Goal: Task Accomplishment & Management: Complete application form

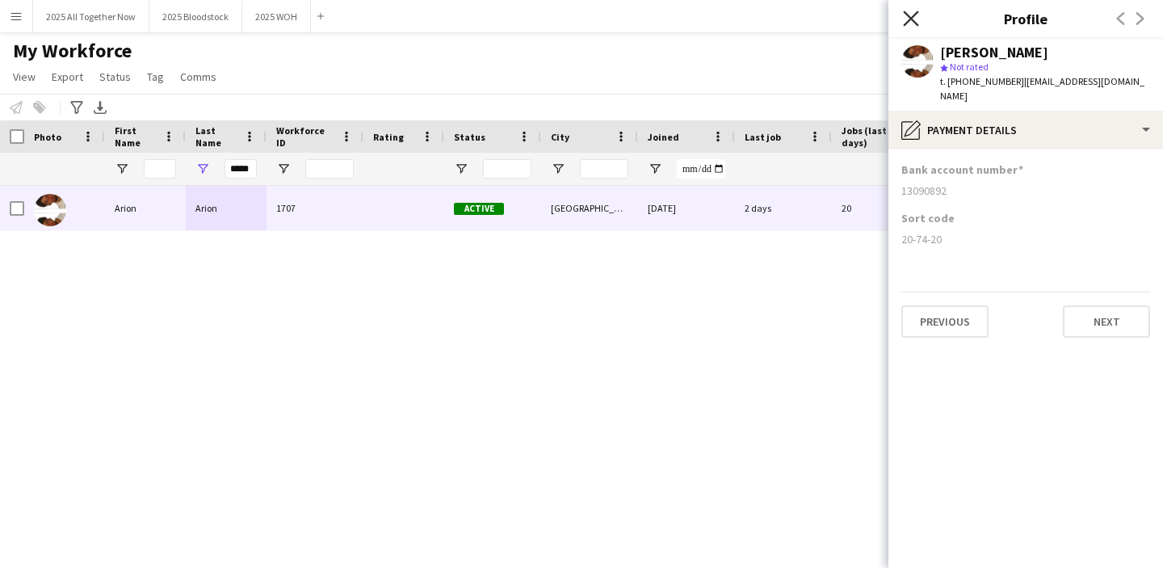
click at [910, 15] on icon "Close pop-in" at bounding box center [910, 17] width 15 height 15
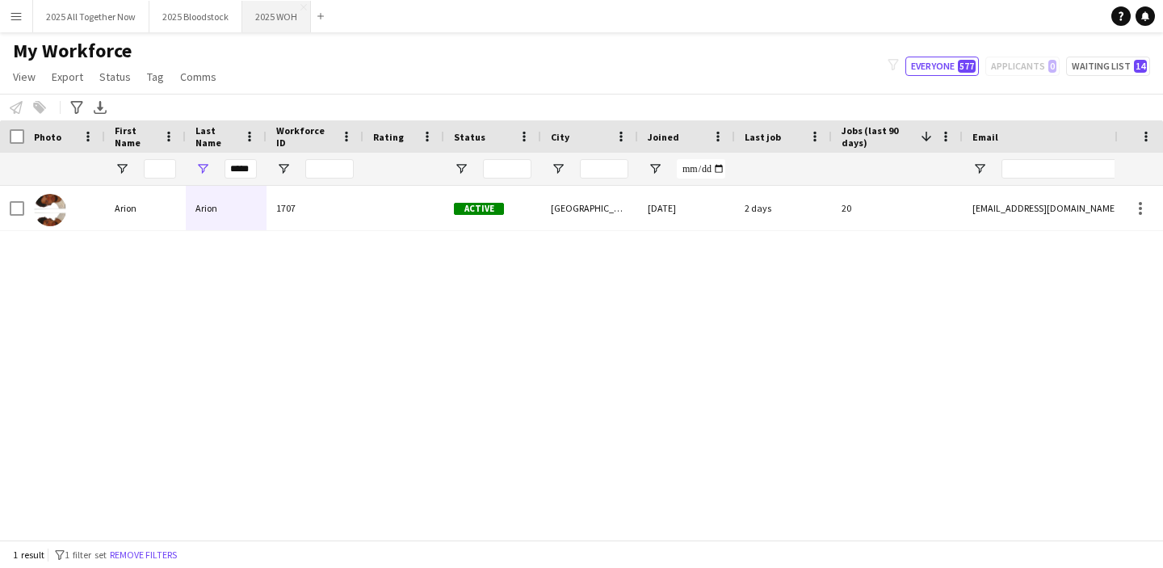
click at [278, 19] on button "2025 WOH Close" at bounding box center [276, 16] width 69 height 31
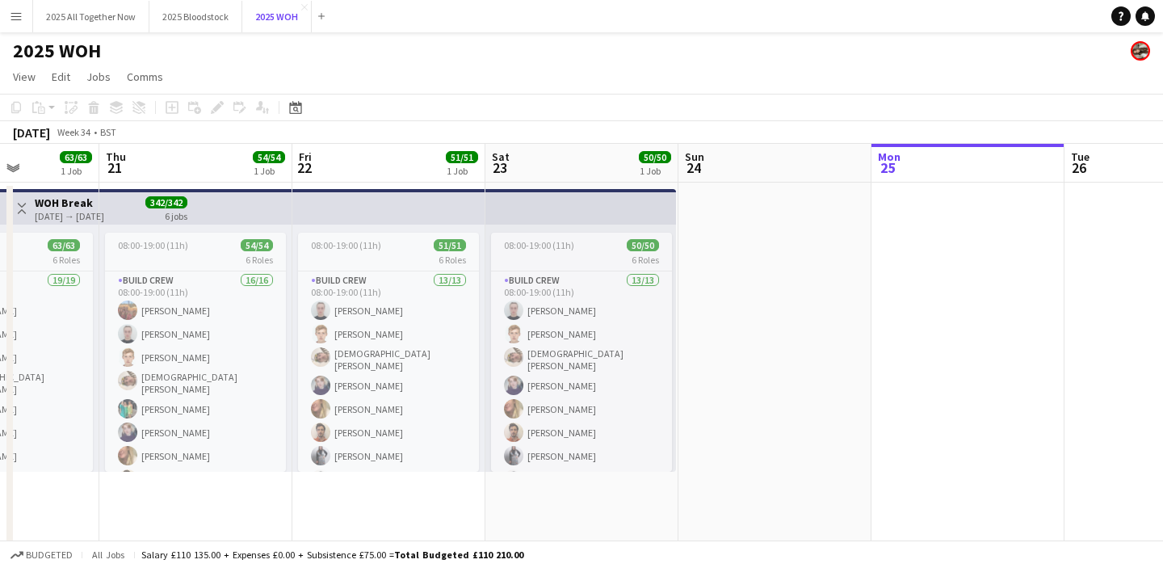
scroll to position [0, 486]
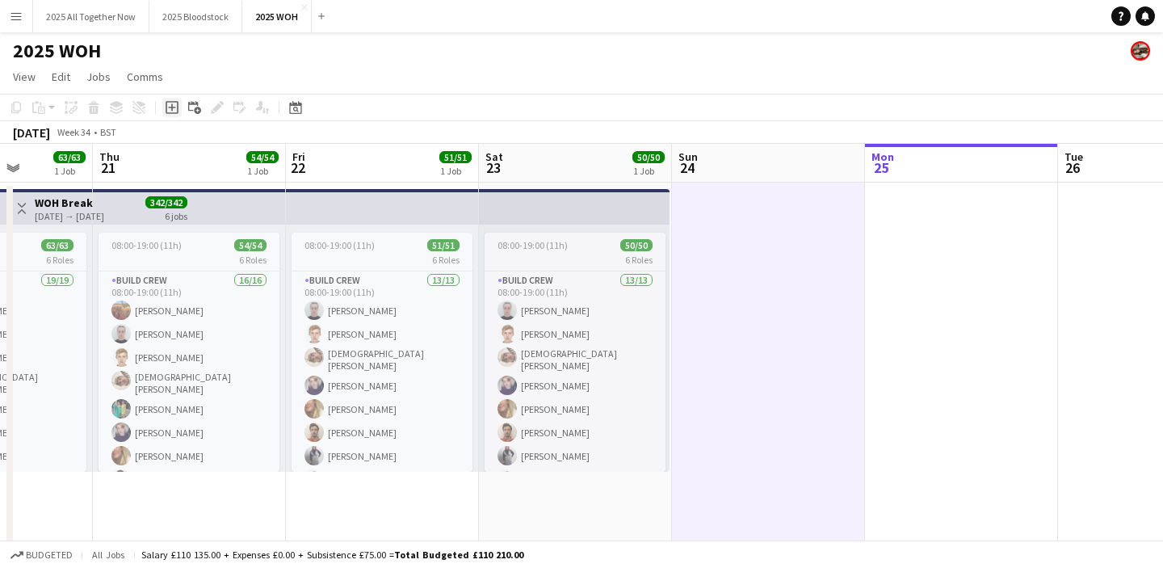
click at [174, 112] on icon at bounding box center [172, 107] width 13 height 13
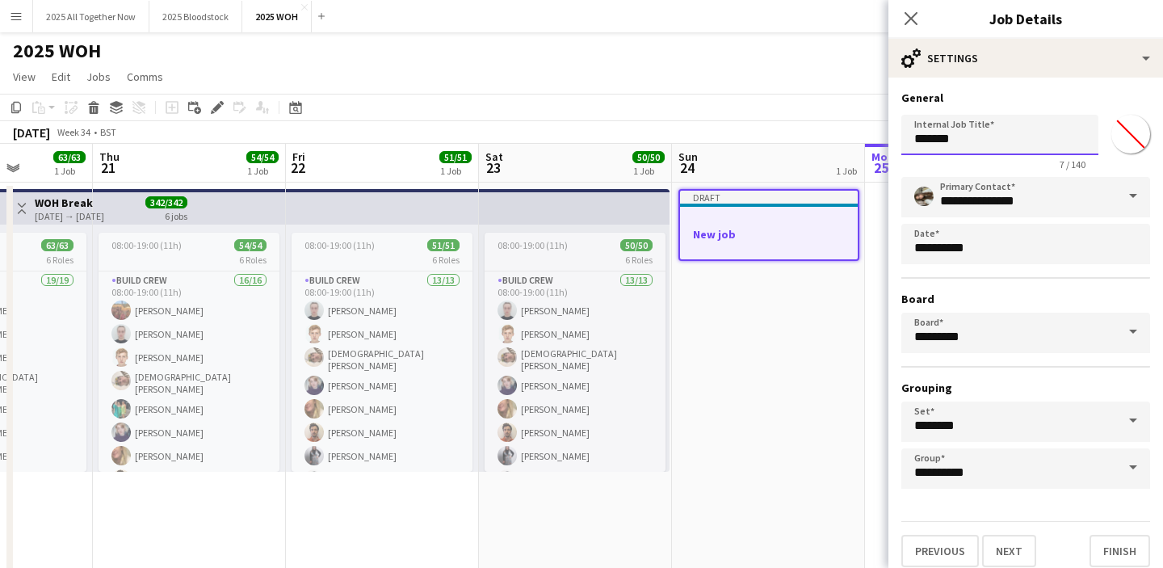
click at [1031, 138] on input "*******" at bounding box center [999, 135] width 197 height 40
type input "**********"
click at [1009, 552] on button "Next" at bounding box center [1009, 551] width 54 height 32
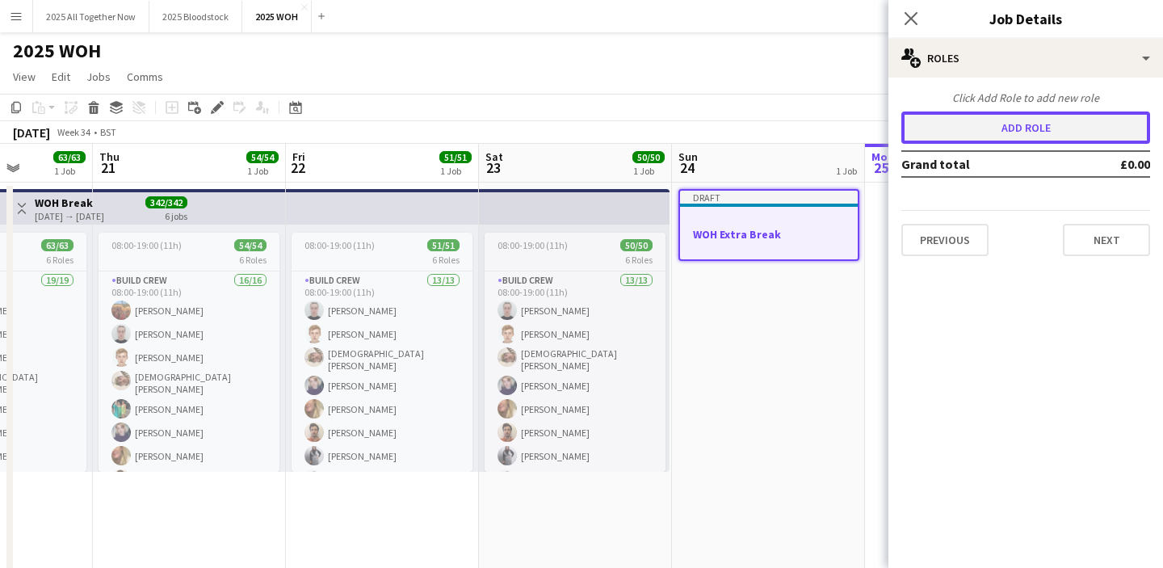
click at [963, 116] on button "Add role" at bounding box center [1025, 127] width 249 height 32
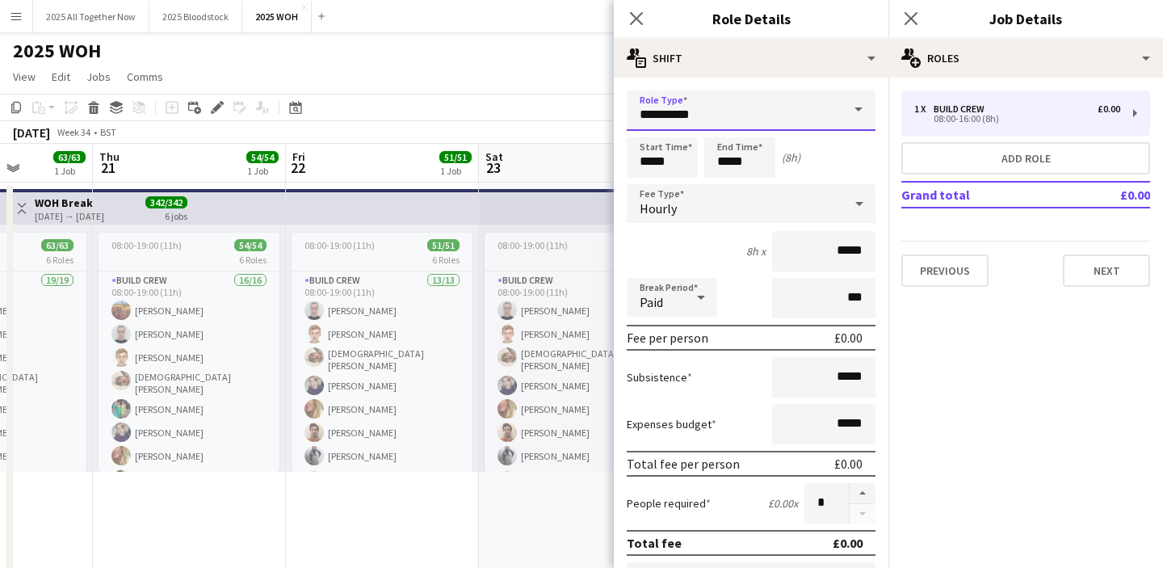
click at [807, 107] on input "**********" at bounding box center [751, 110] width 249 height 40
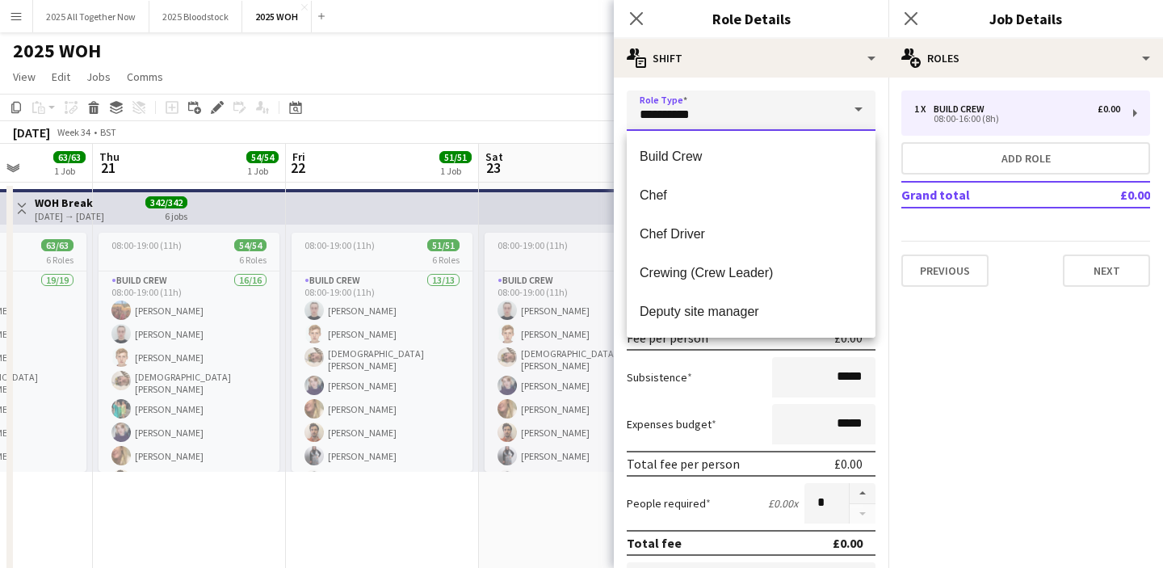
click at [807, 107] on input "**********" at bounding box center [751, 110] width 249 height 40
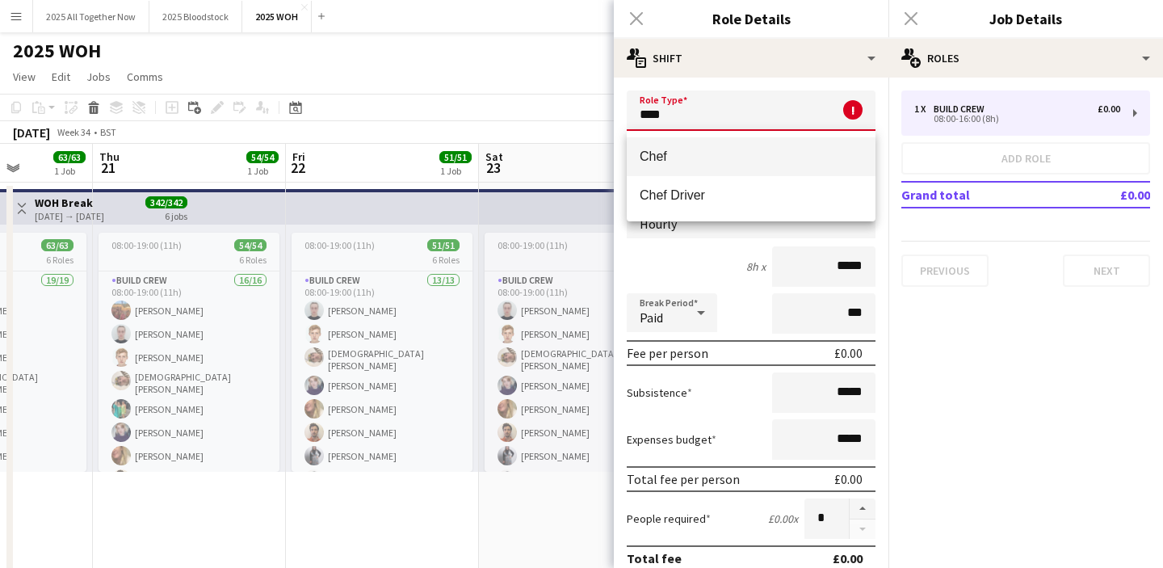
click at [796, 153] on span "Chef" at bounding box center [751, 156] width 223 height 15
type input "****"
type input "*******"
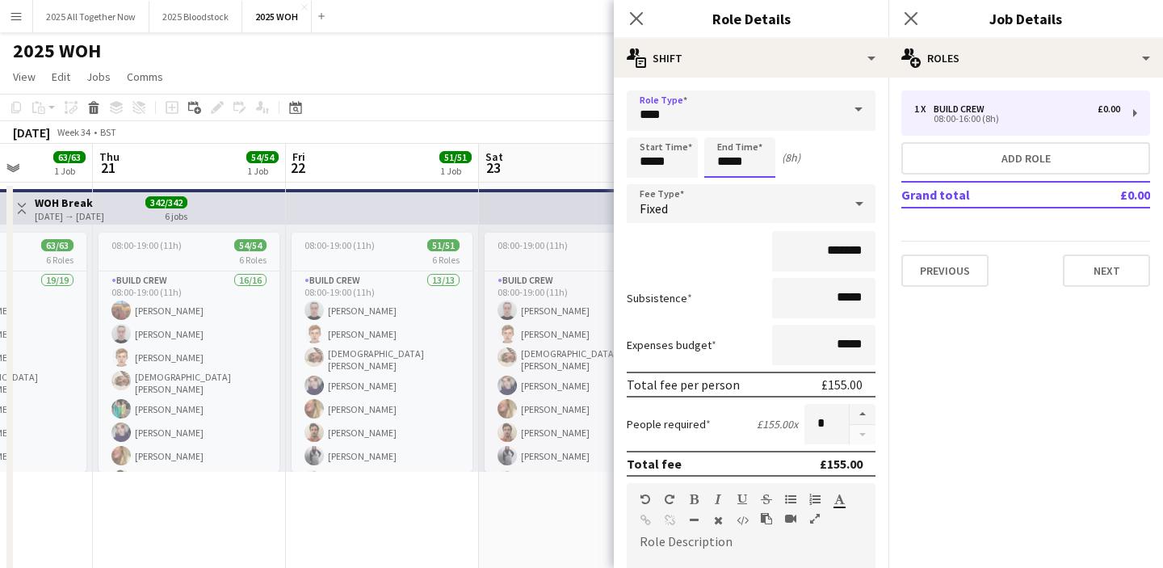
click at [724, 157] on input "*****" at bounding box center [739, 157] width 71 height 40
click at [723, 132] on div at bounding box center [723, 129] width 32 height 16
type input "*****"
click at [723, 132] on div at bounding box center [723, 129] width 32 height 16
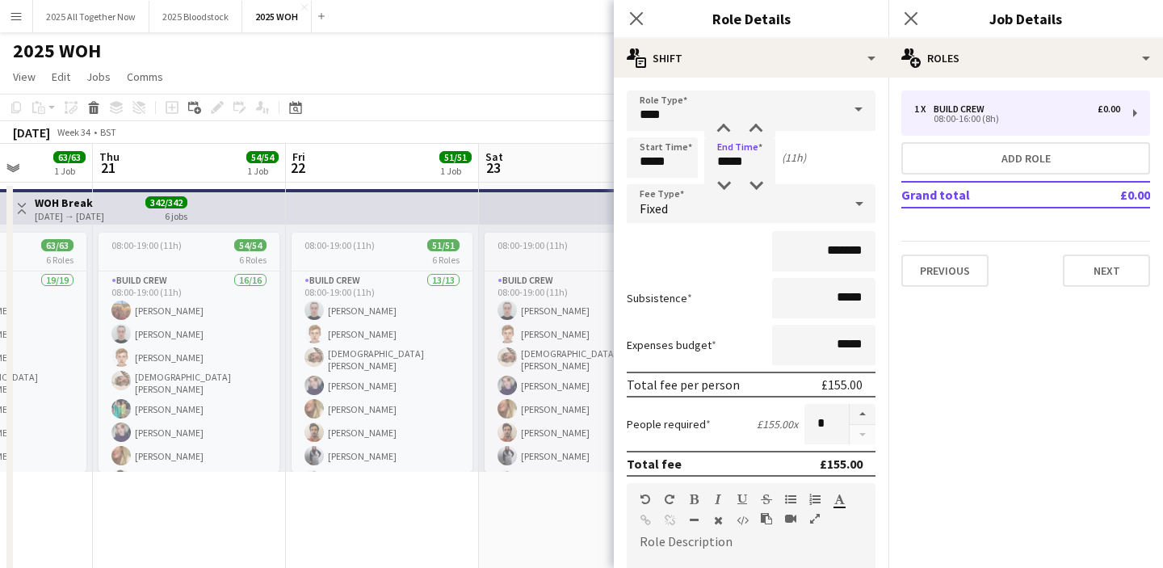
click at [706, 204] on div "Fixed" at bounding box center [735, 203] width 216 height 39
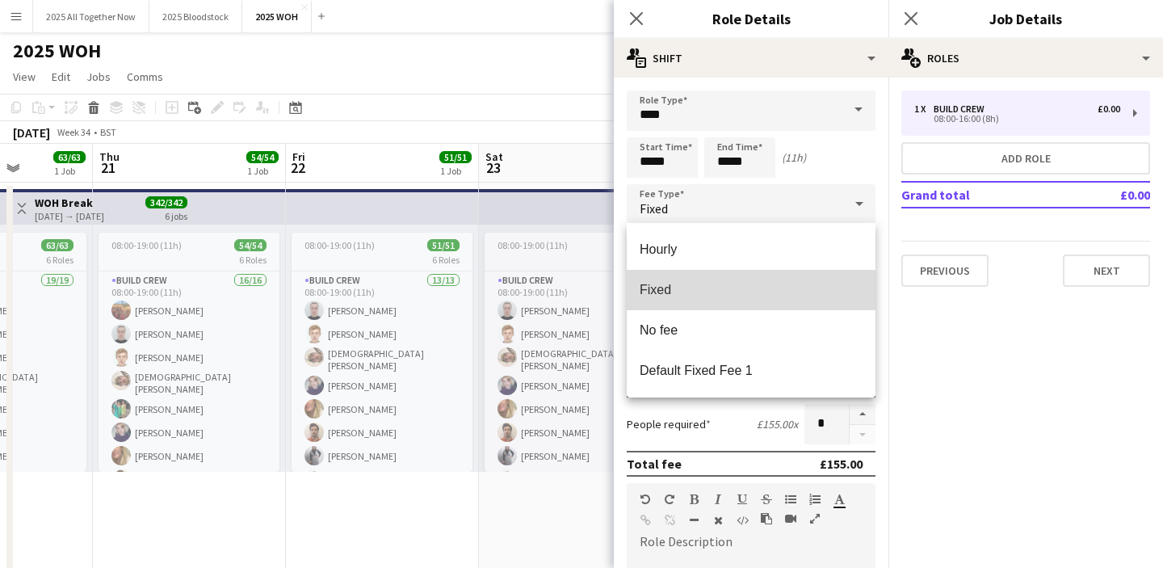
click at [699, 296] on span "Fixed" at bounding box center [751, 289] width 223 height 15
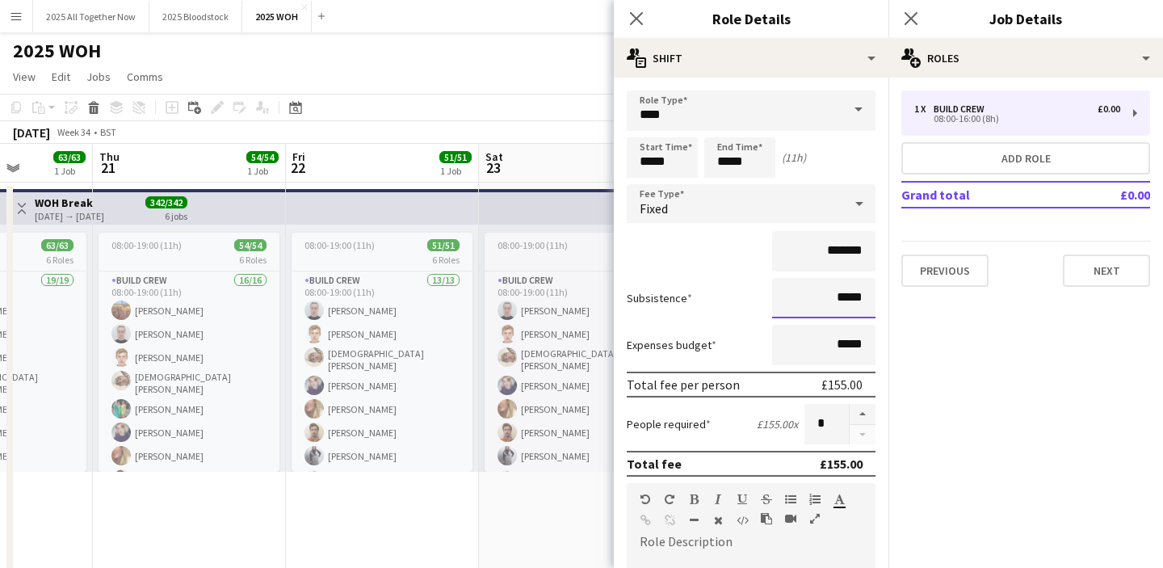
click at [850, 295] on input "*****" at bounding box center [823, 298] width 103 height 40
type input "***"
click at [968, 367] on mat-expansion-panel "pencil3 General details 1 x Build Crew £0.00 08:00-16:00 (8h) Add role Grand to…" at bounding box center [1025, 323] width 275 height 490
click at [862, 411] on button "button" at bounding box center [863, 414] width 26 height 21
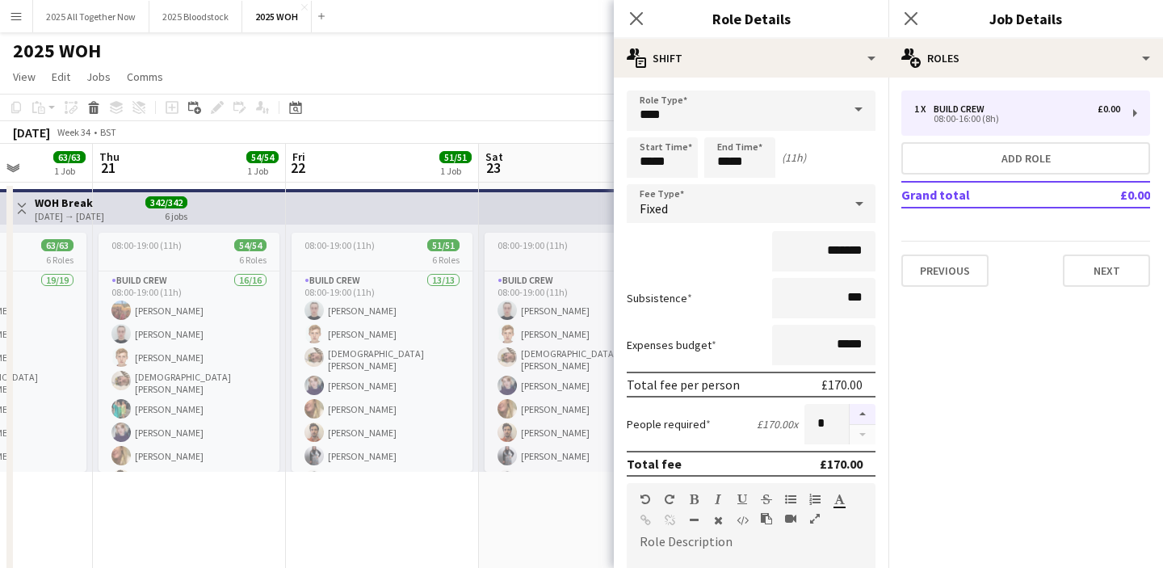
type input "*"
click at [913, 21] on icon at bounding box center [910, 17] width 15 height 15
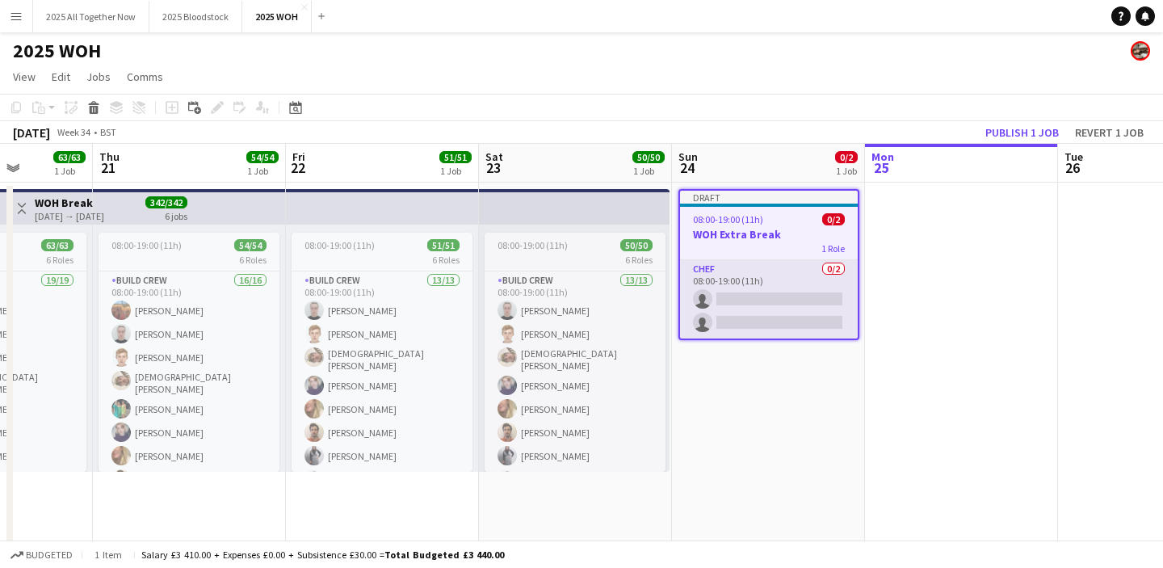
click at [789, 311] on app-card-role "Chef 0/2 08:00-19:00 (11h) single-neutral-actions single-neutral-actions" at bounding box center [769, 299] width 178 height 78
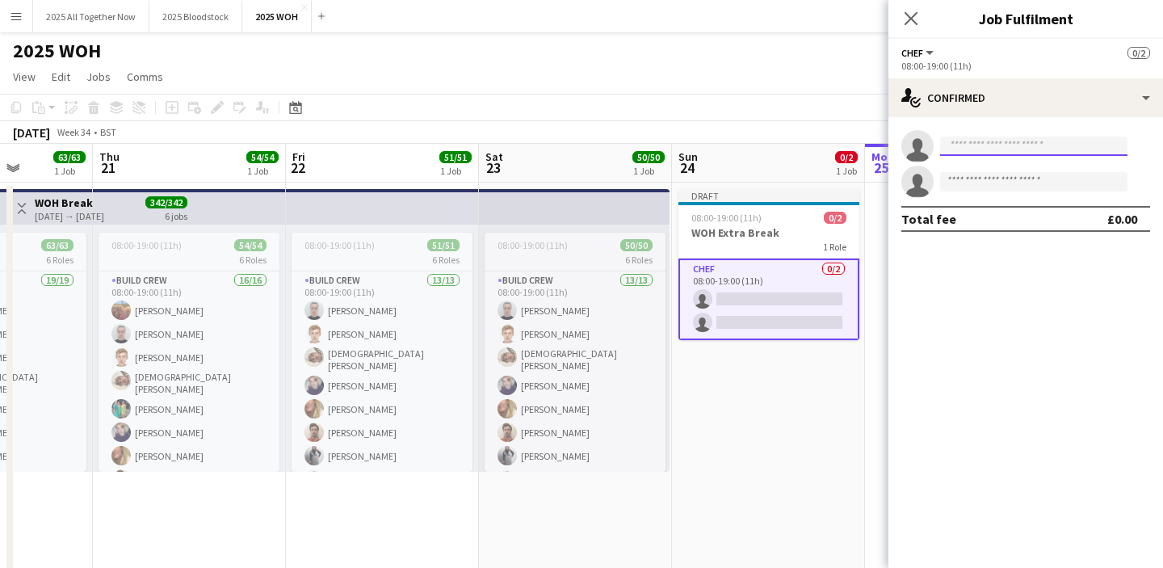
click at [993, 150] on input at bounding box center [1033, 145] width 187 height 19
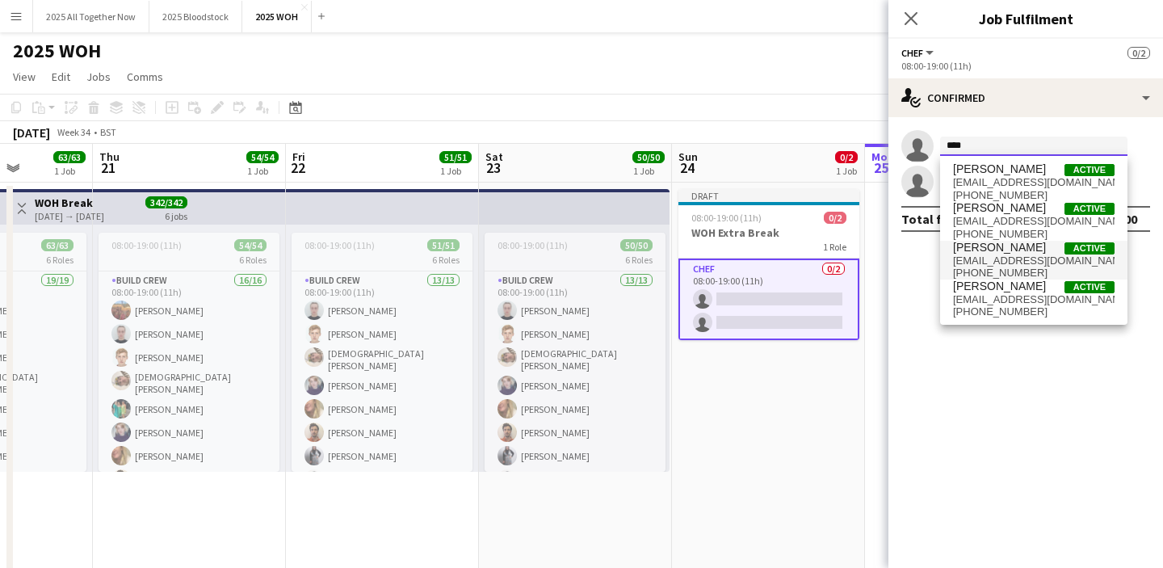
type input "****"
click at [1026, 264] on span "[EMAIL_ADDRESS][DOMAIN_NAME]" at bounding box center [1034, 260] width 162 height 13
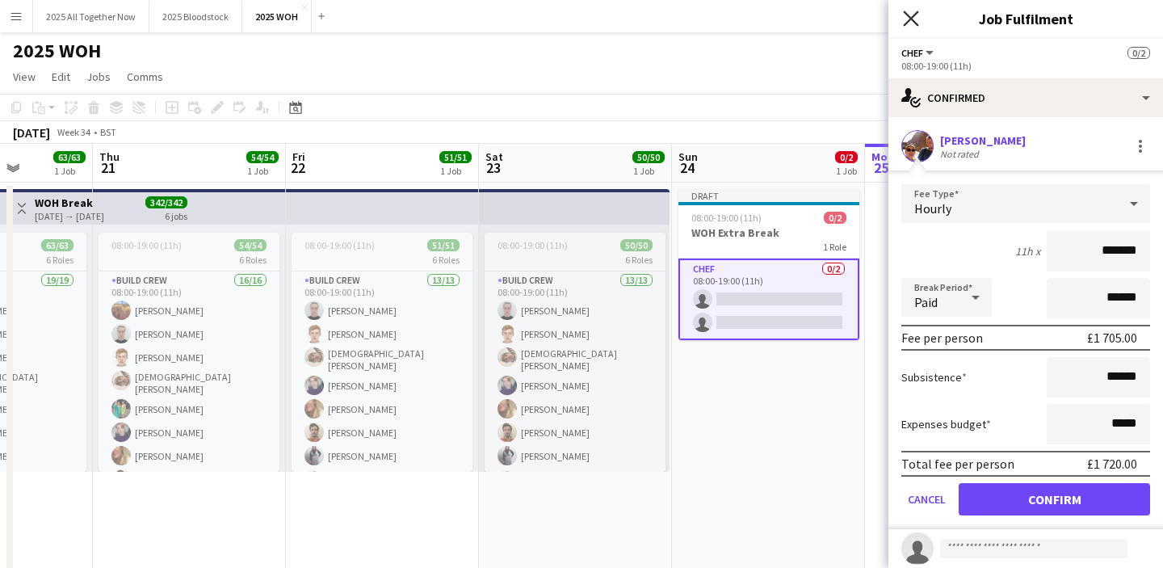
click at [909, 15] on icon at bounding box center [910, 17] width 15 height 15
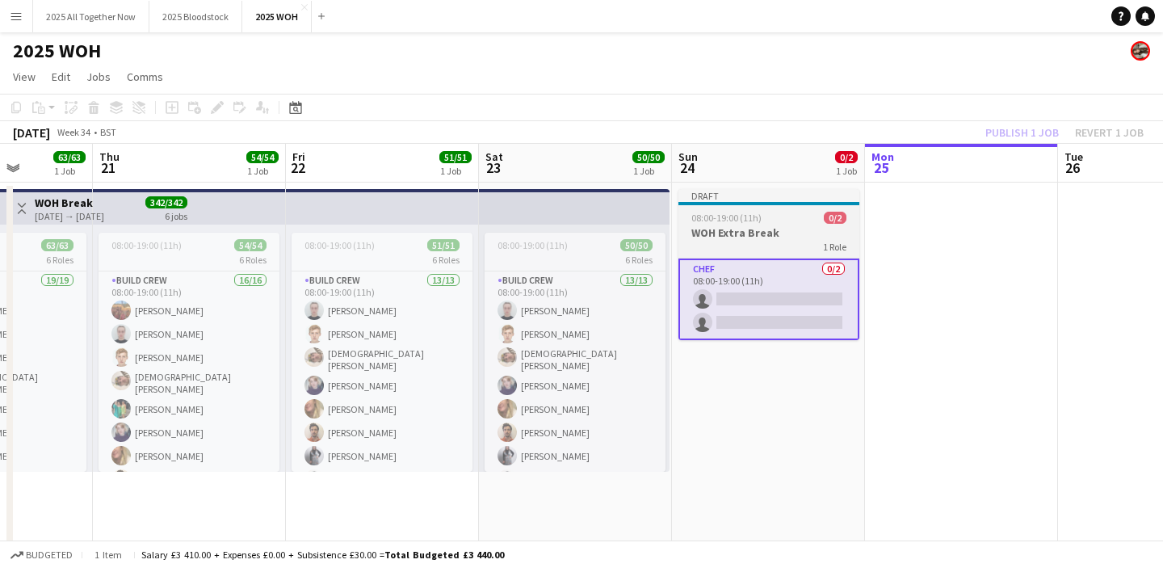
click at [763, 221] on div "08:00-19:00 (11h) 0/2" at bounding box center [768, 218] width 181 height 12
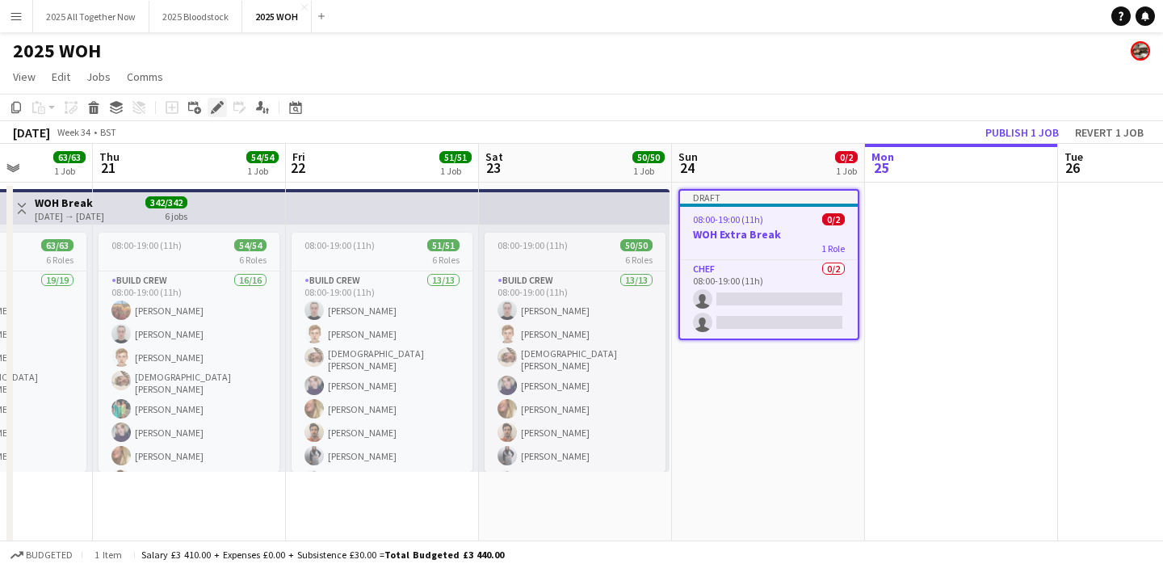
click at [218, 110] on icon "Edit" at bounding box center [217, 107] width 13 height 13
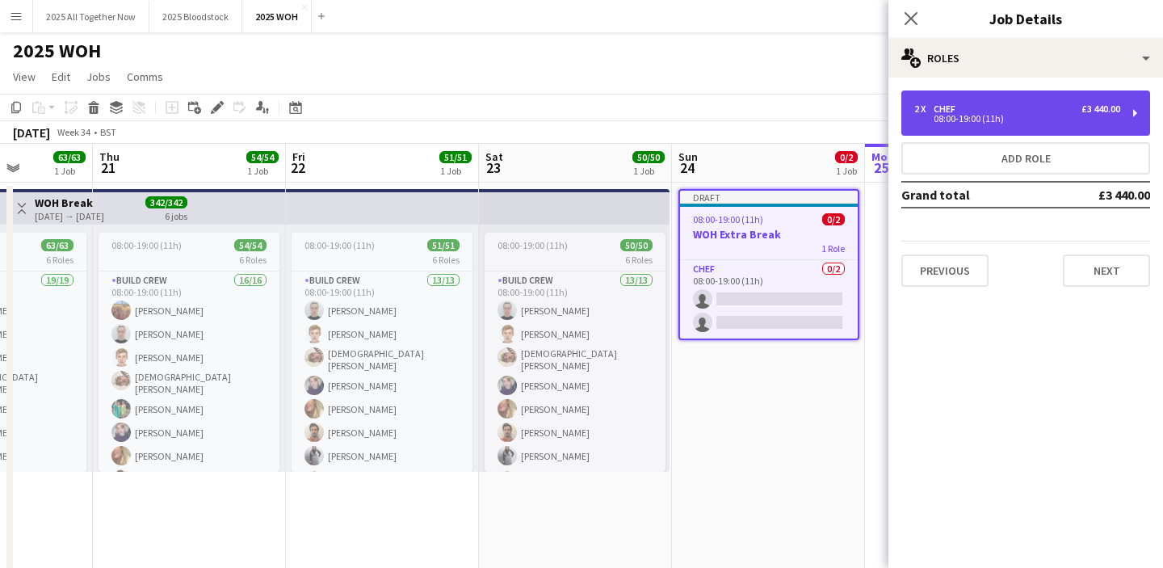
click at [978, 102] on div "2 x Chef £3 440.00 08:00-19:00 (11h)" at bounding box center [1025, 112] width 249 height 45
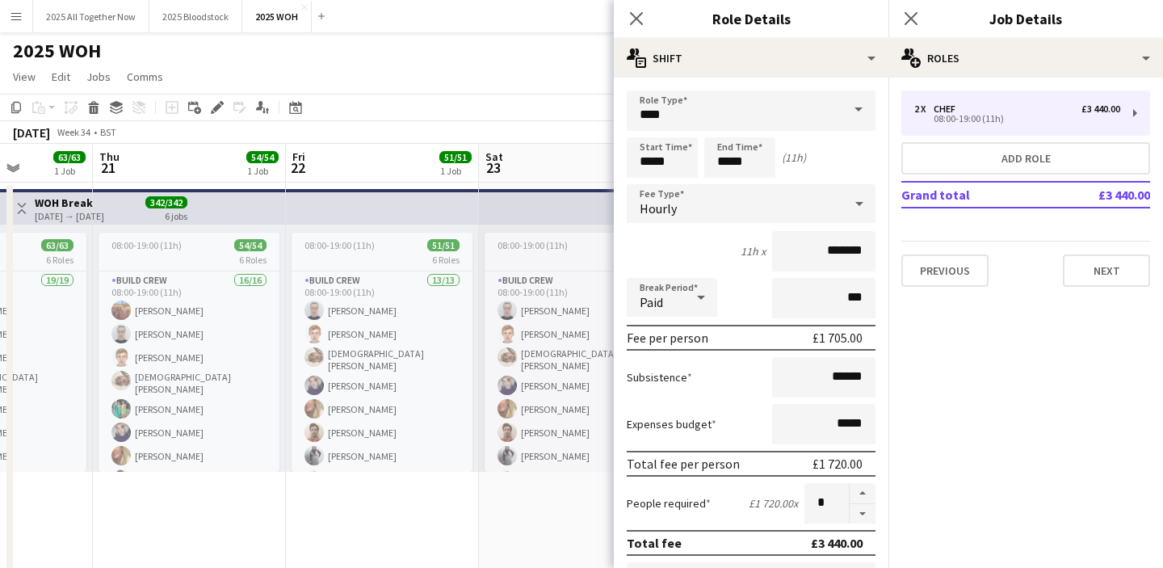
click at [746, 202] on div "Hourly" at bounding box center [735, 203] width 216 height 39
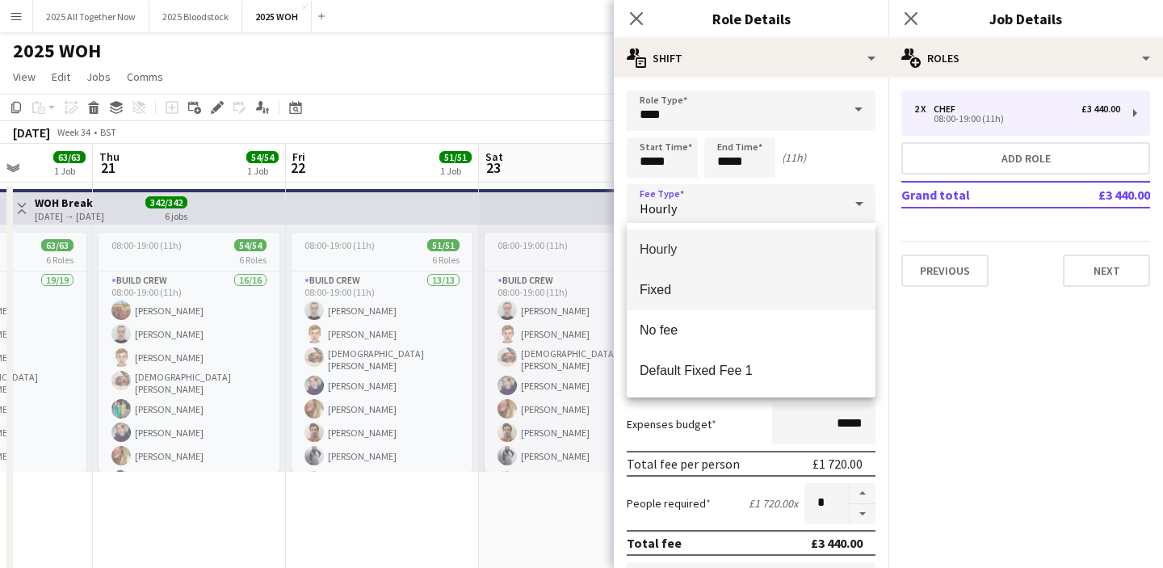
click at [733, 288] on span "Fixed" at bounding box center [751, 289] width 223 height 15
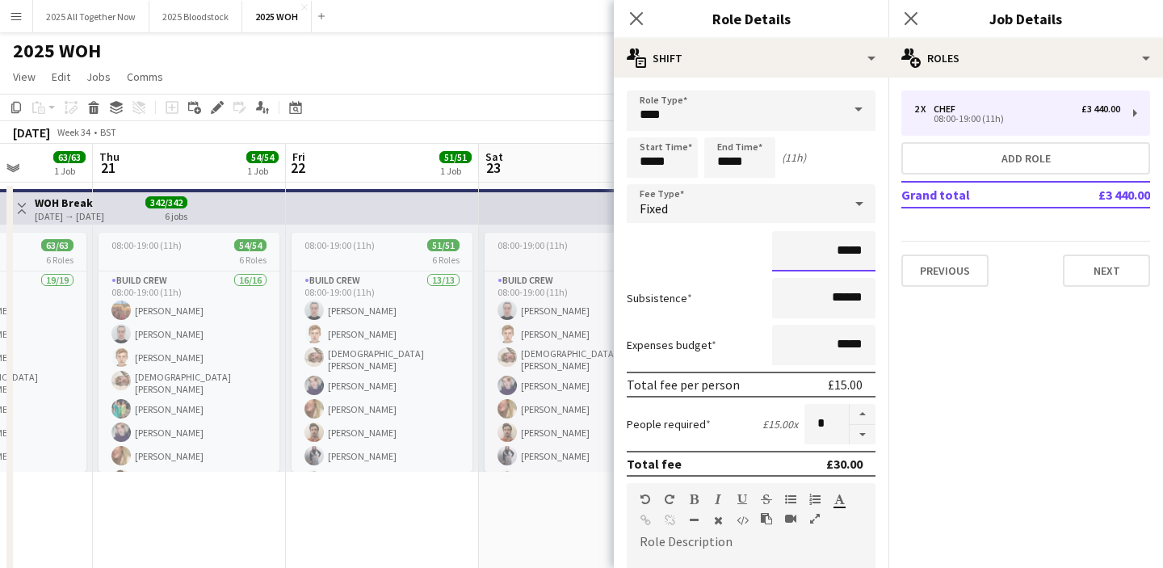
click at [852, 255] on input "*****" at bounding box center [823, 251] width 103 height 40
type input "****"
click at [994, 374] on mat-expansion-panel "pencil3 General details 2 x Chef £3 440.00 08:00-19:00 (11h) Add role Grand tot…" at bounding box center [1025, 323] width 275 height 490
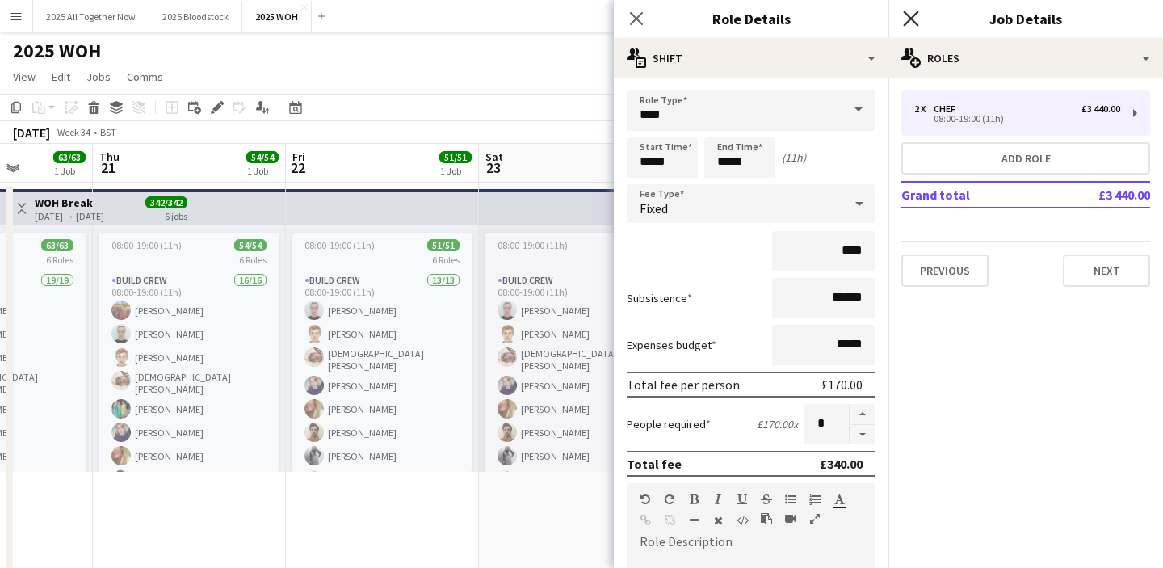
click at [917, 16] on icon "Close pop-in" at bounding box center [910, 17] width 15 height 15
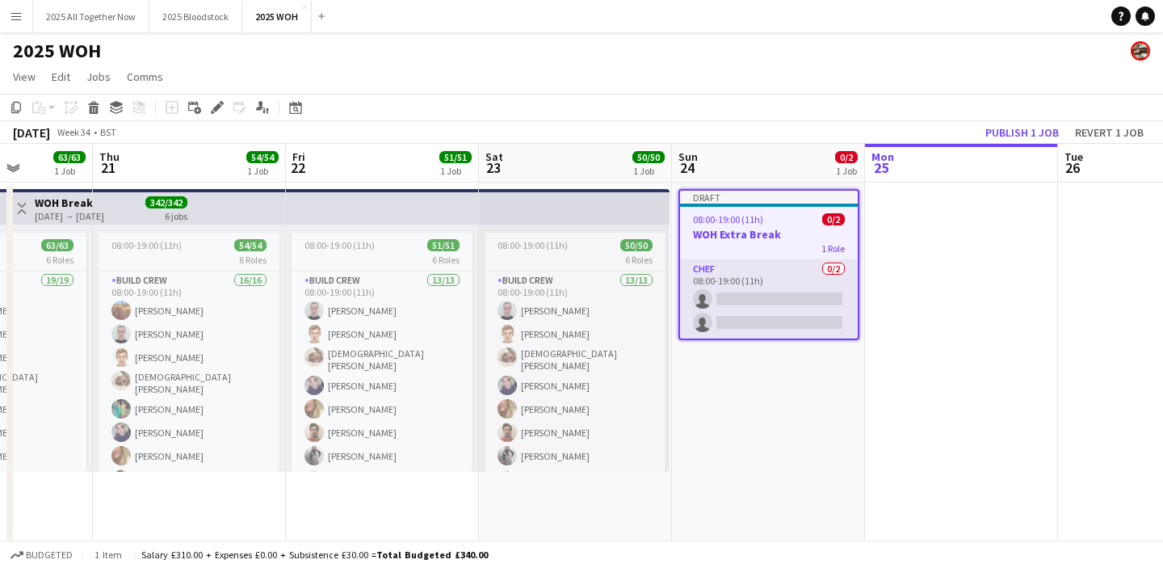
click at [801, 300] on app-card-role "Chef 0/2 08:00-19:00 (11h) single-neutral-actions single-neutral-actions" at bounding box center [769, 299] width 178 height 78
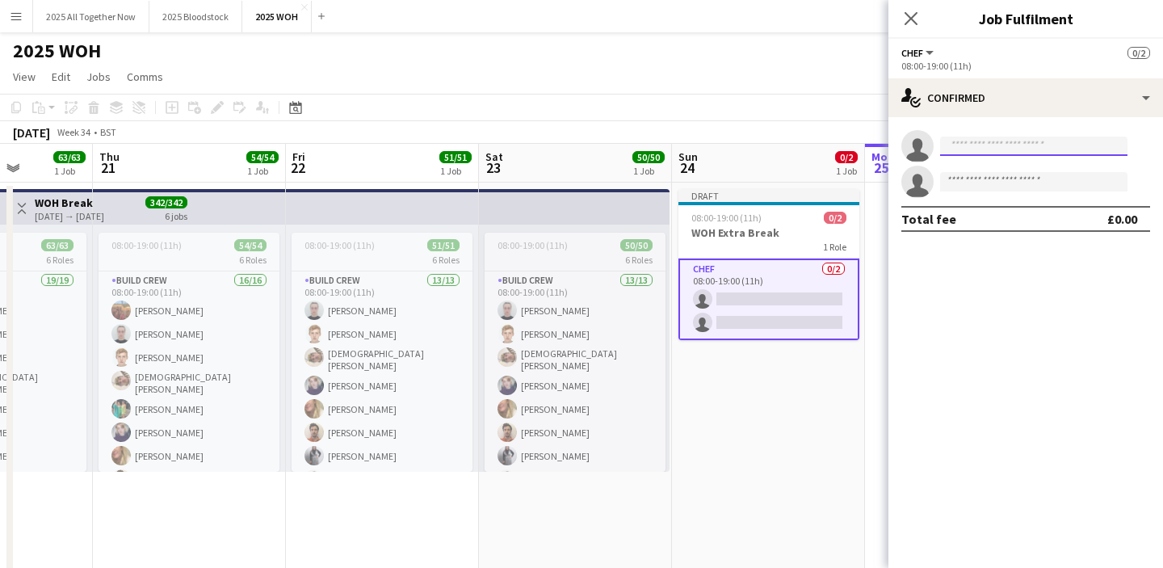
click at [982, 145] on input at bounding box center [1033, 145] width 187 height 19
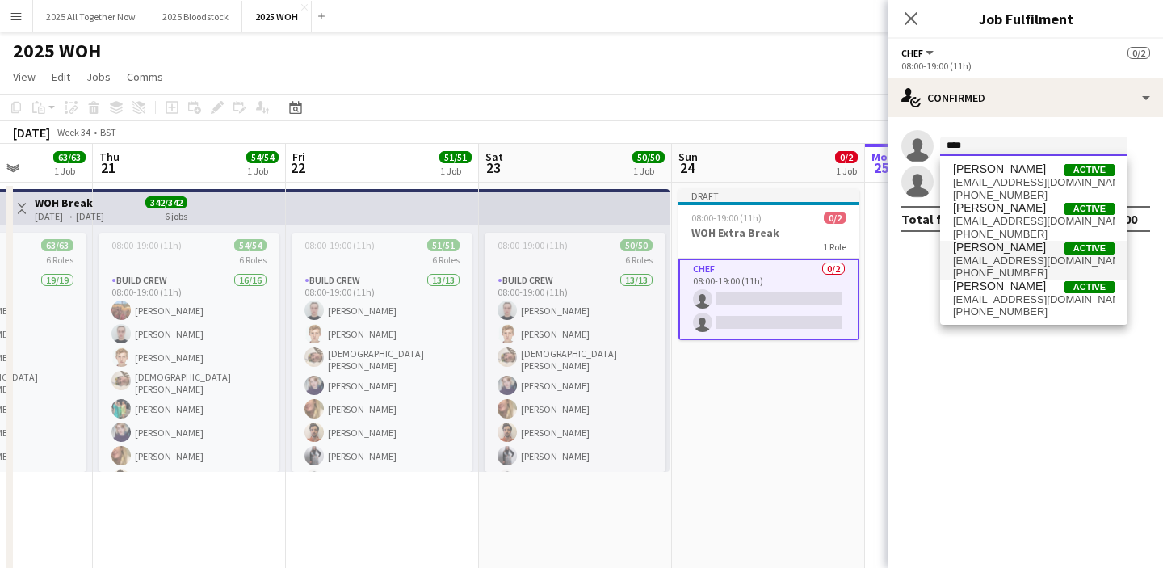
type input "****"
click at [994, 247] on span "[PERSON_NAME]" at bounding box center [999, 248] width 93 height 14
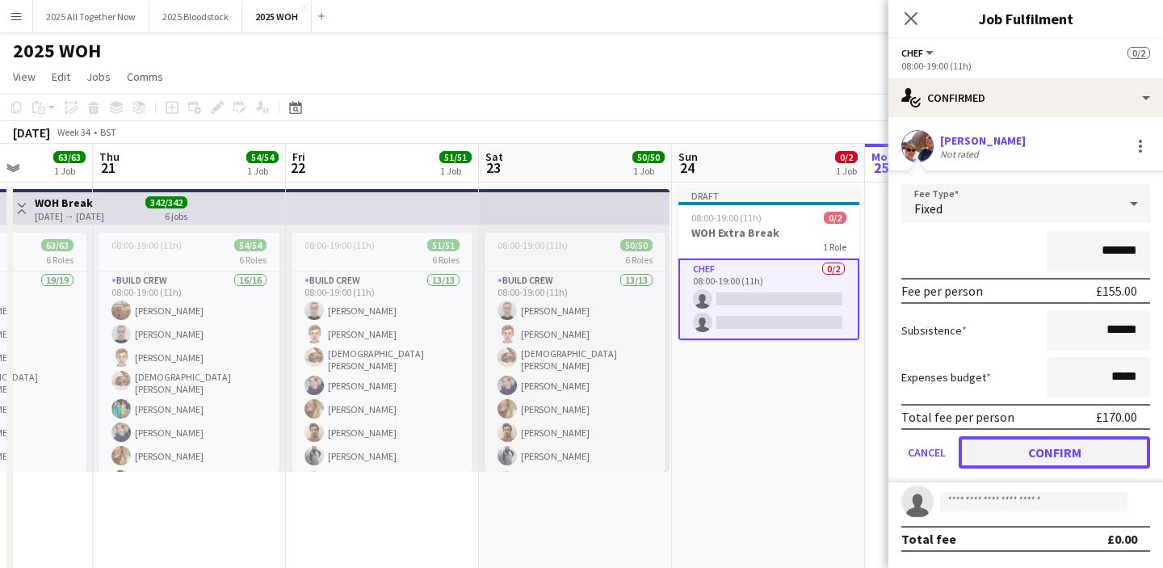
click at [1010, 453] on button "Confirm" at bounding box center [1054, 452] width 191 height 32
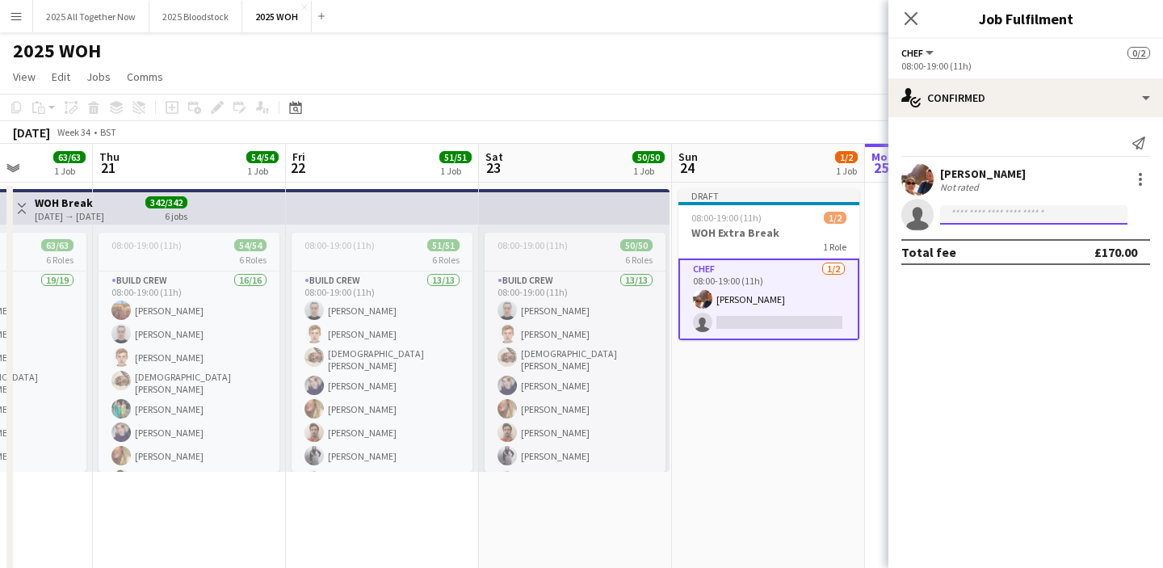
click at [1010, 211] on input at bounding box center [1033, 214] width 187 height 19
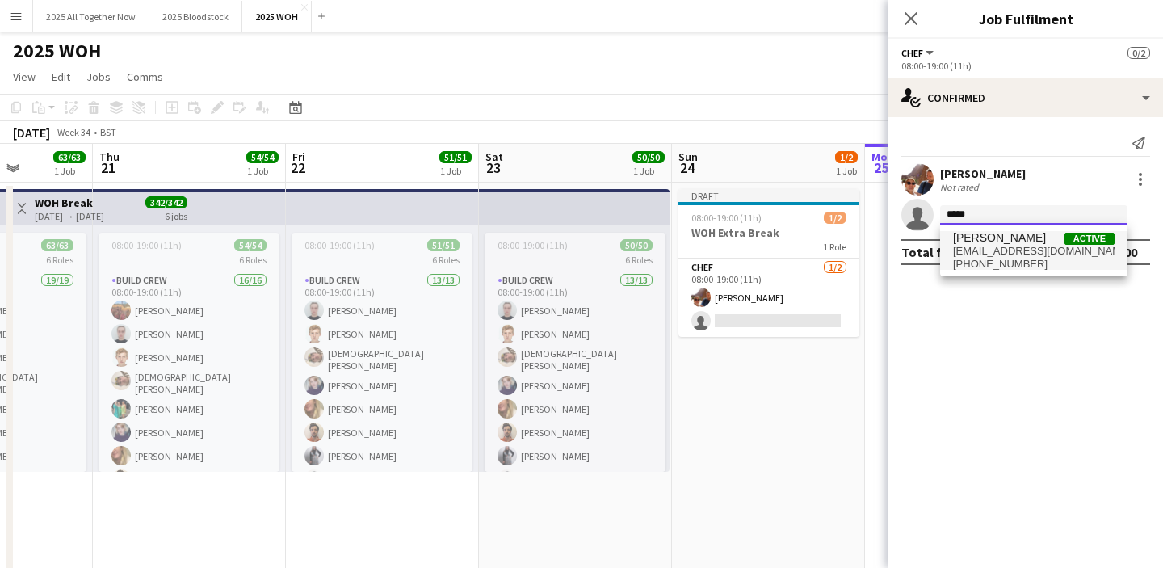
type input "*****"
click at [1006, 247] on span "[EMAIL_ADDRESS][DOMAIN_NAME]" at bounding box center [1034, 251] width 162 height 13
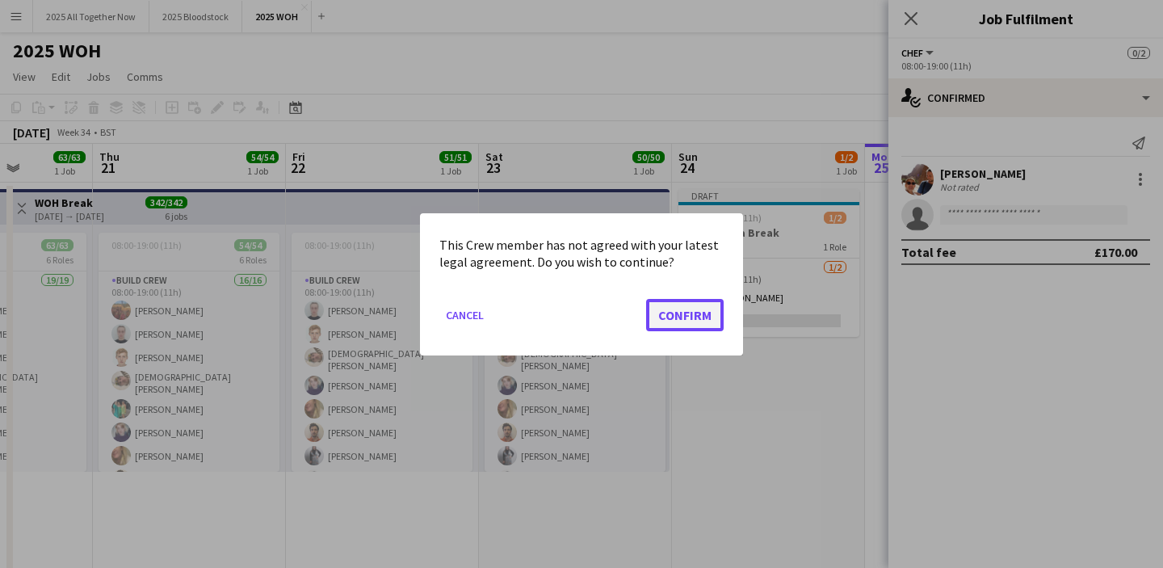
click at [700, 316] on button "Confirm" at bounding box center [685, 314] width 78 height 32
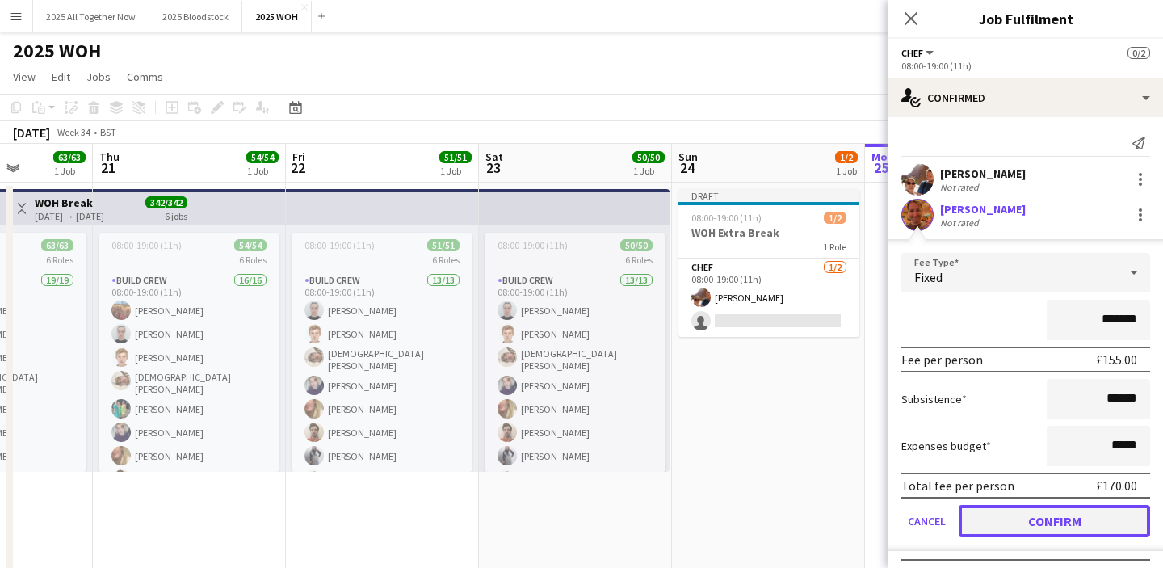
click at [1047, 523] on button "Confirm" at bounding box center [1054, 521] width 191 height 32
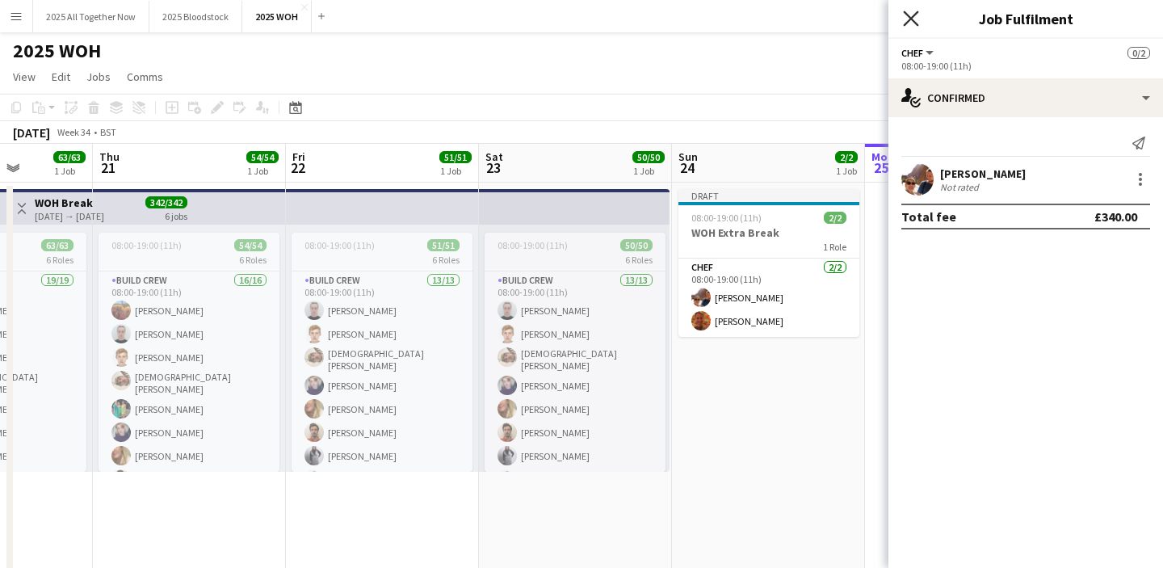
click at [909, 22] on icon "Close pop-in" at bounding box center [910, 17] width 15 height 15
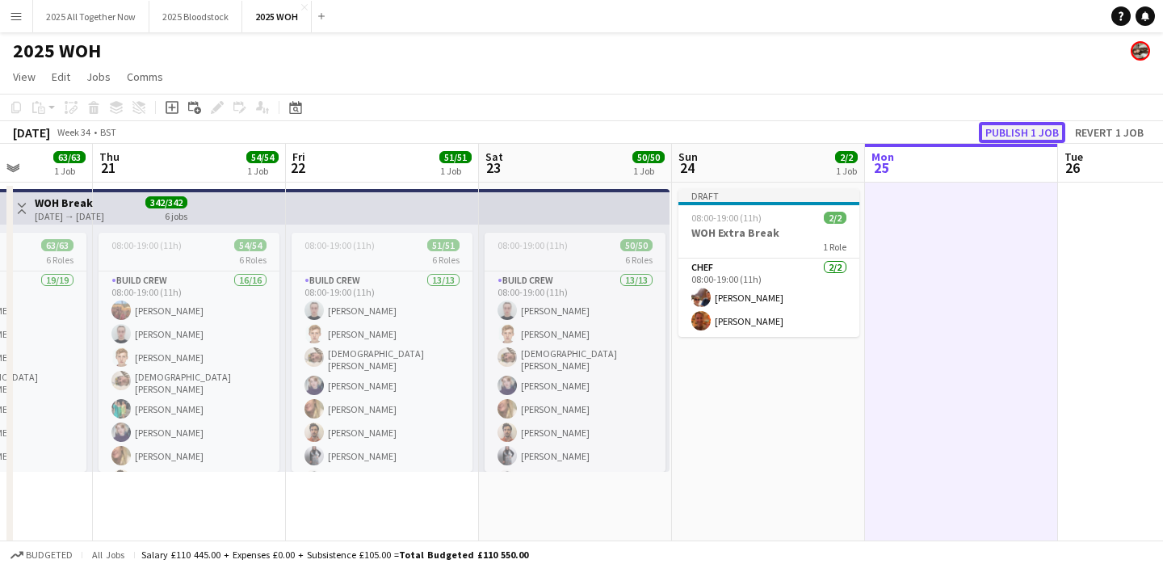
click at [1033, 125] on button "Publish 1 job" at bounding box center [1022, 132] width 86 height 21
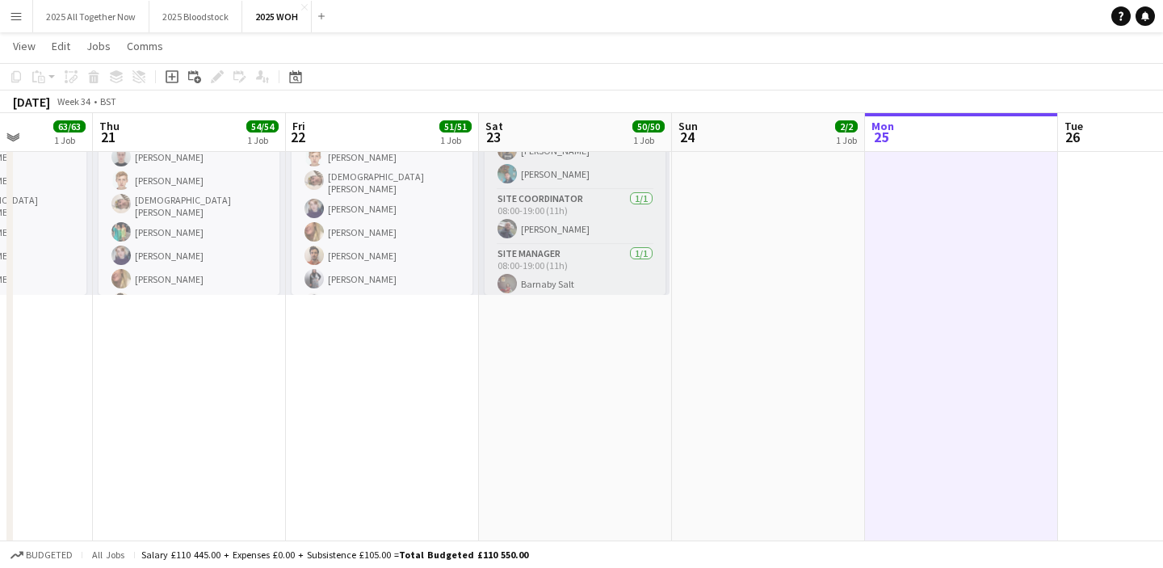
scroll to position [178, 0]
click at [580, 397] on app-date-cell "08:00-19:00 (11h) 50/50 6 Roles Build Crew 13/13 08:00-19:00 (11h) [PERSON_NAME…" at bounding box center [575, 430] width 193 height 856
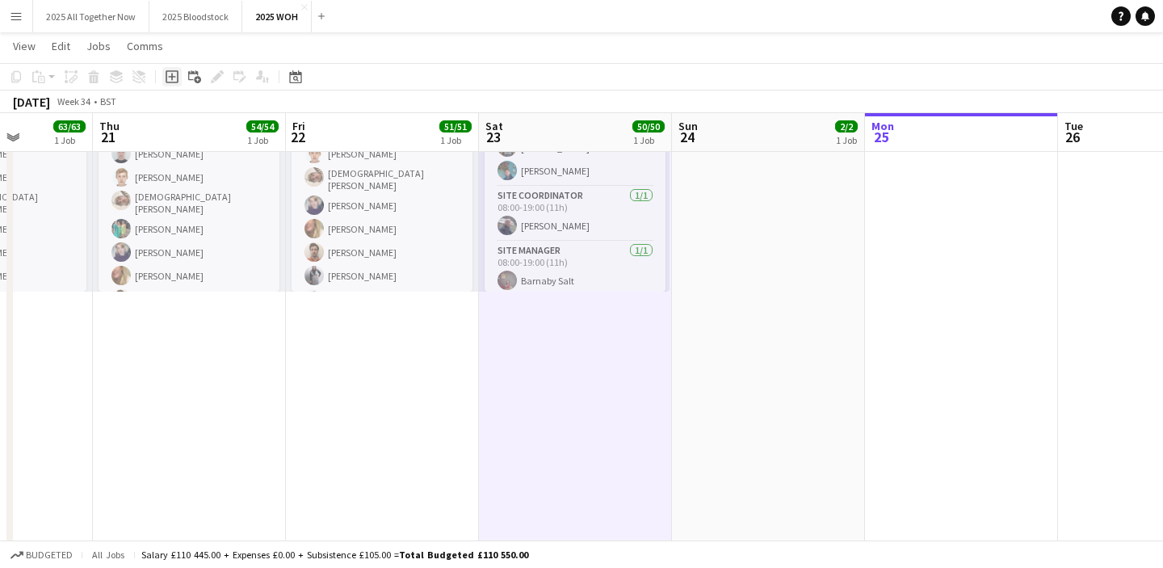
click at [172, 69] on div "Add job" at bounding box center [171, 76] width 19 height 19
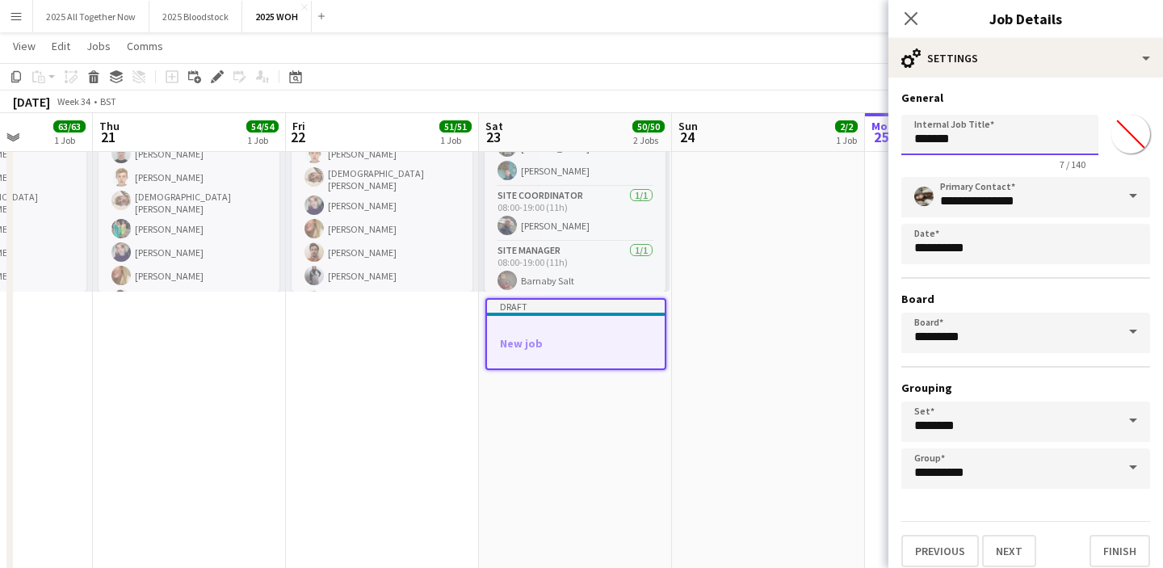
click at [995, 140] on input "*******" at bounding box center [999, 135] width 197 height 40
type input "*******"
click at [1001, 551] on button "Next" at bounding box center [1009, 551] width 54 height 32
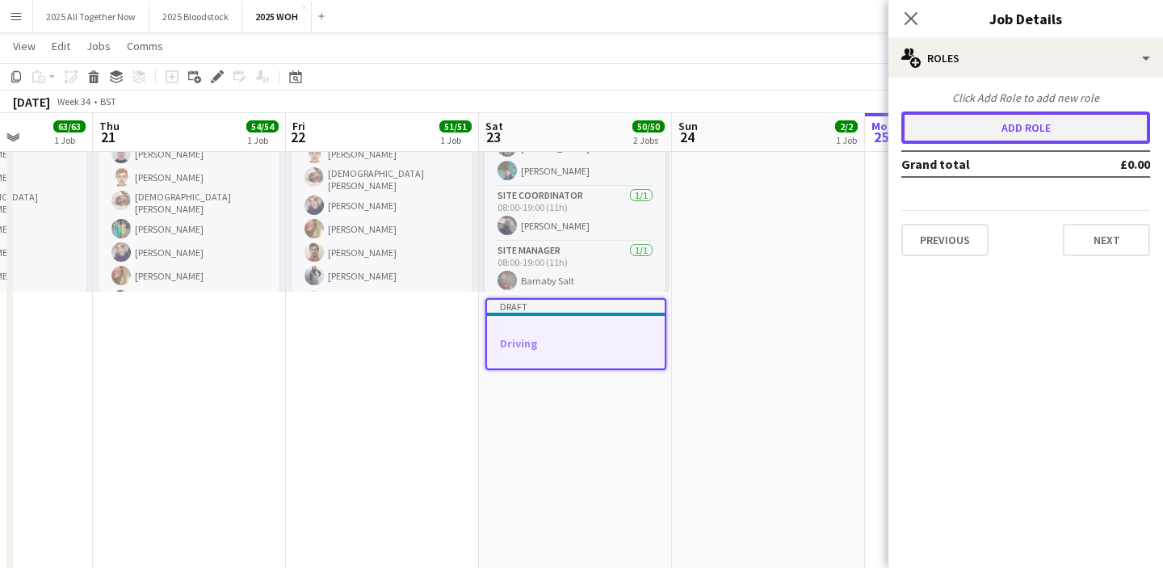
click at [980, 118] on button "Add role" at bounding box center [1025, 127] width 249 height 32
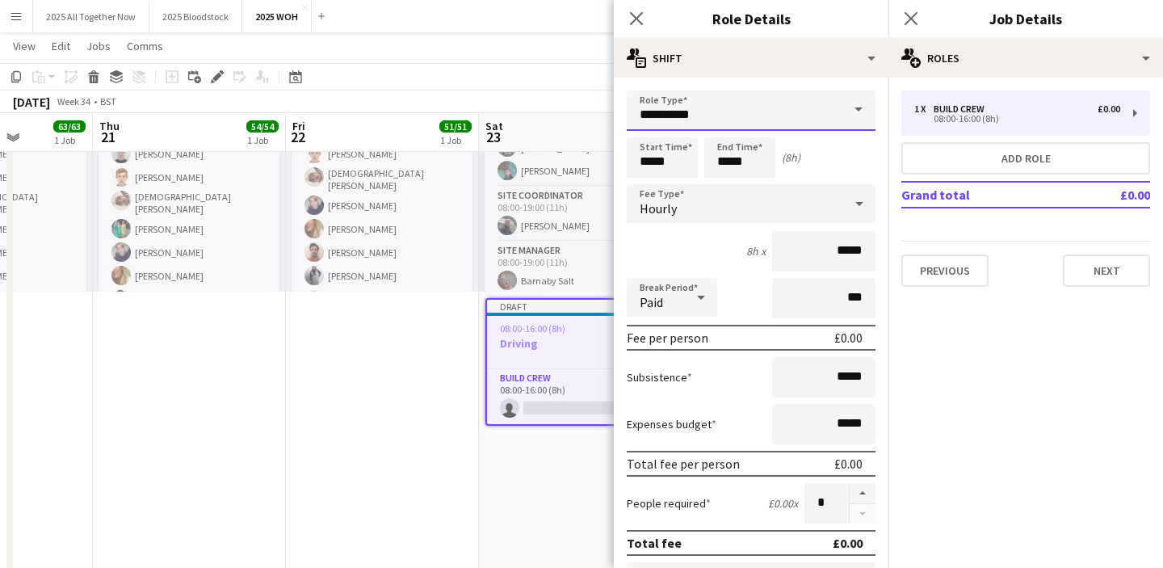
click at [726, 110] on input "**********" at bounding box center [751, 110] width 249 height 40
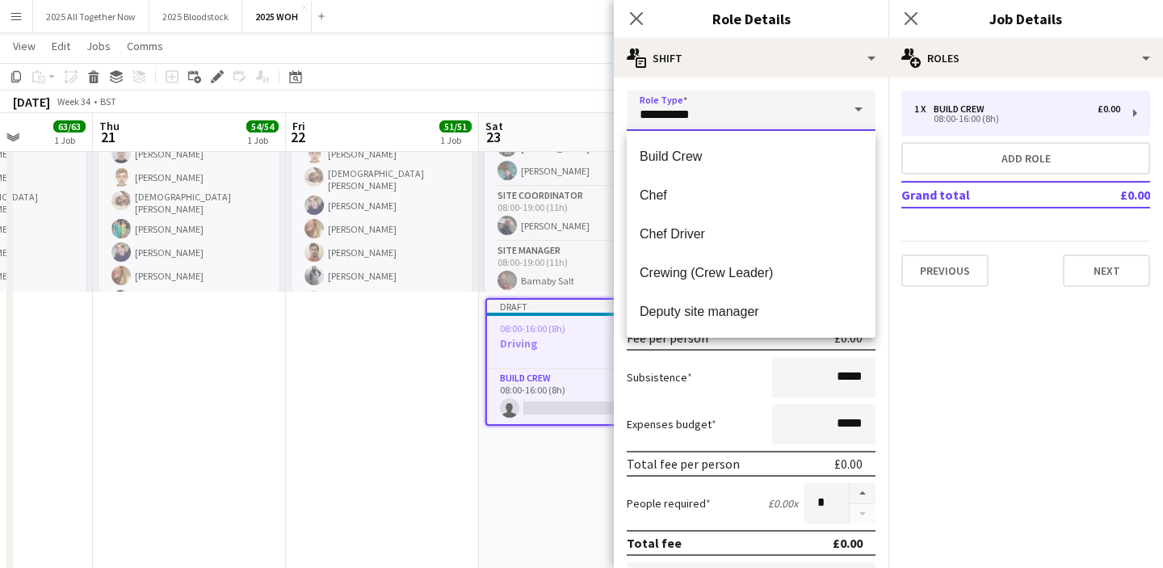
click at [726, 110] on input "**********" at bounding box center [751, 110] width 249 height 40
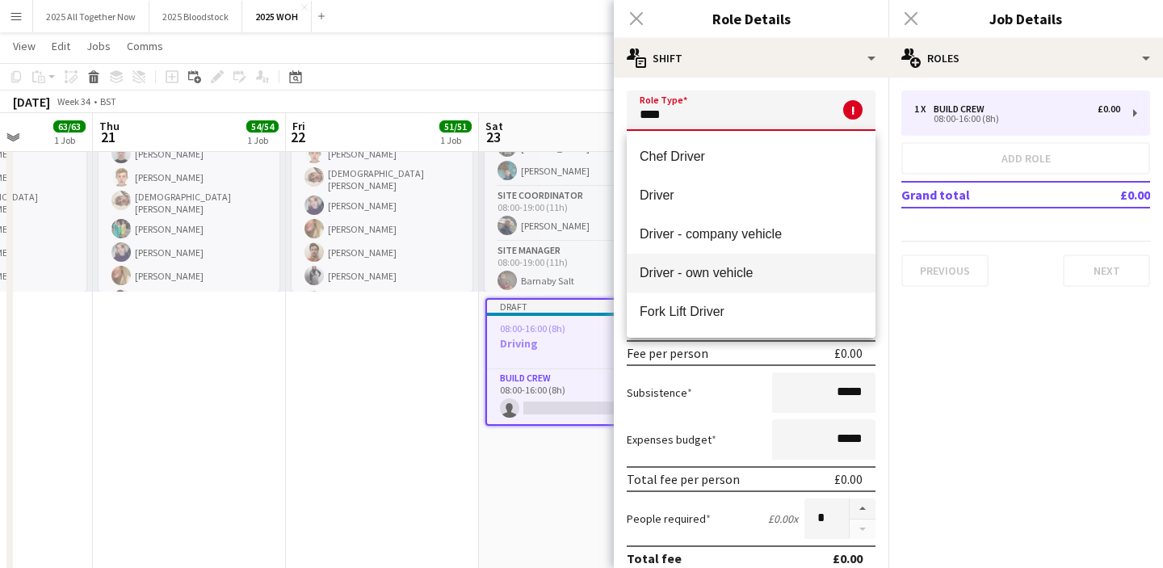
click at [749, 274] on span "Driver - own vehicle" at bounding box center [751, 272] width 223 height 15
type input "**********"
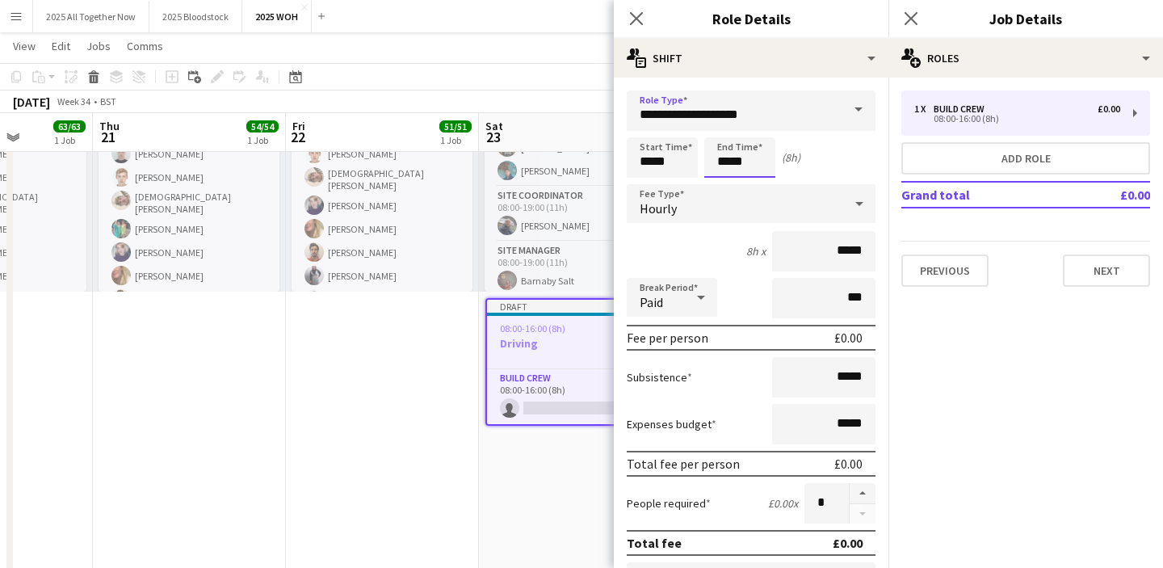
click at [718, 143] on input "*****" at bounding box center [739, 157] width 71 height 40
click at [727, 124] on div at bounding box center [723, 129] width 32 height 16
type input "*****"
click at [727, 124] on div at bounding box center [723, 129] width 32 height 16
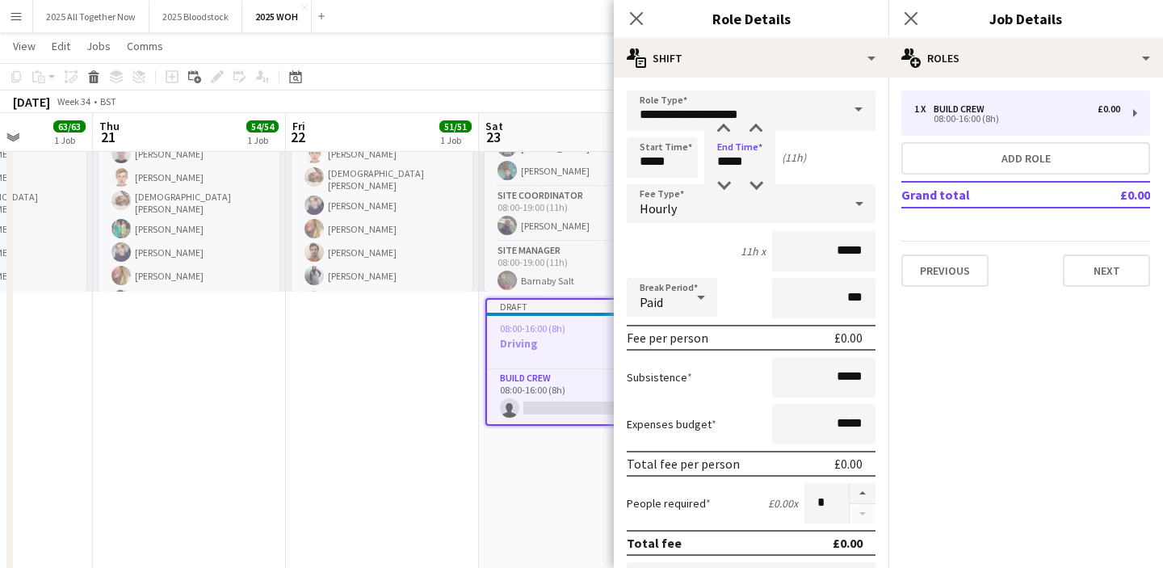
click at [687, 217] on div "Hourly" at bounding box center [735, 203] width 216 height 39
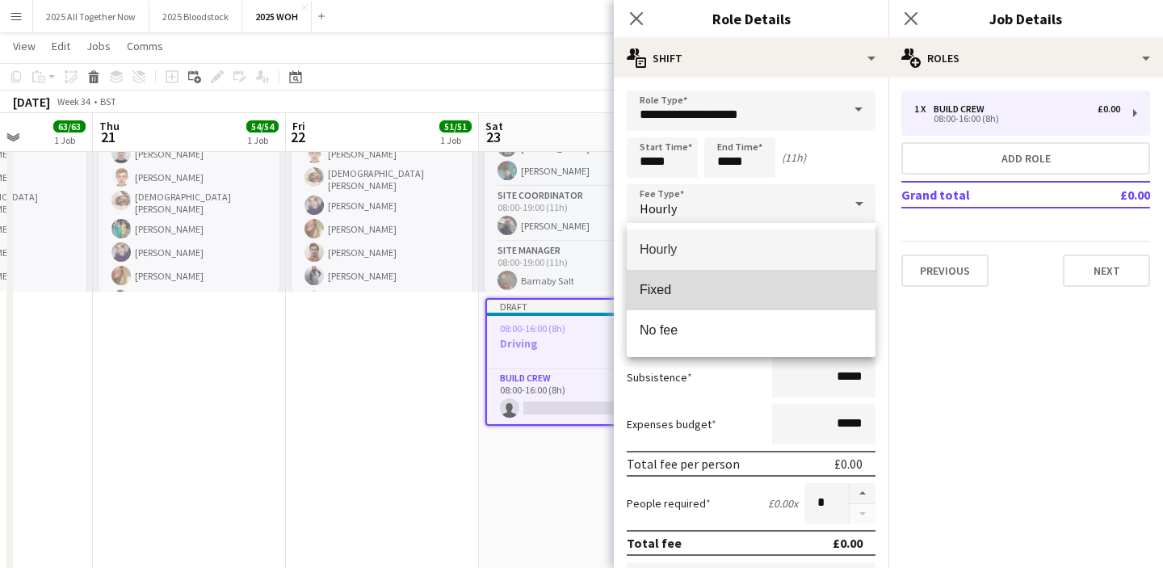
click at [692, 288] on span "Fixed" at bounding box center [751, 289] width 223 height 15
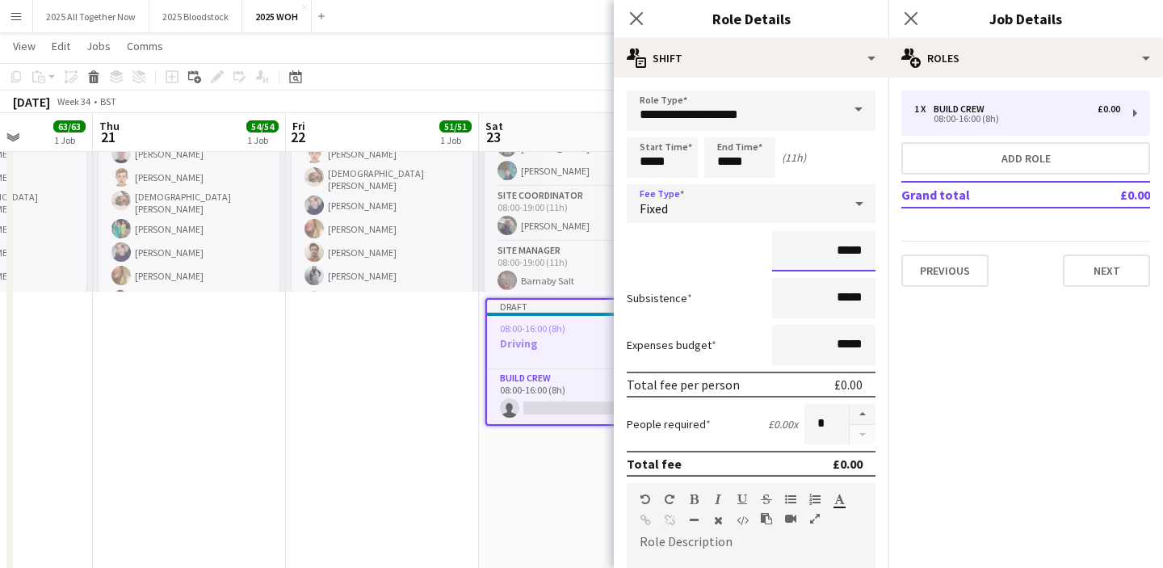
click at [855, 248] on input "*****" at bounding box center [823, 251] width 103 height 40
type input "***"
click at [981, 367] on mat-expansion-panel "pencil3 General details 1 x Build Crew £0.00 08:00-16:00 (8h) Add role Grand to…" at bounding box center [1025, 323] width 275 height 490
click at [912, 11] on icon "Close pop-in" at bounding box center [910, 17] width 15 height 15
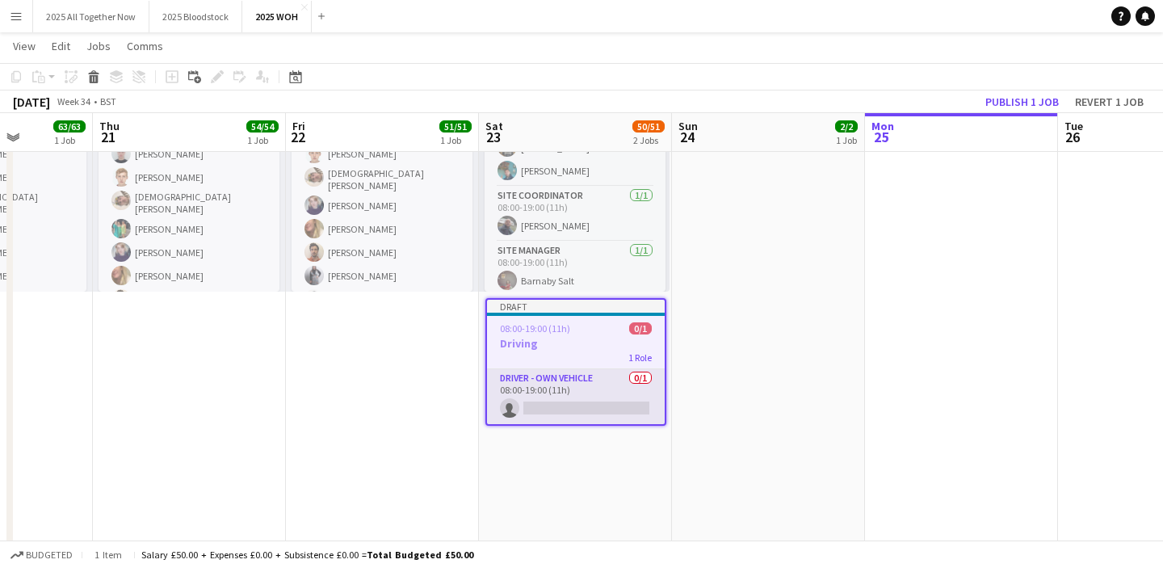
click at [568, 408] on app-card-role "Driver - own vehicle 0/1 08:00-19:00 (11h) single-neutral-actions" at bounding box center [576, 396] width 178 height 55
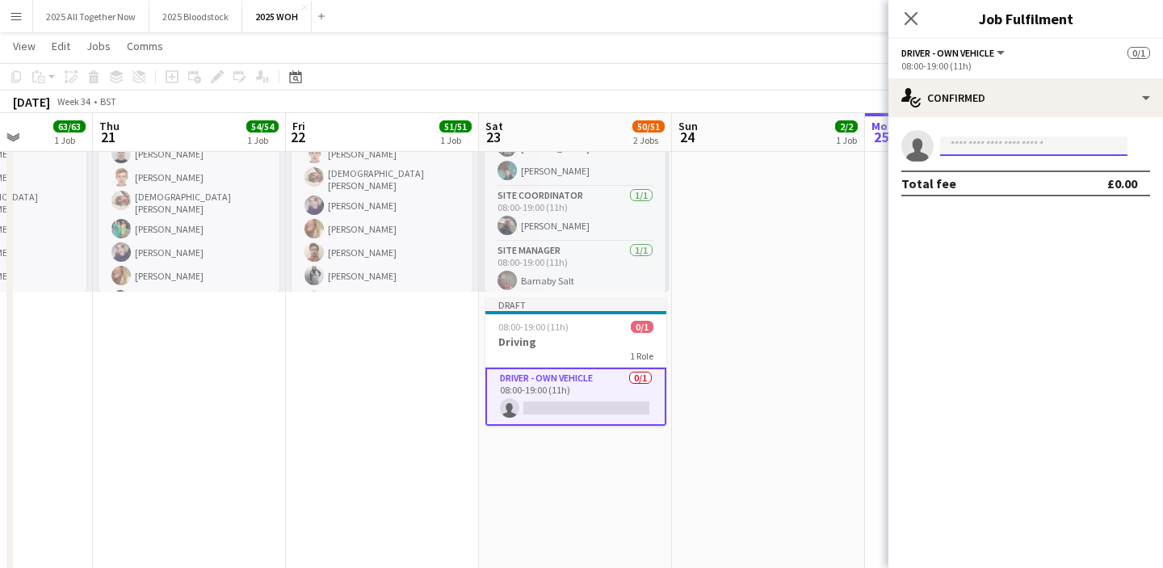
click at [1043, 147] on input at bounding box center [1033, 145] width 187 height 19
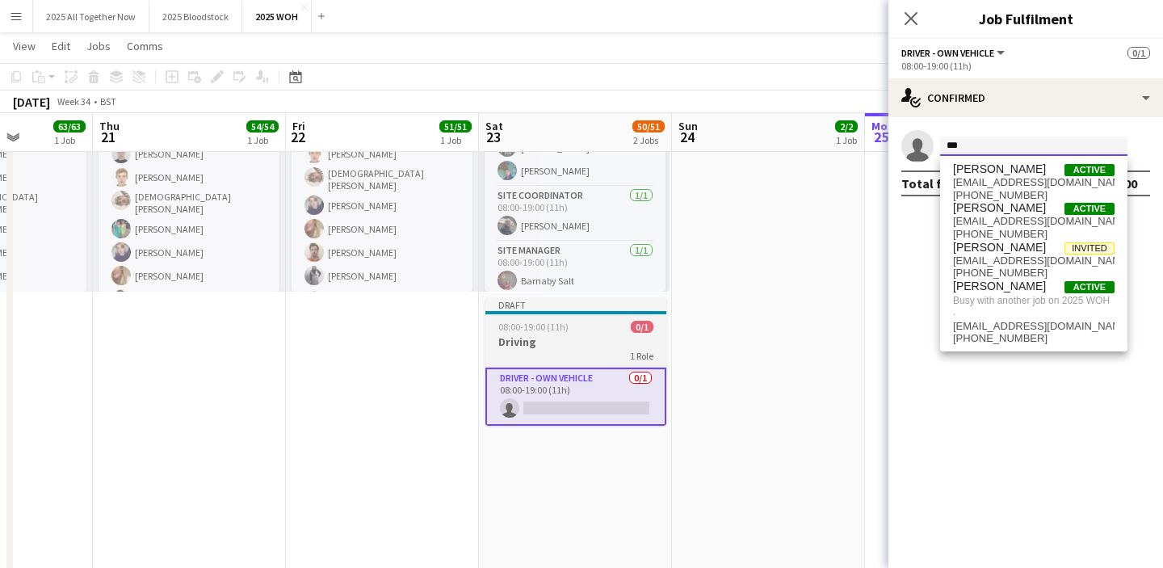
type input "***"
click at [523, 342] on h3 "Driving" at bounding box center [575, 341] width 181 height 15
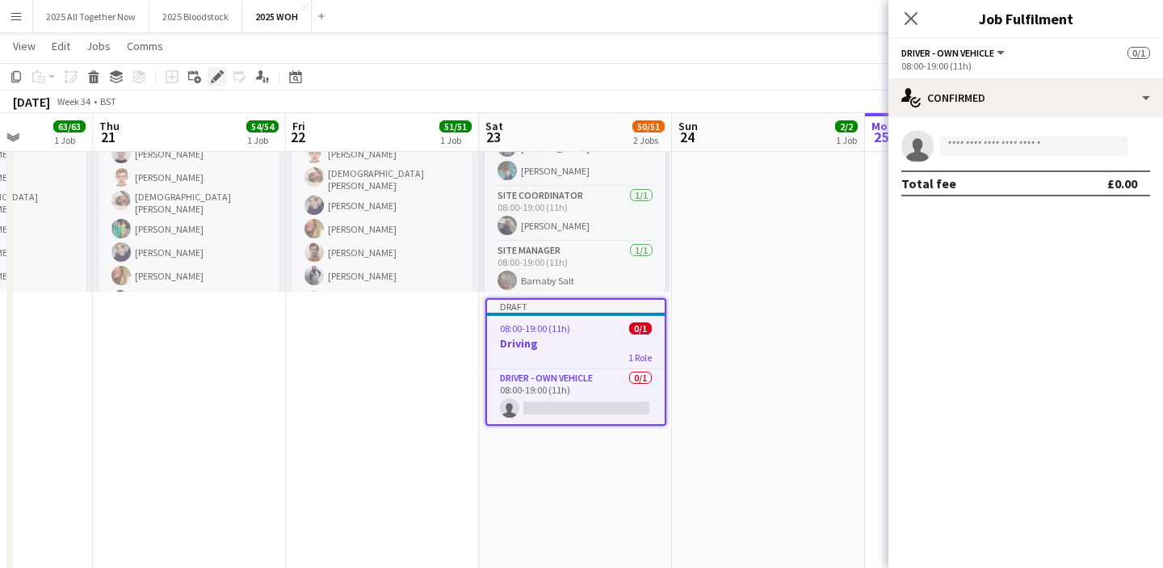
click at [216, 73] on icon "Edit" at bounding box center [217, 76] width 13 height 13
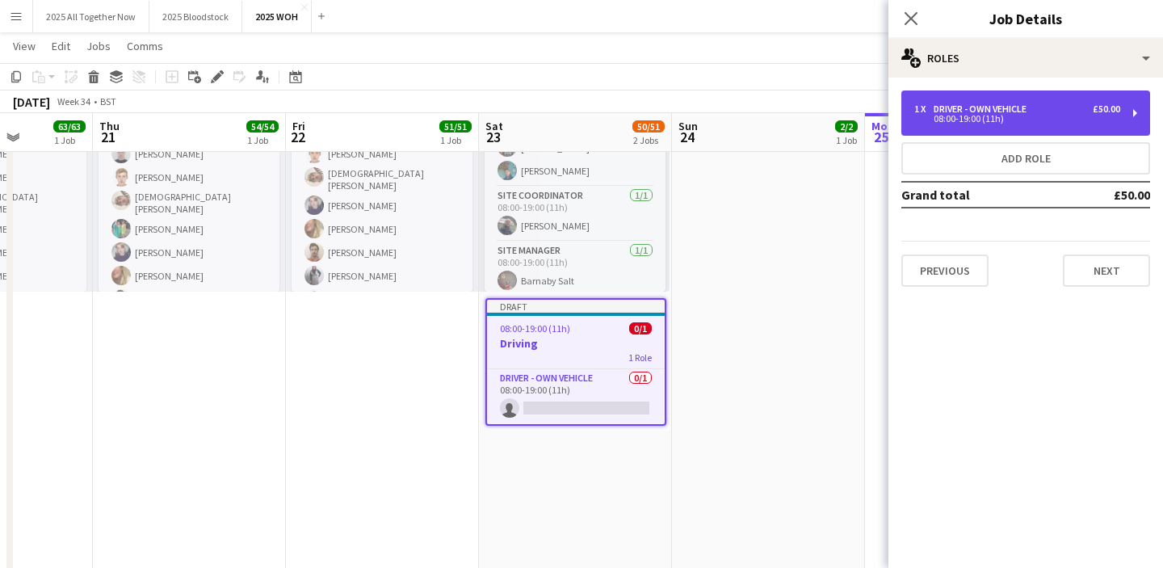
click at [957, 111] on div "Driver - own vehicle" at bounding box center [983, 108] width 99 height 11
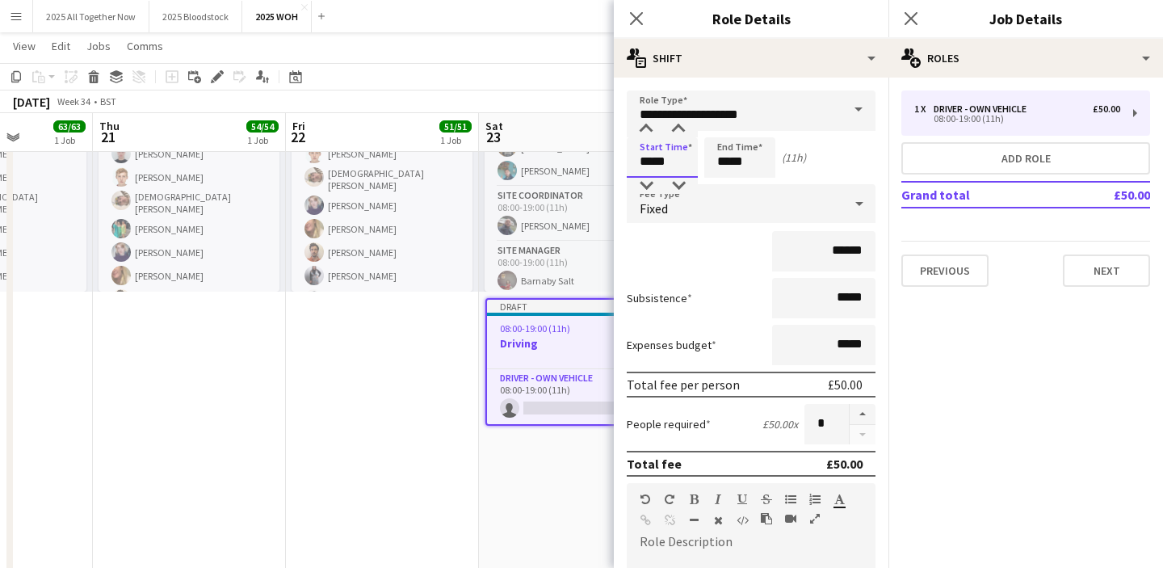
drag, startPoint x: 651, startPoint y: 165, endPoint x: 628, endPoint y: 164, distance: 22.6
click at [628, 164] on input "*****" at bounding box center [662, 157] width 71 height 40
type input "*****"
click at [727, 161] on input "*****" at bounding box center [739, 157] width 71 height 40
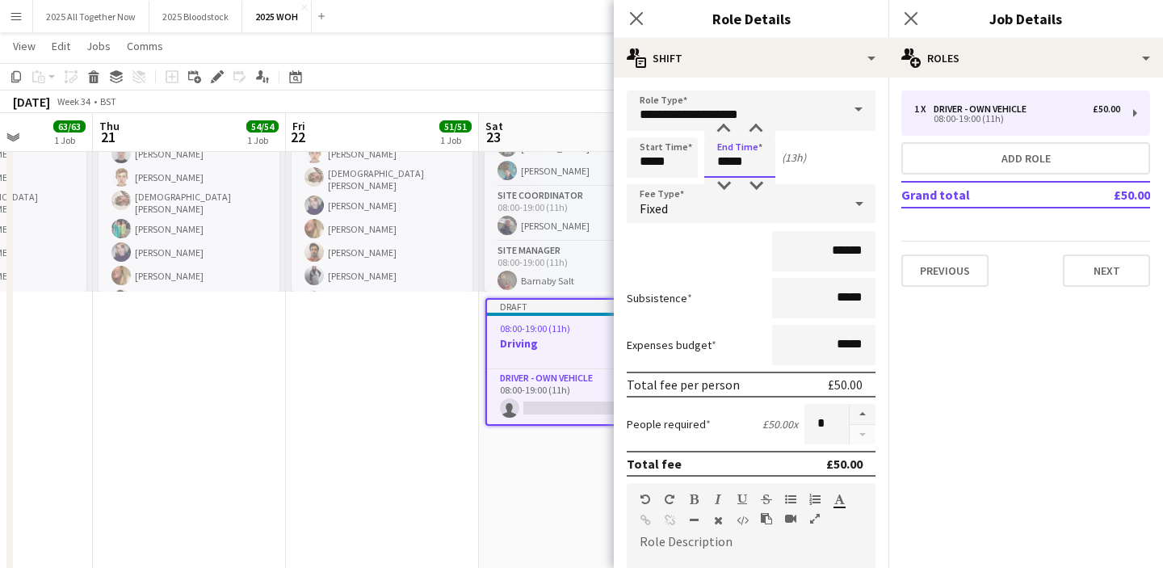
drag, startPoint x: 727, startPoint y: 161, endPoint x: 706, endPoint y: 163, distance: 21.1
click at [706, 163] on input "*****" at bounding box center [739, 157] width 71 height 40
click at [733, 163] on input "*****" at bounding box center [739, 157] width 71 height 40
drag, startPoint x: 728, startPoint y: 162, endPoint x: 704, endPoint y: 161, distance: 24.2
click at [704, 161] on input "*****" at bounding box center [739, 157] width 71 height 40
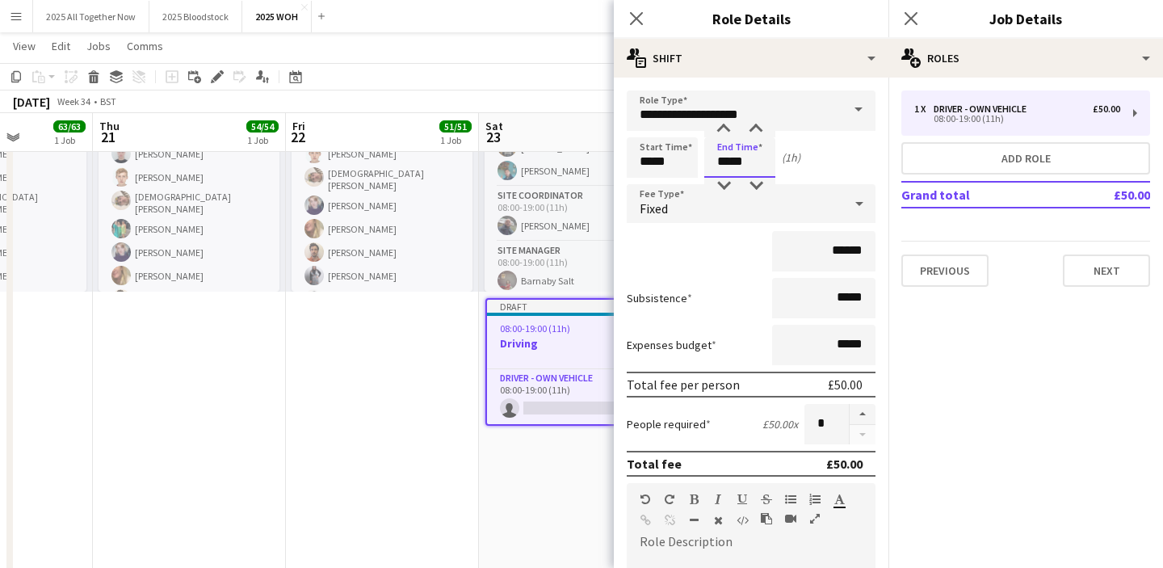
type input "*****"
click at [918, 360] on mat-expansion-panel "pencil3 General details 1 x Driver - own vehicle £50.00 08:00-19:00 (11h) Add r…" at bounding box center [1025, 323] width 275 height 490
click at [920, 27] on app-icon "Close pop-in" at bounding box center [911, 18] width 23 height 23
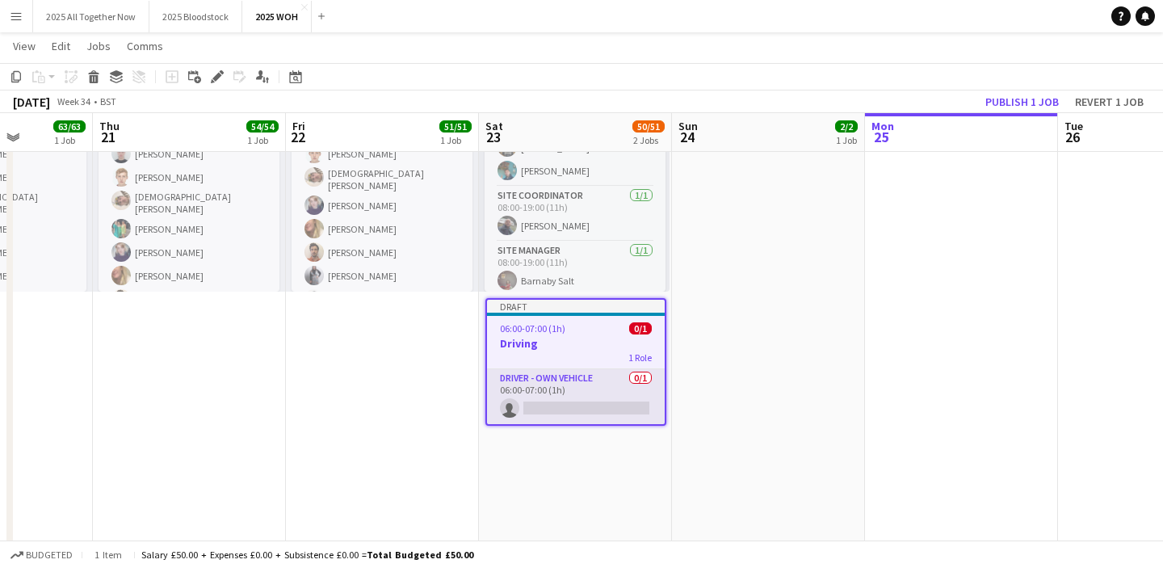
click at [600, 384] on app-card-role "Driver - own vehicle 0/1 06:00-07:00 (1h) single-neutral-actions" at bounding box center [576, 396] width 178 height 55
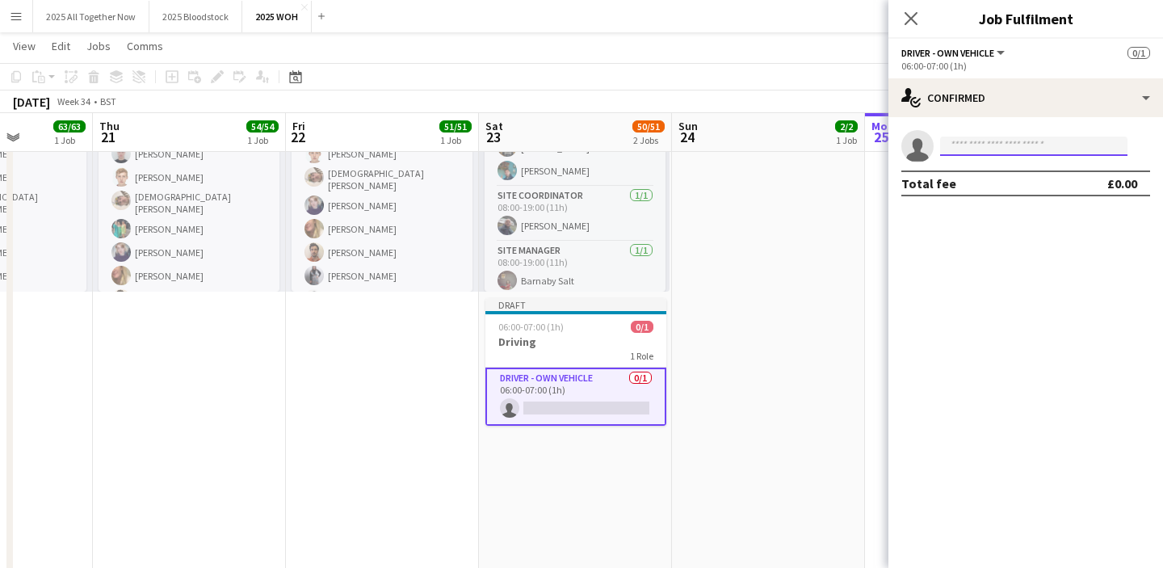
click at [984, 152] on input at bounding box center [1033, 145] width 187 height 19
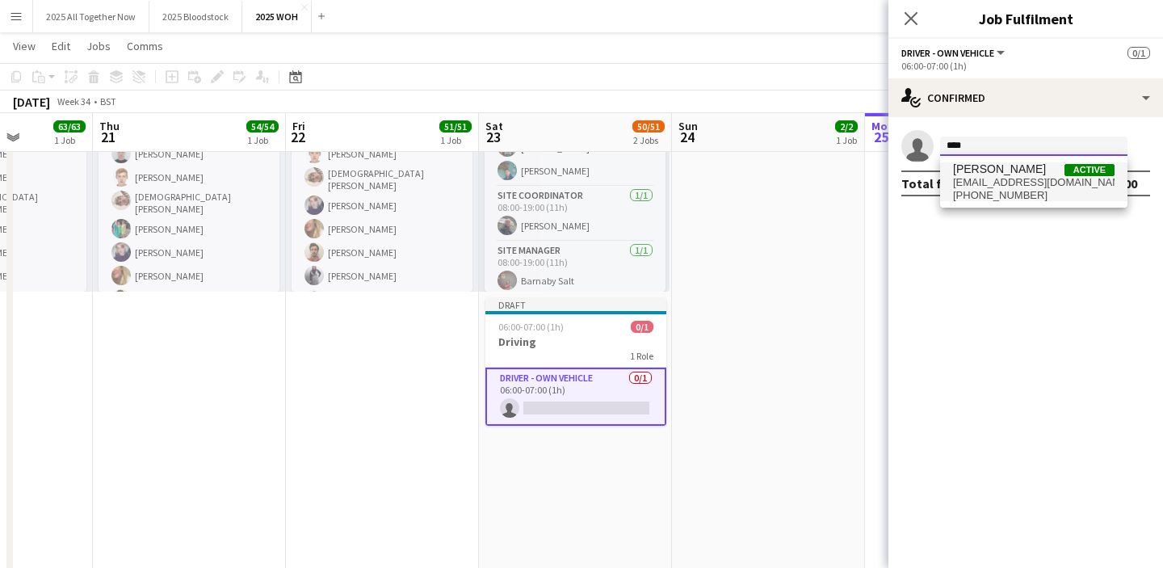
type input "****"
click at [1002, 181] on span "[EMAIL_ADDRESS][DOMAIN_NAME]" at bounding box center [1034, 182] width 162 height 13
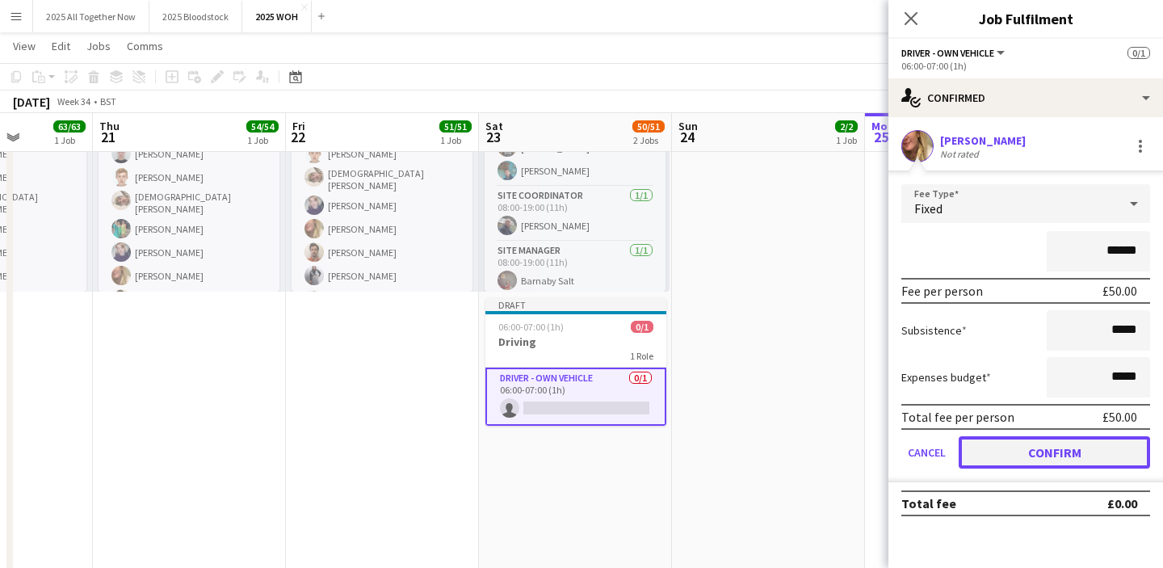
click at [997, 447] on button "Confirm" at bounding box center [1054, 452] width 191 height 32
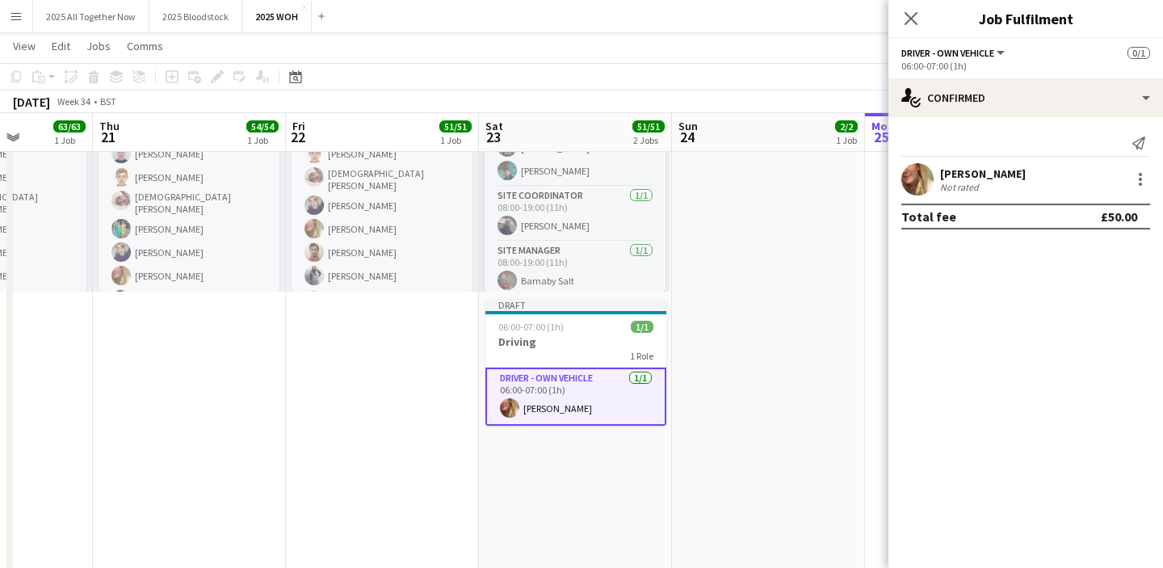
click at [814, 311] on app-date-cell "08:00-19:00 (11h) 2/2 WOH Extra Break 1 Role Chef [DATE] 08:00-19:00 (11h) [PER…" at bounding box center [768, 430] width 193 height 856
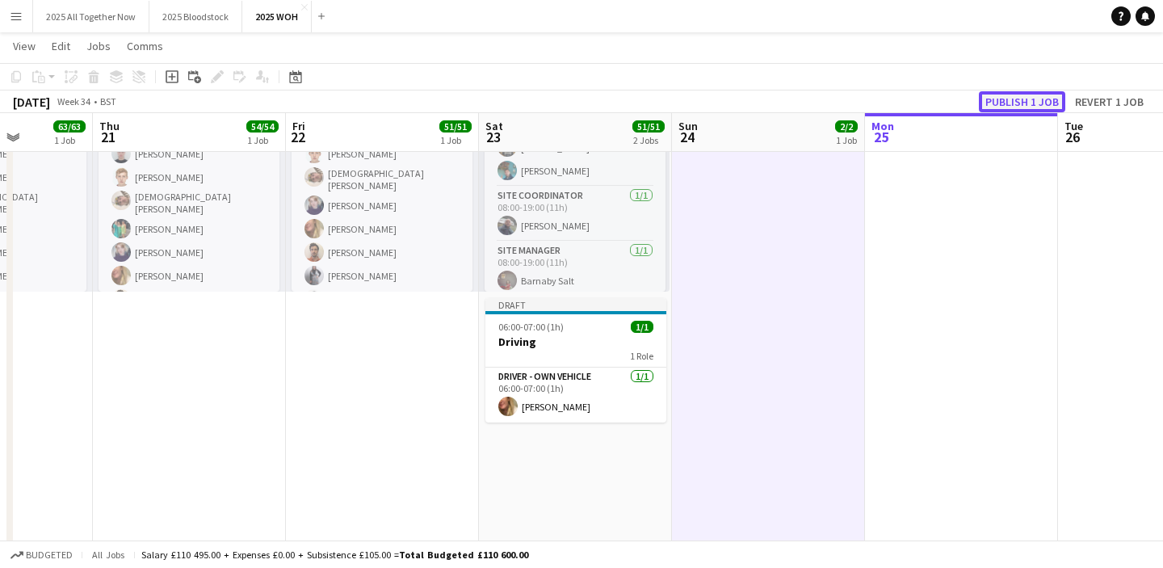
click at [1036, 99] on button "Publish 1 job" at bounding box center [1022, 101] width 86 height 21
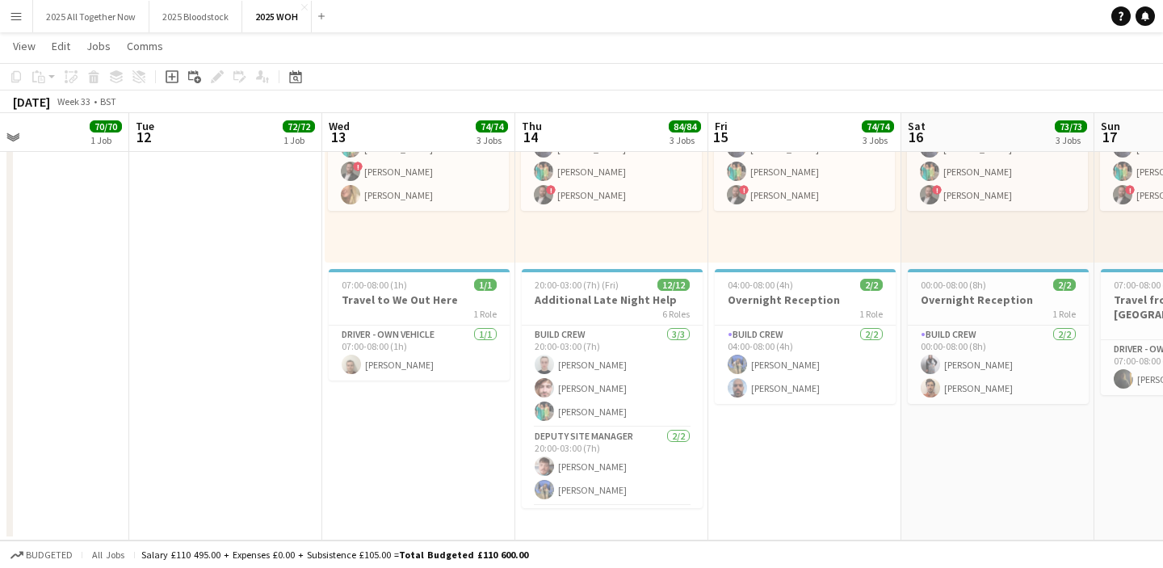
scroll to position [0, 451]
click at [563, 288] on span "20:00-03:00 (7h) (Fri)" at bounding box center [575, 285] width 84 height 12
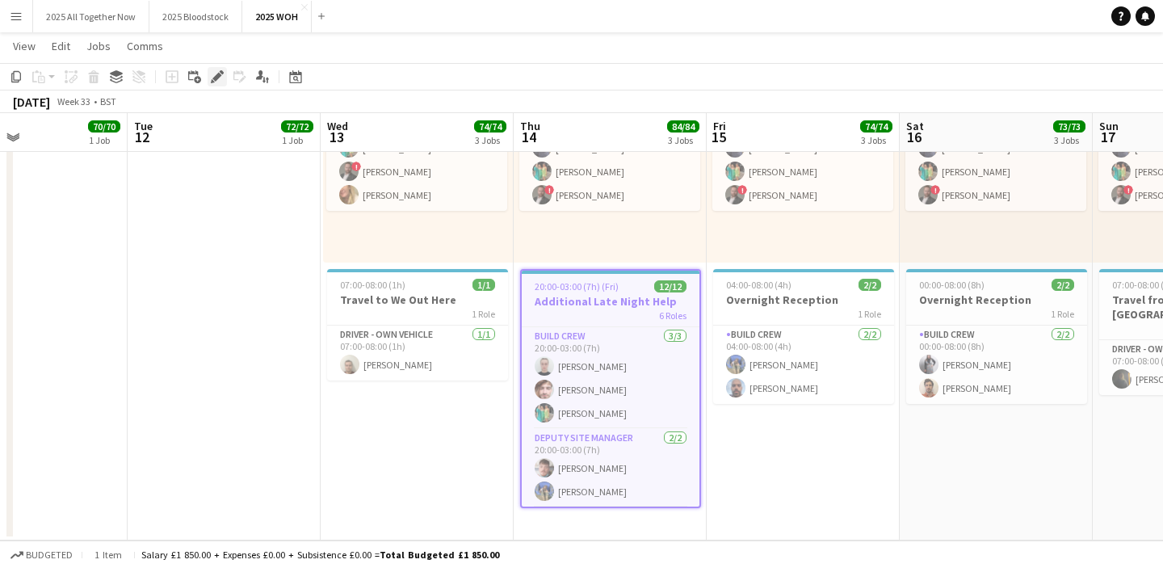
click at [217, 75] on icon at bounding box center [216, 77] width 9 height 9
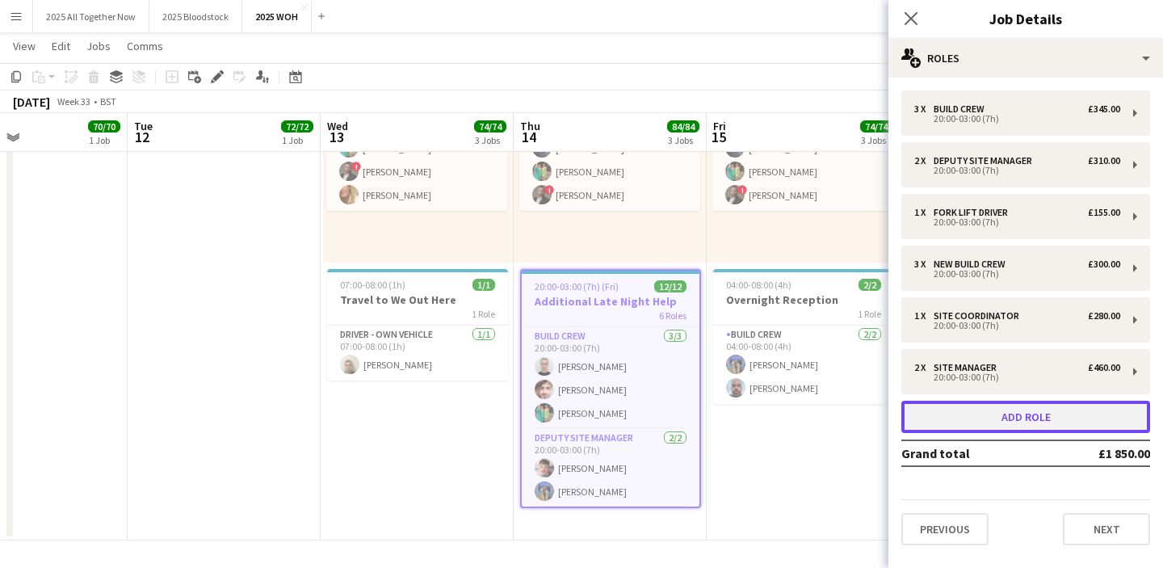
click at [976, 417] on button "Add role" at bounding box center [1025, 417] width 249 height 32
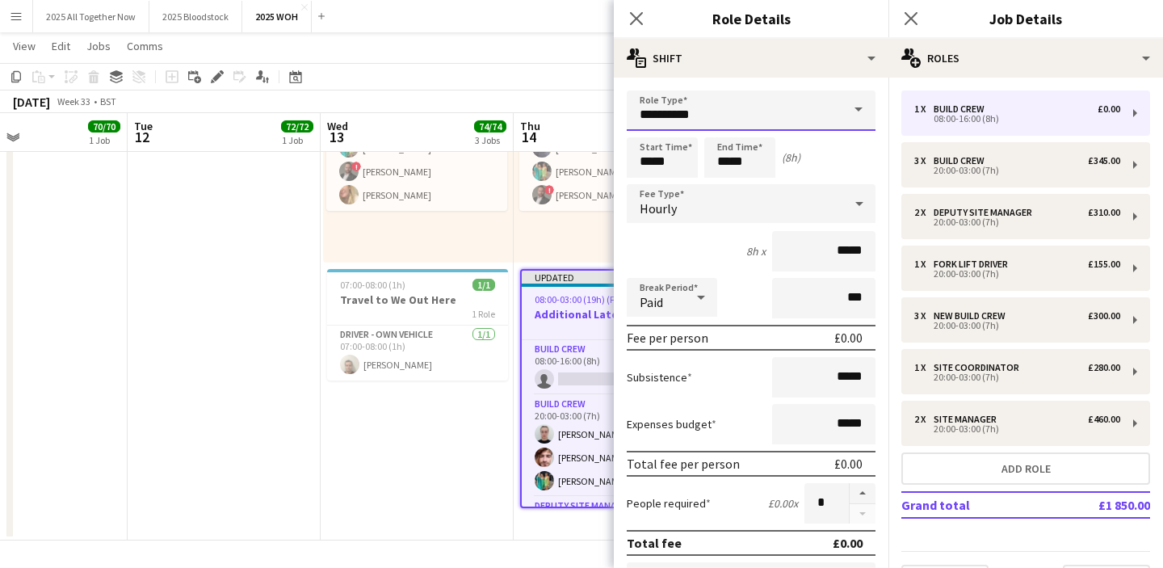
click at [750, 104] on input "**********" at bounding box center [751, 110] width 249 height 40
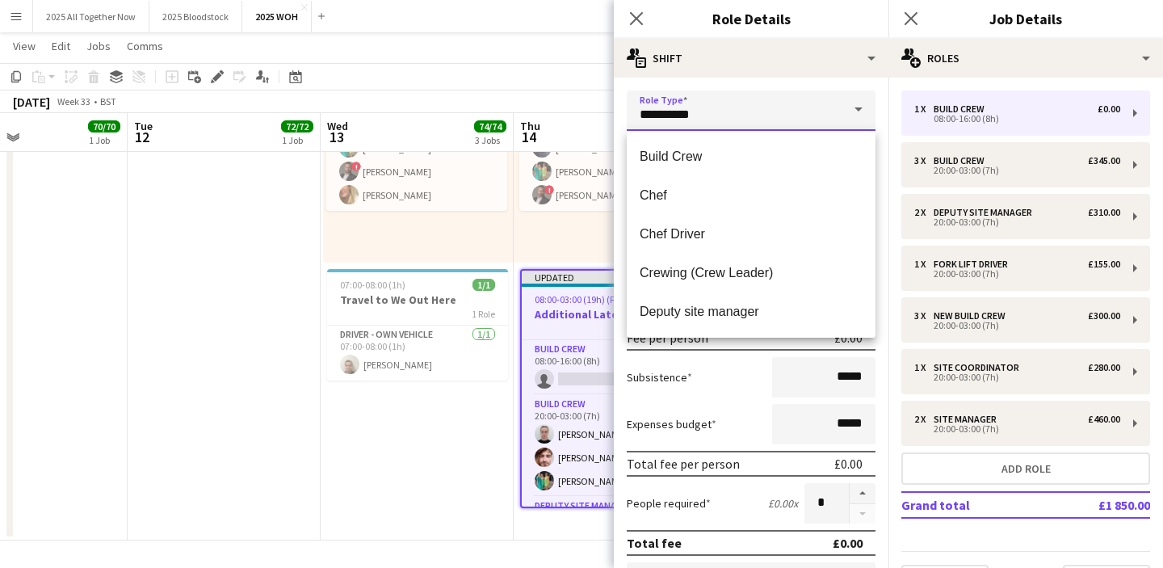
click at [750, 104] on input "**********" at bounding box center [751, 110] width 249 height 40
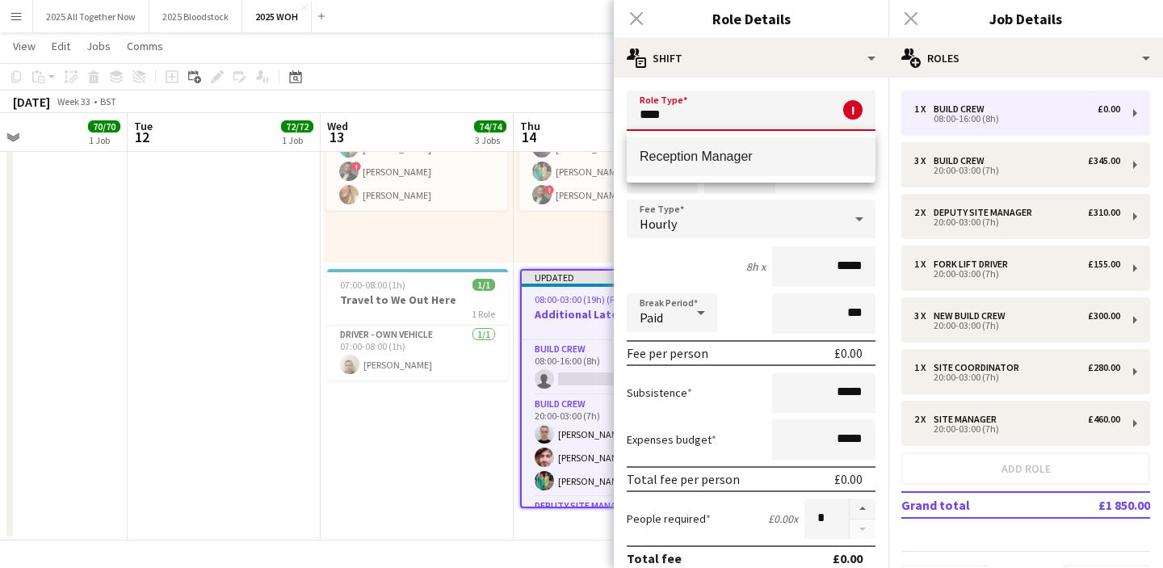
click at [745, 159] on span "Reception Manager" at bounding box center [751, 156] width 223 height 15
type input "**********"
type input "*******"
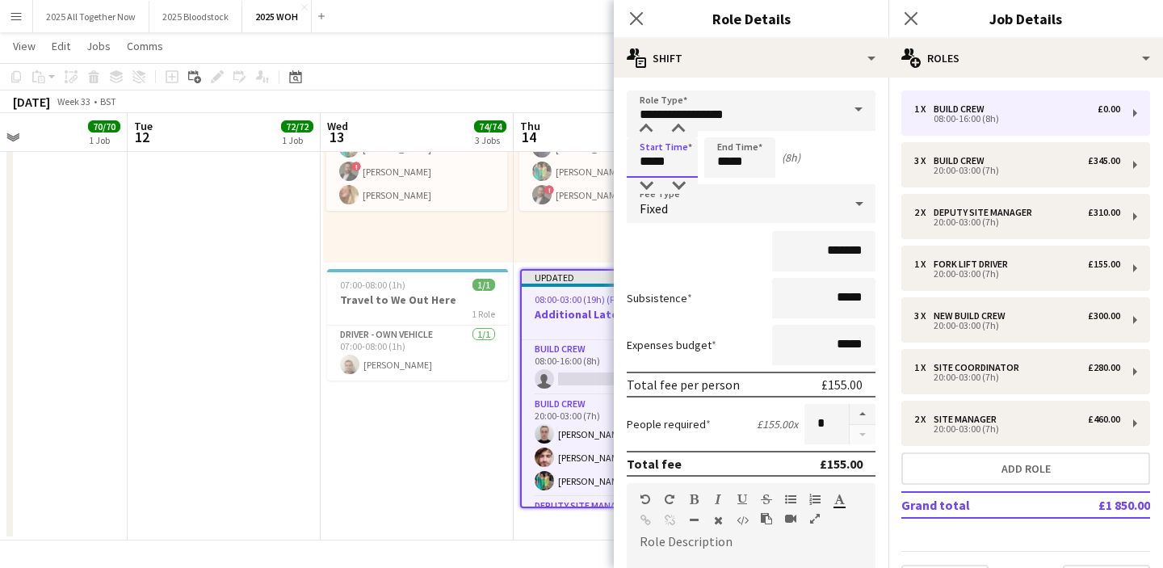
drag, startPoint x: 649, startPoint y: 158, endPoint x: 630, endPoint y: 158, distance: 19.4
click at [630, 158] on input "*****" at bounding box center [662, 157] width 71 height 40
type input "*****"
drag, startPoint x: 731, startPoint y: 159, endPoint x: 707, endPoint y: 161, distance: 23.5
click at [707, 161] on input "*****" at bounding box center [739, 157] width 71 height 40
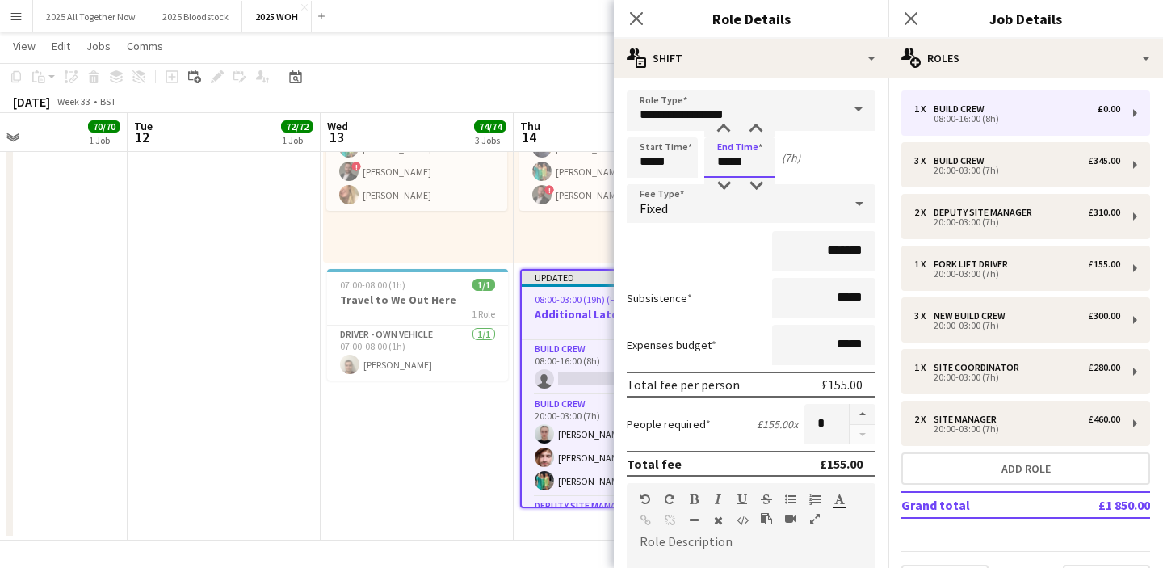
type input "*****"
click at [682, 259] on div "*******" at bounding box center [751, 251] width 249 height 40
click at [866, 411] on button "button" at bounding box center [863, 414] width 26 height 21
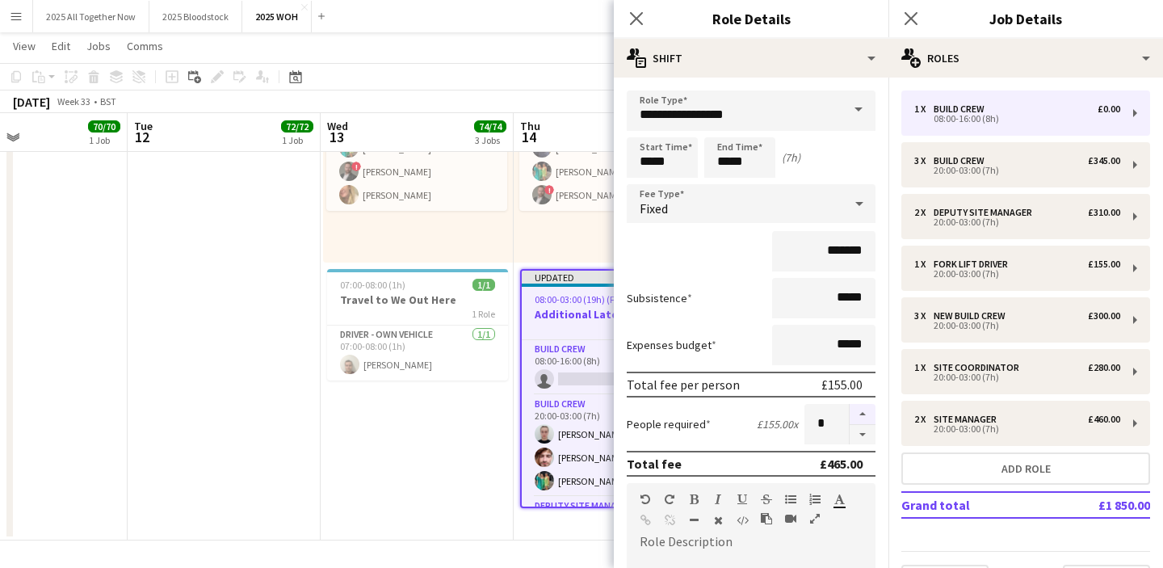
type input "*"
click at [913, 13] on icon "Close pop-in" at bounding box center [910, 17] width 15 height 15
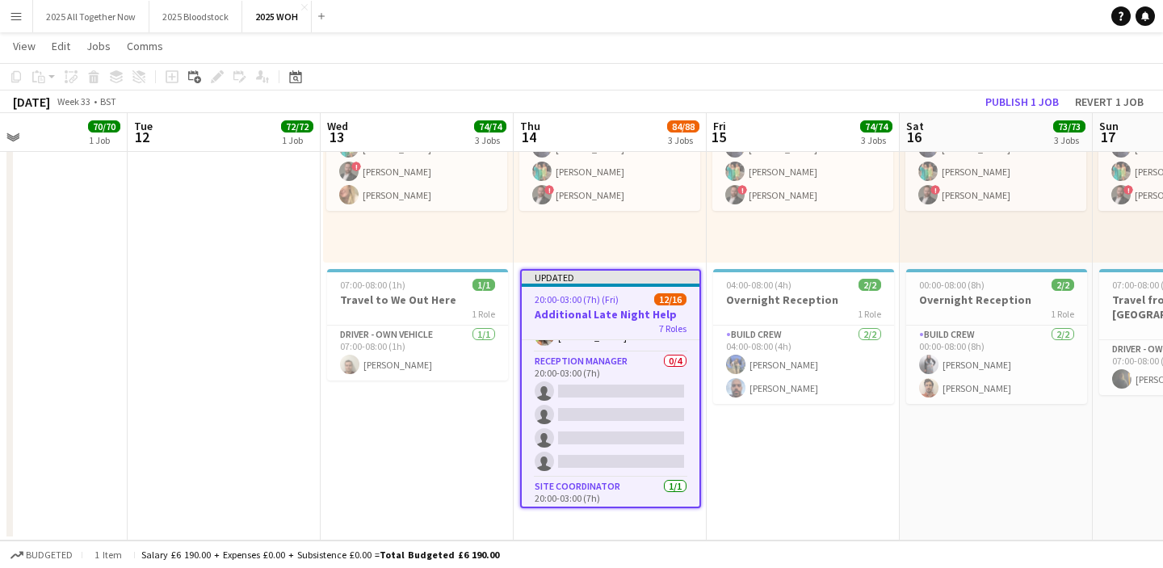
scroll to position [324, 0]
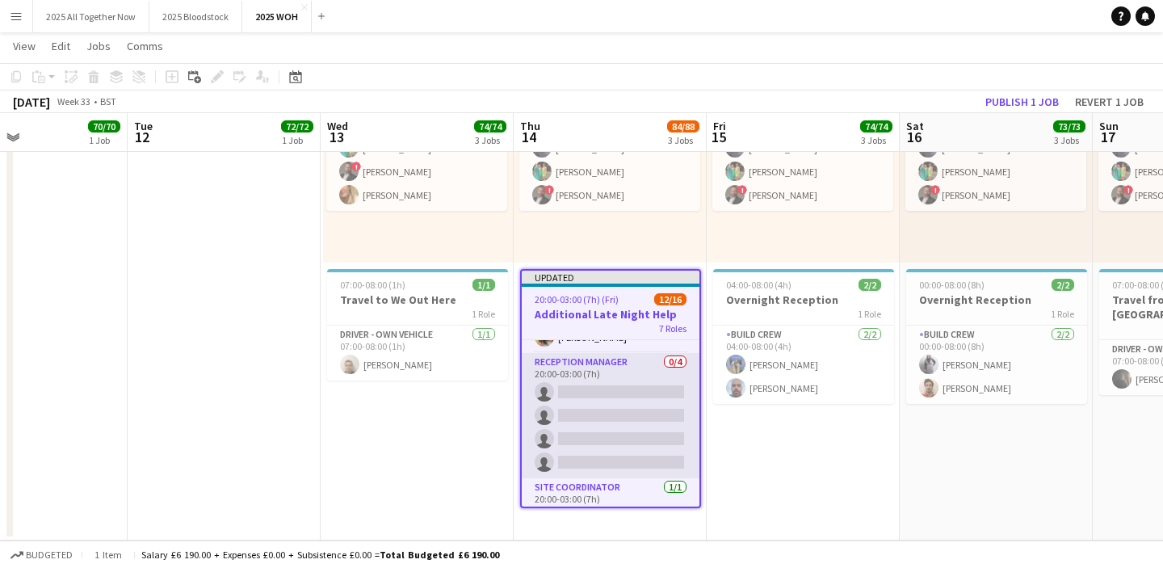
click at [615, 423] on app-card-role "Reception Manager 0/4 20:00-03:00 (7h) single-neutral-actions single-neutral-ac…" at bounding box center [611, 415] width 178 height 125
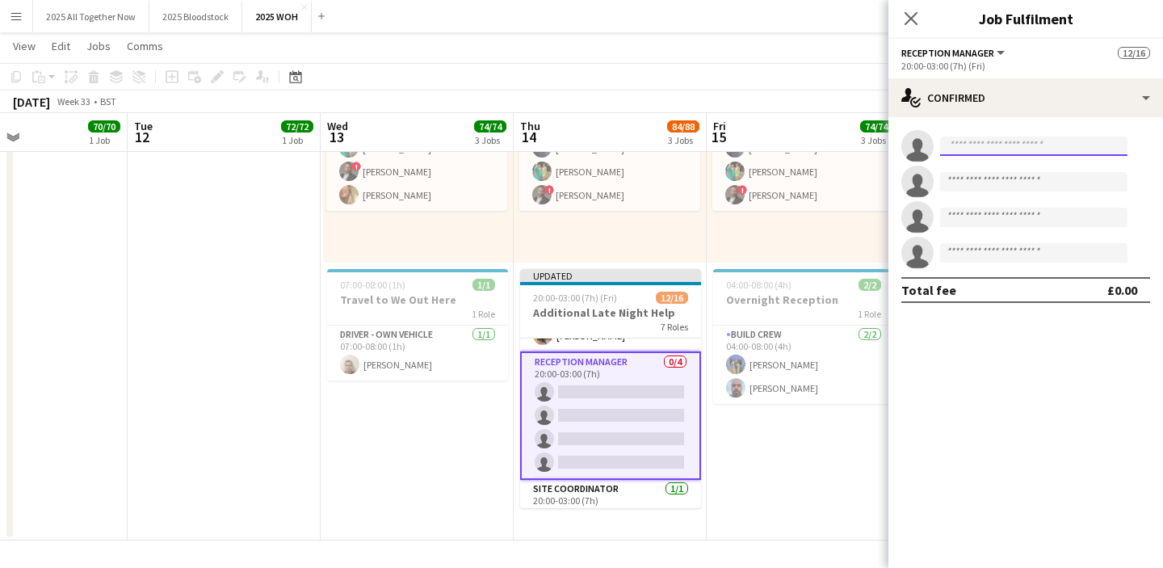
click at [966, 139] on input at bounding box center [1033, 145] width 187 height 19
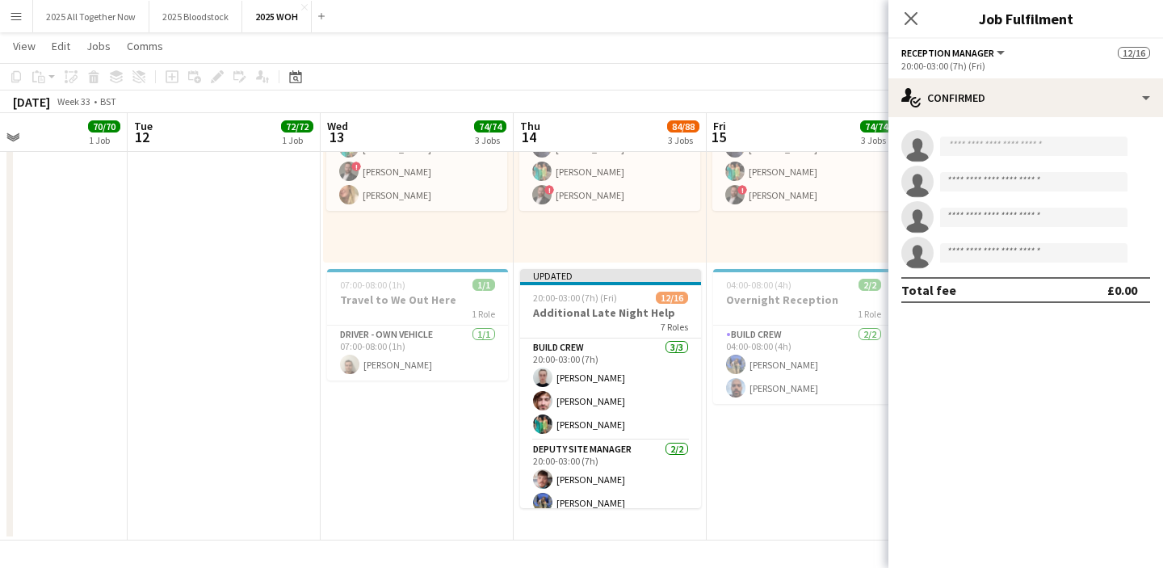
scroll to position [0, 0]
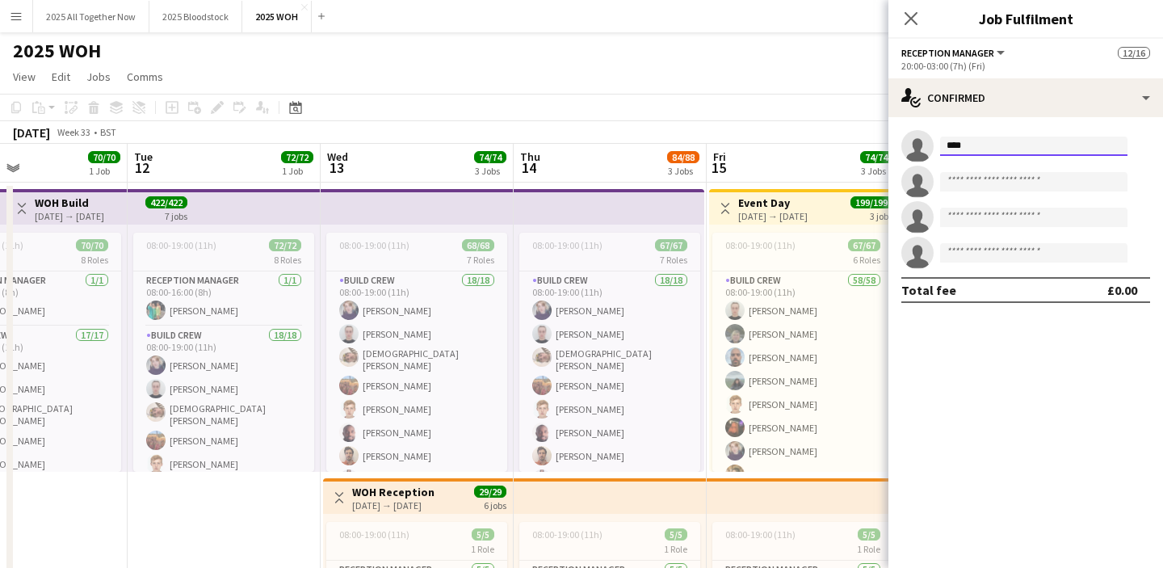
type input "*****"
click at [912, 10] on app-icon "Close pop-in" at bounding box center [911, 18] width 23 height 23
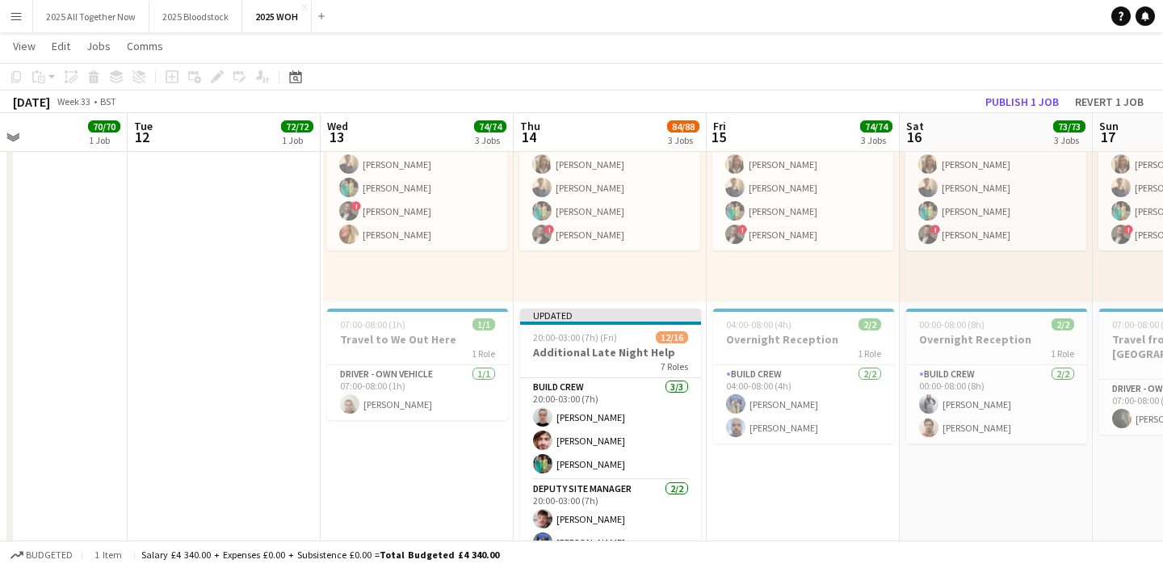
scroll to position [497, 0]
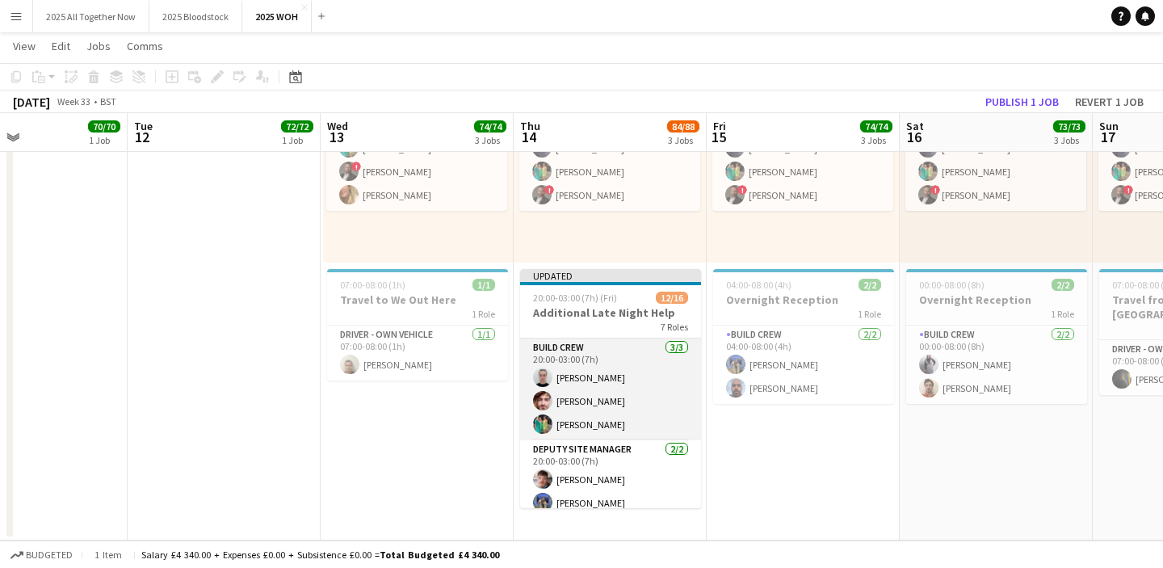
click at [603, 422] on app-card-role "Build Crew [DATE] 20:00-03:00 (7h) [PERSON_NAME] [PERSON_NAME] [PERSON_NAME]" at bounding box center [610, 389] width 181 height 102
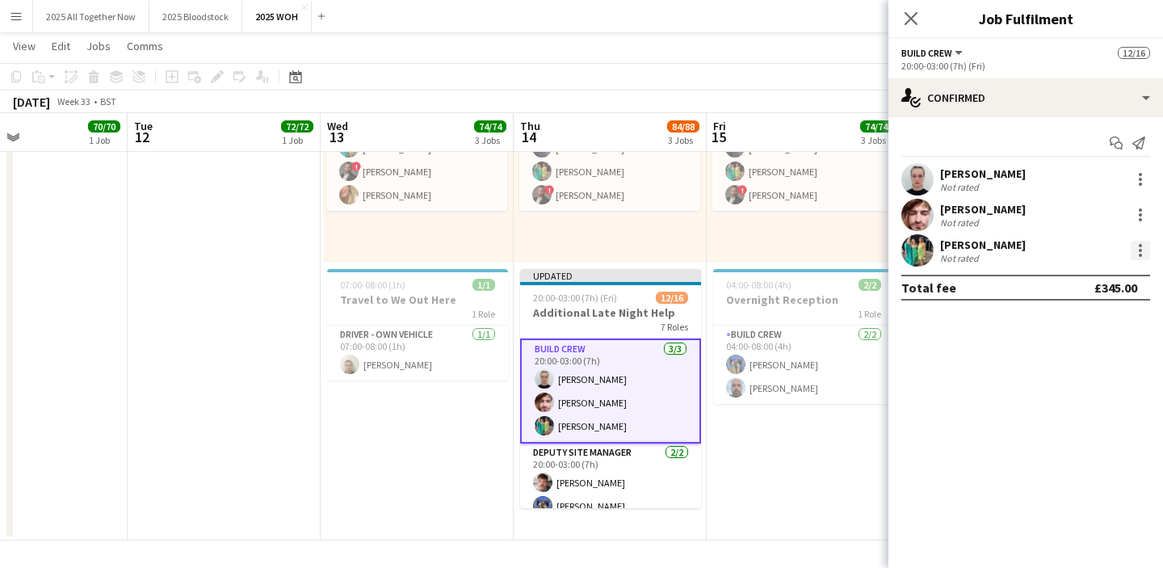
click at [1137, 249] on div at bounding box center [1140, 250] width 19 height 19
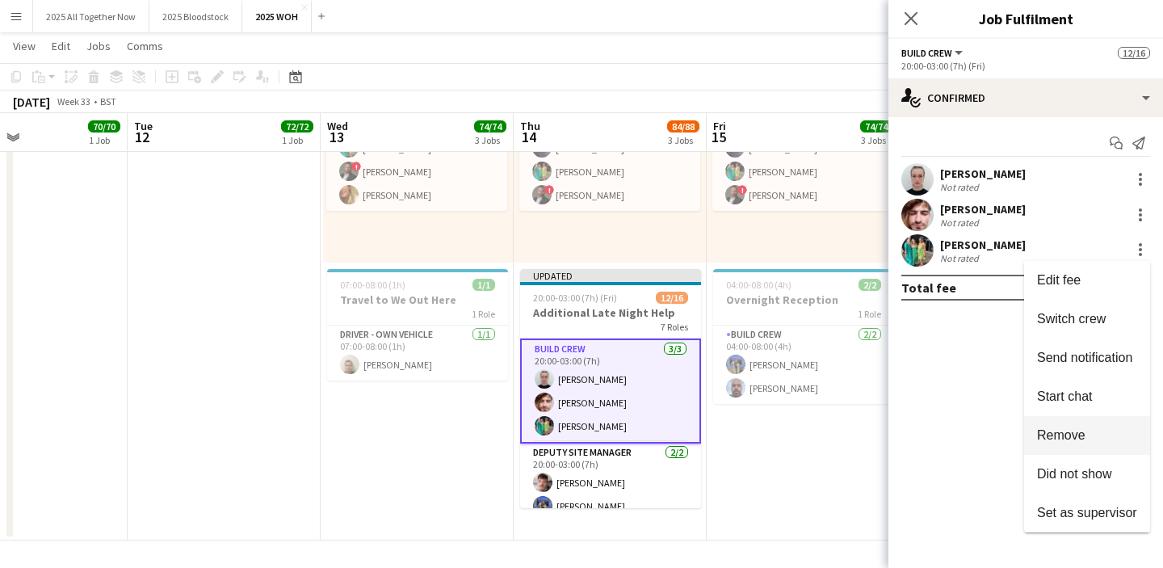
click at [1066, 435] on span "Remove" at bounding box center [1061, 435] width 48 height 14
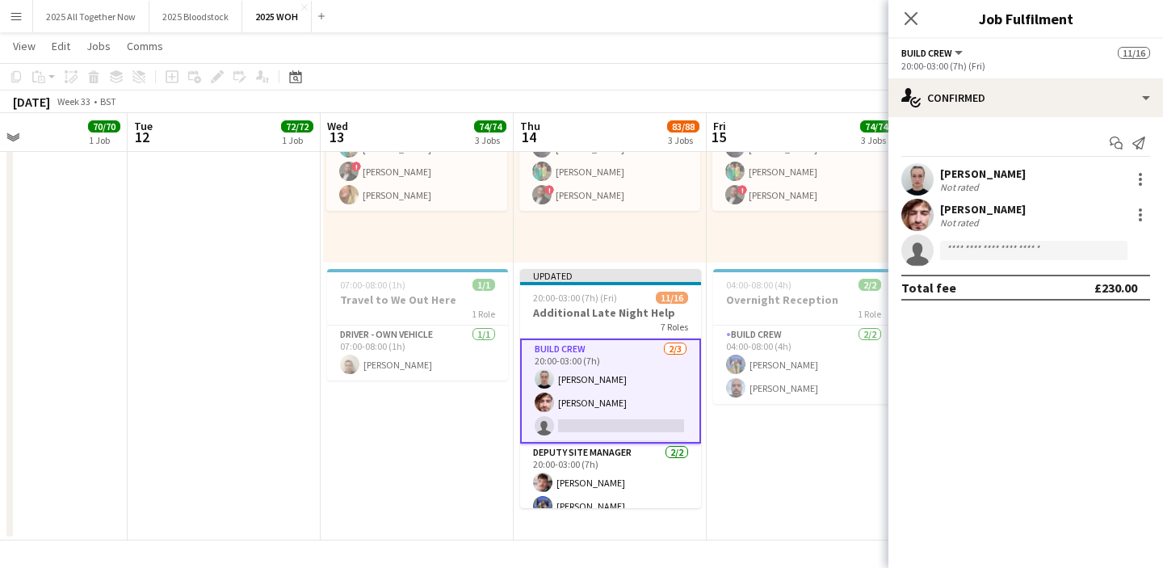
click at [827, 468] on app-date-cell "Toggle View Event Day [DATE] → [DATE] 199/199 3 jobs 08:00-19:00 (11h) 67/67 6 …" at bounding box center [803, 112] width 193 height 856
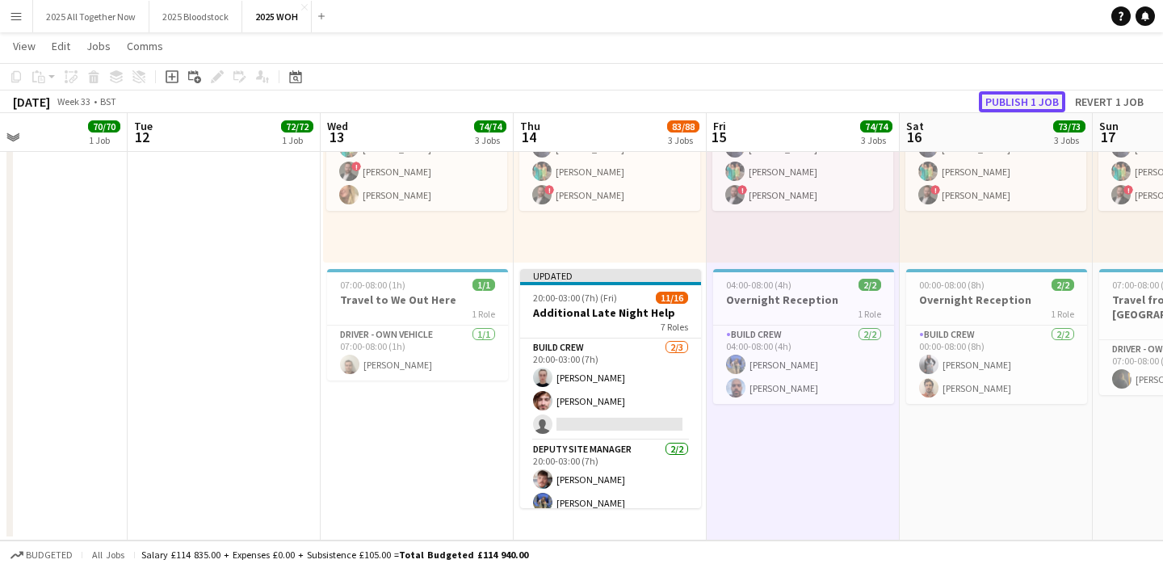
click at [1015, 93] on button "Publish 1 job" at bounding box center [1022, 101] width 86 height 21
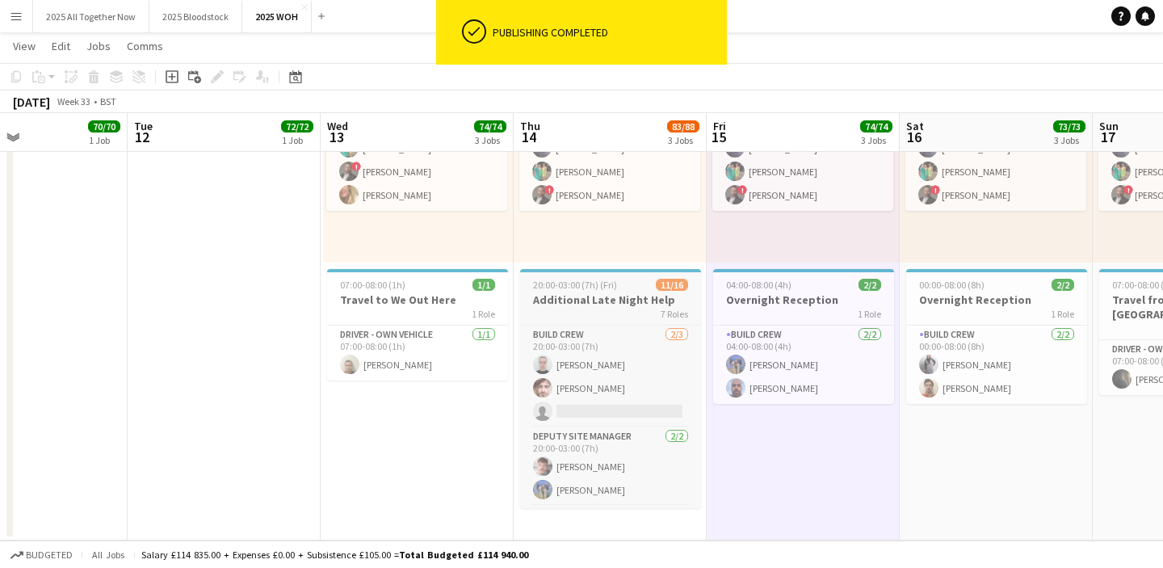
click at [545, 294] on h3 "Additional Late Night Help" at bounding box center [610, 299] width 181 height 15
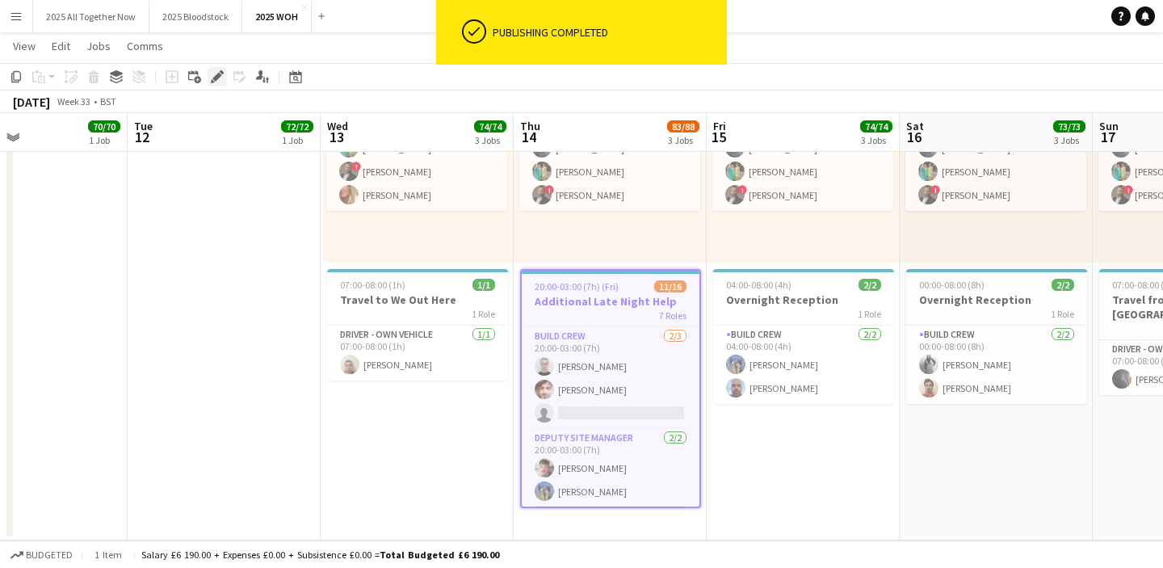
click at [214, 77] on icon at bounding box center [216, 77] width 9 height 9
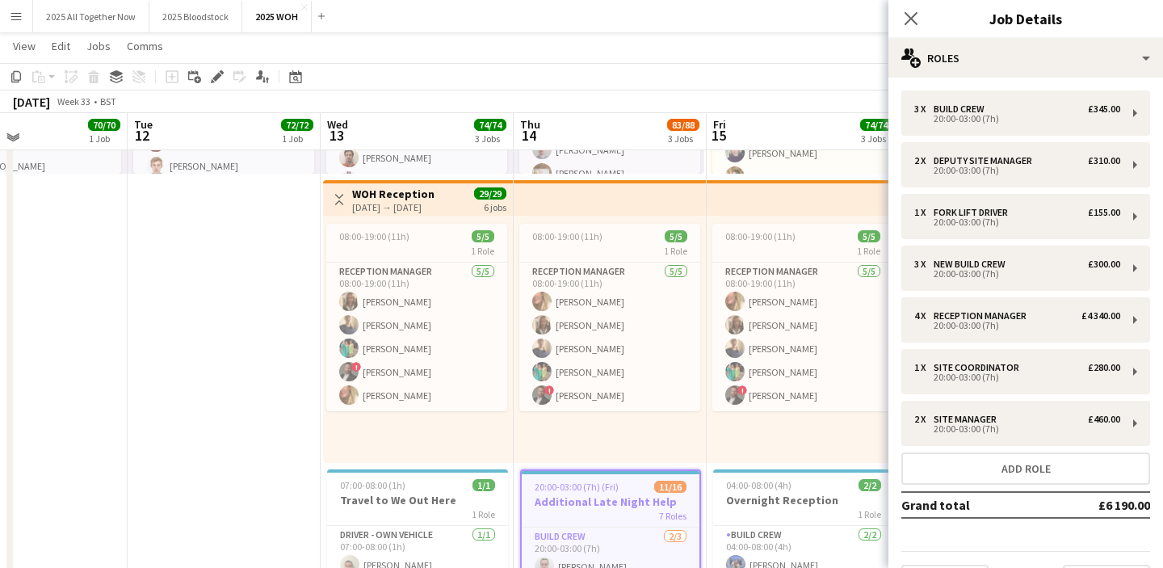
scroll to position [295, 0]
click at [563, 204] on app-top-bar at bounding box center [610, 200] width 193 height 36
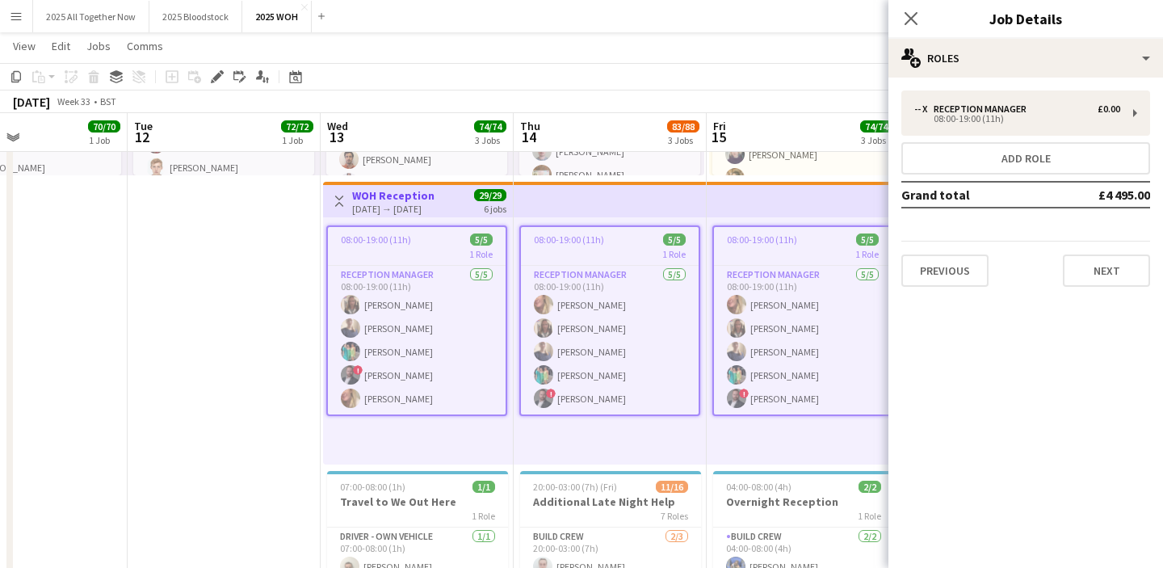
click at [563, 204] on app-top-bar at bounding box center [610, 200] width 193 height 36
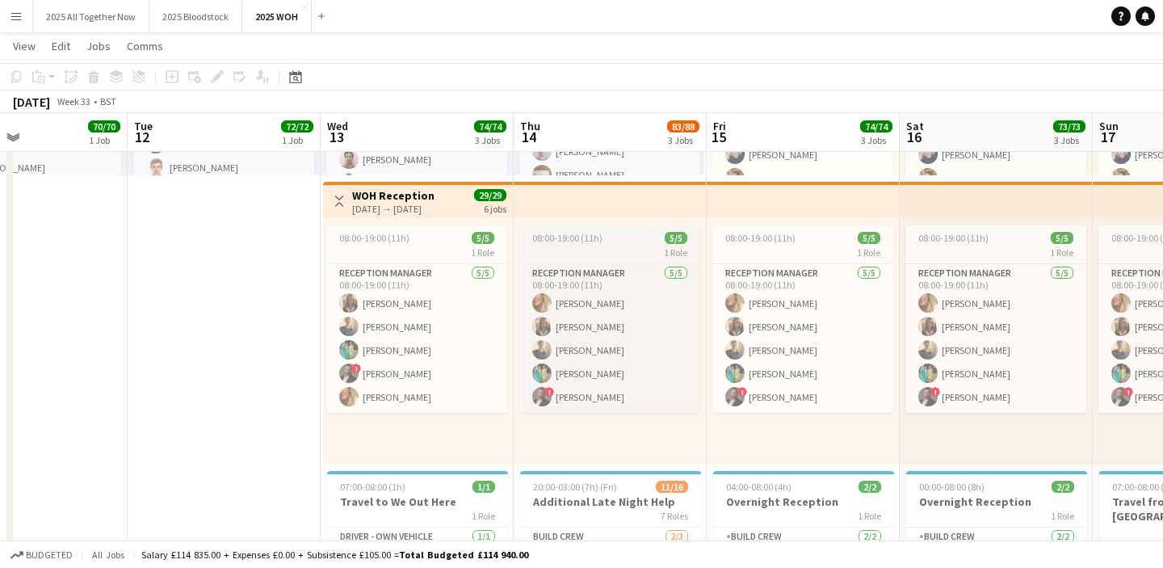
click at [569, 249] on div "1 Role" at bounding box center [609, 252] width 181 height 13
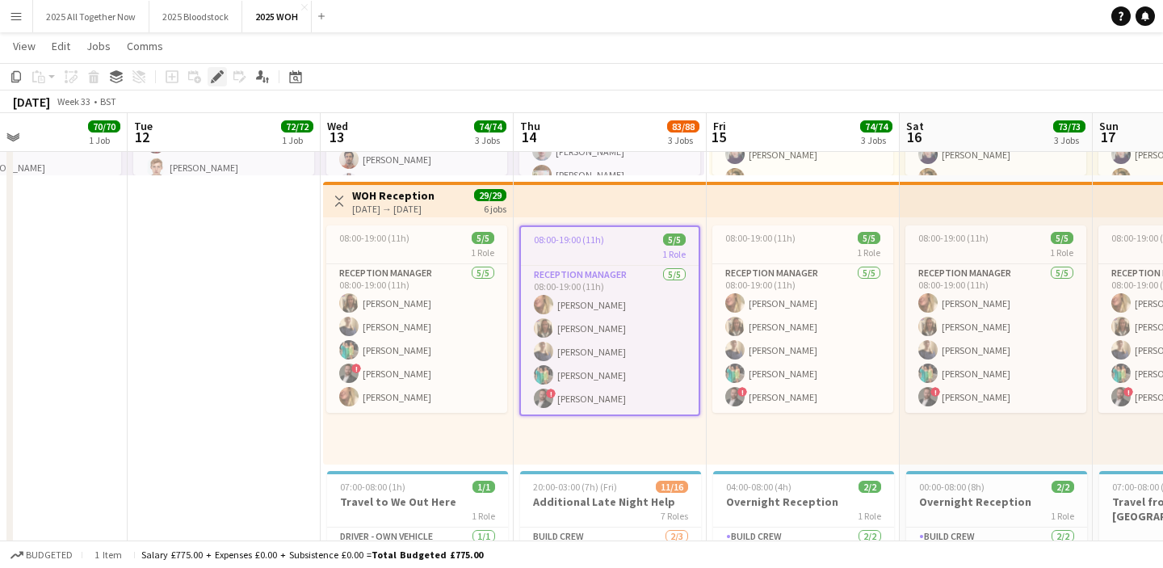
click at [225, 77] on div "Edit" at bounding box center [217, 76] width 19 height 19
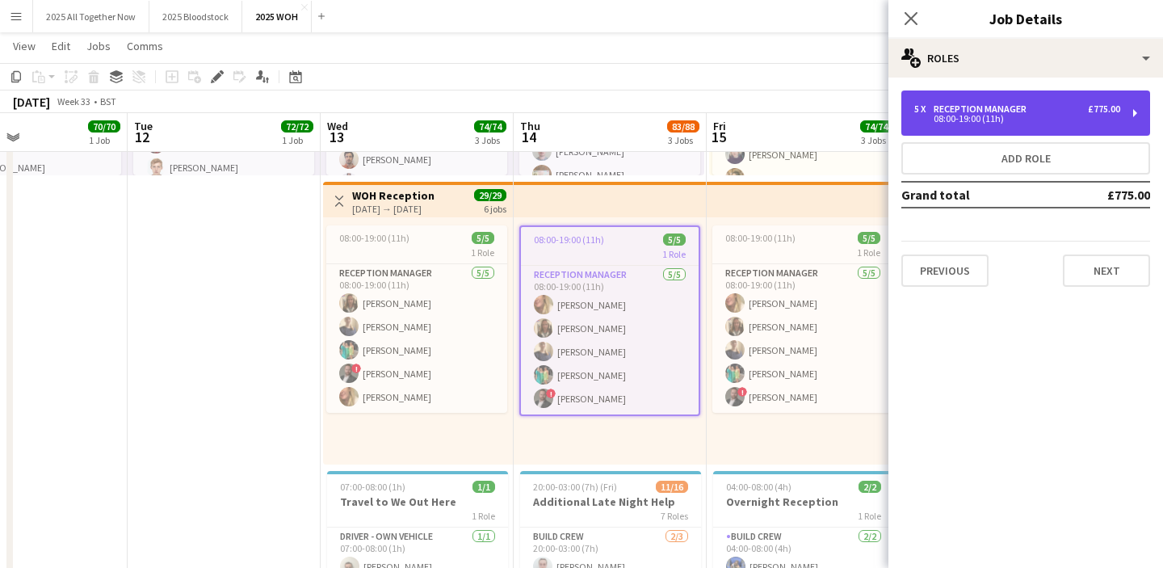
click at [1031, 123] on div "5 x Reception Manager £775.00 08:00-19:00 (11h)" at bounding box center [1025, 112] width 249 height 45
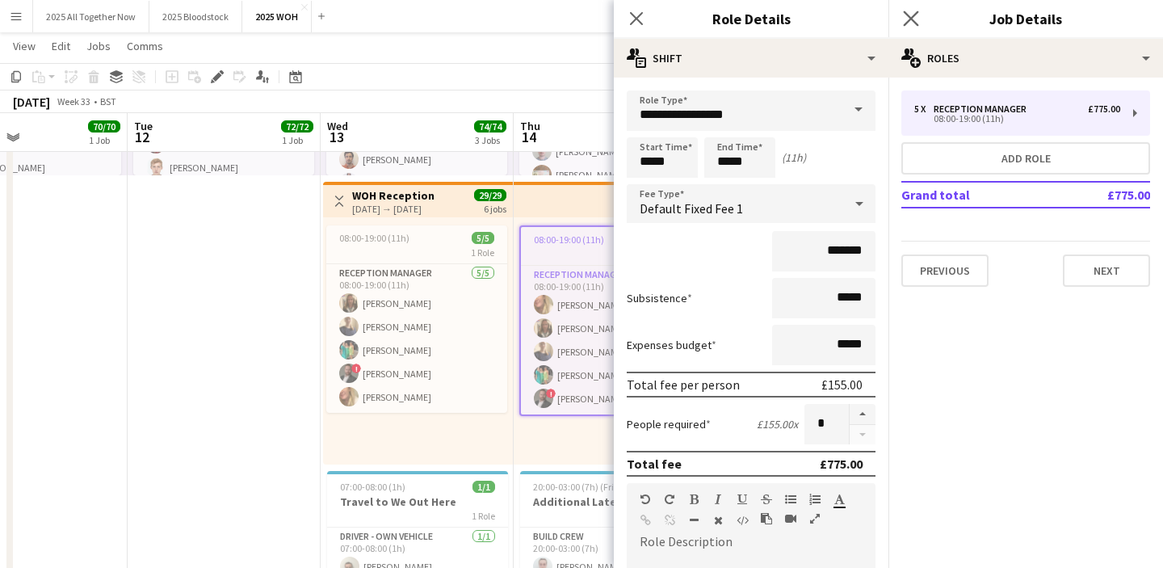
click at [908, 26] on icon "Close pop-in" at bounding box center [910, 17] width 15 height 15
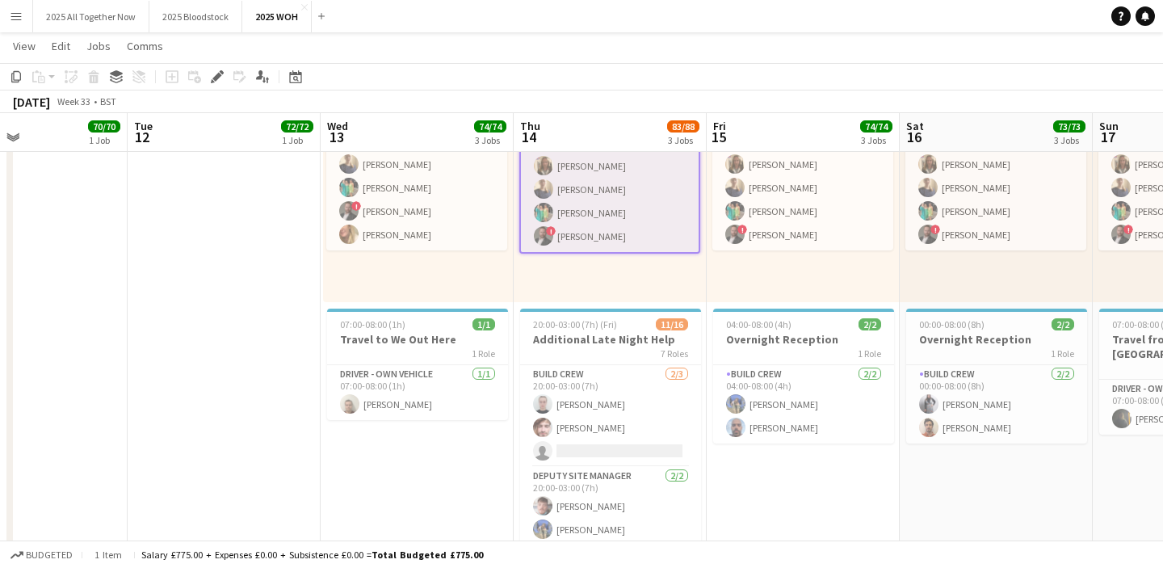
scroll to position [111, 0]
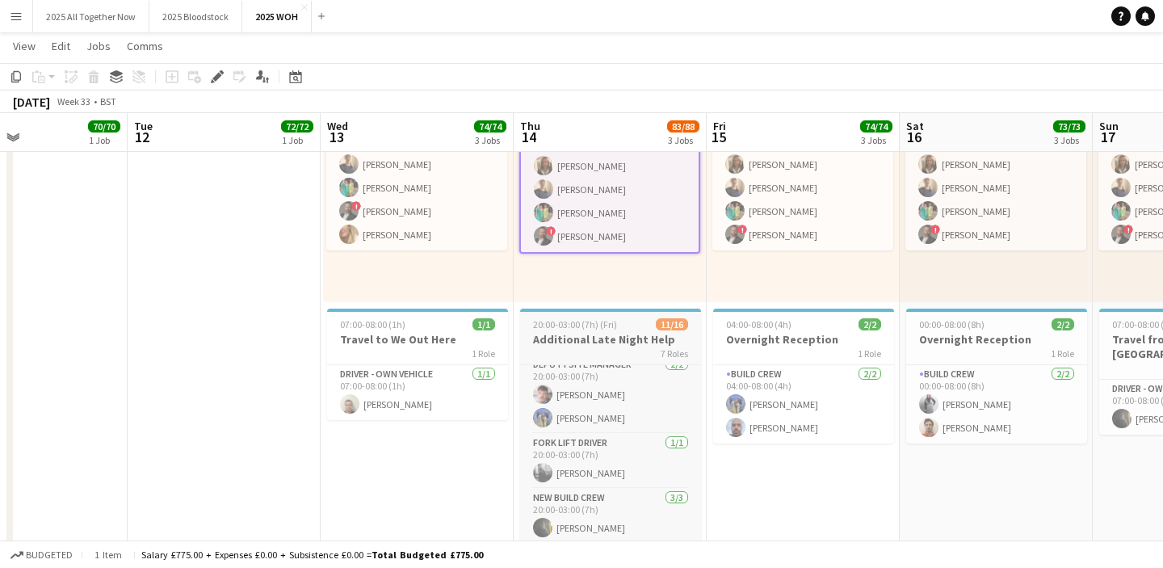
click at [607, 348] on div "7 Roles" at bounding box center [610, 352] width 181 height 13
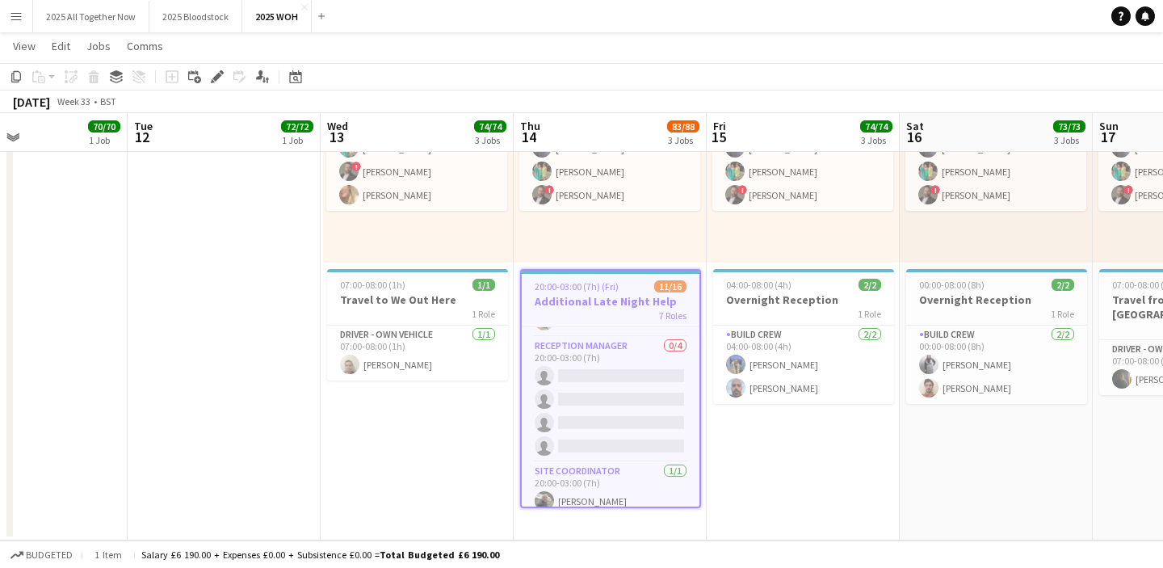
scroll to position [338, 0]
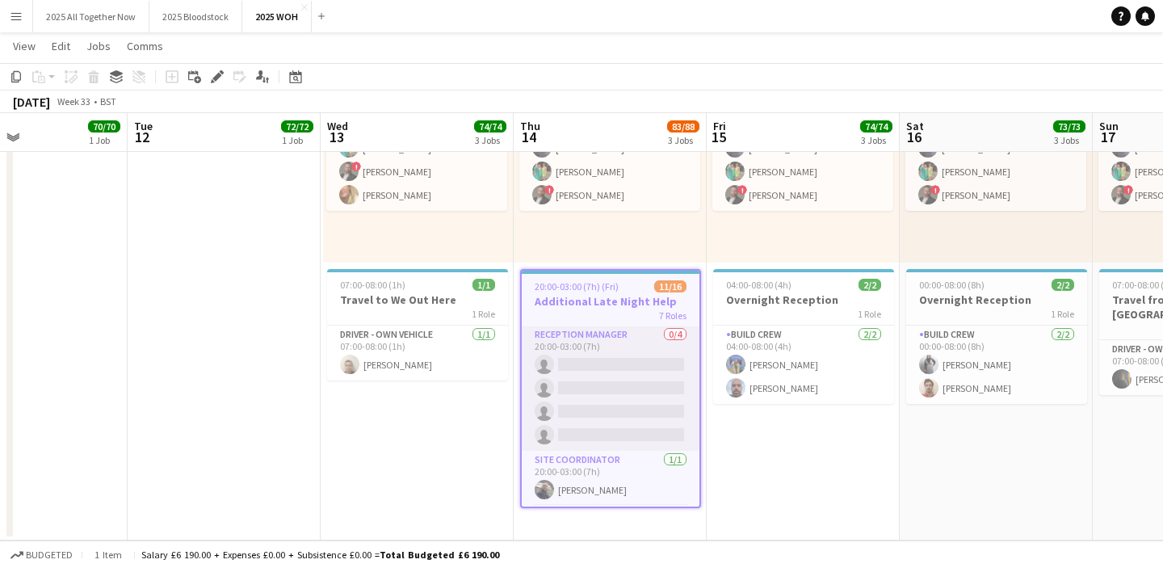
click at [600, 418] on app-card-role "Reception Manager 0/4 20:00-03:00 (7h) single-neutral-actions single-neutral-ac…" at bounding box center [611, 387] width 178 height 125
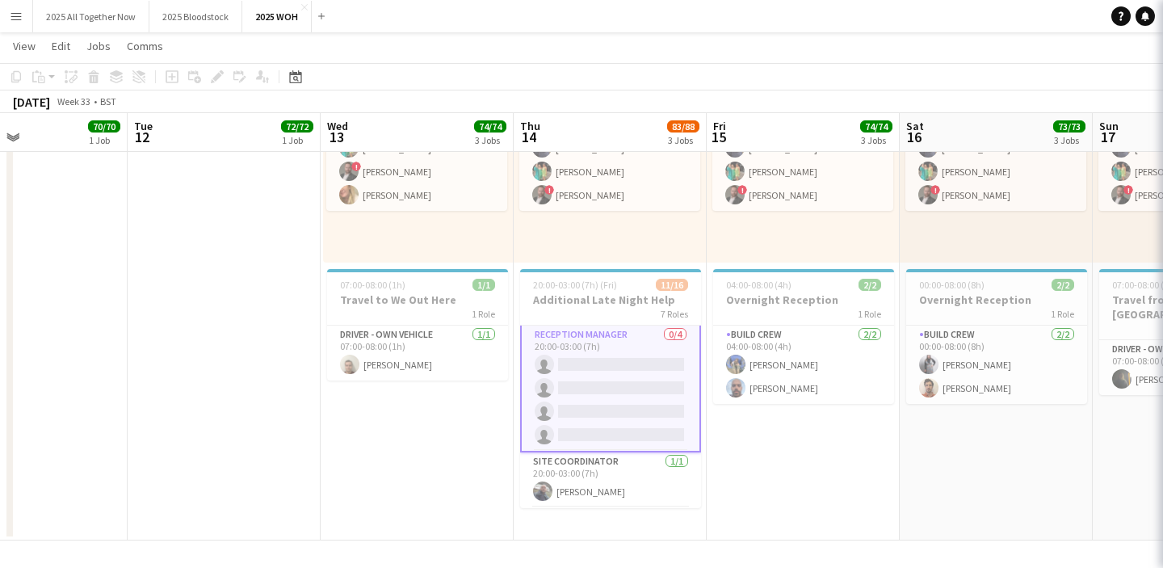
scroll to position [340, 0]
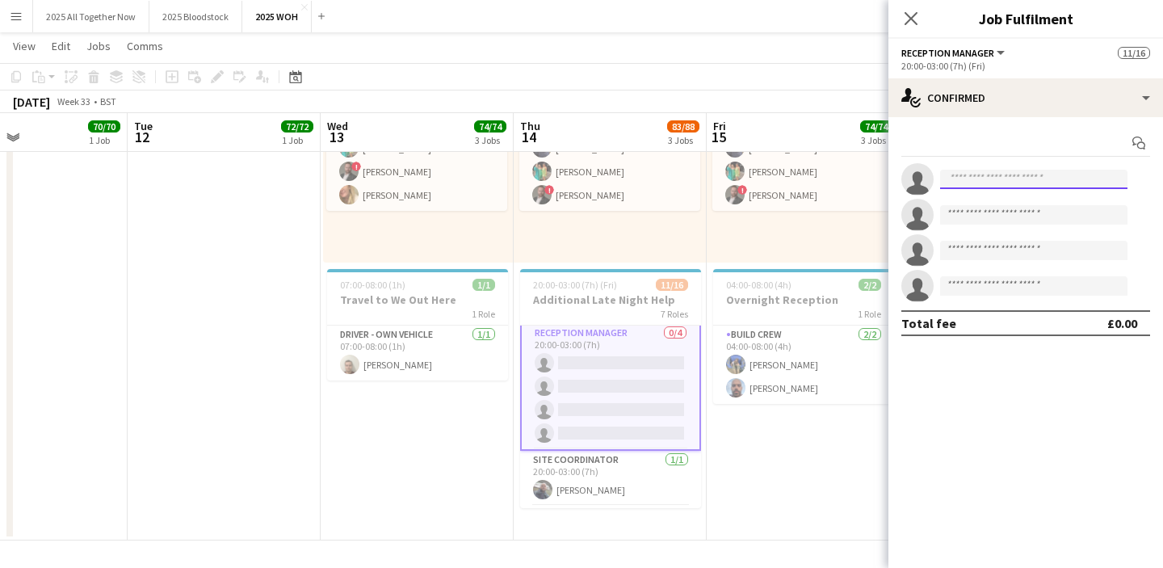
click at [1034, 180] on input at bounding box center [1033, 179] width 187 height 19
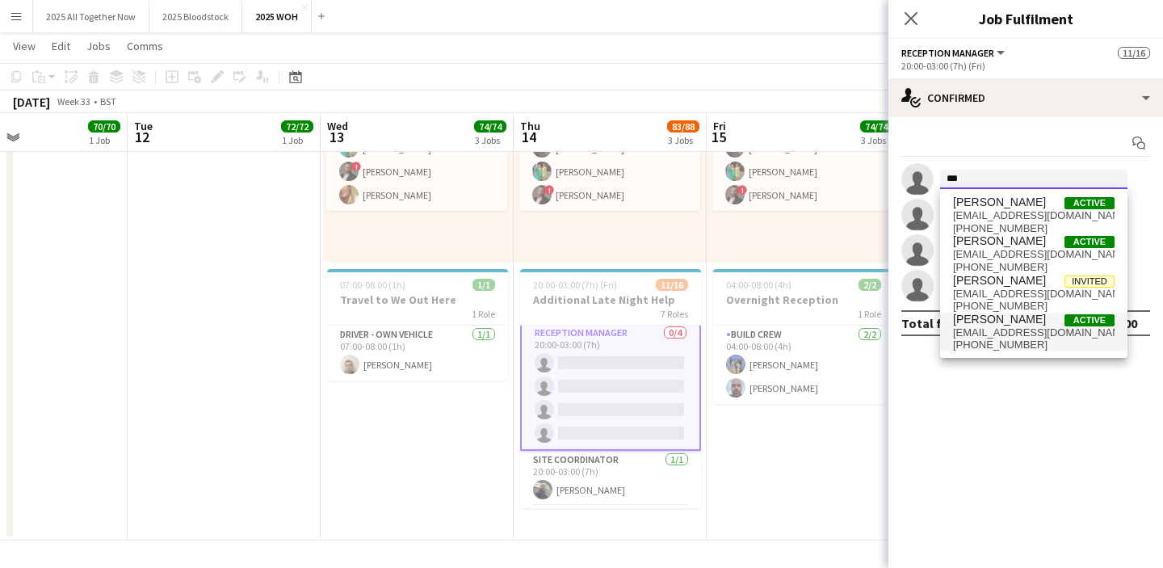
type input "***"
click at [1031, 324] on span "[PERSON_NAME] Active" at bounding box center [1034, 320] width 162 height 14
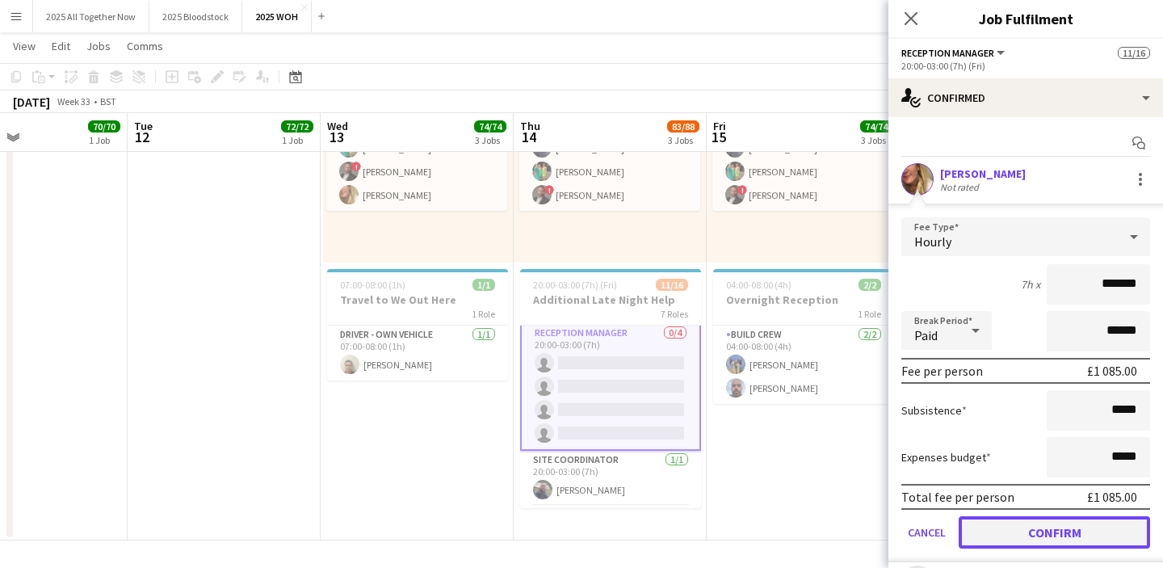
click at [1020, 529] on button "Confirm" at bounding box center [1054, 532] width 191 height 32
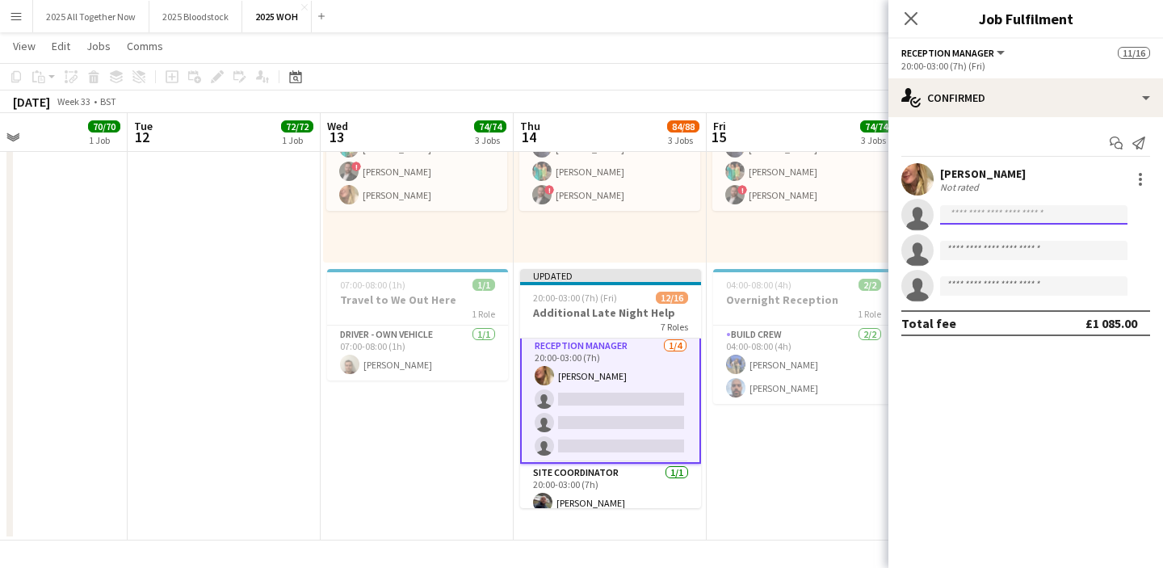
click at [981, 214] on input at bounding box center [1033, 214] width 187 height 19
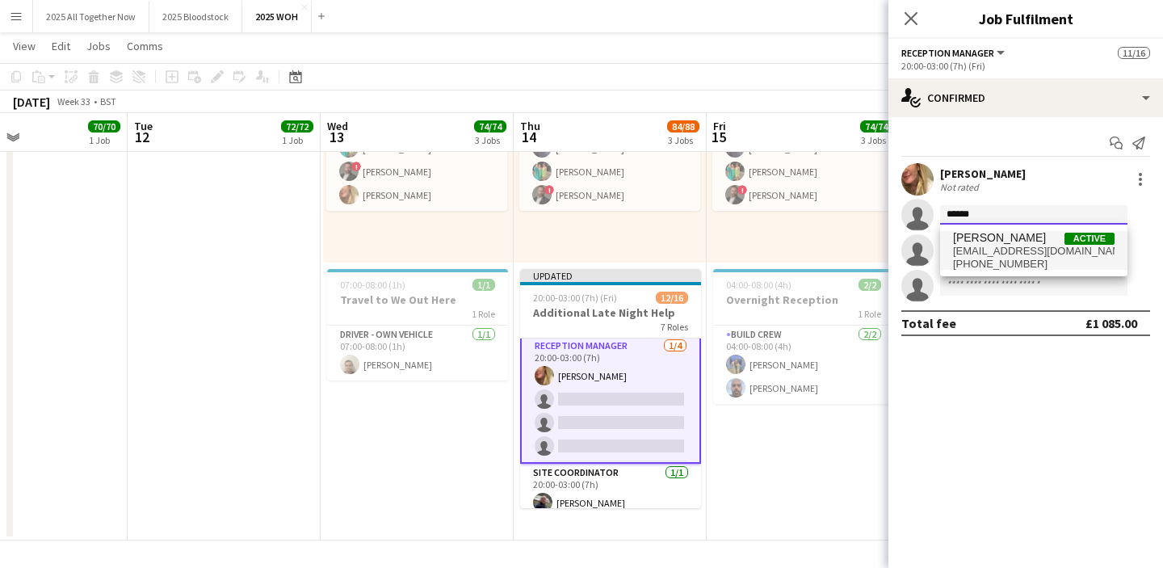
type input "******"
click at [1000, 250] on span "[EMAIL_ADDRESS][DOMAIN_NAME]" at bounding box center [1034, 251] width 162 height 13
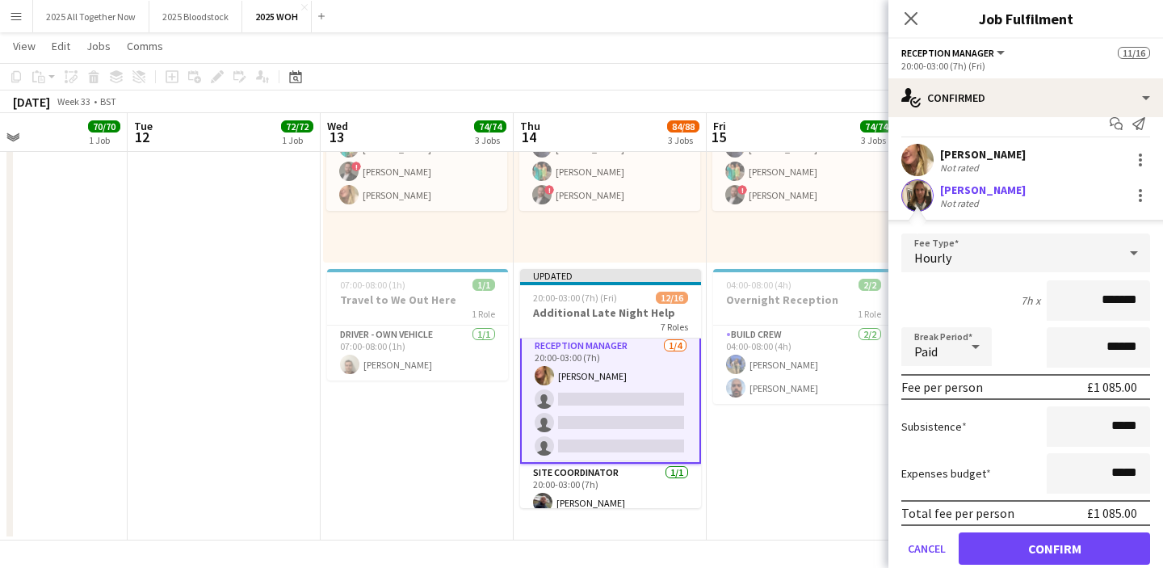
scroll to position [22, 0]
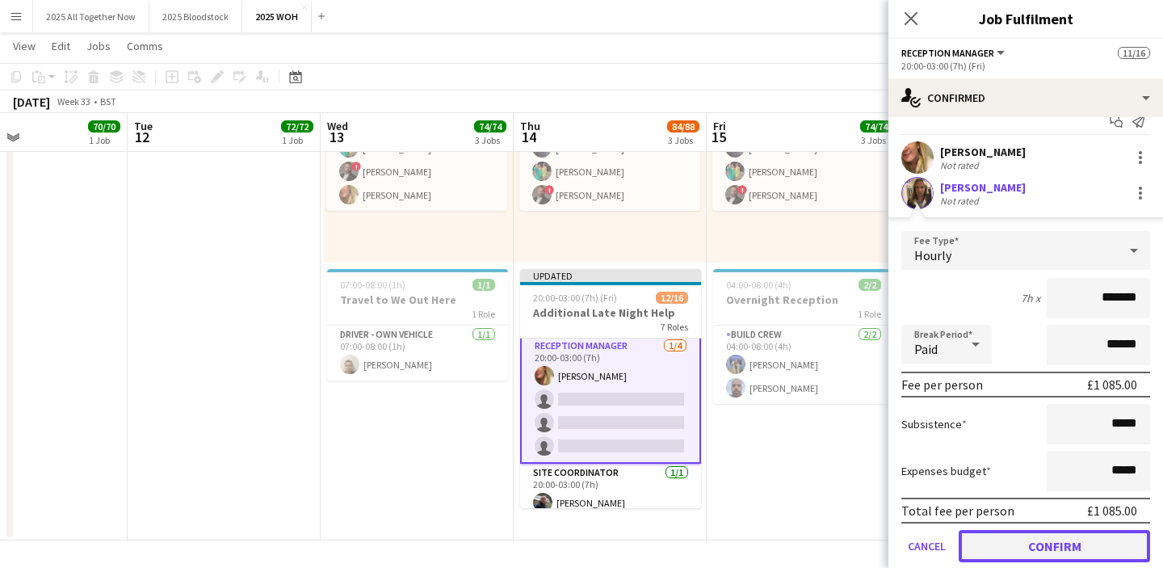
click at [987, 544] on button "Confirm" at bounding box center [1054, 546] width 191 height 32
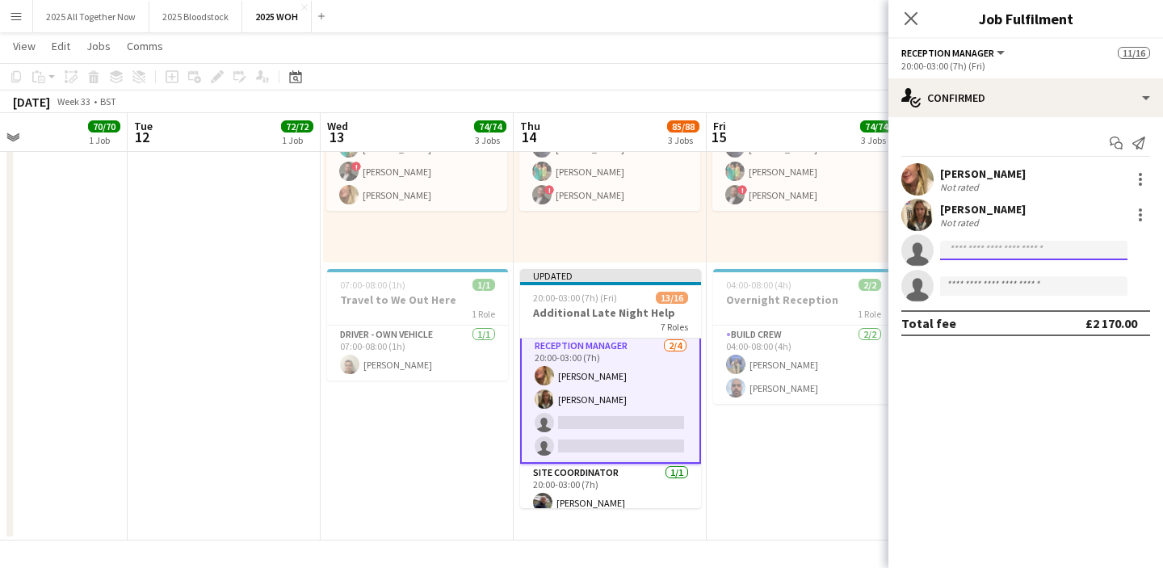
click at [1056, 250] on input at bounding box center [1033, 250] width 187 height 19
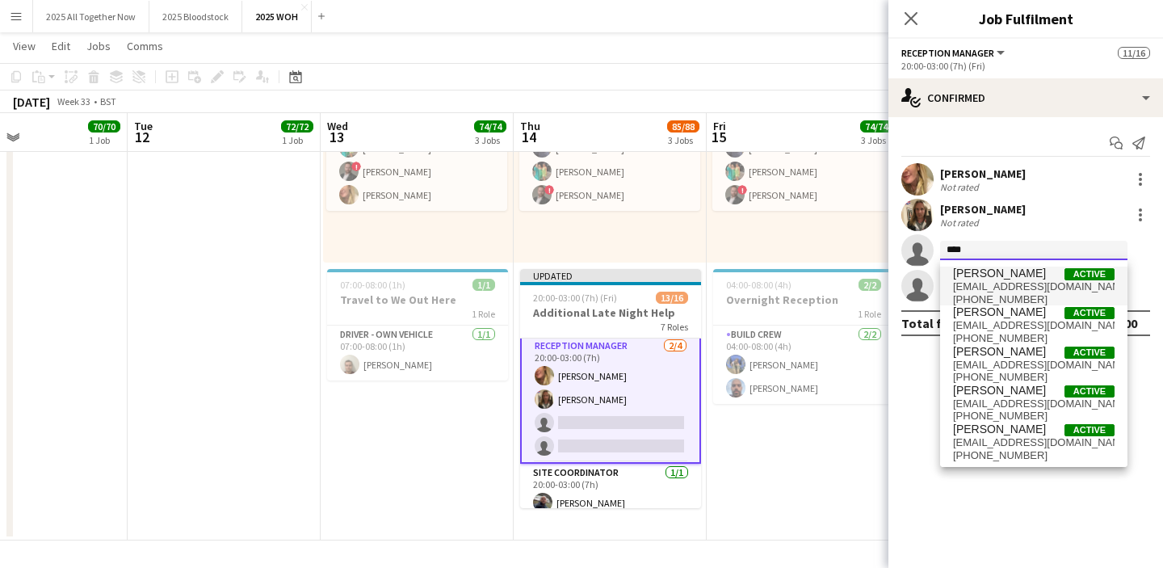
type input "****"
click at [1041, 296] on span "[PHONE_NUMBER]" at bounding box center [1034, 299] width 162 height 13
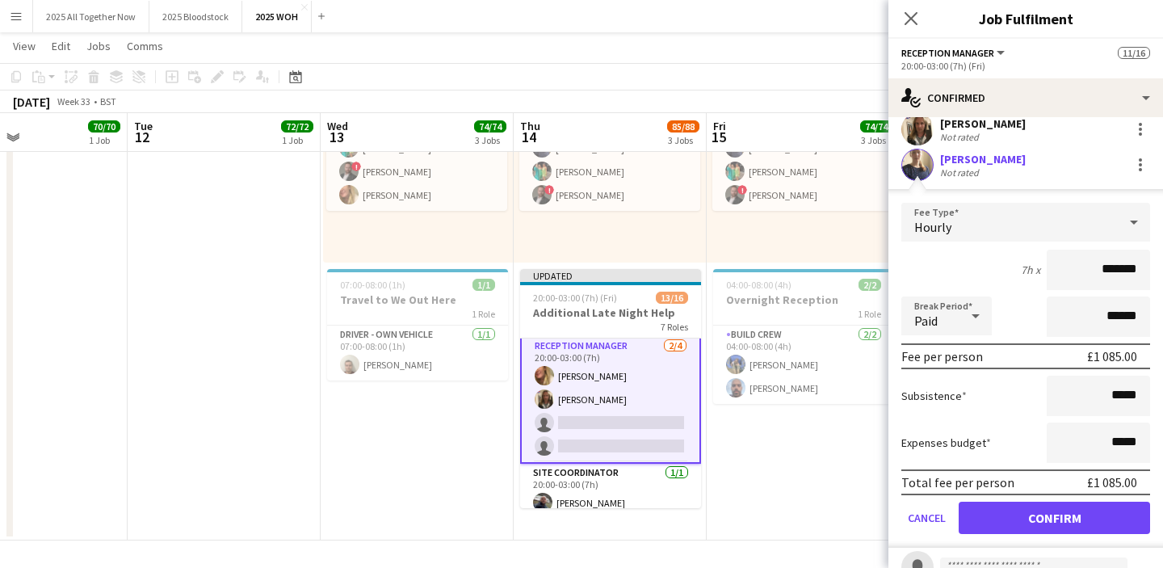
scroll to position [92, 0]
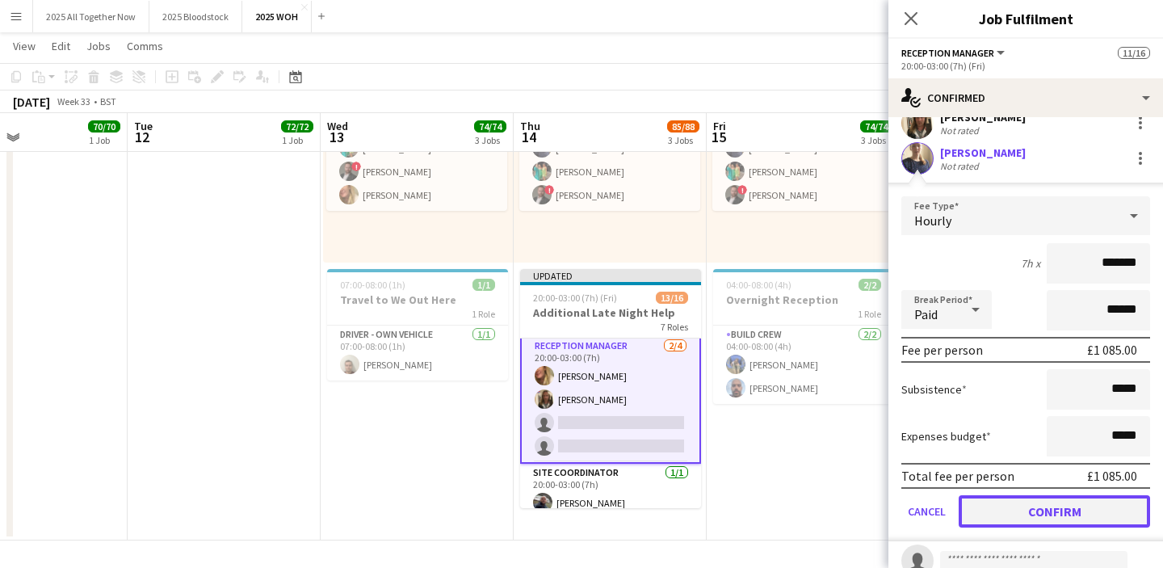
click at [993, 524] on button "Confirm" at bounding box center [1054, 511] width 191 height 32
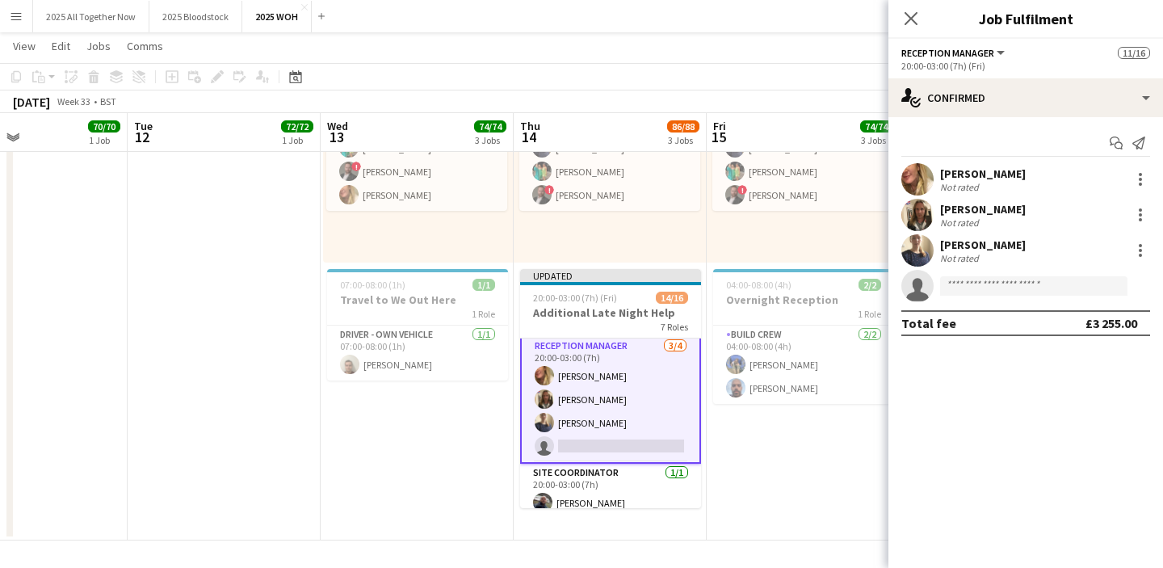
scroll to position [0, 0]
click at [972, 290] on input at bounding box center [1033, 285] width 187 height 19
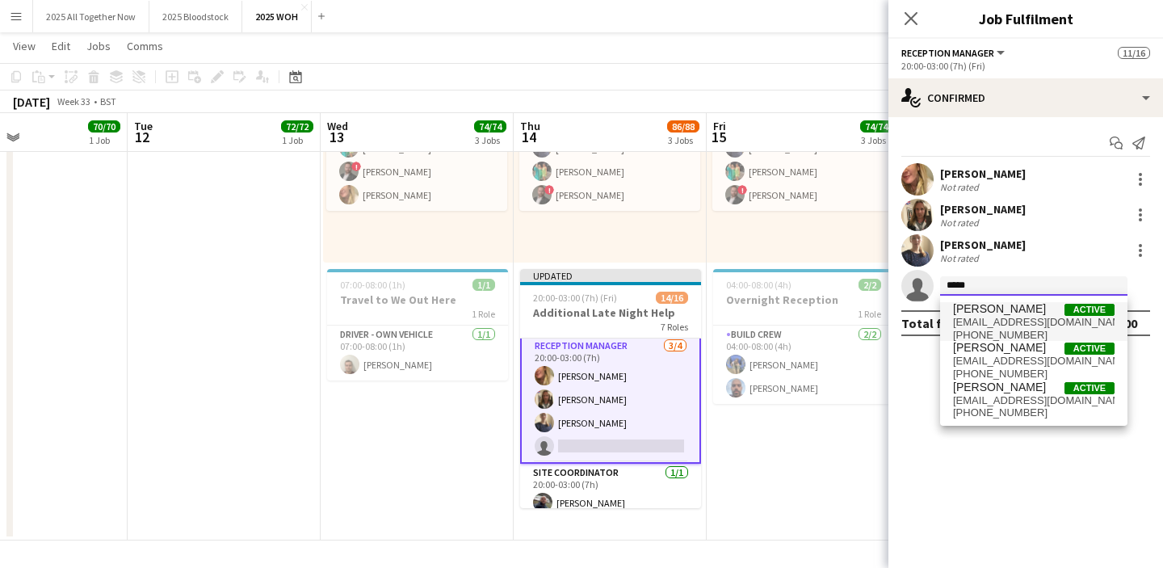
type input "*****"
click at [972, 330] on span "[PHONE_NUMBER]" at bounding box center [1034, 335] width 162 height 13
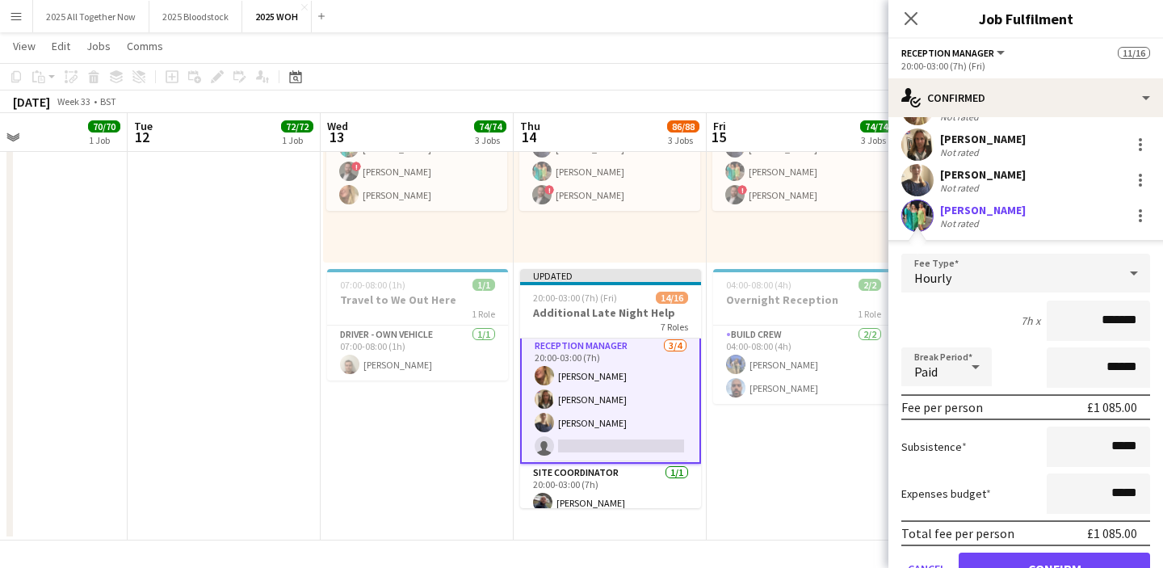
scroll to position [99, 0]
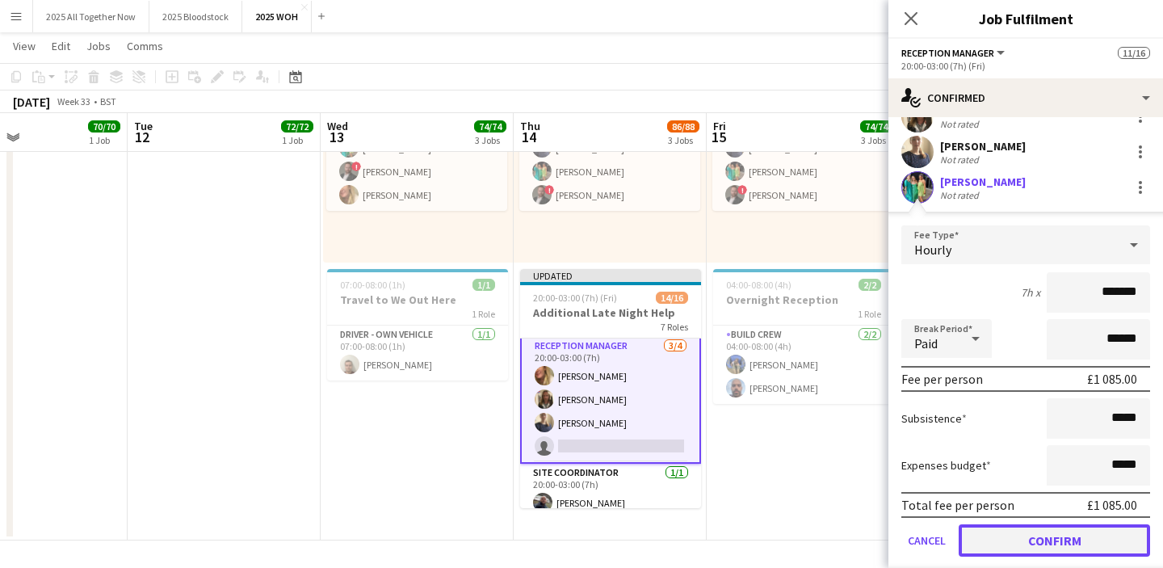
click at [1008, 540] on button "Confirm" at bounding box center [1054, 540] width 191 height 32
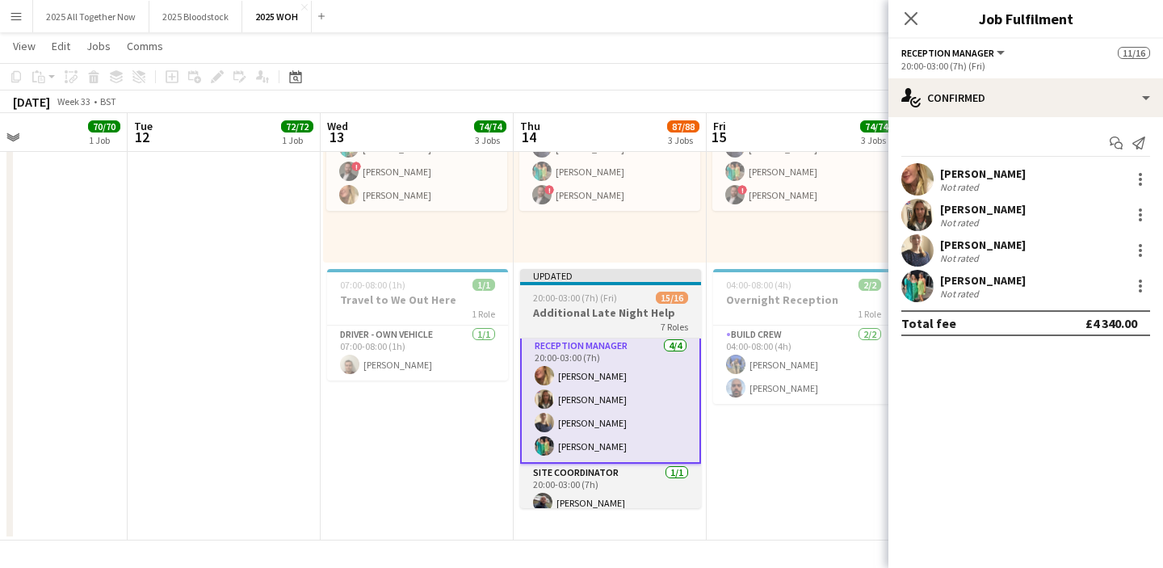
click at [563, 319] on h3 "Additional Late Night Help" at bounding box center [610, 312] width 181 height 15
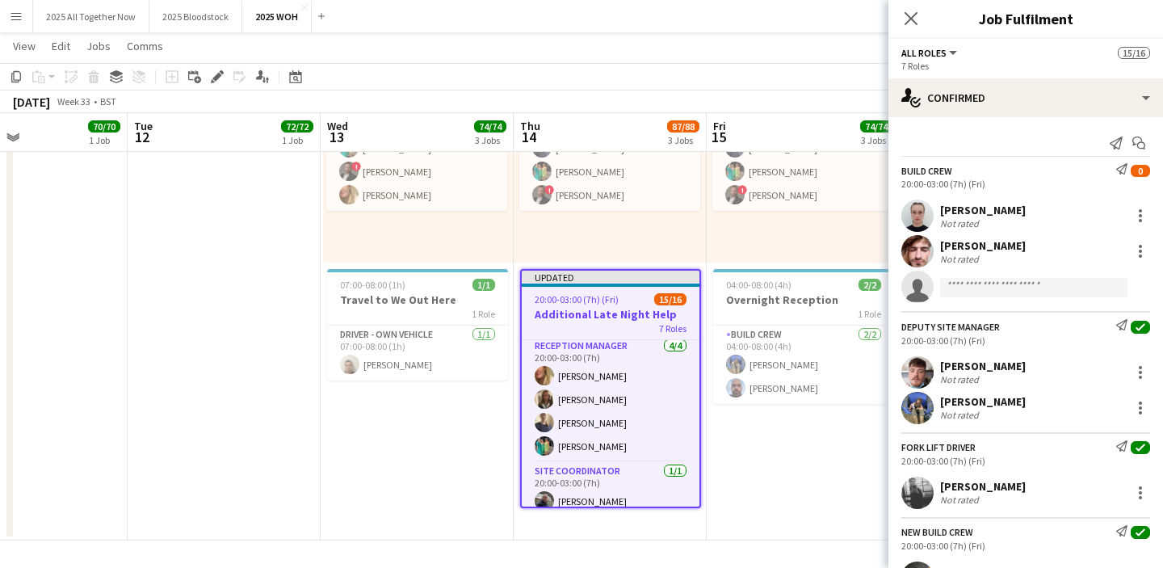
scroll to position [338, 0]
click at [217, 82] on icon "Edit" at bounding box center [217, 76] width 13 height 13
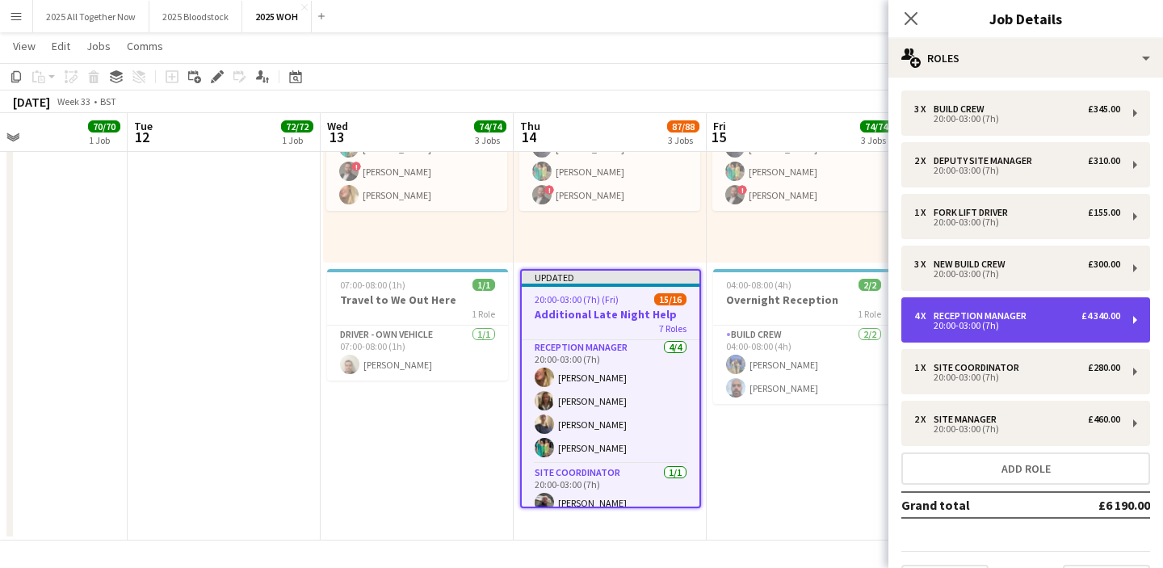
click at [994, 326] on div "20:00-03:00 (7h)" at bounding box center [1017, 325] width 206 height 8
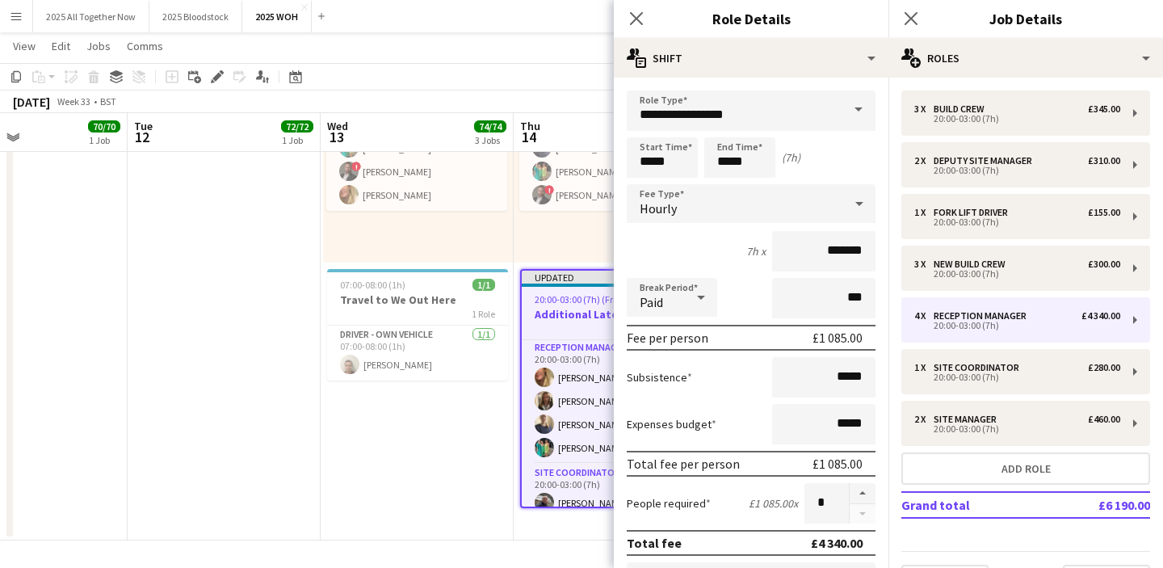
click at [722, 220] on div "Hourly" at bounding box center [735, 203] width 216 height 39
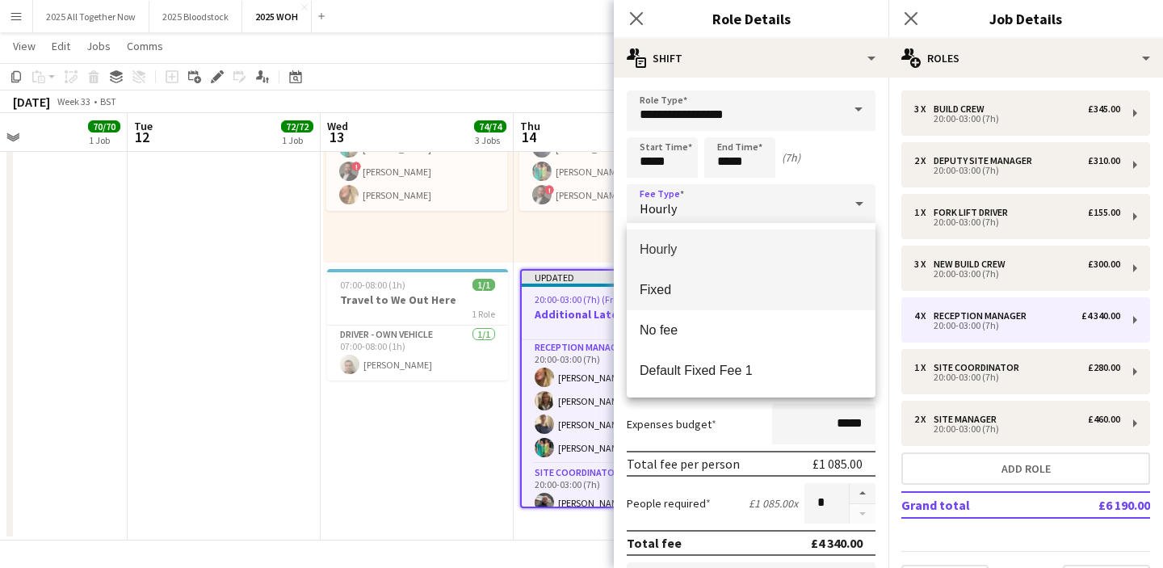
click at [703, 293] on span "Fixed" at bounding box center [751, 289] width 223 height 15
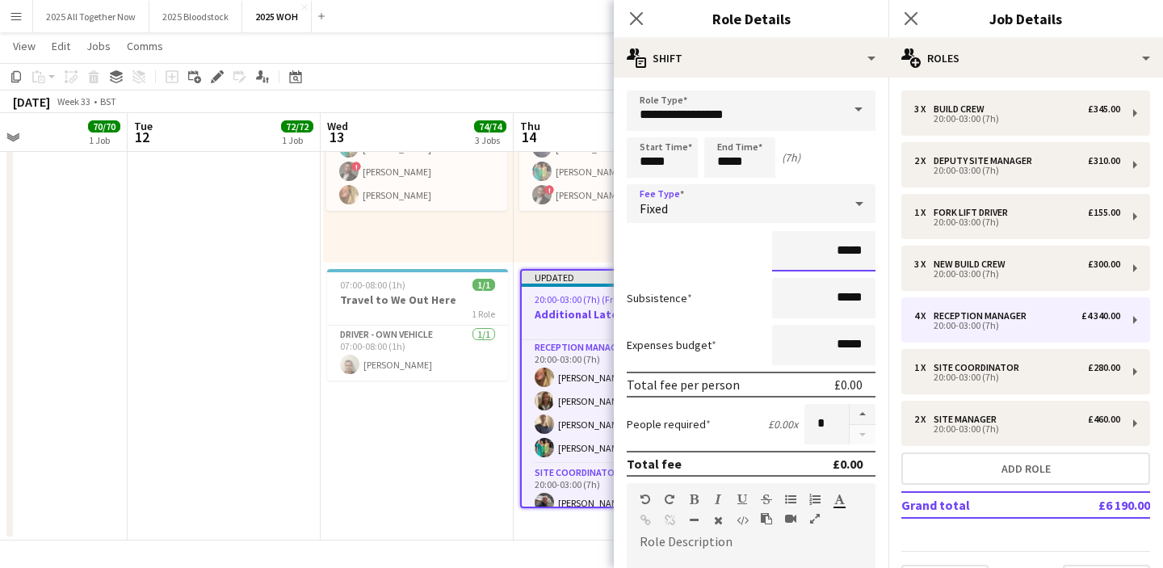
click at [842, 249] on input "*****" at bounding box center [823, 251] width 103 height 40
type input "****"
click at [707, 244] on div "****" at bounding box center [751, 251] width 249 height 40
click at [907, 21] on icon at bounding box center [910, 17] width 15 height 15
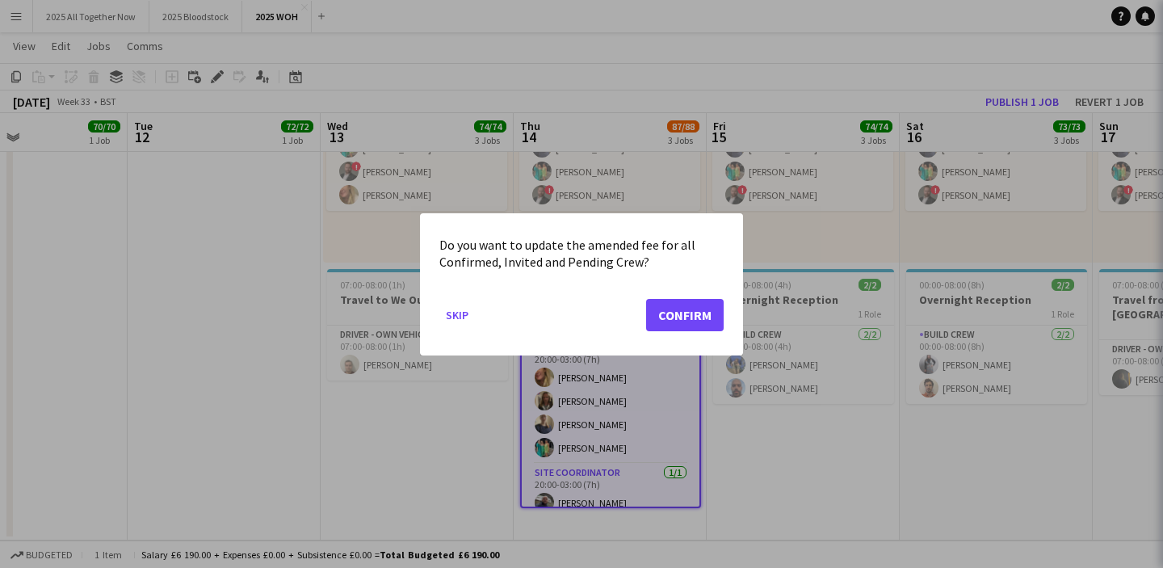
scroll to position [0, 0]
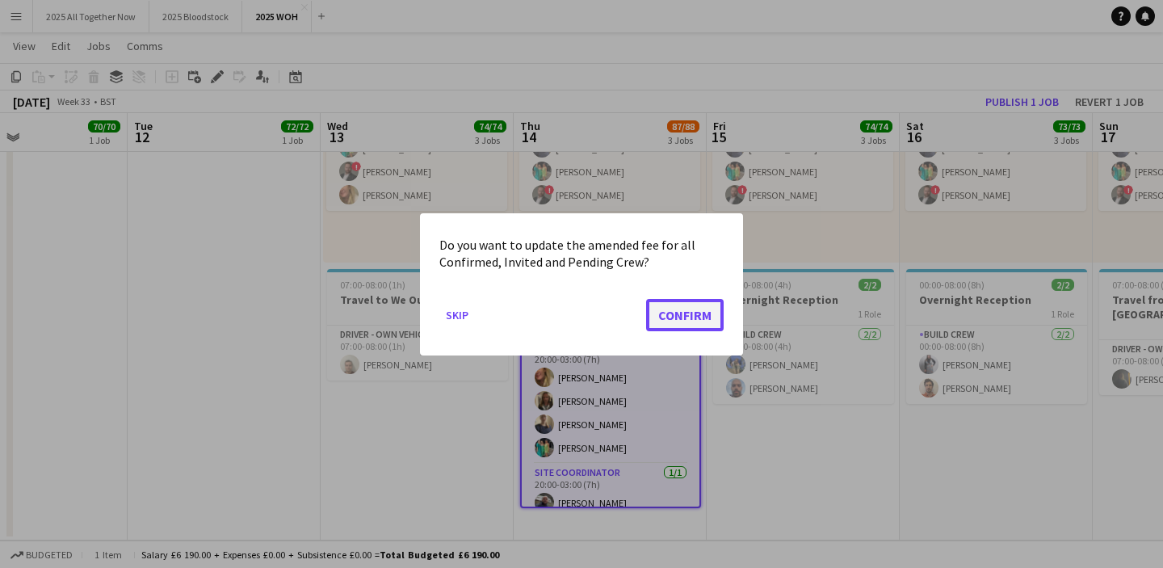
click at [692, 306] on button "Confirm" at bounding box center [685, 314] width 78 height 32
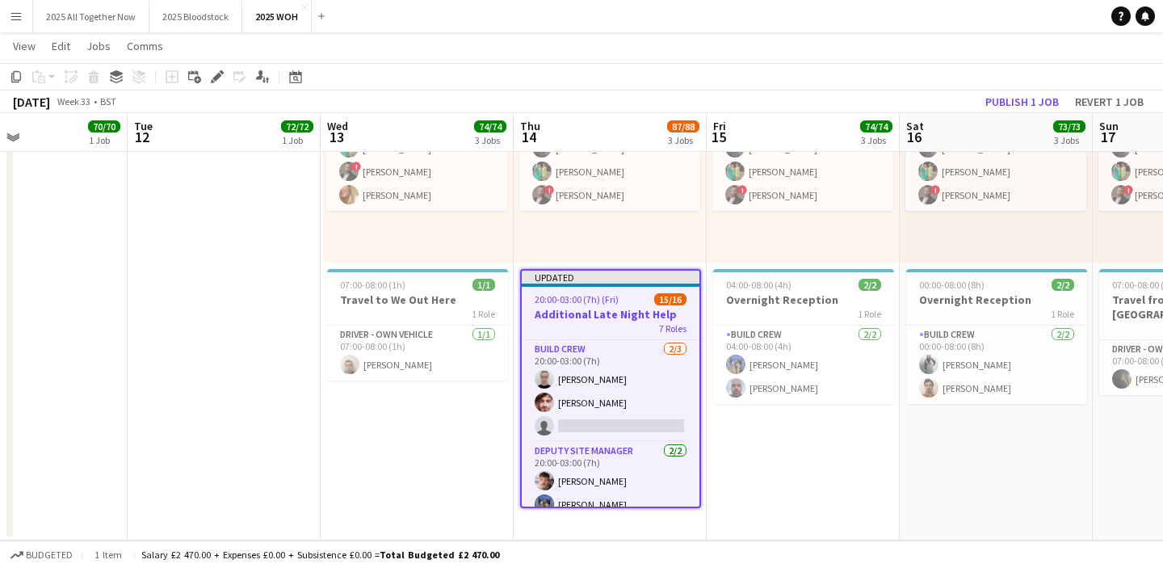
click at [581, 315] on h3 "Additional Late Night Help" at bounding box center [611, 314] width 178 height 15
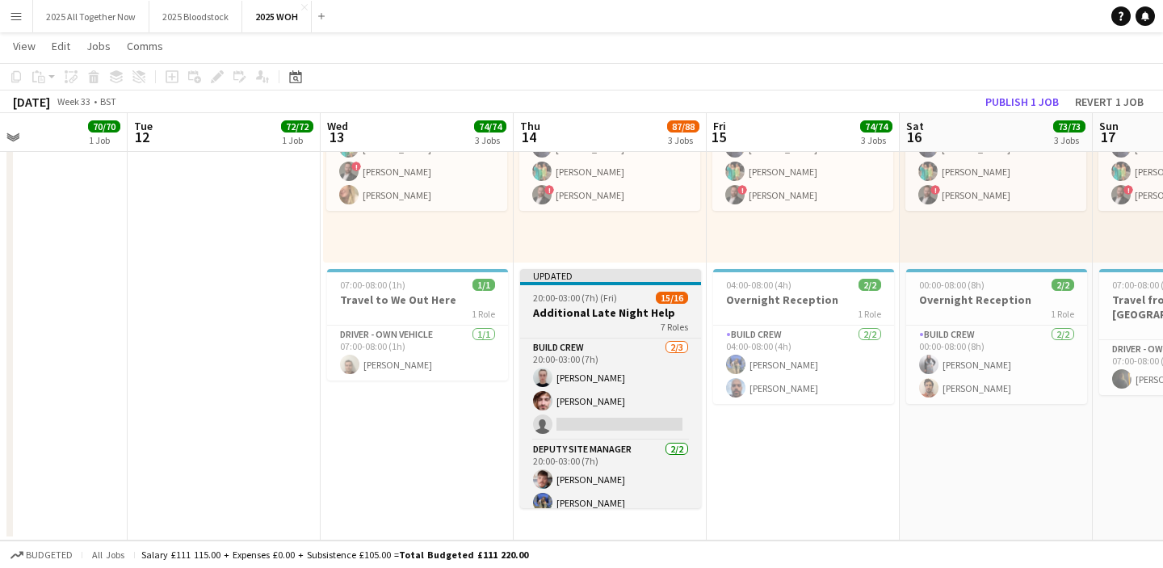
click at [581, 315] on h3 "Additional Late Night Help" at bounding box center [610, 312] width 181 height 15
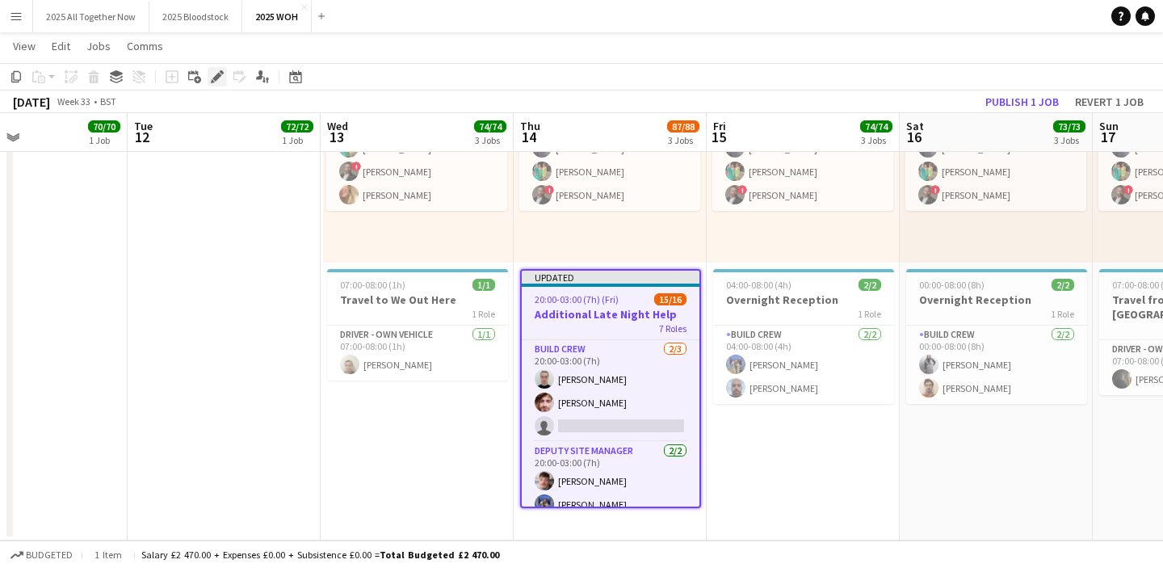
click at [215, 80] on icon at bounding box center [216, 77] width 9 height 9
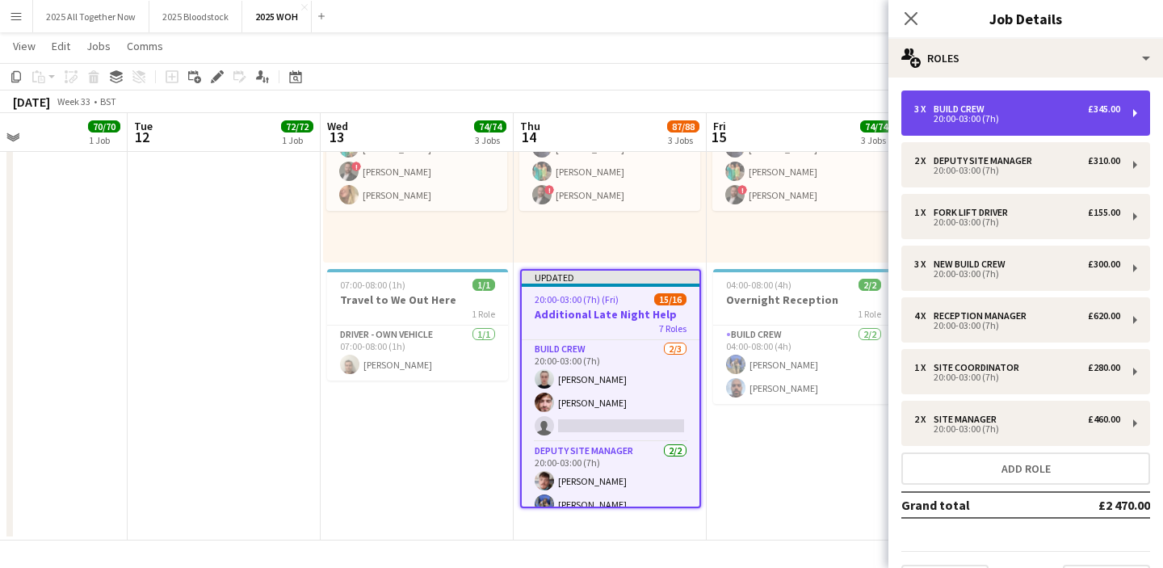
click at [1033, 124] on div "3 x Build Crew £345.00 20:00-03:00 (7h)" at bounding box center [1025, 112] width 249 height 45
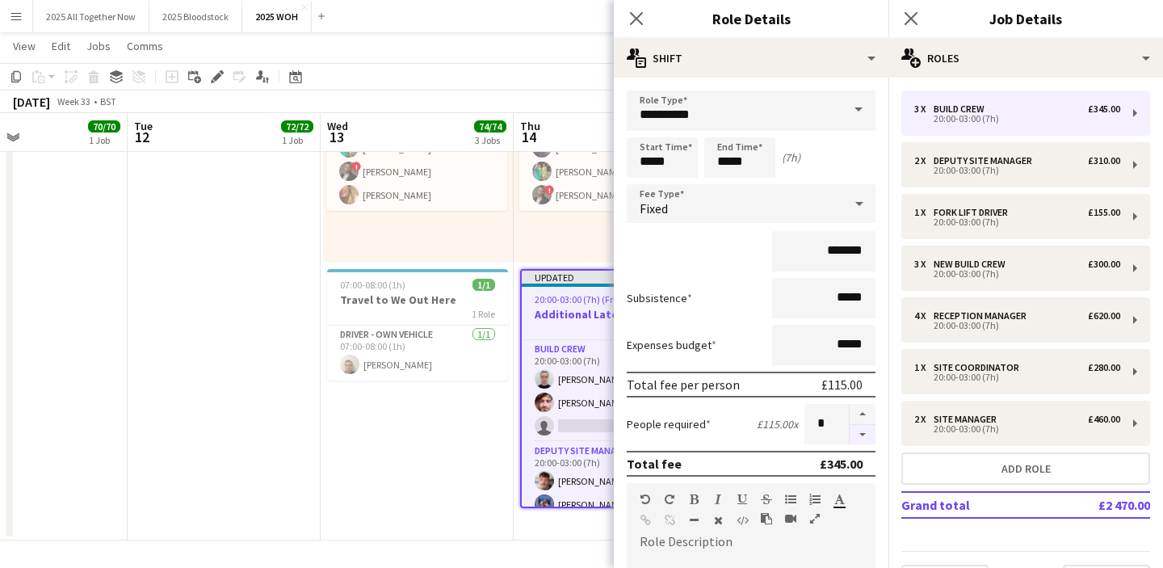
click at [863, 436] on button "button" at bounding box center [863, 435] width 26 height 20
type input "*"
click at [917, 14] on icon "Close pop-in" at bounding box center [910, 17] width 15 height 15
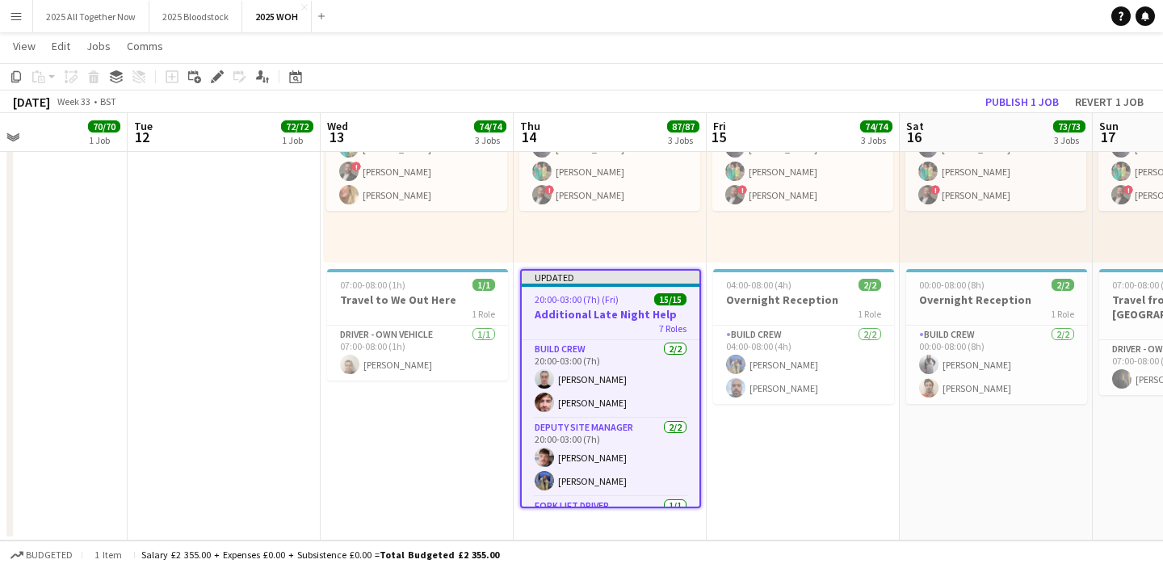
click at [787, 448] on app-date-cell "Toggle View Event Day [DATE] → [DATE] 199/199 3 jobs 08:00-19:00 (11h) 67/67 6 …" at bounding box center [803, 112] width 193 height 856
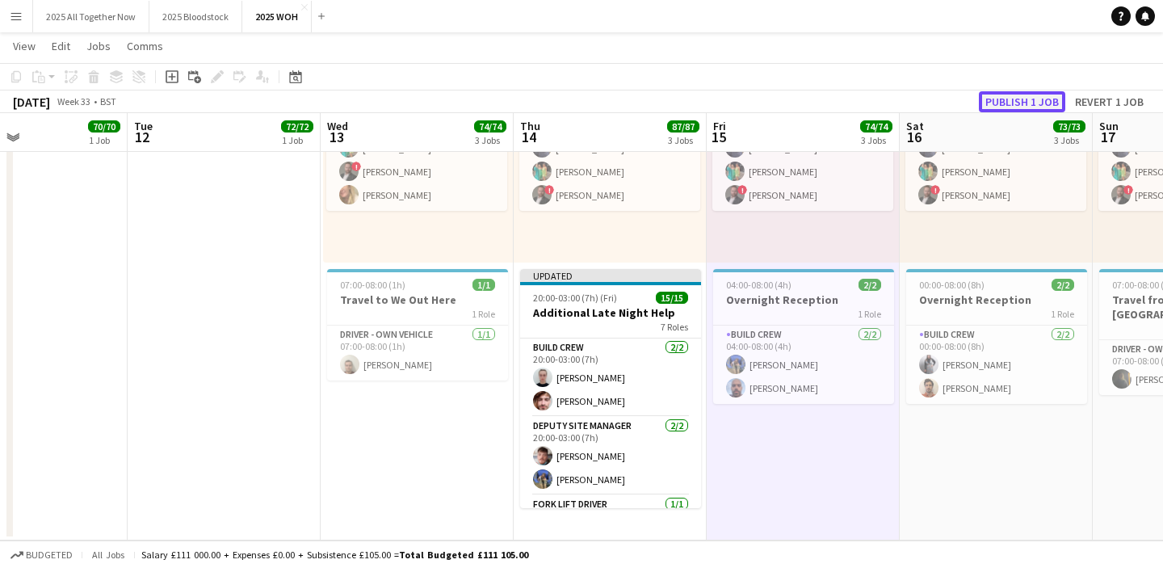
click at [1002, 93] on button "Publish 1 job" at bounding box center [1022, 101] width 86 height 21
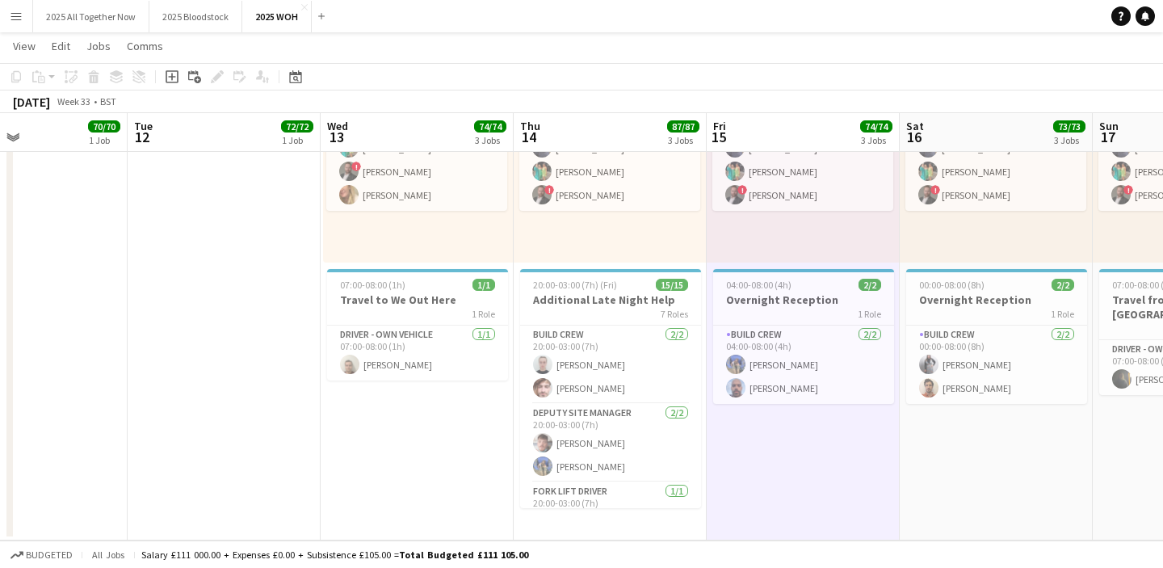
click at [22, 19] on app-icon "Menu" at bounding box center [16, 16] width 13 height 13
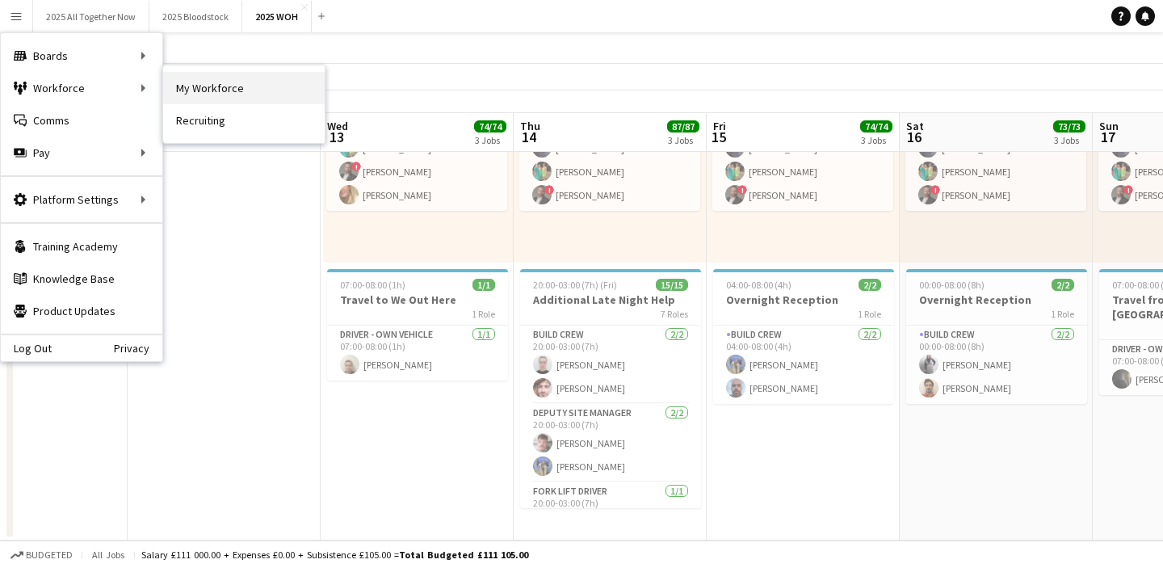
click at [207, 86] on link "My Workforce" at bounding box center [244, 88] width 162 height 32
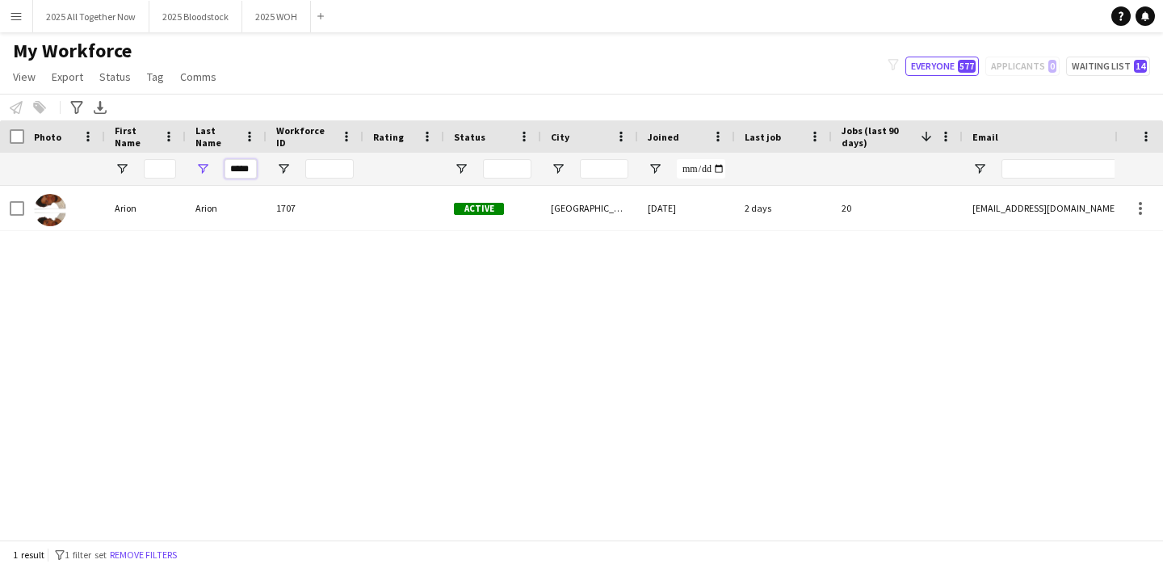
click at [249, 166] on input "*****" at bounding box center [241, 168] width 32 height 19
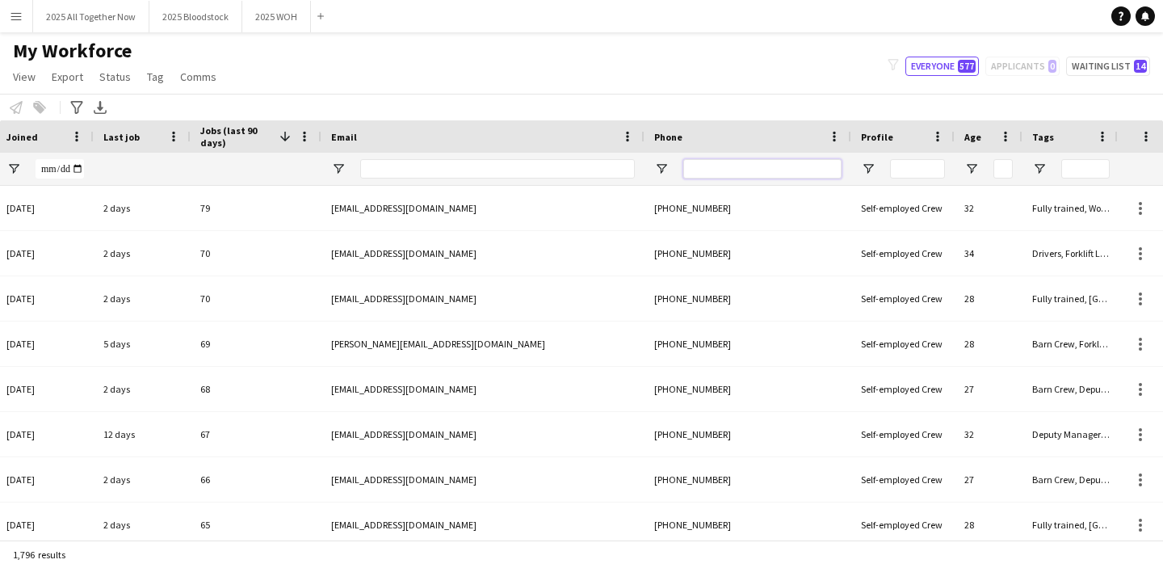
click at [780, 163] on input "Phone Filter Input" at bounding box center [762, 168] width 158 height 19
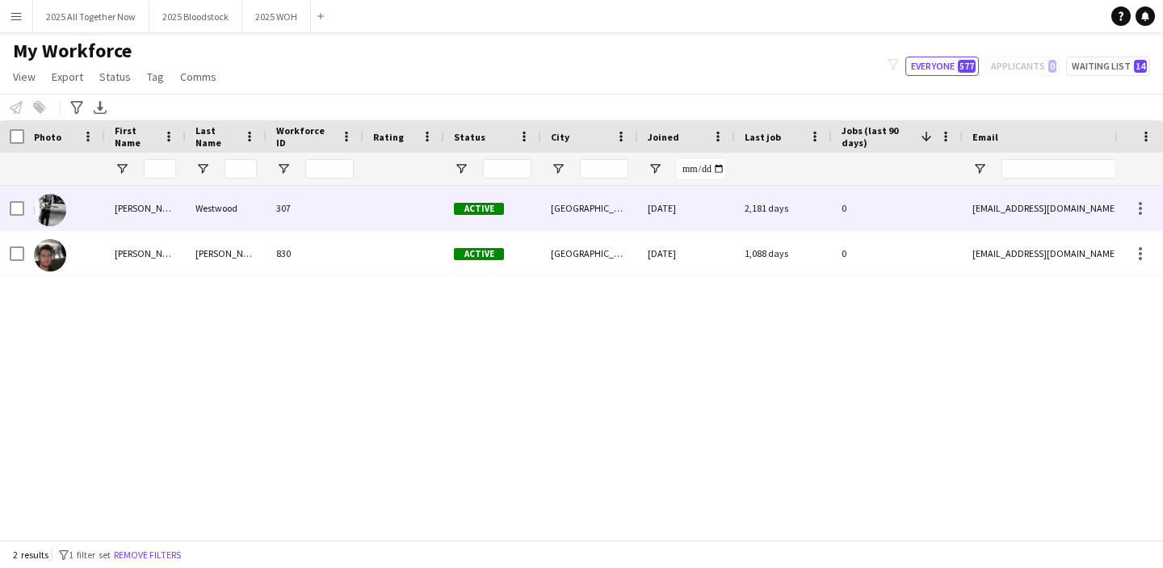
type input "*****"
click at [365, 204] on div at bounding box center [403, 208] width 81 height 44
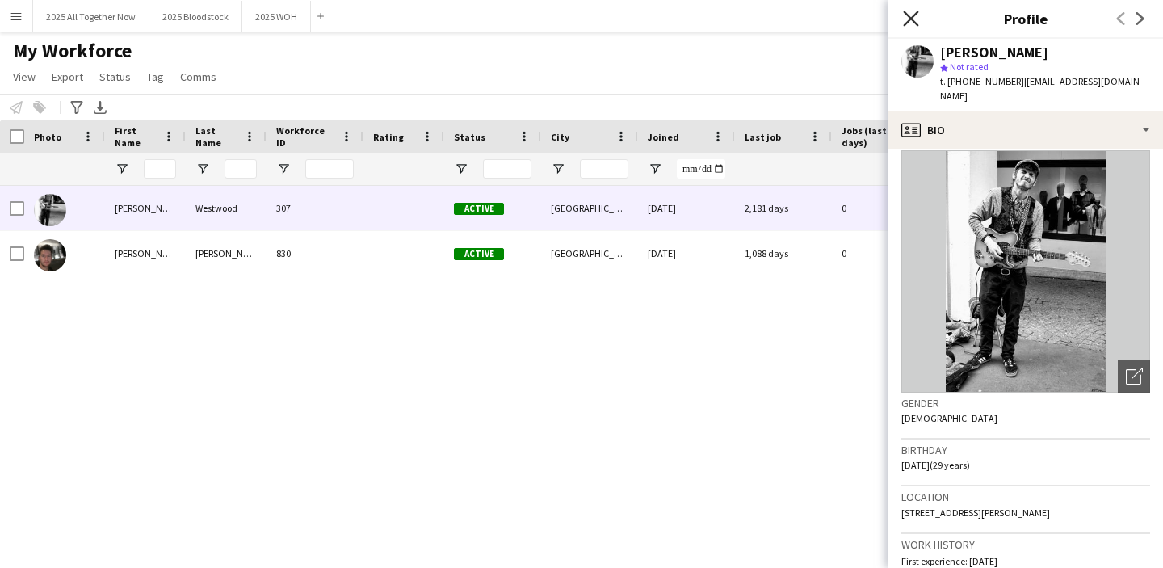
click at [909, 23] on icon "Close pop-in" at bounding box center [910, 17] width 15 height 15
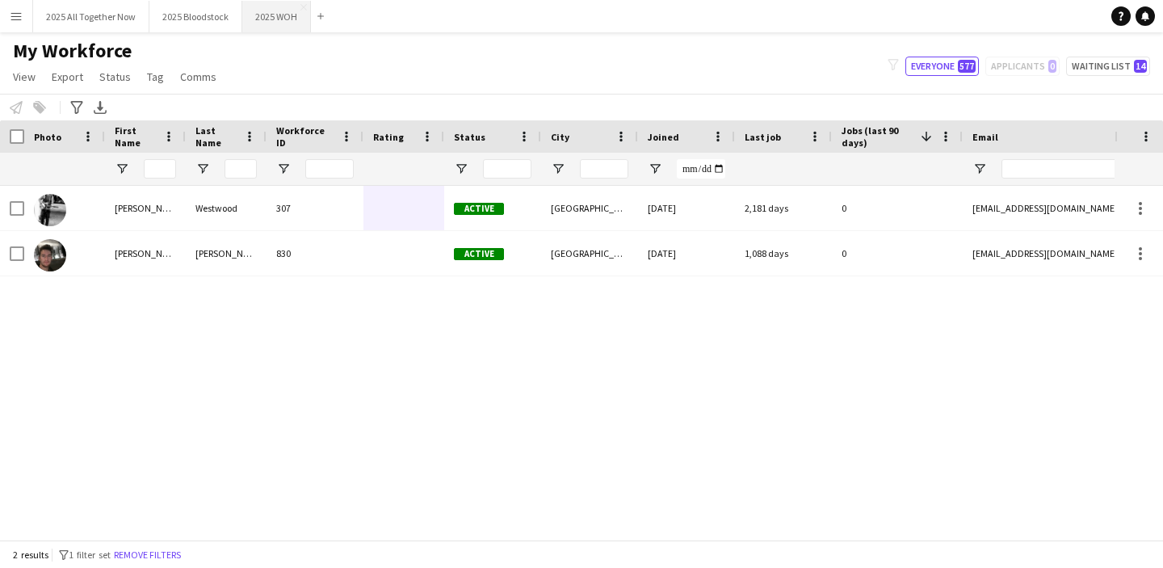
click at [262, 18] on button "2025 WOH Close" at bounding box center [276, 16] width 69 height 31
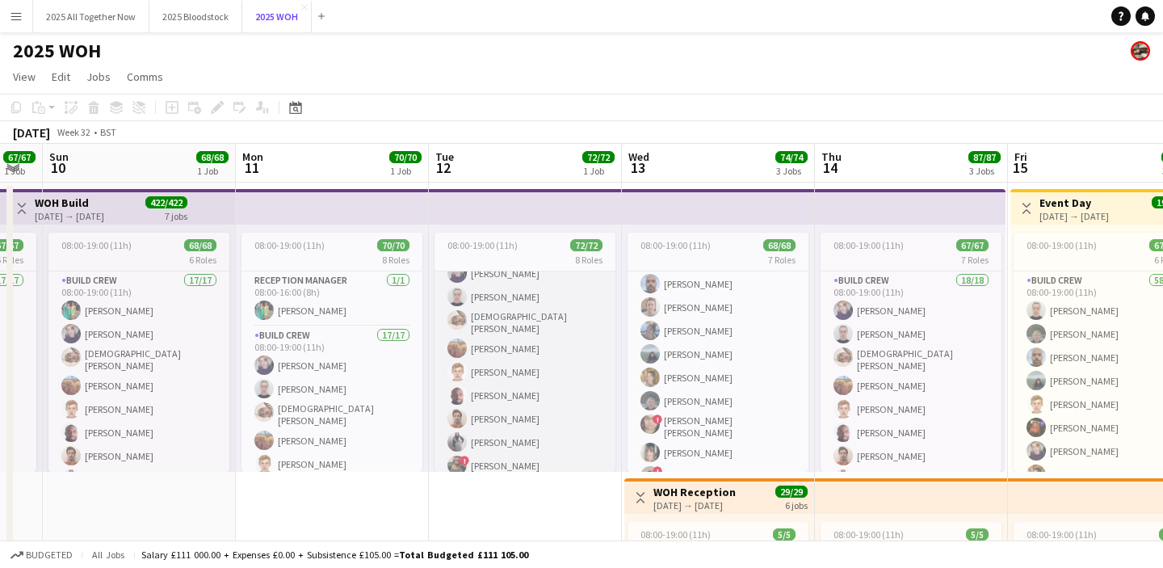
scroll to position [88, 0]
click at [497, 260] on div "8 Roles" at bounding box center [525, 259] width 181 height 13
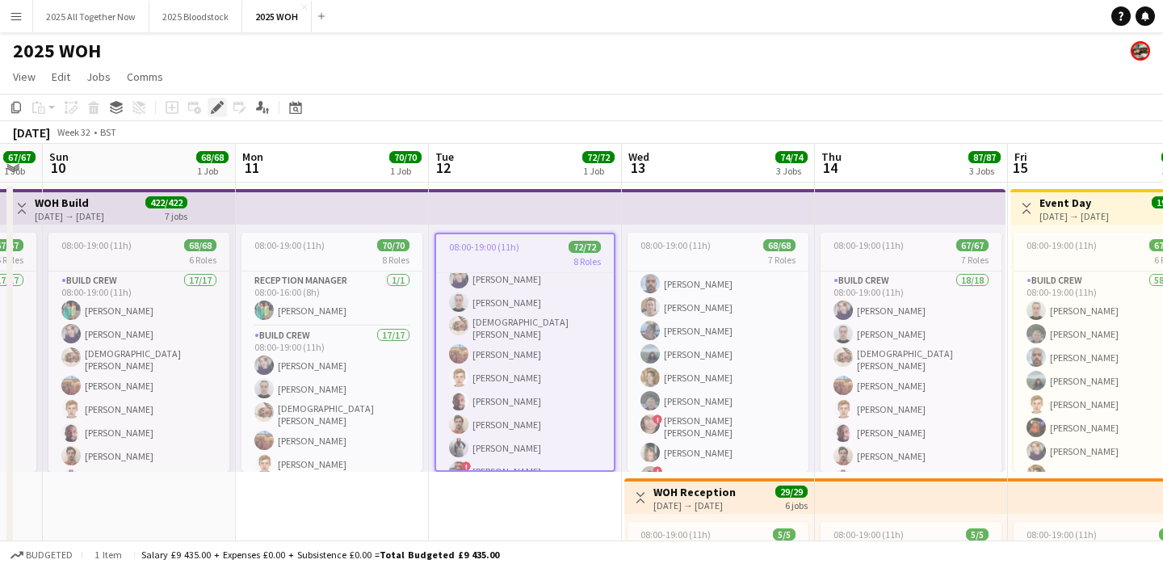
click at [212, 110] on icon at bounding box center [213, 112] width 4 height 4
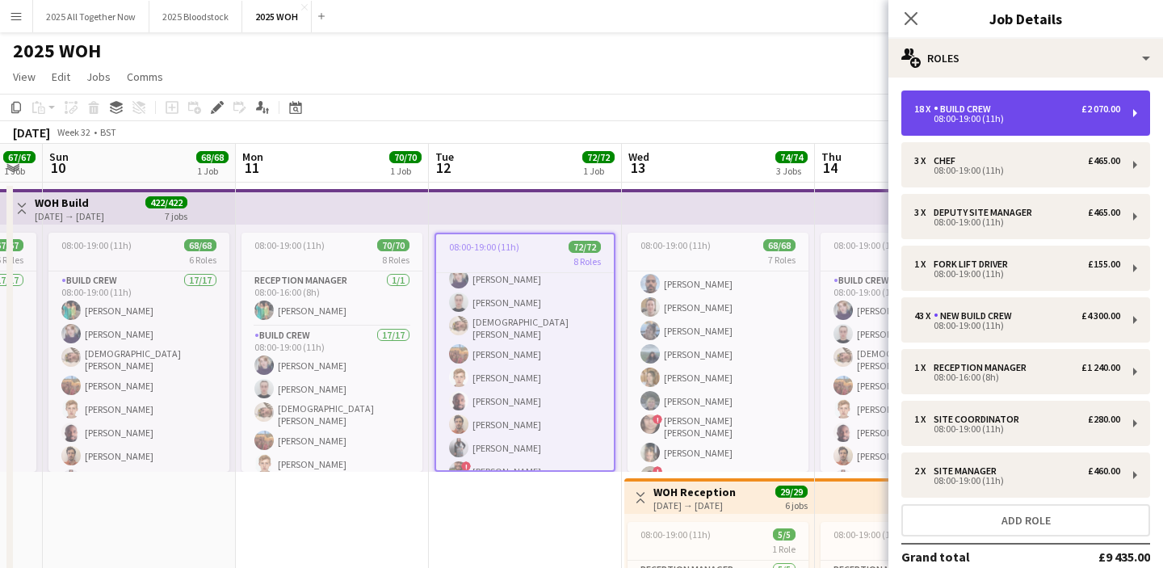
click at [1000, 129] on div "18 x Build Crew £2 070.00 08:00-19:00 (11h)" at bounding box center [1025, 112] width 249 height 45
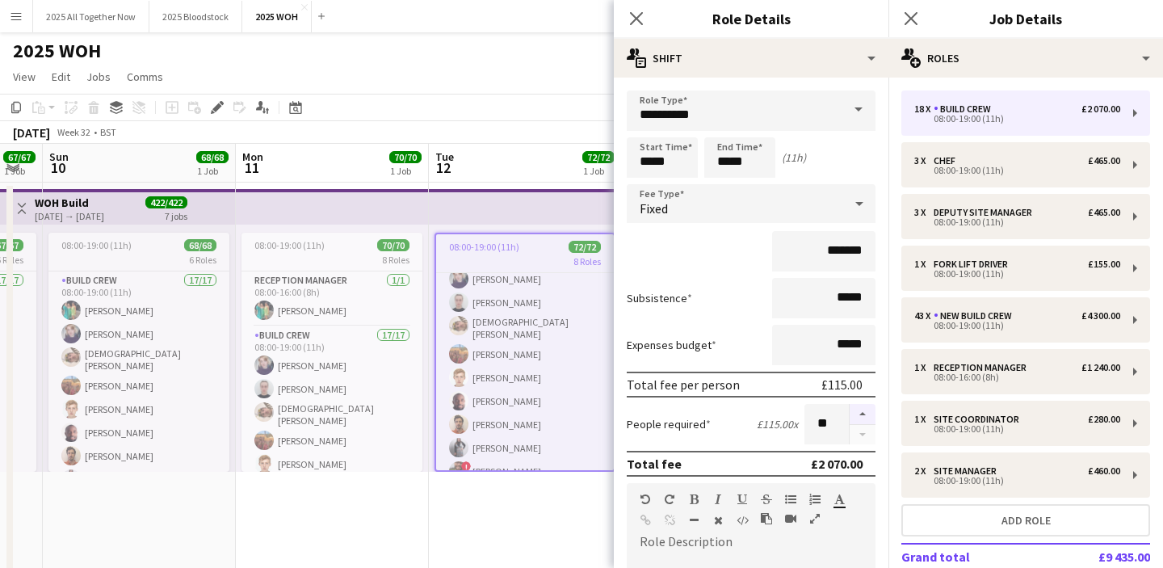
click at [854, 409] on button "button" at bounding box center [863, 414] width 26 height 21
type input "**"
click at [905, 16] on icon "Close pop-in" at bounding box center [910, 17] width 15 height 15
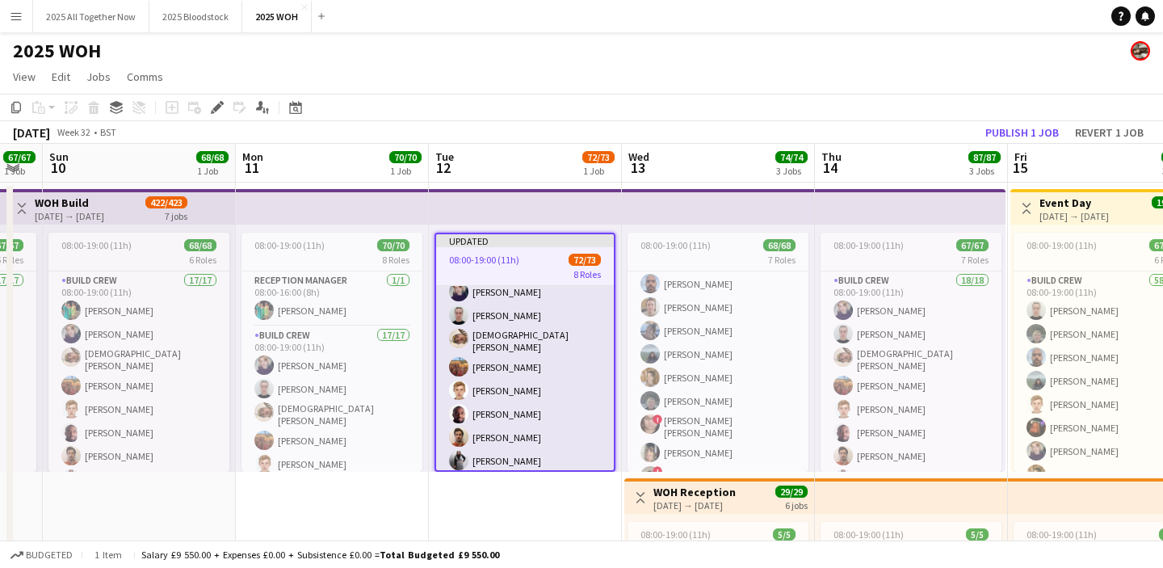
click at [538, 357] on app-card-role "Build Crew 2A 18/19 08:00-19:00 (11h) [PERSON_NAME] [PERSON_NAME] [PERSON_NAME]…" at bounding box center [525, 496] width 178 height 486
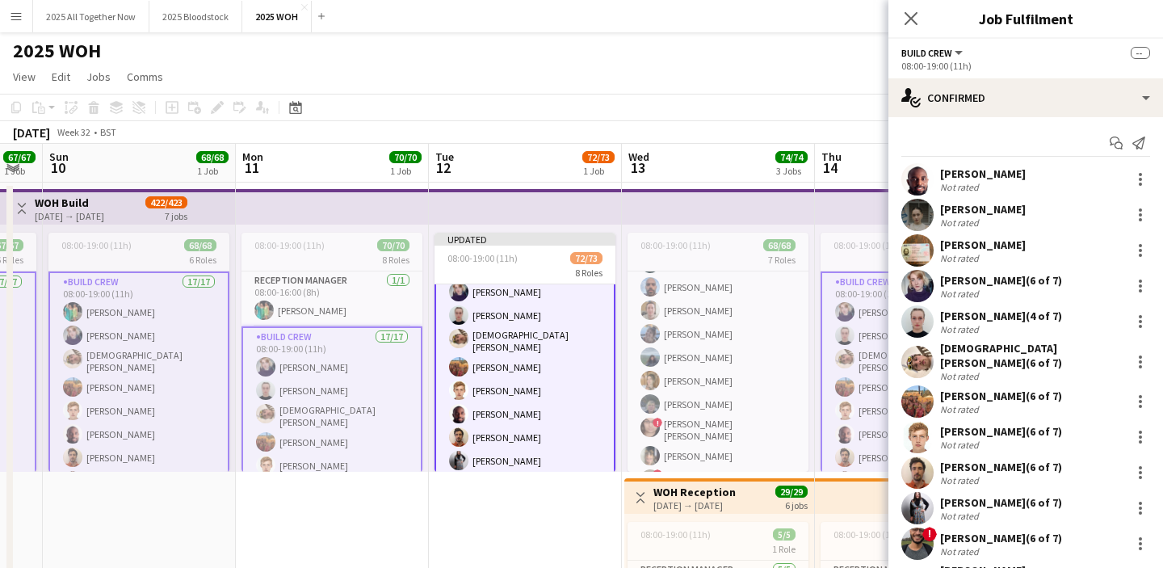
scroll to position [892, 0]
click at [566, 390] on app-card-role "Build Crew 2A 18/19 08:00-19:00 (11h) [PERSON_NAME] [PERSON_NAME] [PERSON_NAME]…" at bounding box center [525, 494] width 181 height 489
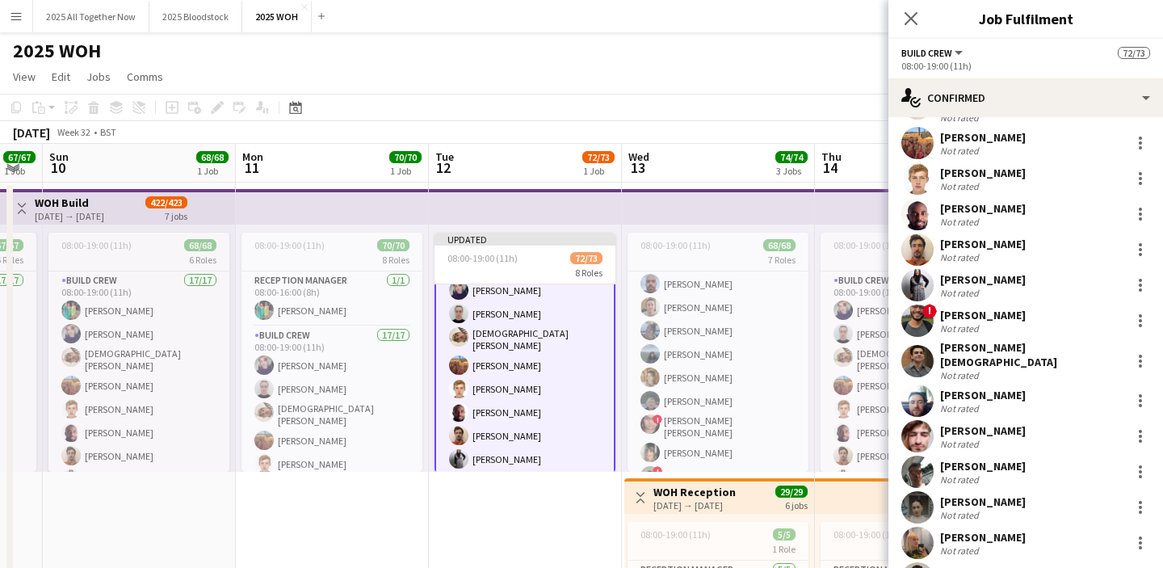
scroll to position [314, 0]
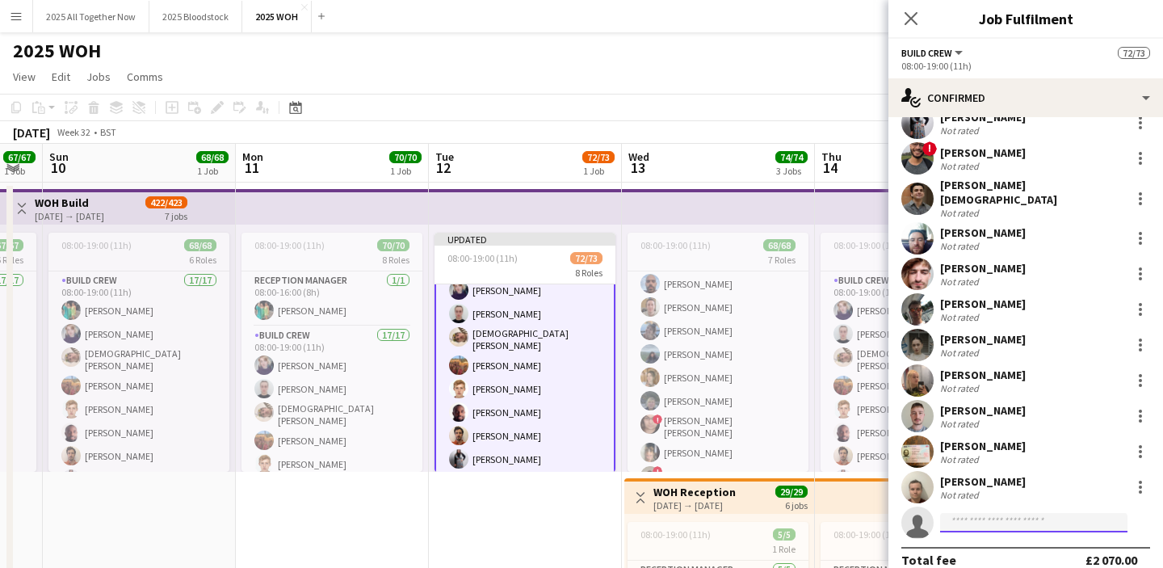
click at [981, 513] on input at bounding box center [1033, 522] width 187 height 19
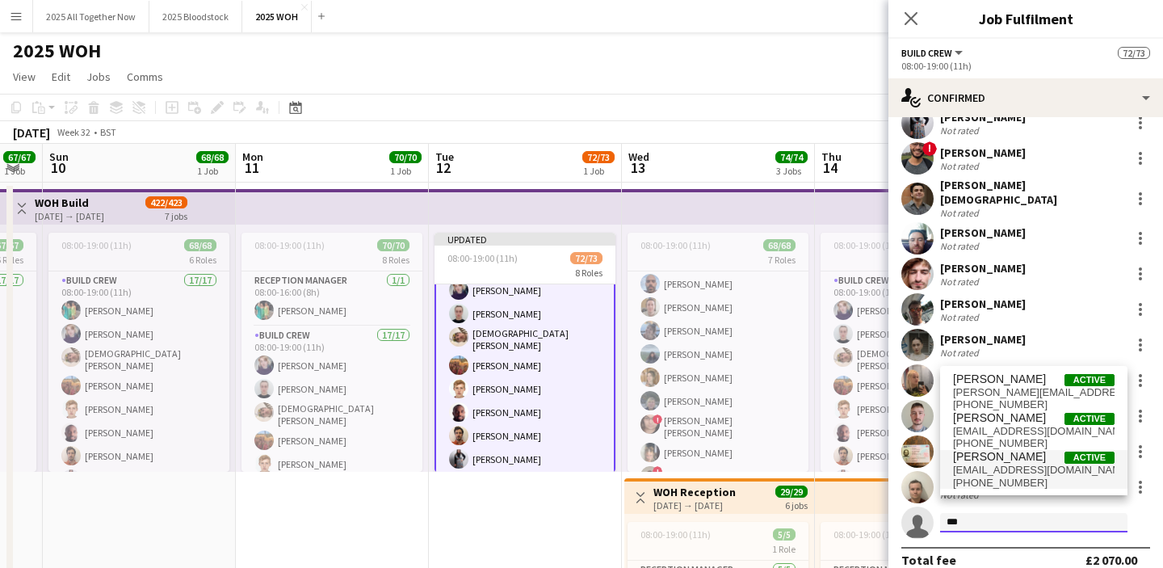
type input "***"
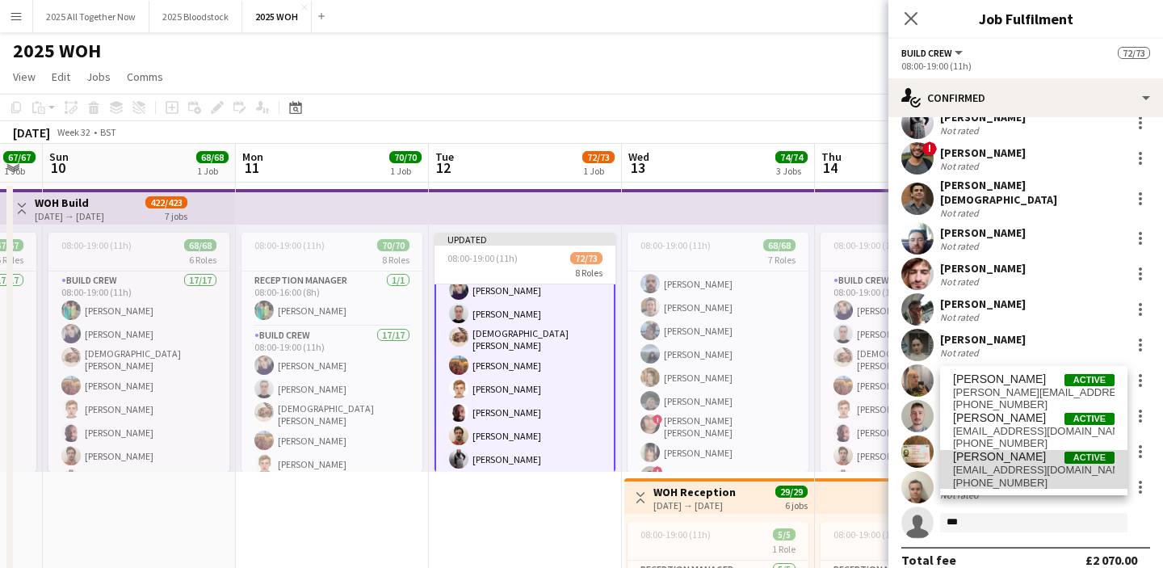
click at [1022, 465] on span "[EMAIL_ADDRESS][DOMAIN_NAME]" at bounding box center [1034, 470] width 162 height 13
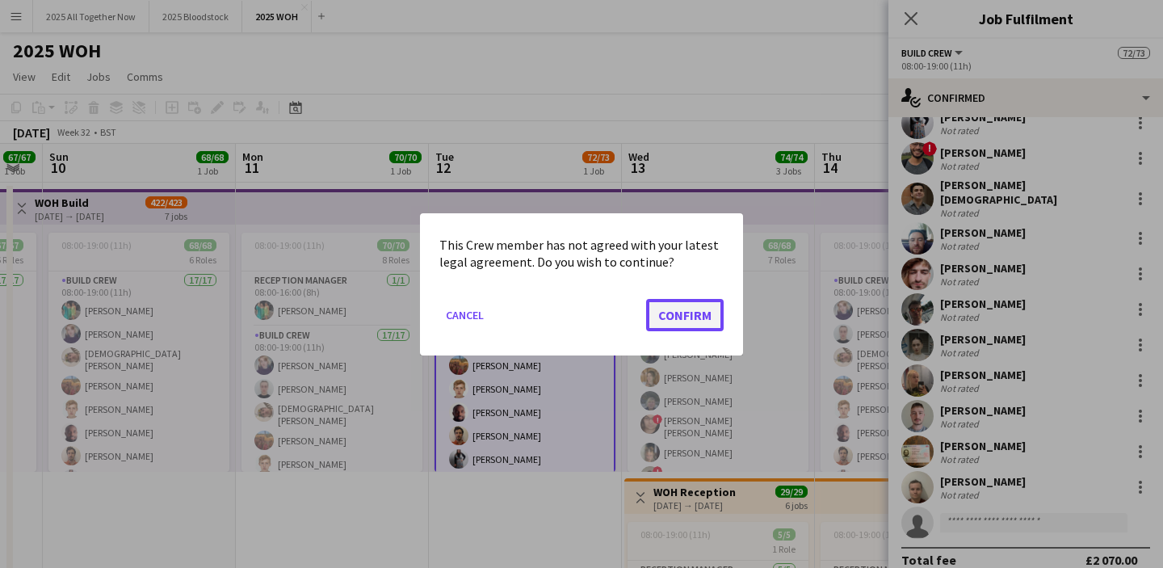
click at [673, 312] on button "Confirm" at bounding box center [685, 314] width 78 height 32
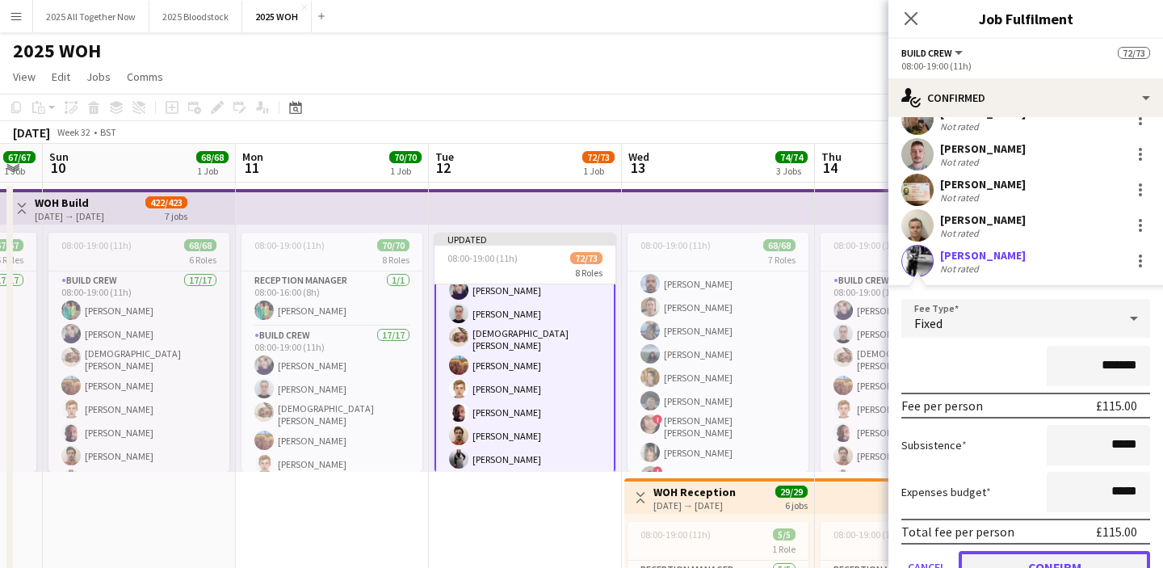
click at [1048, 551] on button "Confirm" at bounding box center [1054, 567] width 191 height 32
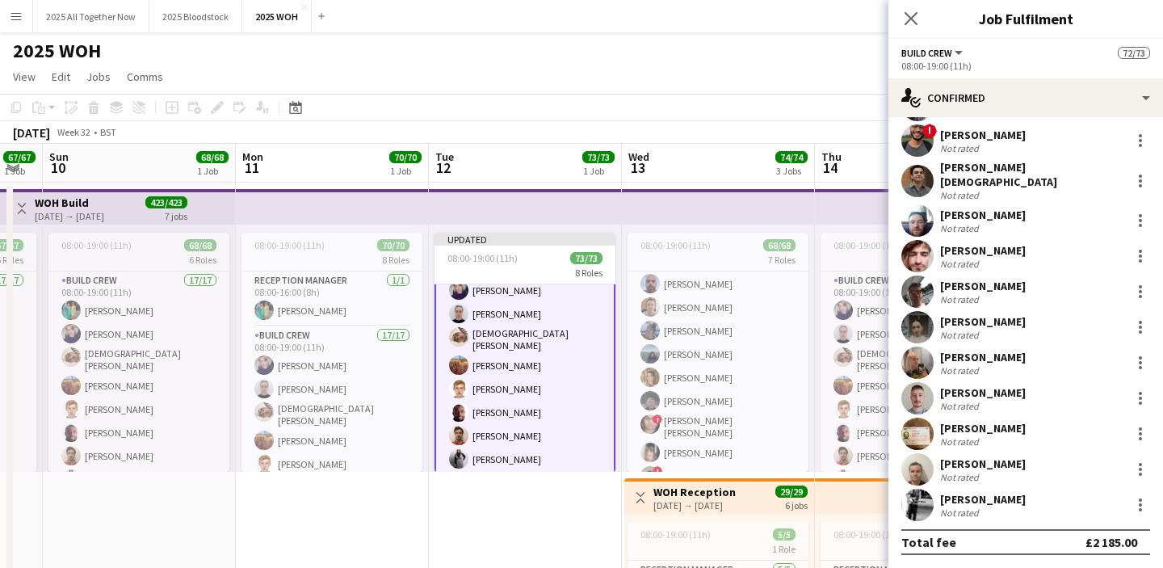
scroll to position [314, 0]
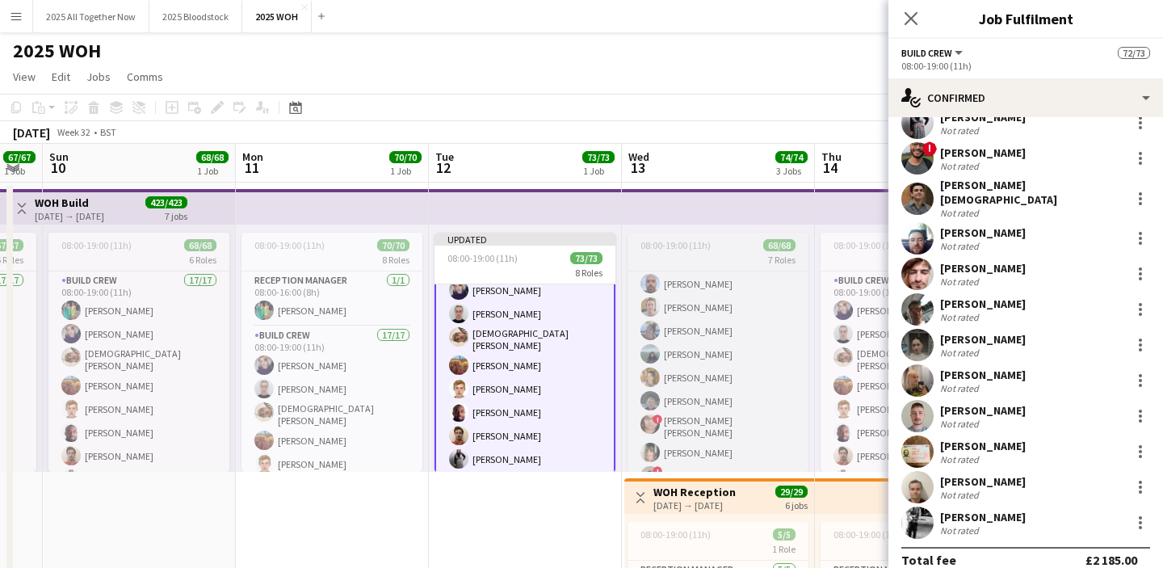
click at [695, 254] on div "7 Roles" at bounding box center [718, 259] width 181 height 13
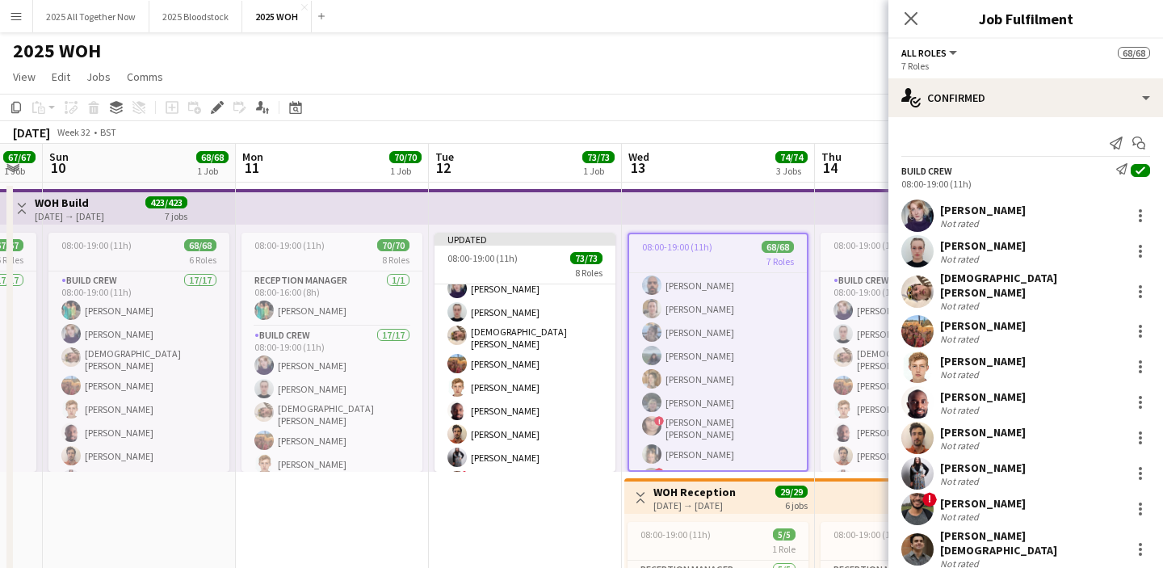
scroll to position [88, 0]
click at [216, 103] on icon "Edit" at bounding box center [217, 107] width 13 height 13
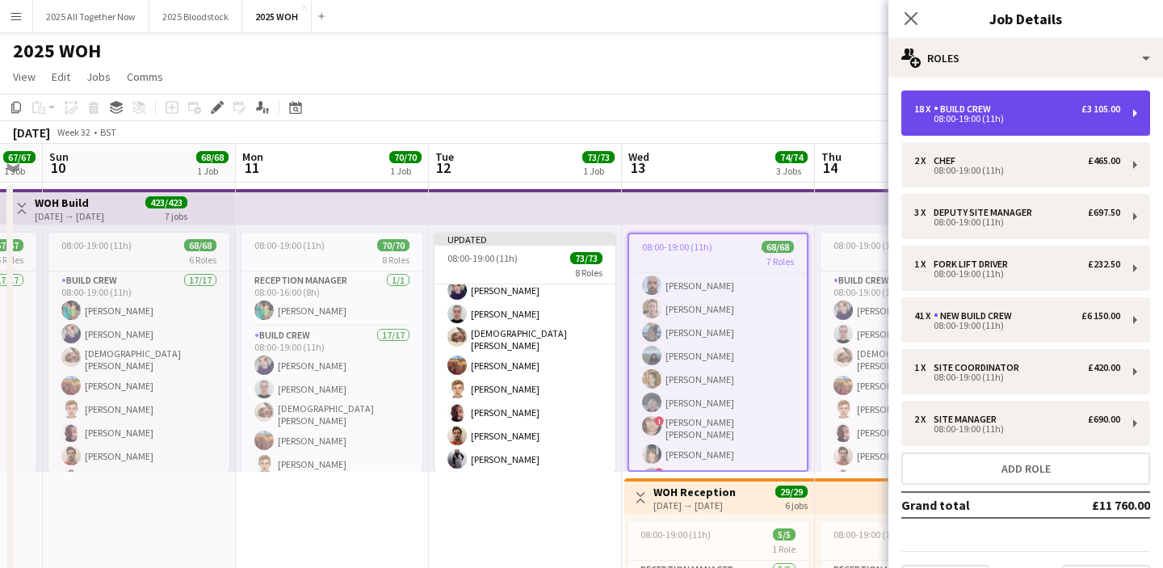
click at [1085, 112] on div "£3 105.00" at bounding box center [1100, 108] width 39 height 11
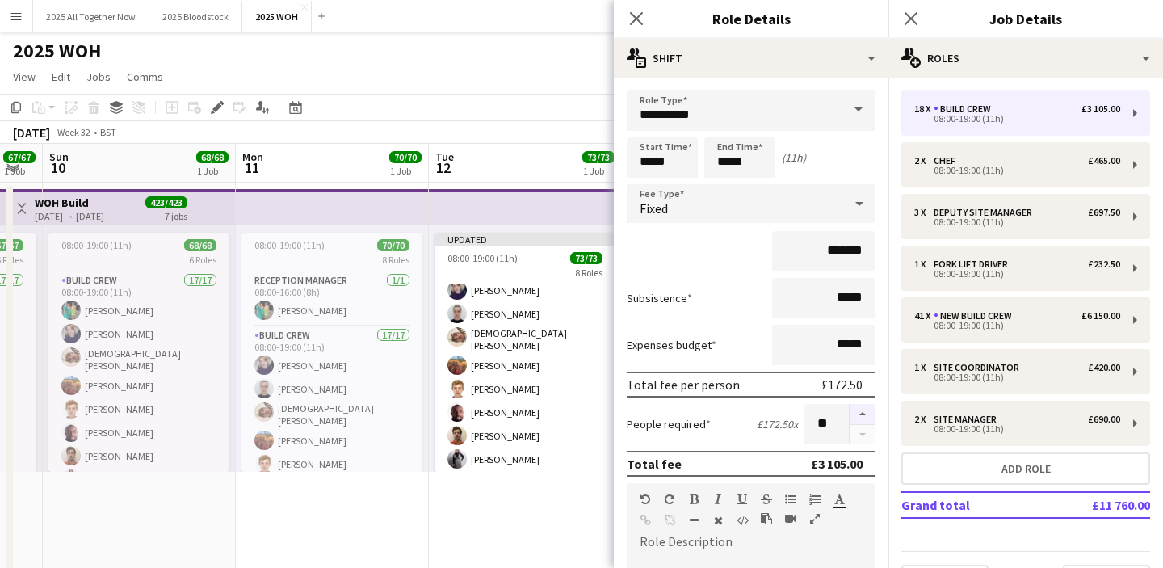
click at [865, 407] on button "button" at bounding box center [863, 414] width 26 height 21
type input "**"
click at [909, 16] on icon at bounding box center [910, 17] width 15 height 15
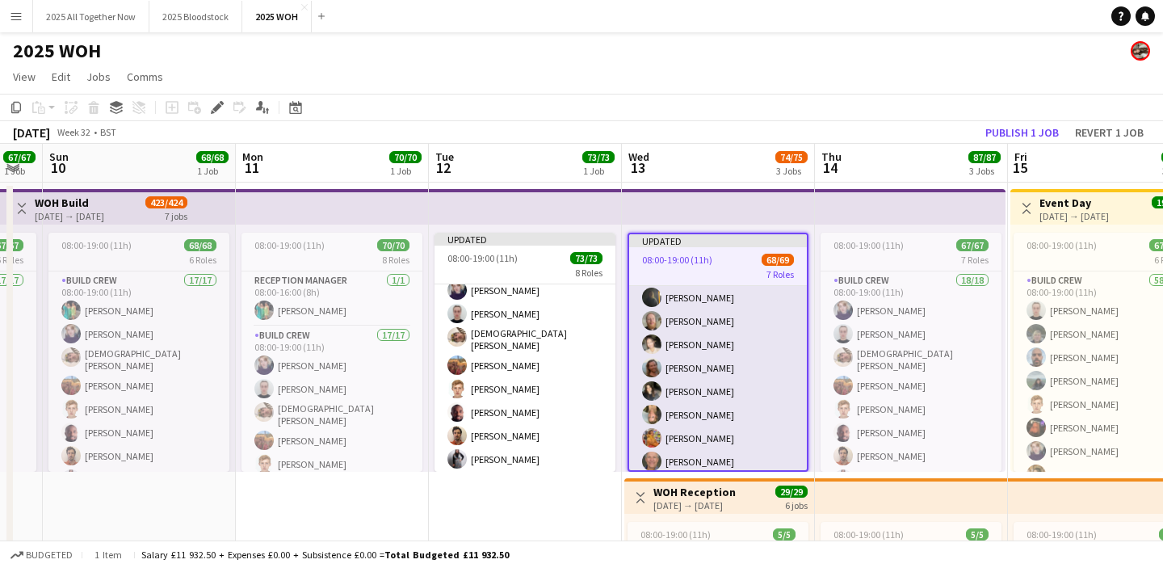
click at [745, 424] on app-card-role "New Build Crew 41/41 08:00-19:00 (11h) [PERSON_NAME] [PERSON_NAME] [PERSON_NAME…" at bounding box center [718, 260] width 178 height 997
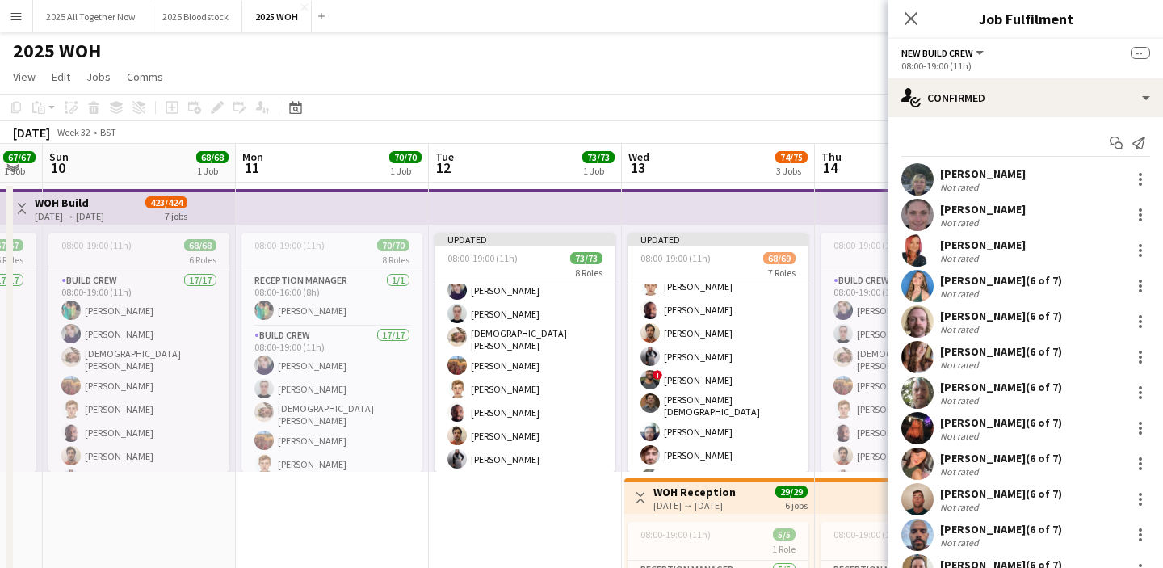
scroll to position [139, 0]
click at [720, 385] on app-card-role "Build Crew 2A 18/19 08:00-19:00 (11h) [PERSON_NAME] [PERSON_NAME] [PERSON_NAME]…" at bounding box center [718, 388] width 181 height 486
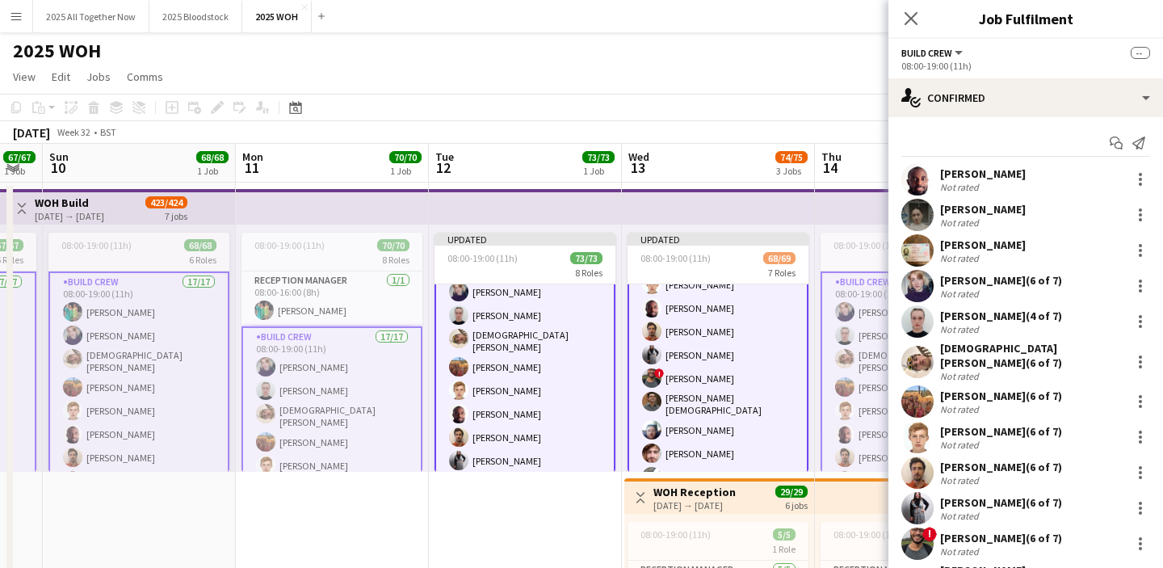
scroll to position [141, 0]
click at [720, 385] on app-card-role "Build Crew 2A 18/19 08:00-19:00 (11h) [PERSON_NAME] [PERSON_NAME] [PERSON_NAME]…" at bounding box center [718, 388] width 181 height 489
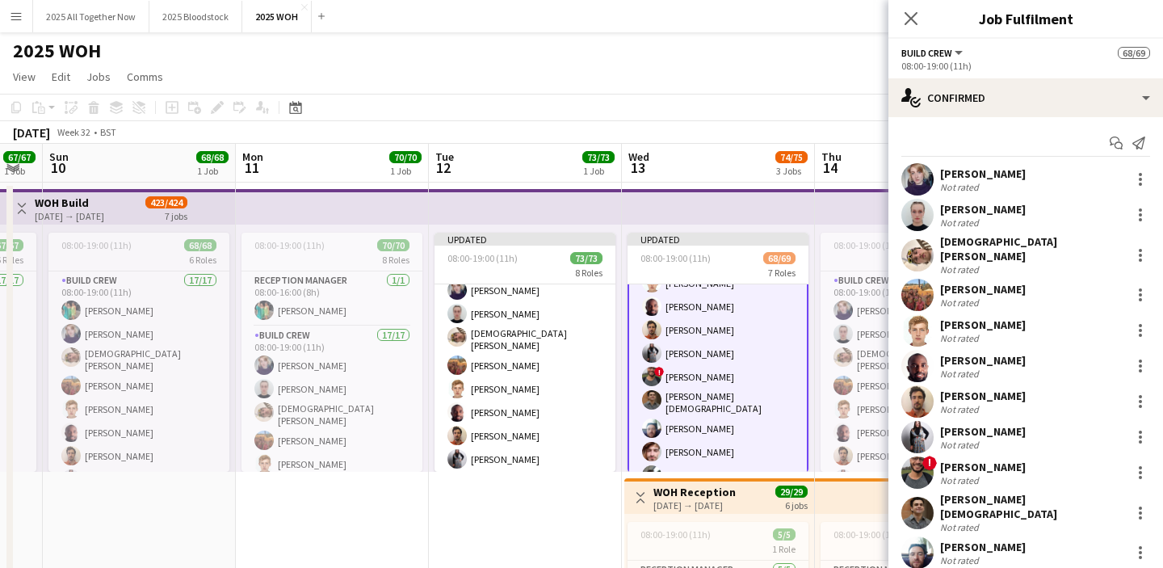
scroll to position [314, 0]
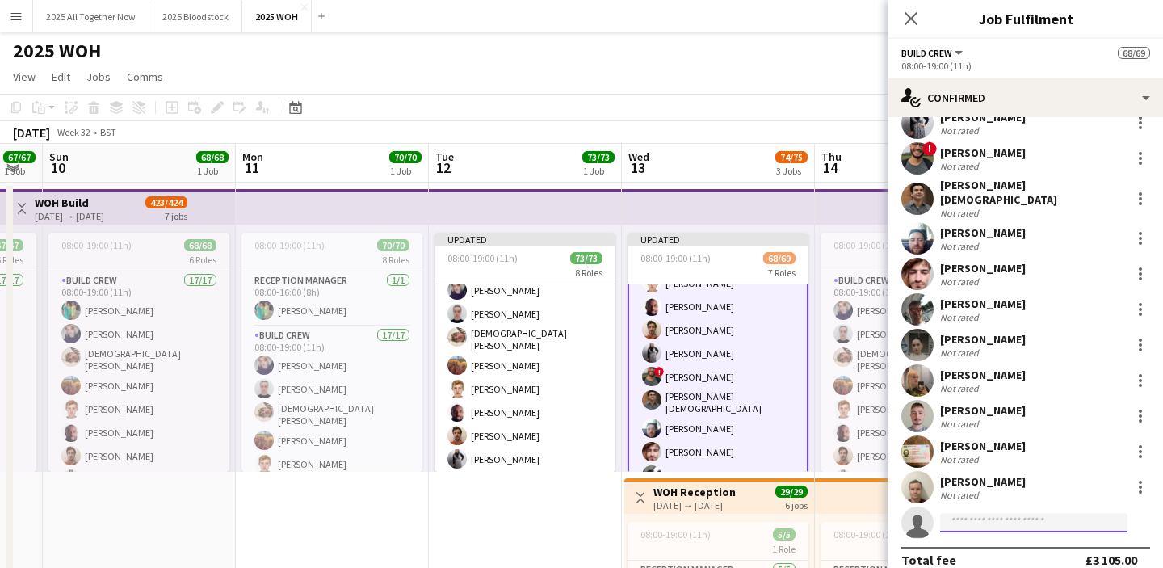
click at [989, 513] on input at bounding box center [1033, 522] width 187 height 19
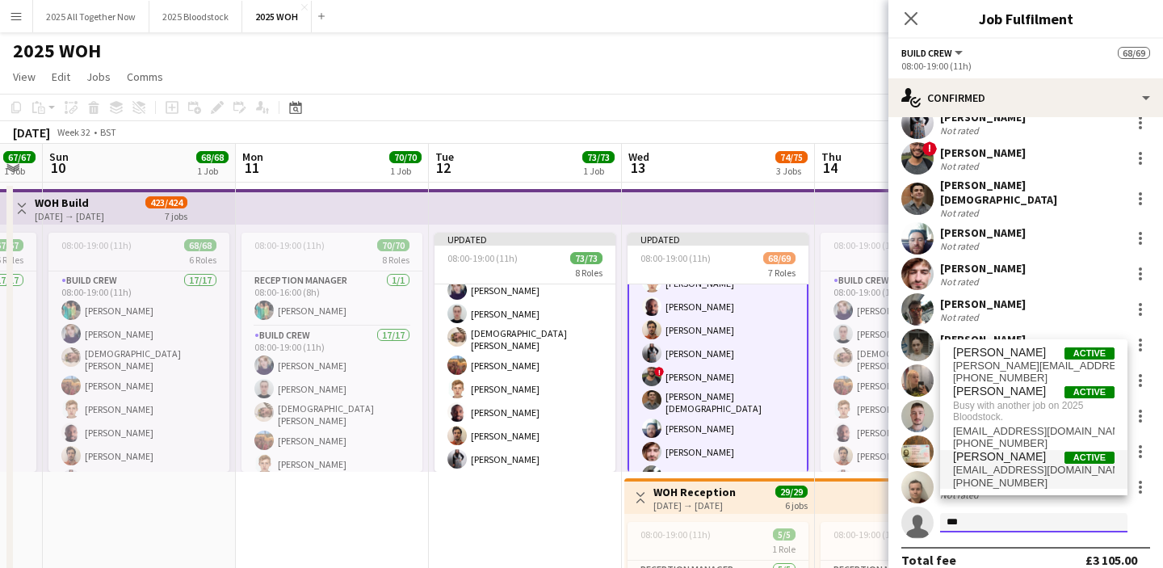
type input "***"
click at [1002, 457] on span "[PERSON_NAME]" at bounding box center [999, 457] width 93 height 14
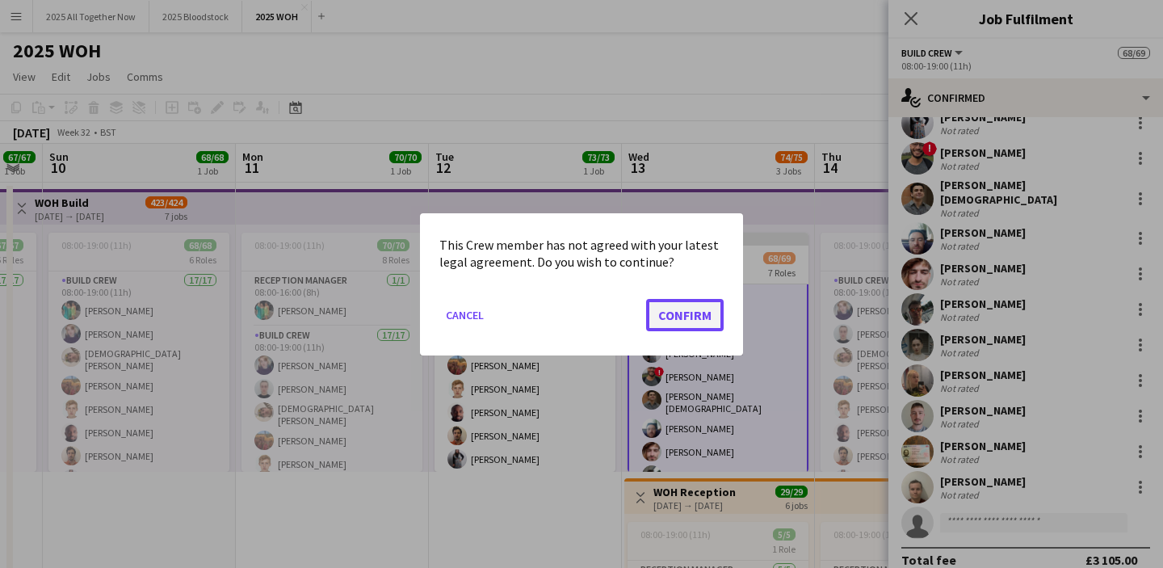
click at [713, 315] on button "Confirm" at bounding box center [685, 314] width 78 height 32
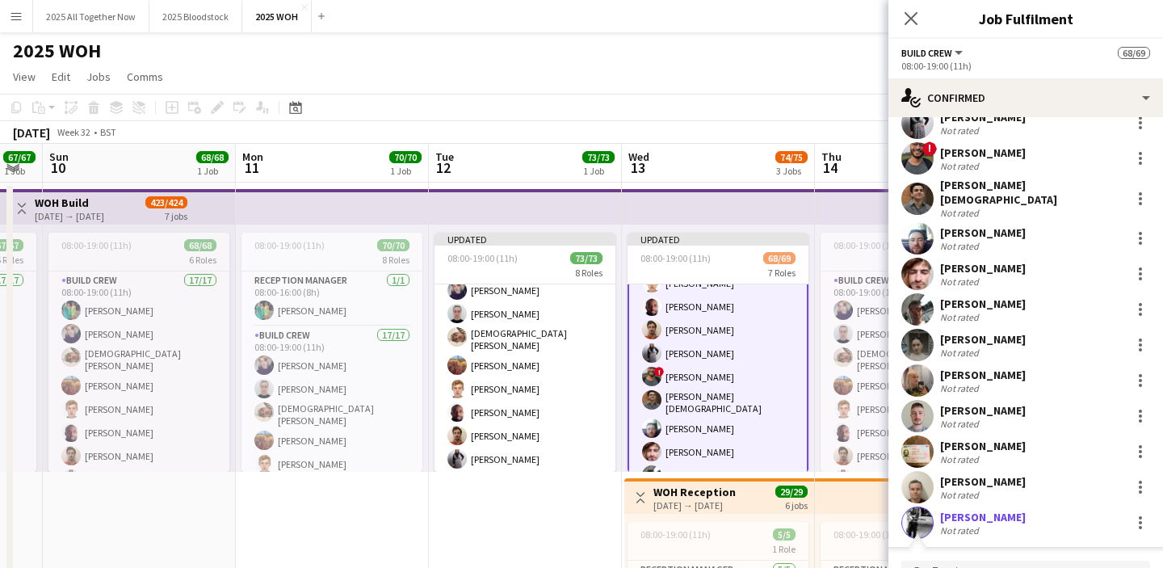
scroll to position [576, 0]
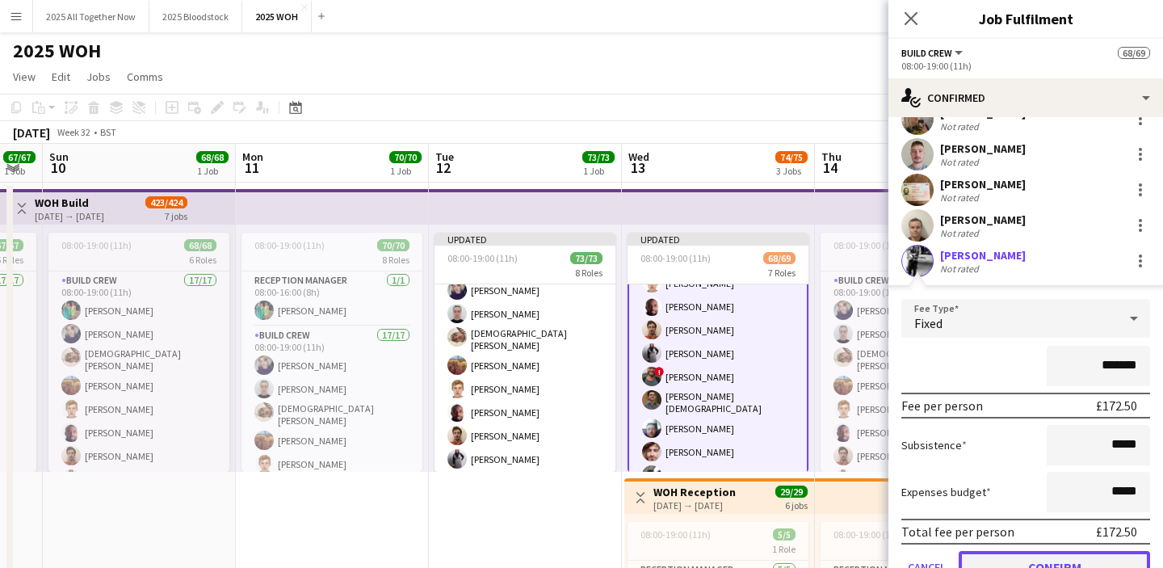
click at [992, 551] on button "Confirm" at bounding box center [1054, 567] width 191 height 32
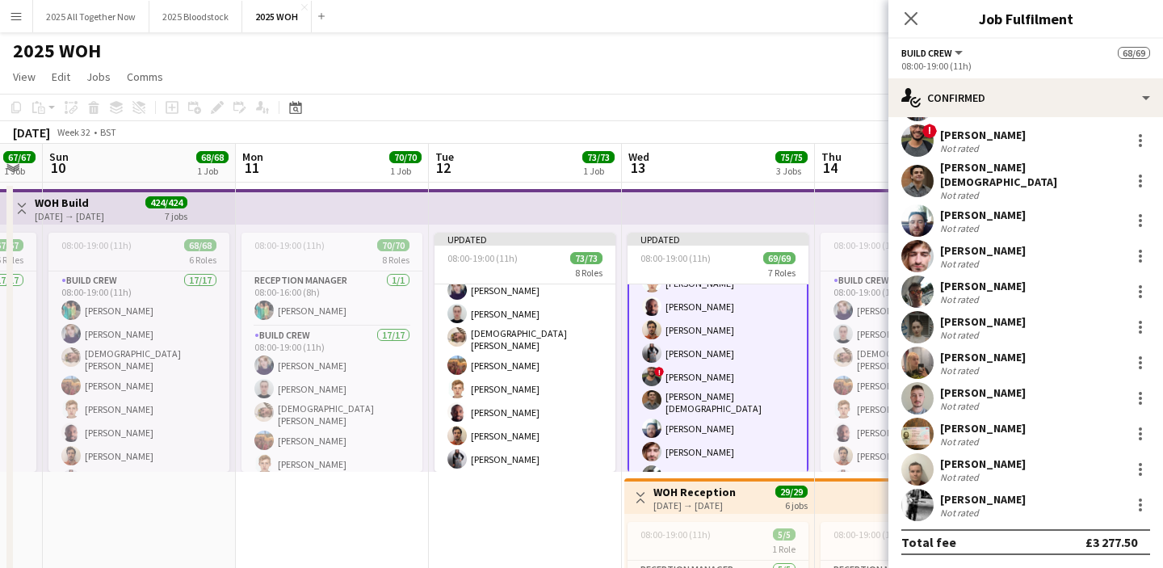
scroll to position [314, 0]
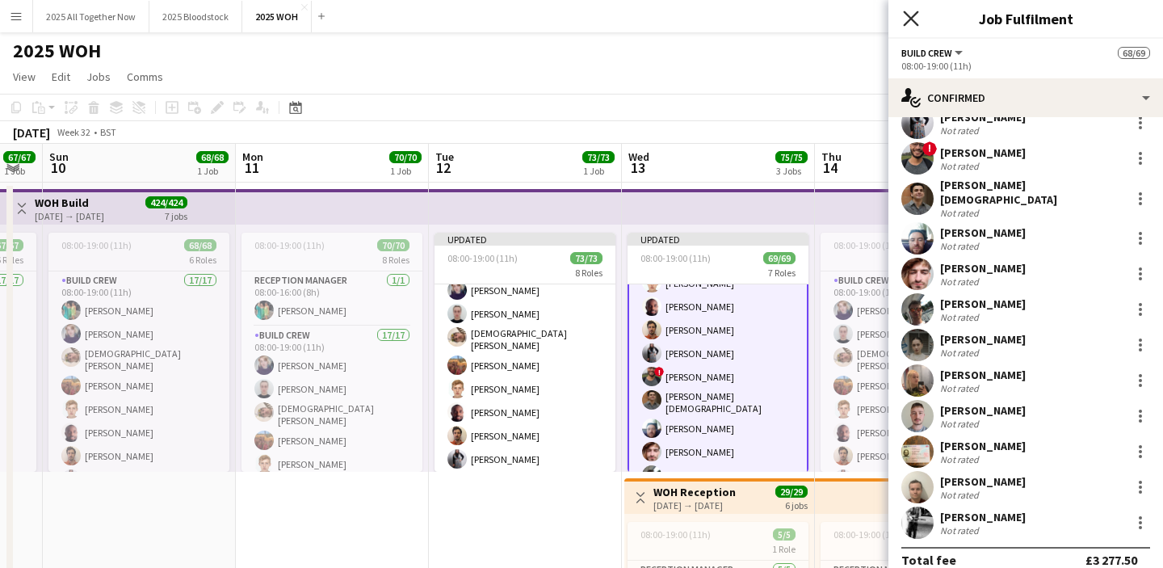
click at [915, 19] on icon "Close pop-in" at bounding box center [910, 17] width 15 height 15
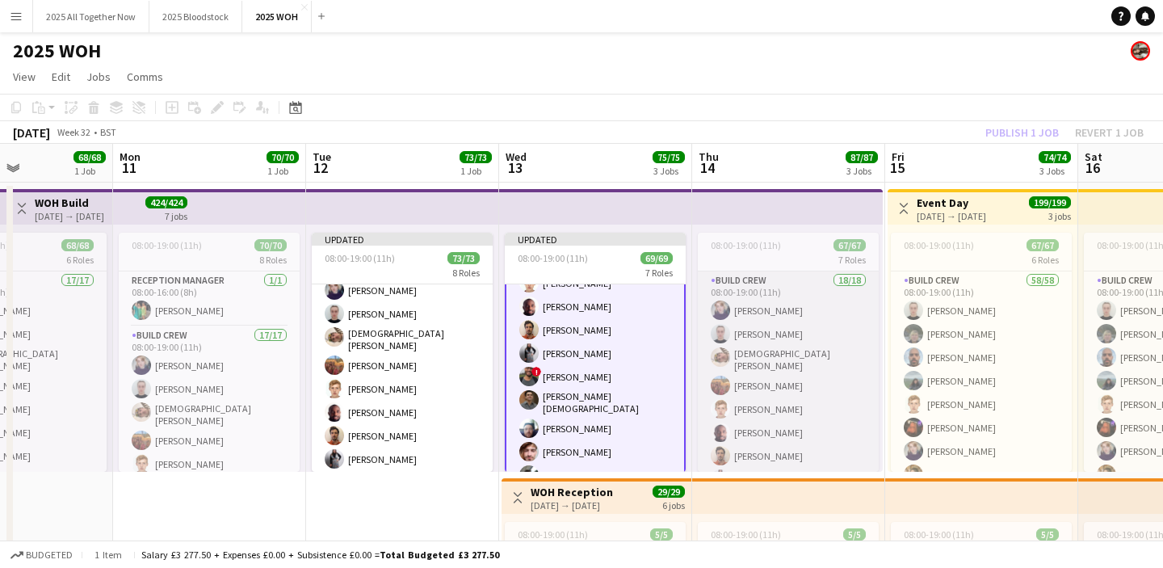
scroll to position [0, 675]
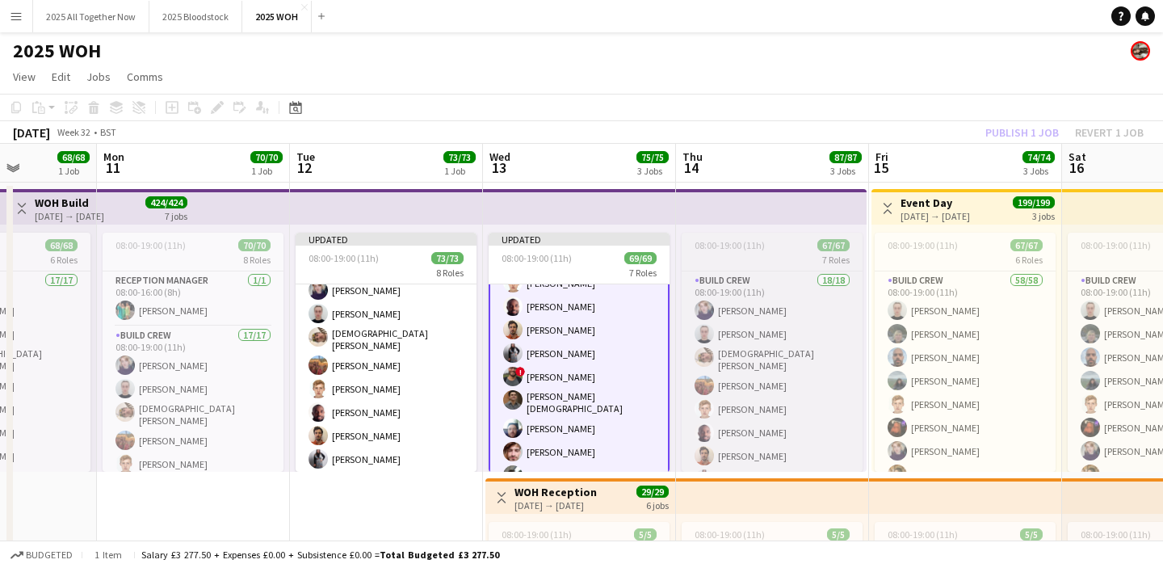
click at [741, 246] on span "08:00-19:00 (11h)" at bounding box center [730, 245] width 70 height 12
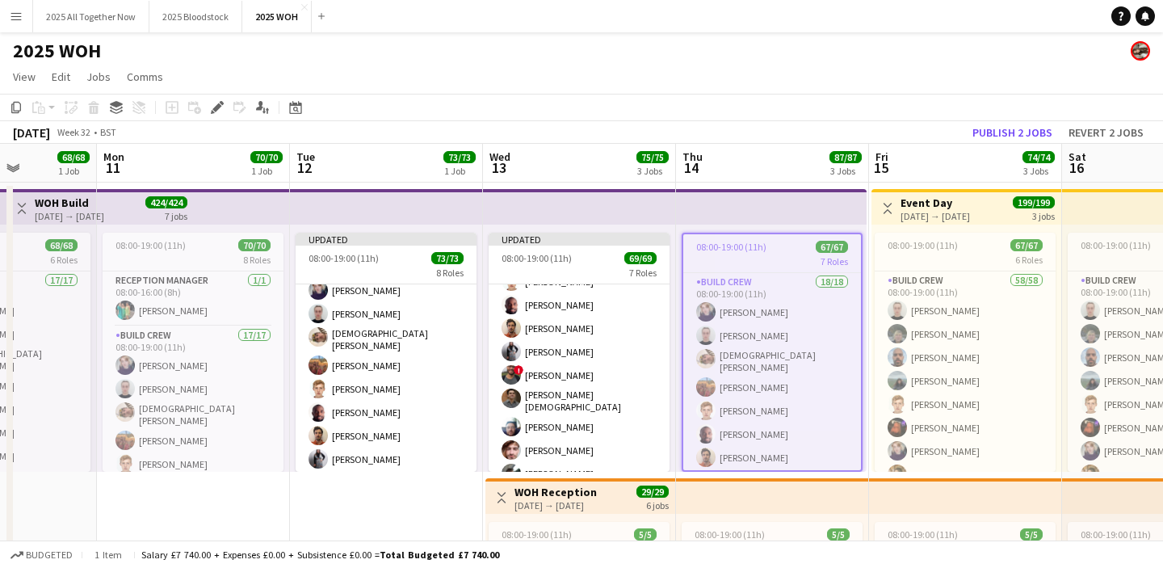
scroll to position [139, 0]
click at [219, 107] on icon at bounding box center [216, 107] width 9 height 9
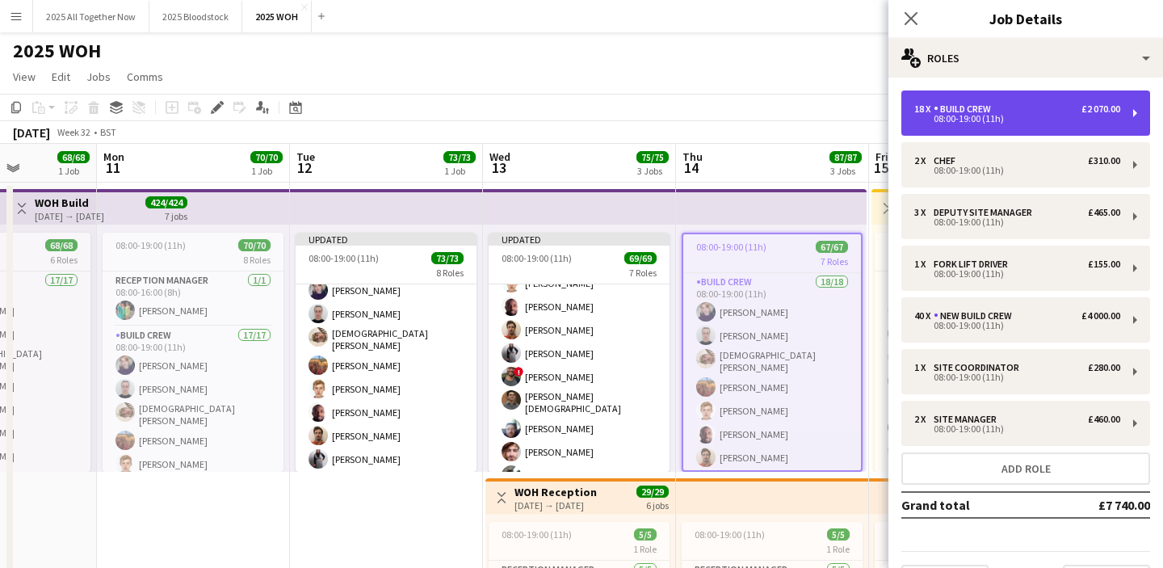
click at [976, 130] on div "18 x Build Crew £2 070.00 08:00-19:00 (11h)" at bounding box center [1025, 112] width 249 height 45
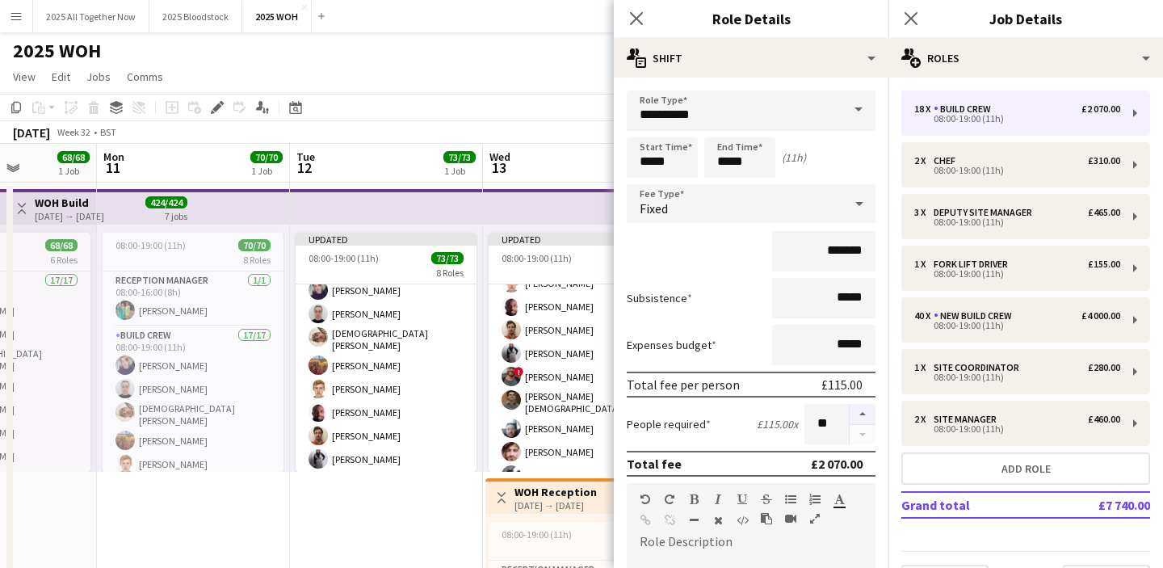
click at [859, 418] on button "button" at bounding box center [863, 414] width 26 height 21
type input "**"
click at [911, 26] on app-icon "Close pop-in" at bounding box center [911, 18] width 23 height 23
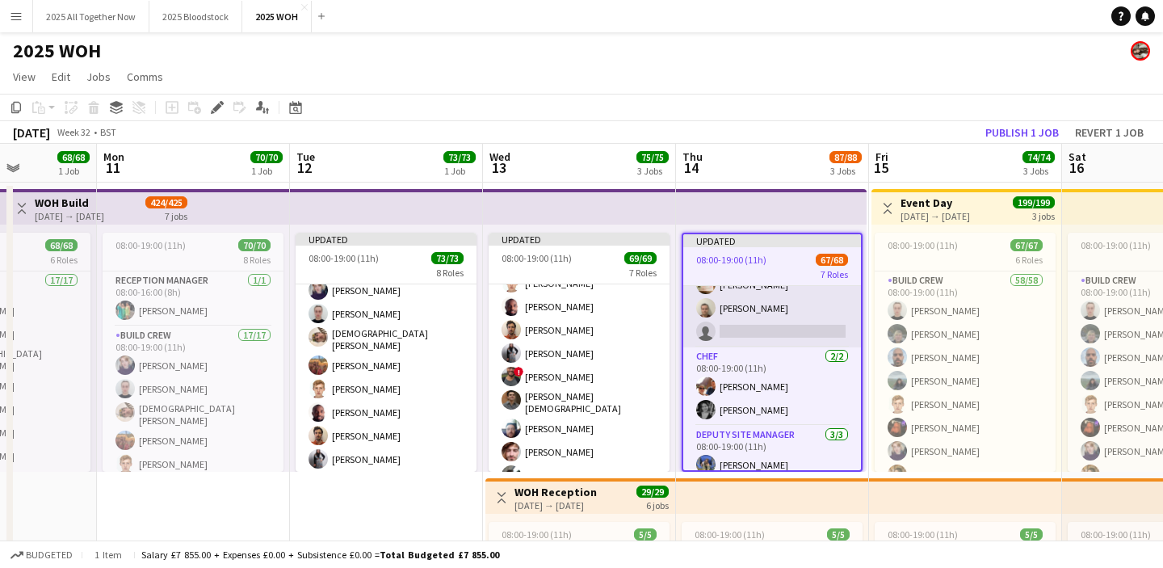
scroll to position [346, 0]
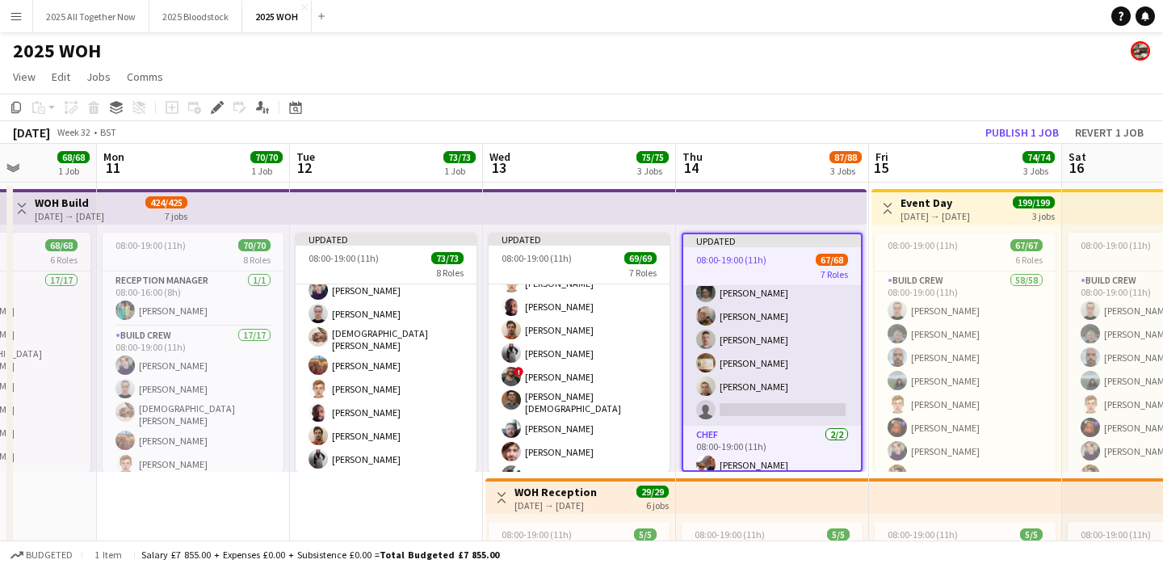
click at [809, 386] on app-card-role "Build Crew 2A 18/19 08:00-19:00 (11h) [PERSON_NAME] [PERSON_NAME] [PERSON_NAME]…" at bounding box center [772, 182] width 178 height 486
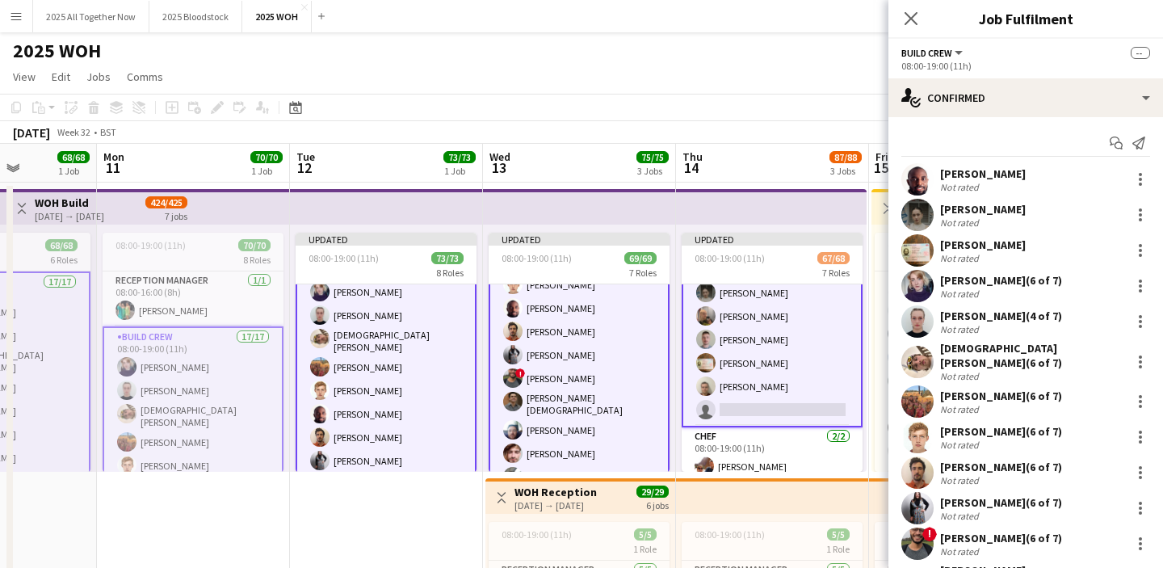
scroll to position [348, 0]
click at [817, 388] on app-card-role "Build Crew 2A 18/19 08:00-19:00 (11h) [PERSON_NAME] [PERSON_NAME] [PERSON_NAME]…" at bounding box center [772, 180] width 181 height 489
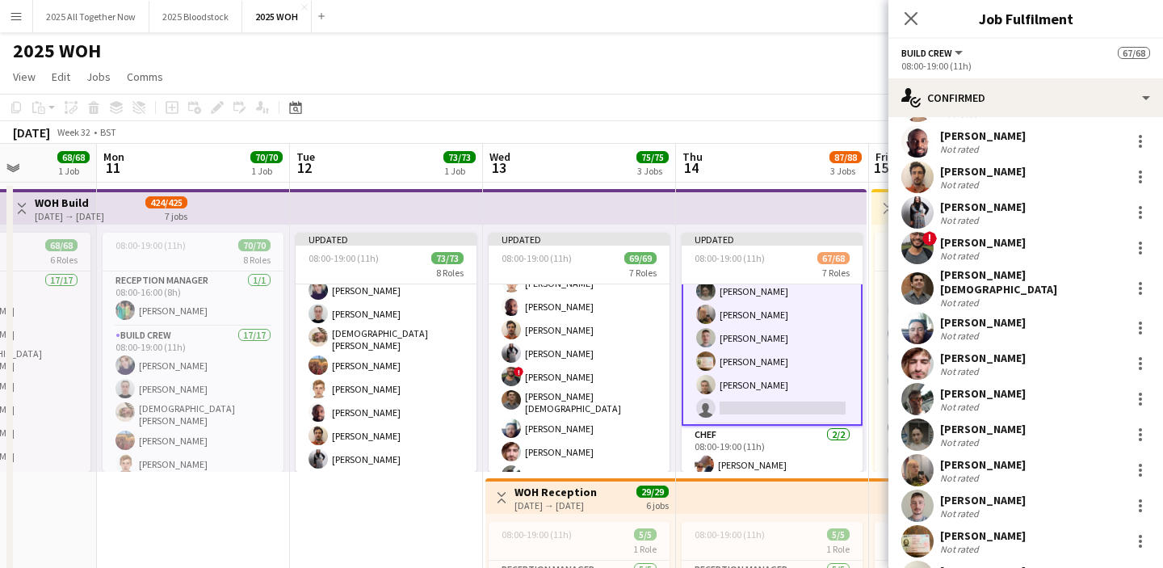
scroll to position [314, 0]
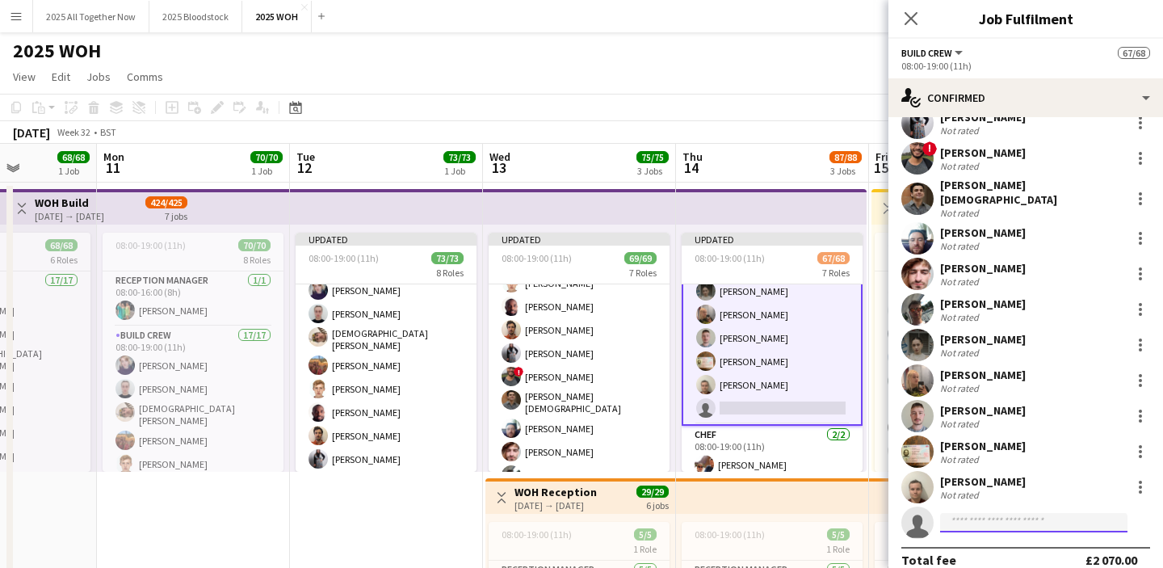
click at [975, 513] on input at bounding box center [1033, 522] width 187 height 19
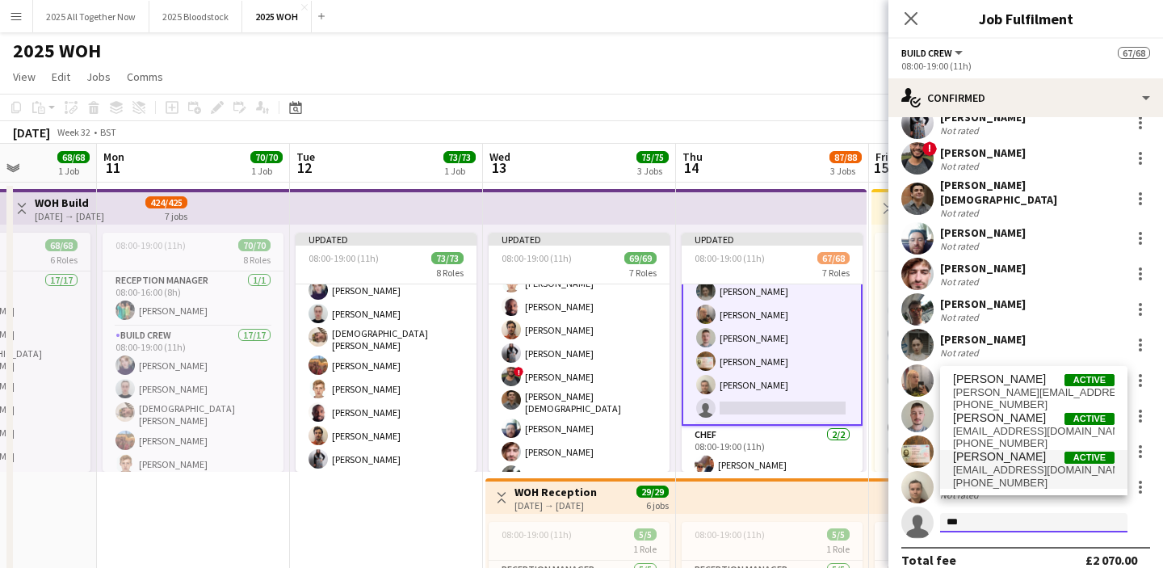
type input "***"
click at [1010, 460] on span "[PERSON_NAME]" at bounding box center [999, 457] width 93 height 14
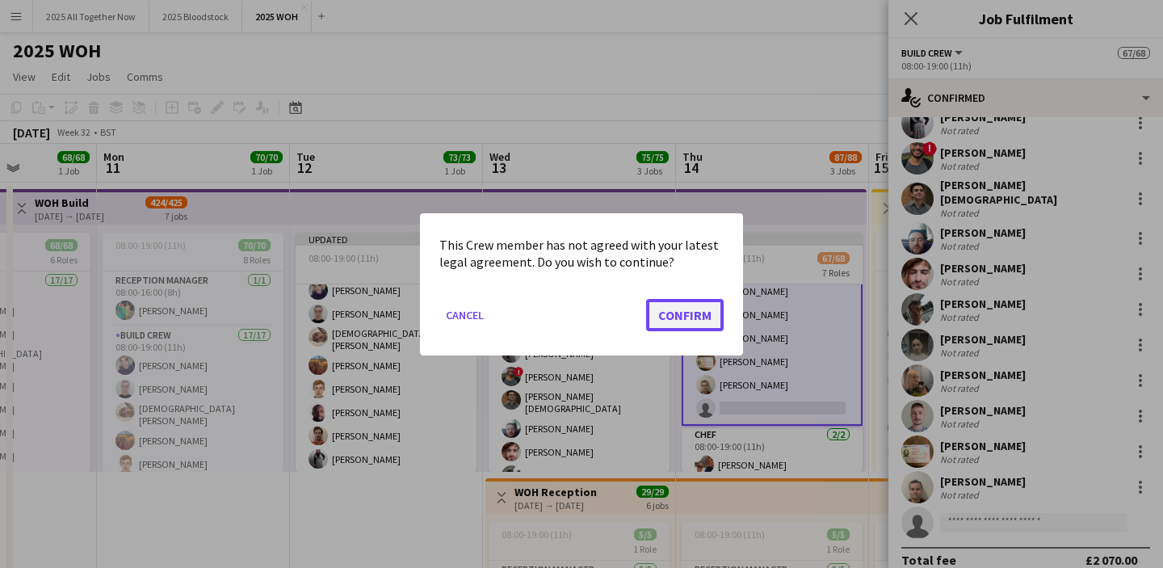
click at [703, 314] on button "Confirm" at bounding box center [685, 314] width 78 height 32
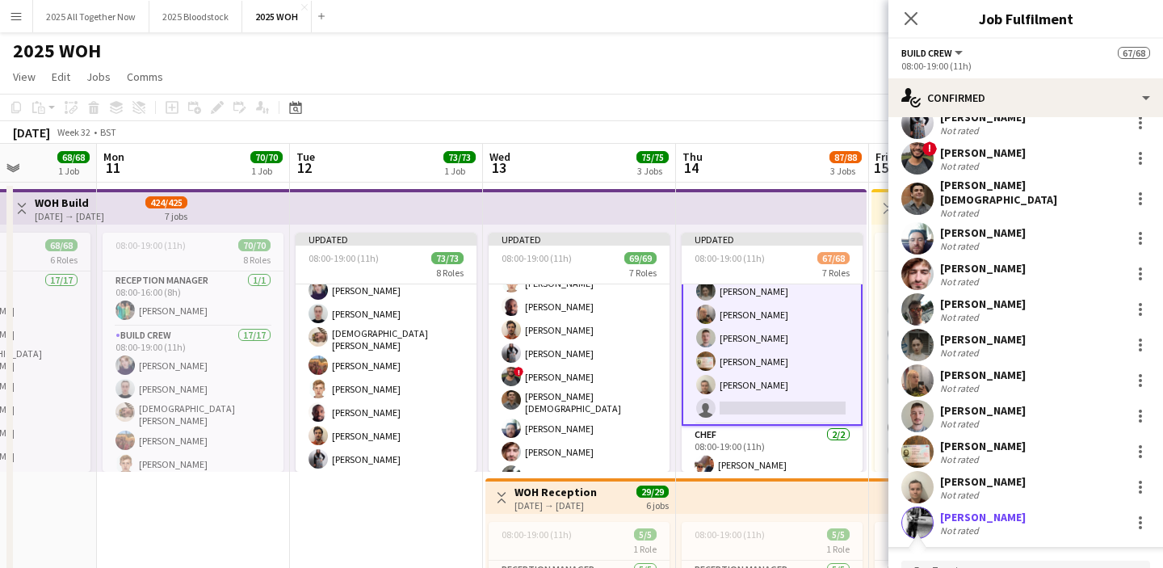
scroll to position [576, 0]
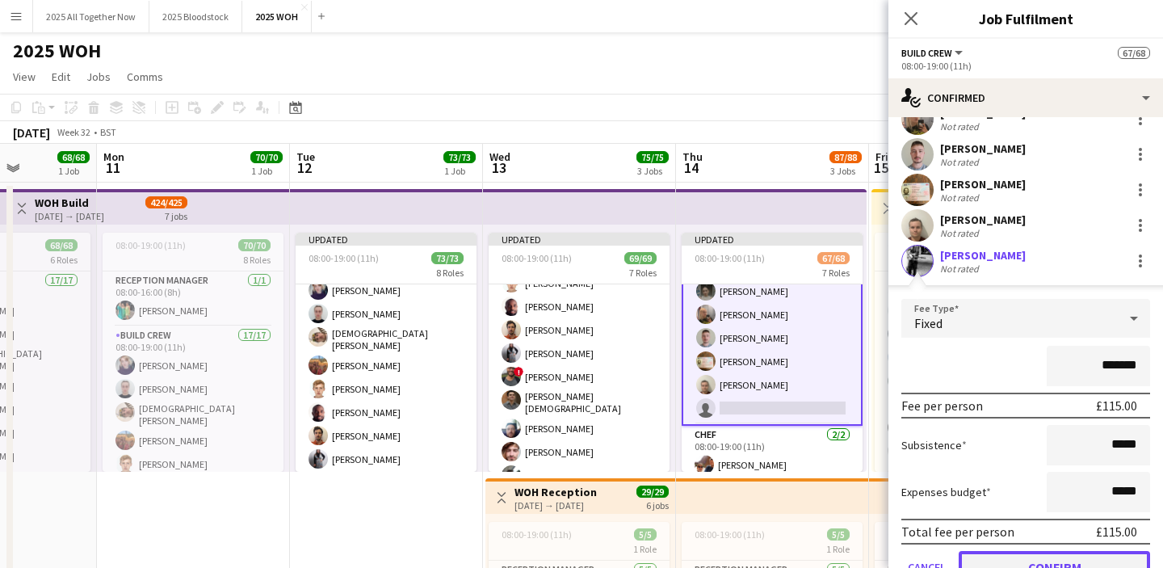
click at [1011, 554] on button "Confirm" at bounding box center [1054, 567] width 191 height 32
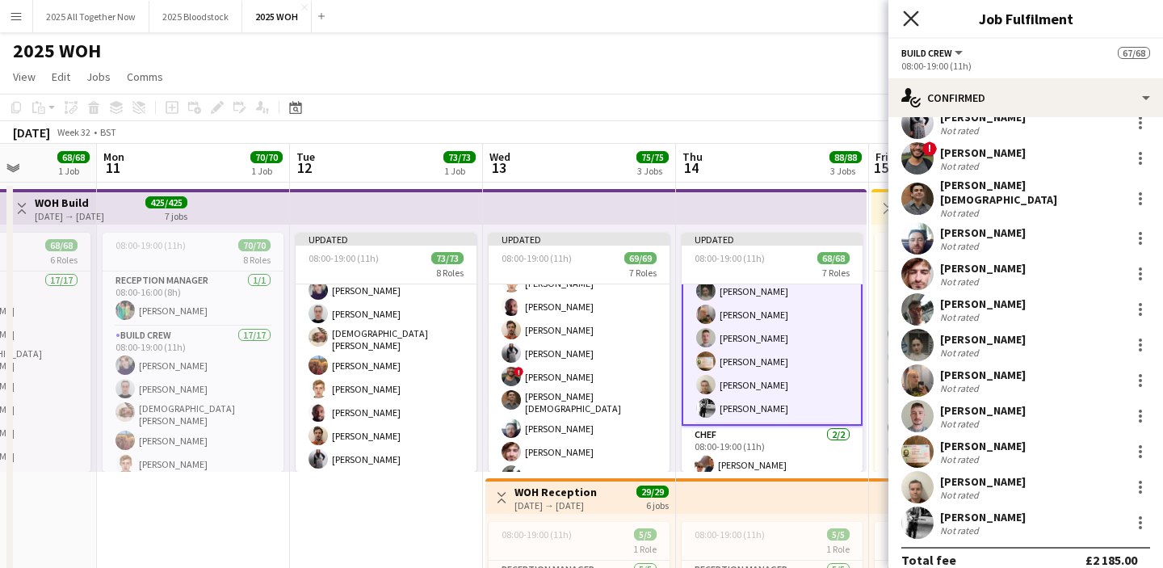
click at [914, 16] on icon at bounding box center [910, 17] width 15 height 15
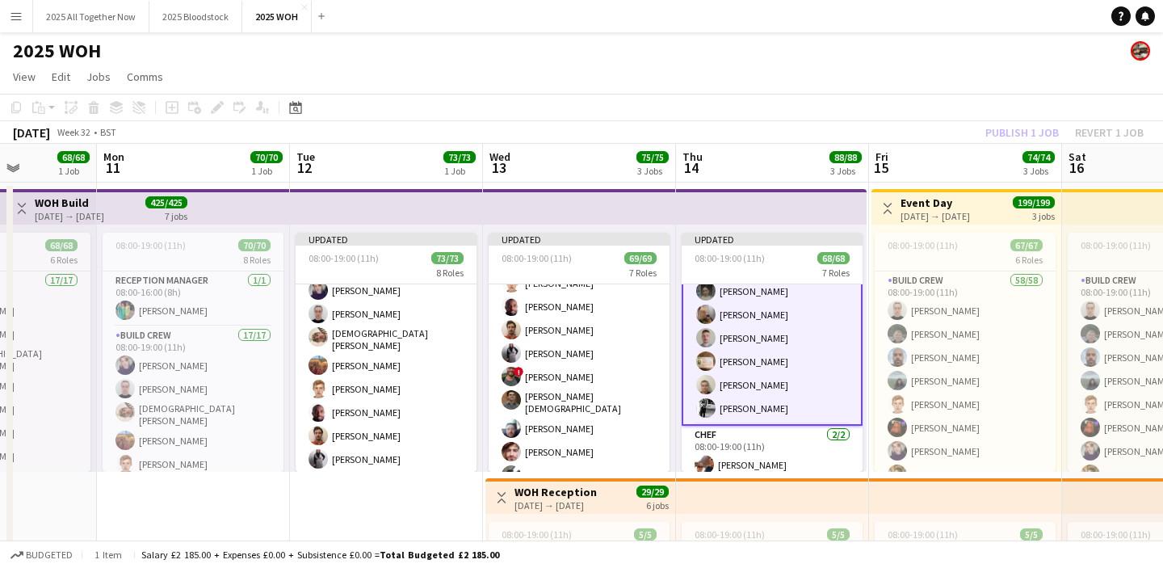
click at [769, 91] on app-page-menu "View Day view expanded Day view collapsed Month view Date picker Jump to [DATE]…" at bounding box center [581, 78] width 1163 height 31
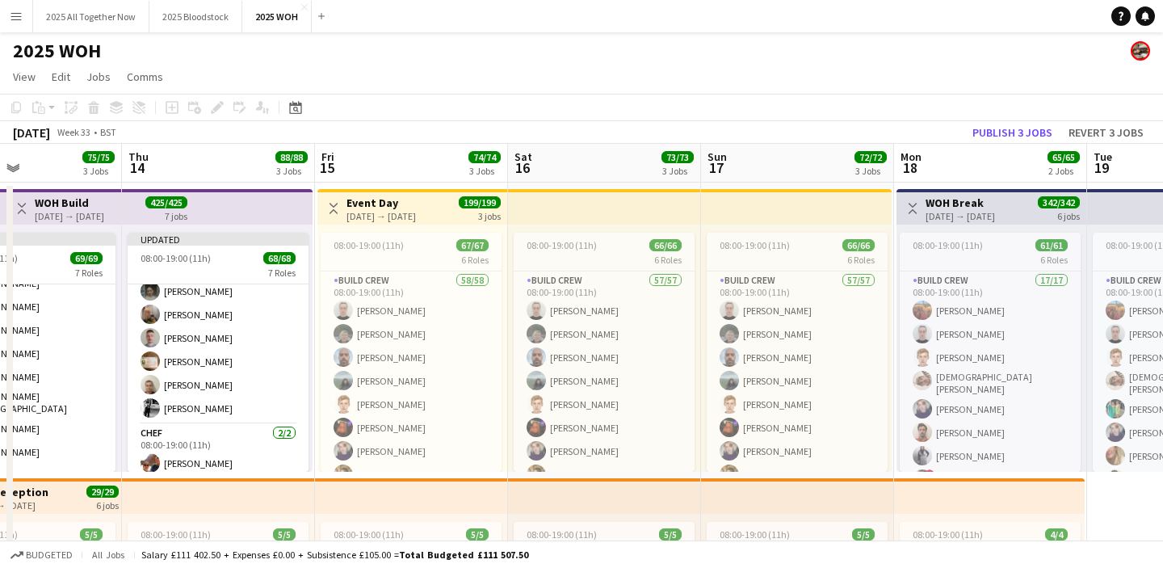
scroll to position [0, 460]
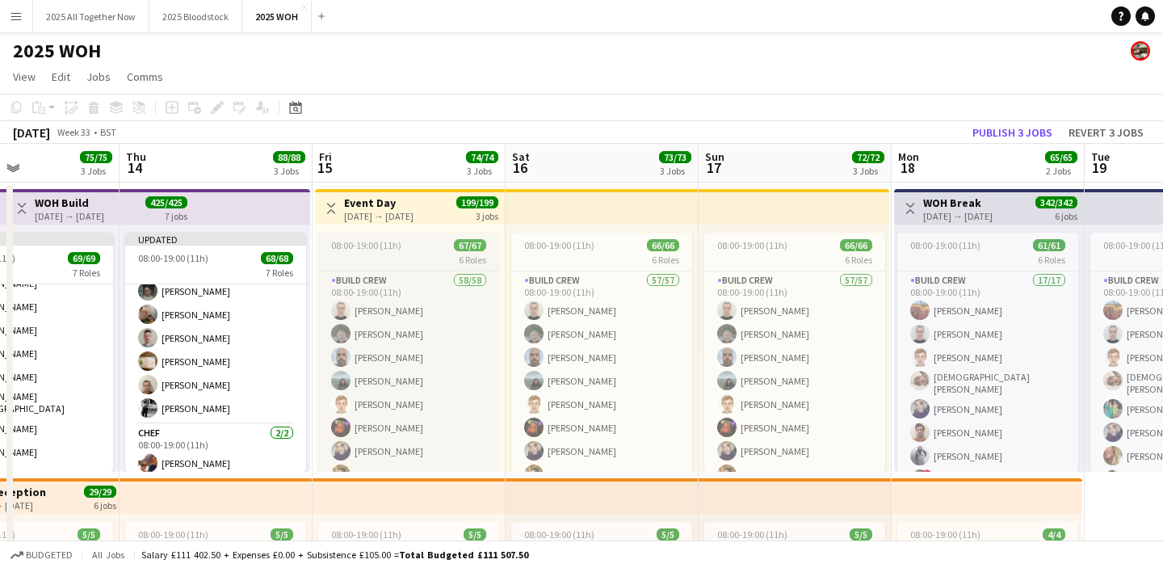
click at [403, 255] on div "6 Roles" at bounding box center [408, 259] width 181 height 13
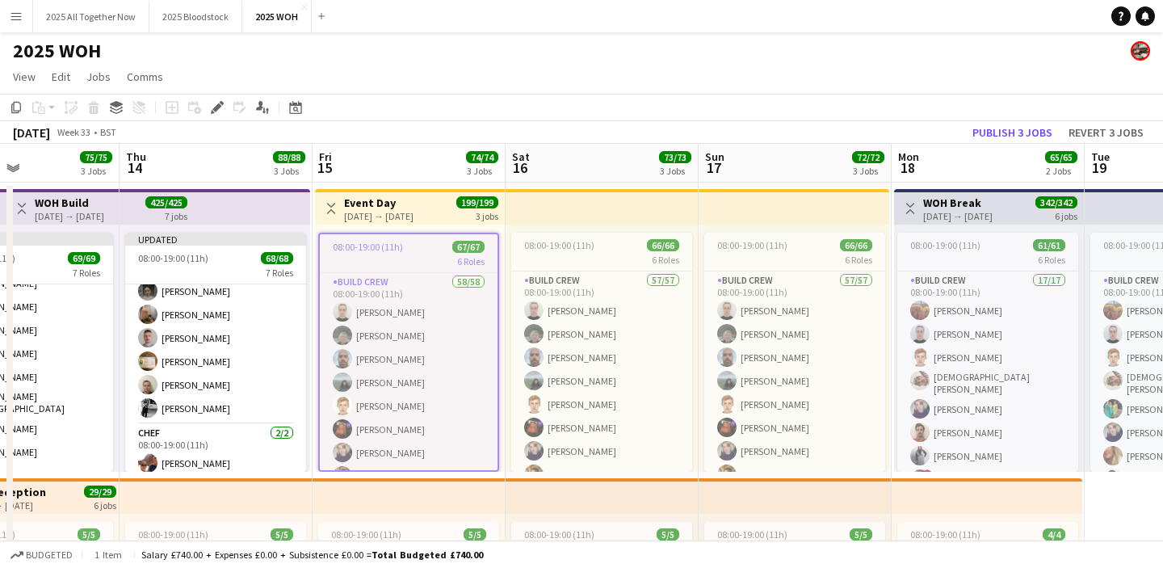
click at [414, 196] on h3 "Event Day" at bounding box center [378, 202] width 69 height 15
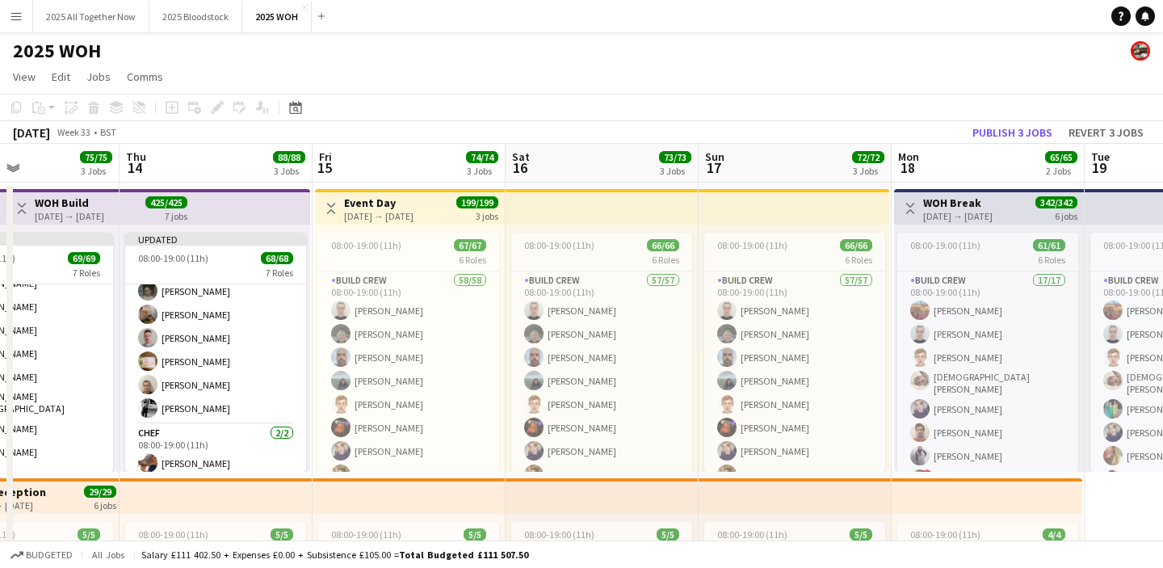
click at [388, 210] on div "[DATE] → [DATE]" at bounding box center [378, 216] width 69 height 12
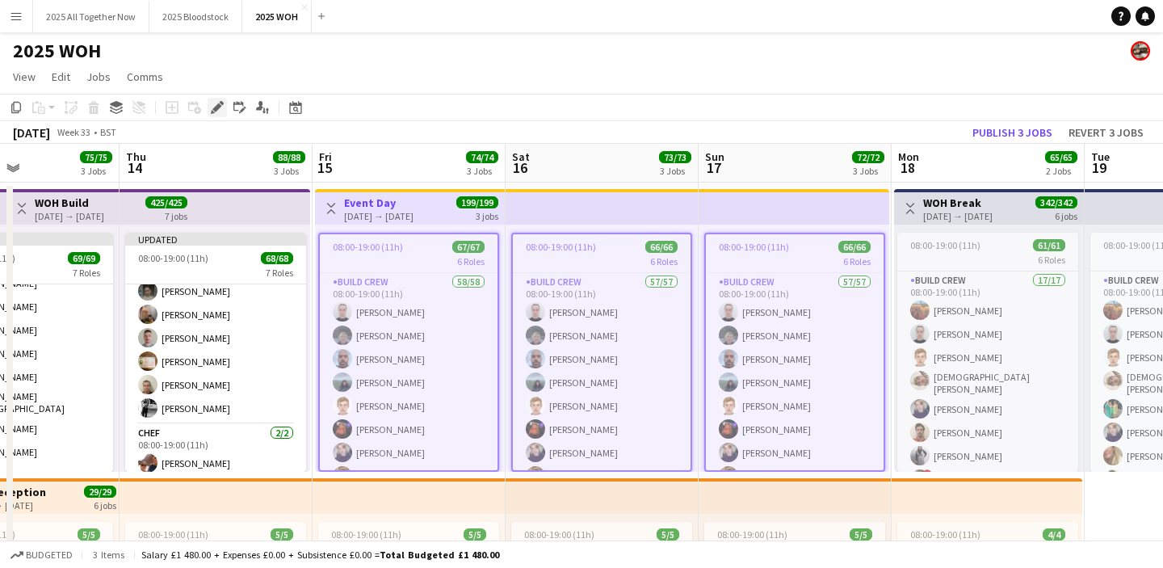
click at [209, 114] on div "Edit" at bounding box center [217, 107] width 19 height 19
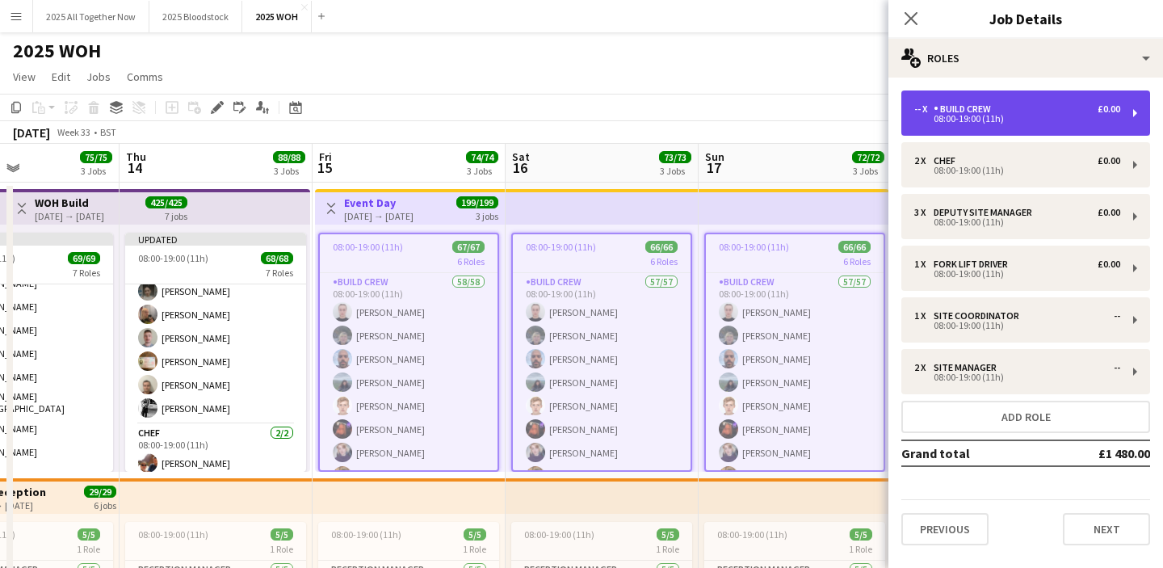
click at [1013, 121] on div "08:00-19:00 (11h)" at bounding box center [1017, 119] width 206 height 8
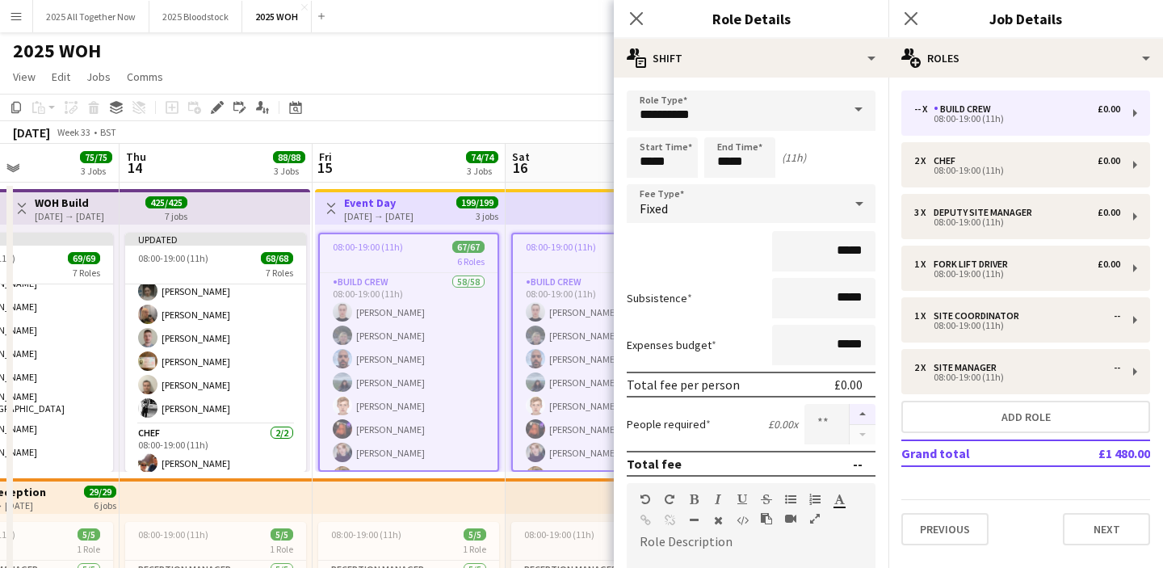
click at [862, 415] on button "button" at bounding box center [863, 414] width 26 height 21
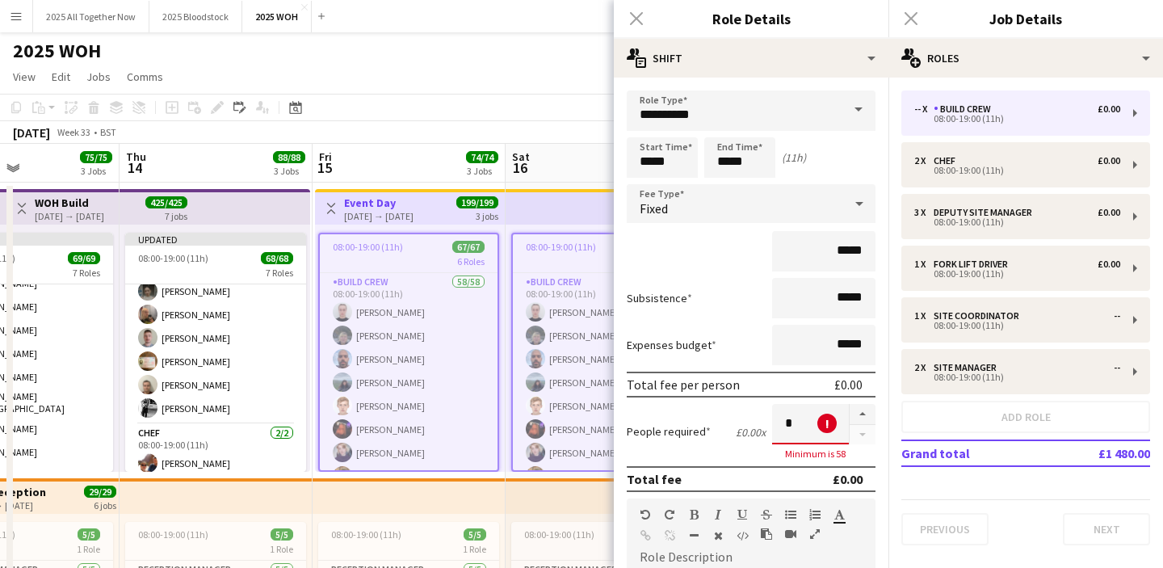
click at [917, 19] on div "Close pop-in" at bounding box center [910, 18] width 45 height 37
click at [900, 16] on div "Close pop-in" at bounding box center [910, 18] width 45 height 37
click at [640, 15] on div "Close pop-in" at bounding box center [636, 18] width 45 height 37
click at [788, 423] on input "*" at bounding box center [810, 424] width 77 height 40
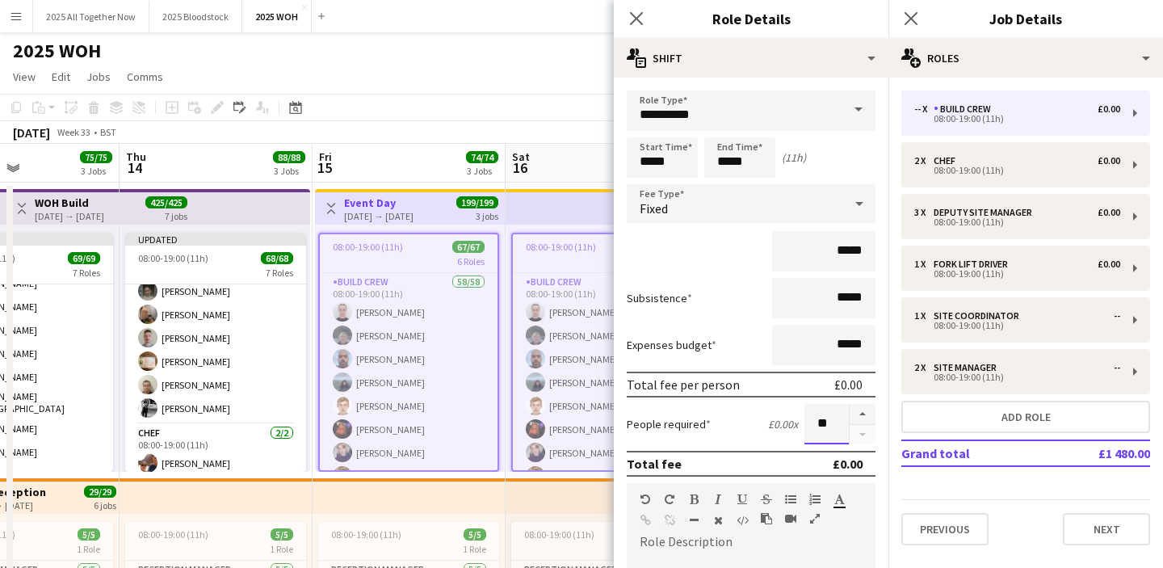
scroll to position [0, 0]
type input "**"
click at [909, 24] on icon "Close pop-in" at bounding box center [910, 17] width 15 height 15
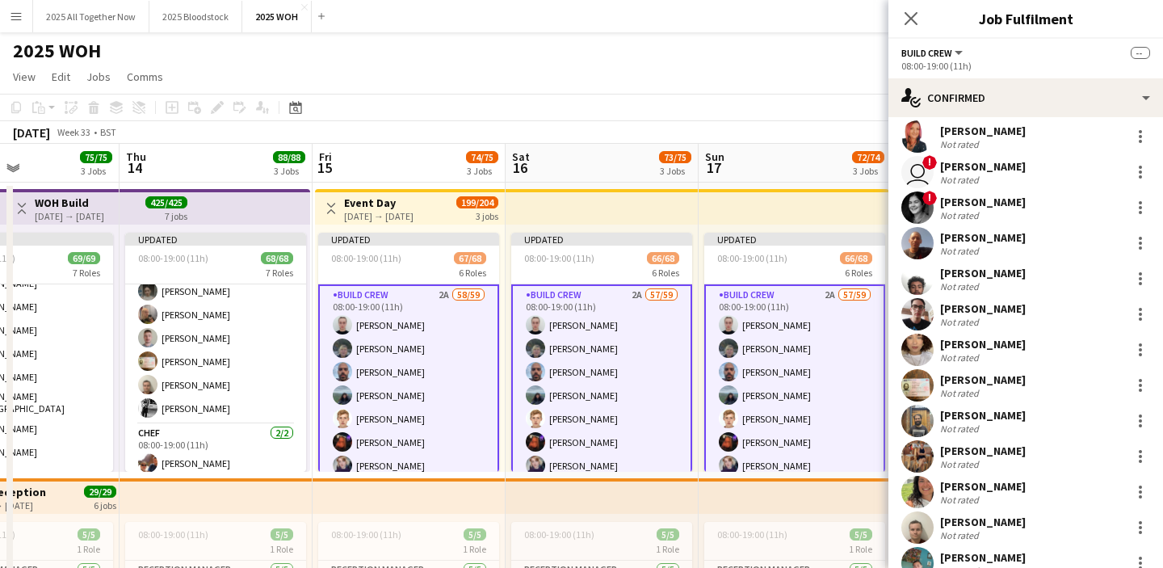
scroll to position [1736, 0]
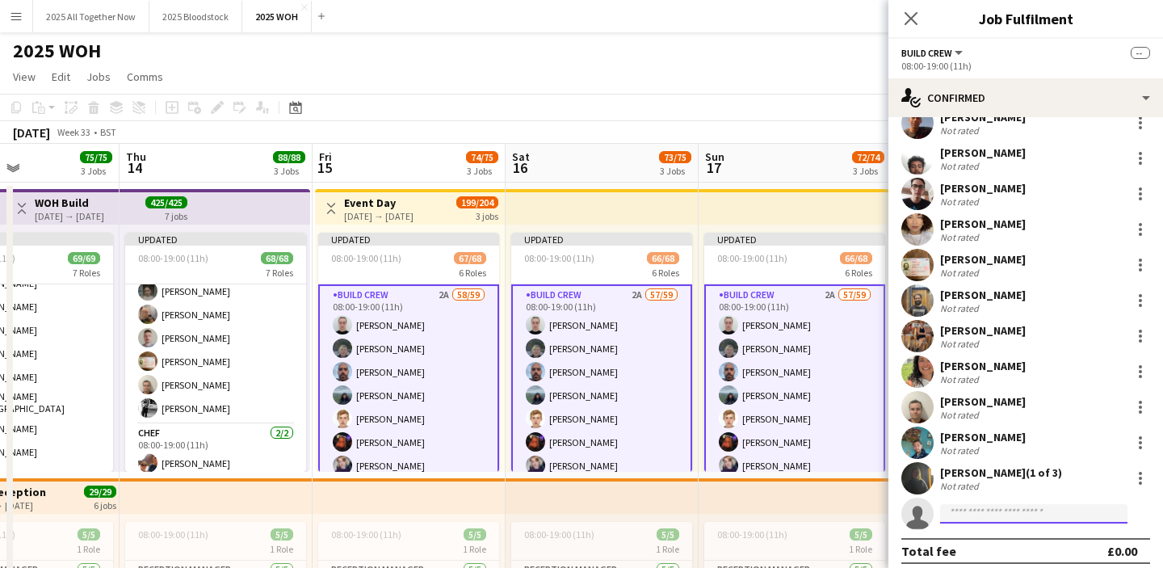
click at [967, 504] on input at bounding box center [1033, 513] width 187 height 19
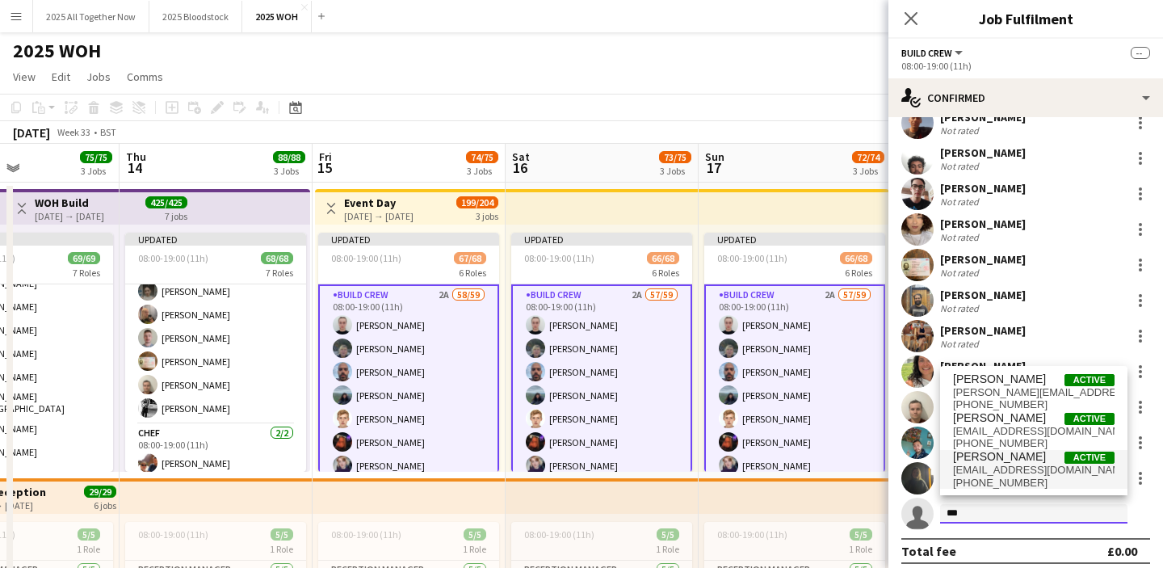
type input "***"
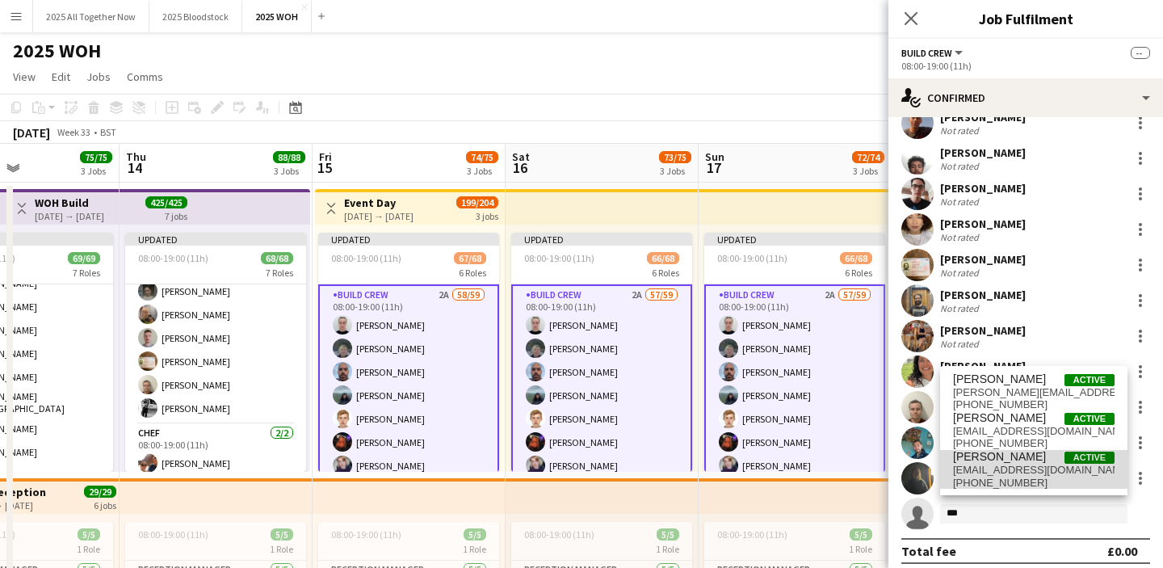
click at [1014, 461] on span "[PERSON_NAME]" at bounding box center [999, 457] width 93 height 14
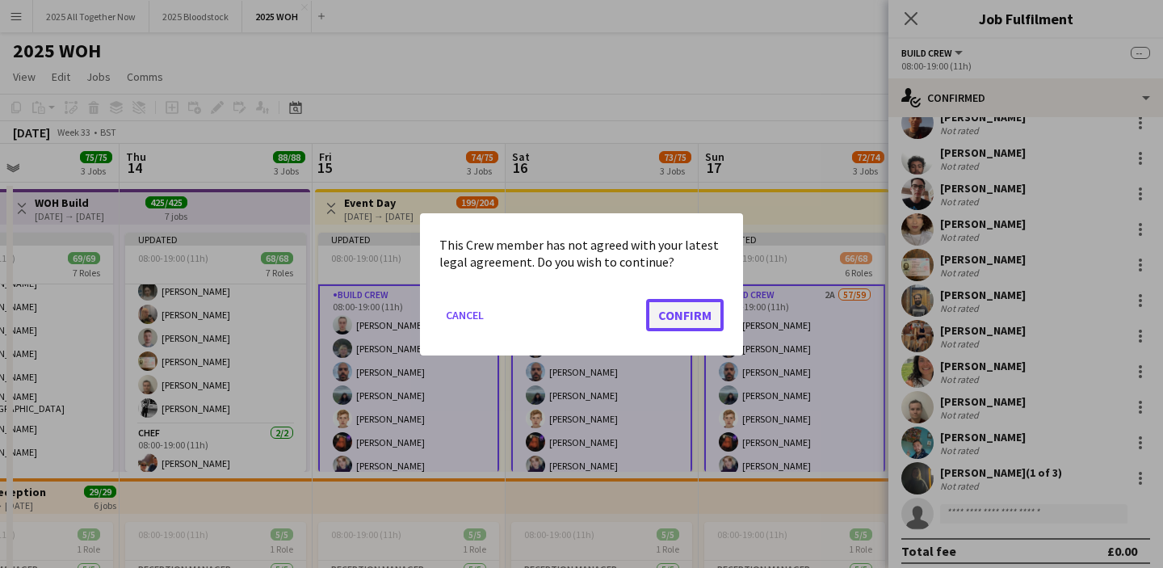
click at [685, 312] on button "Confirm" at bounding box center [685, 314] width 78 height 32
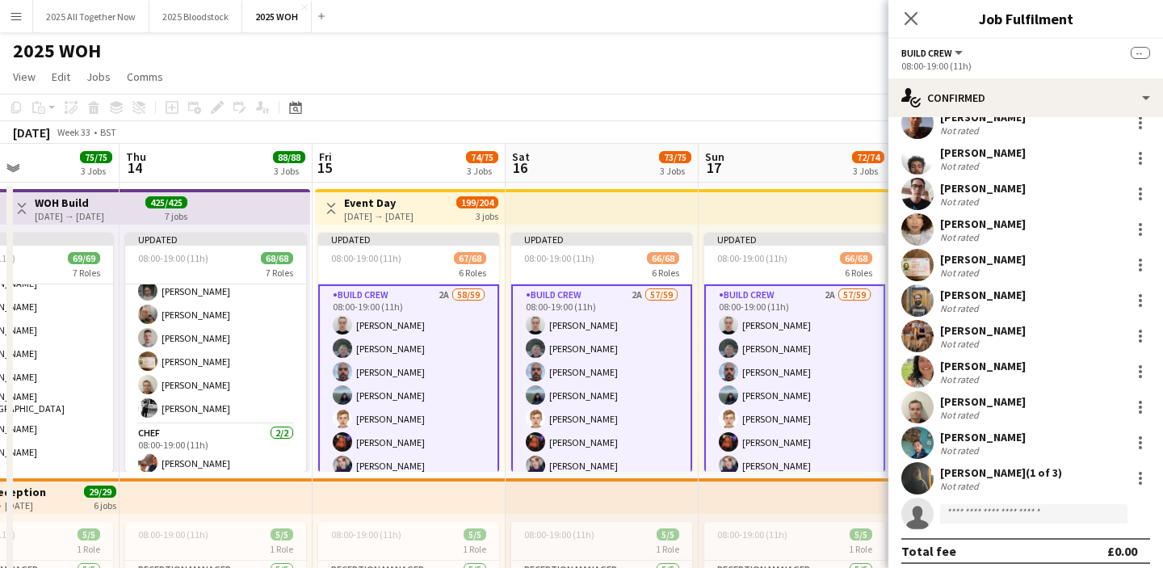
scroll to position [1757, 0]
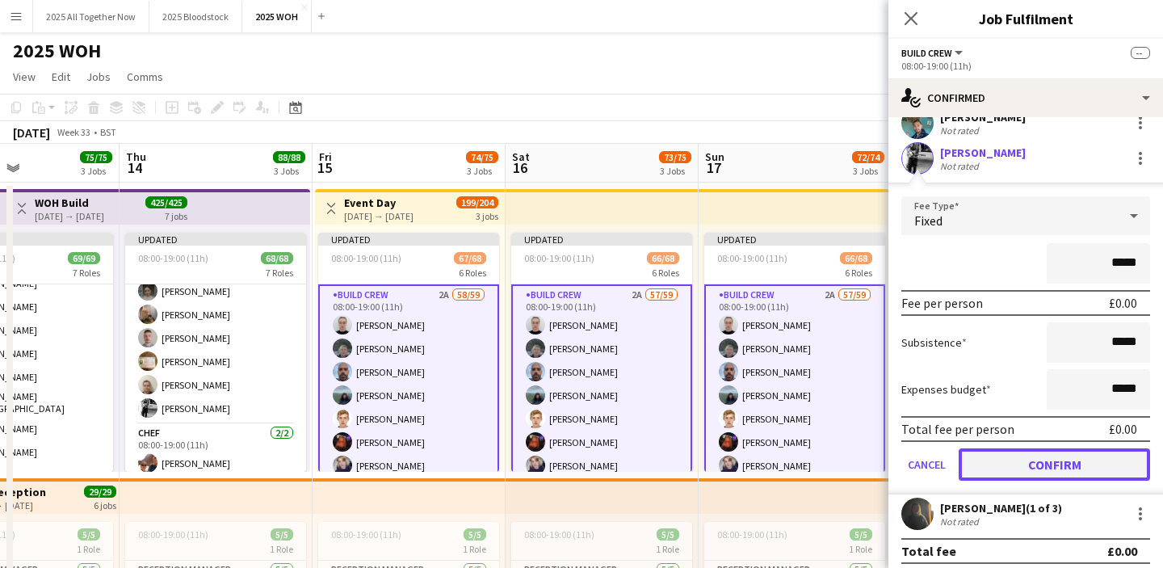
click at [1022, 448] on button "Confirm" at bounding box center [1054, 464] width 191 height 32
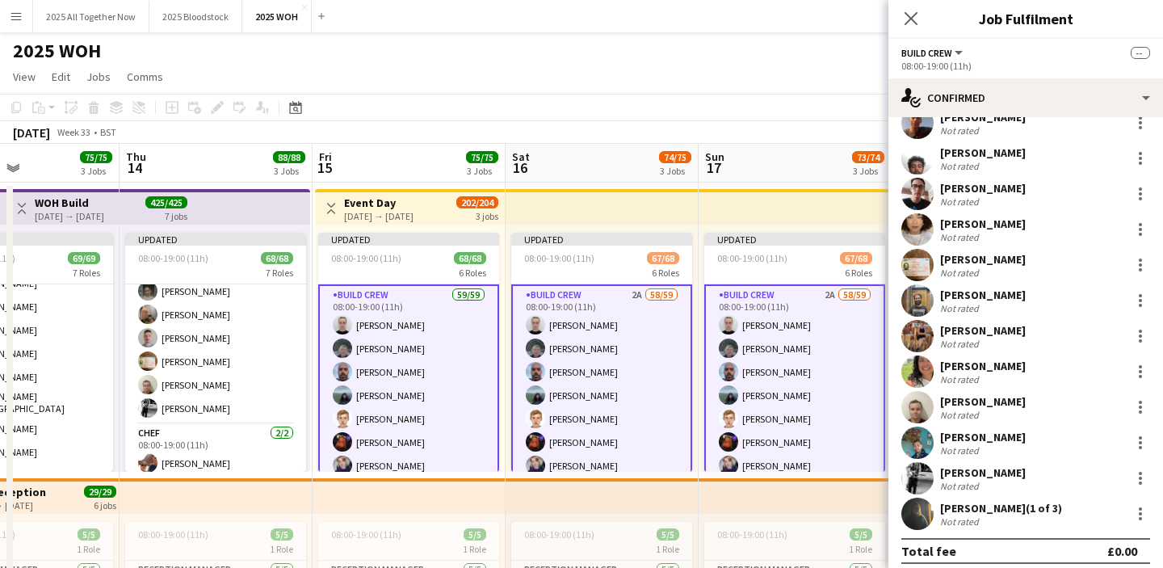
click at [992, 480] on div "Not rated" at bounding box center [983, 486] width 86 height 12
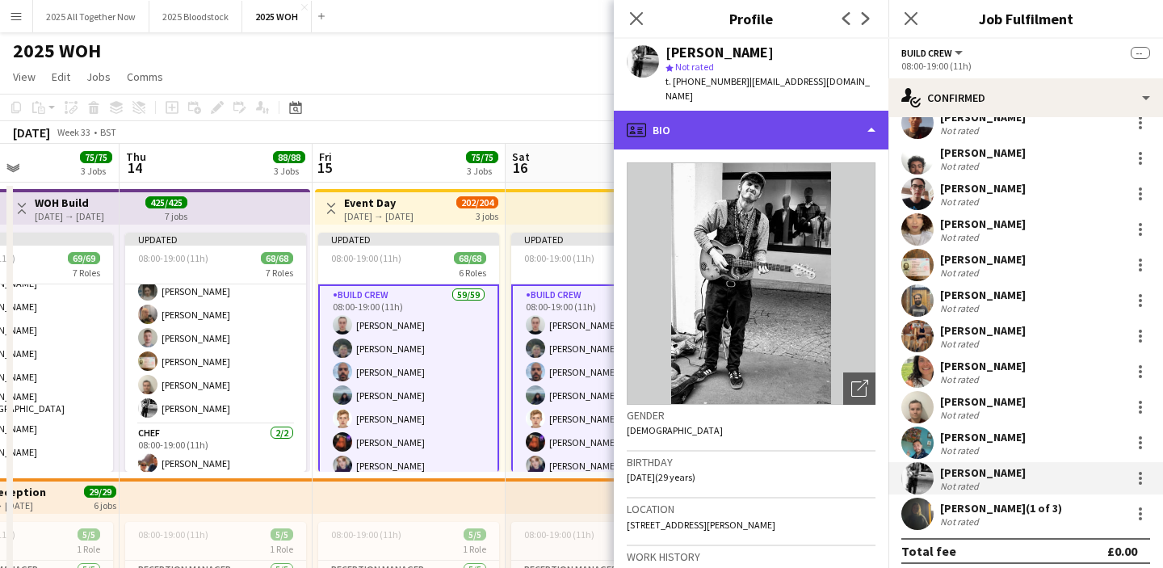
click at [778, 118] on div "profile Bio" at bounding box center [751, 130] width 275 height 39
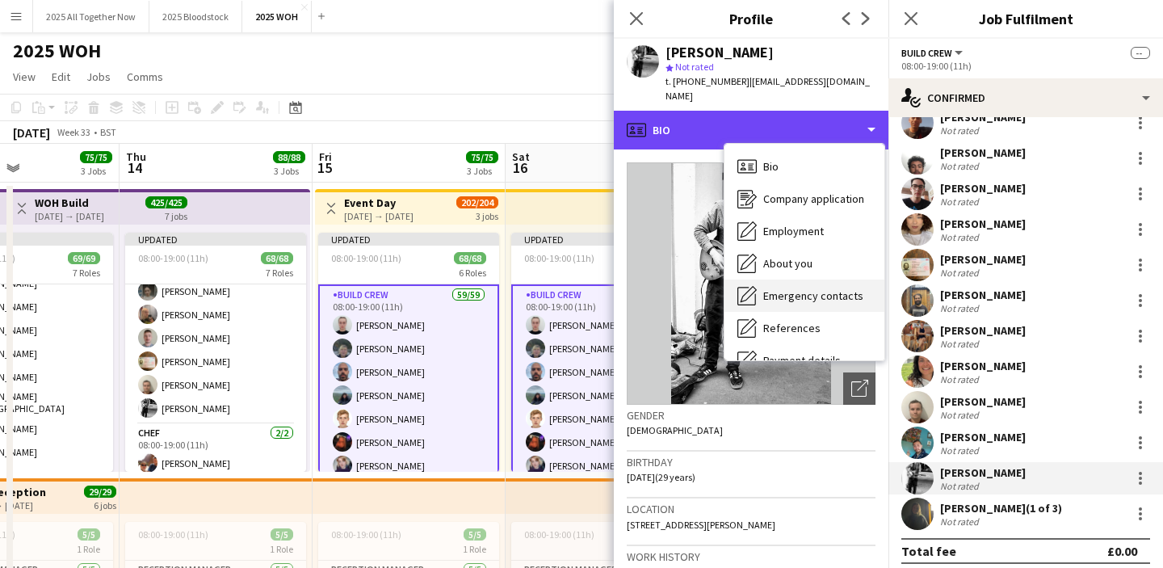
scroll to position [103, 0]
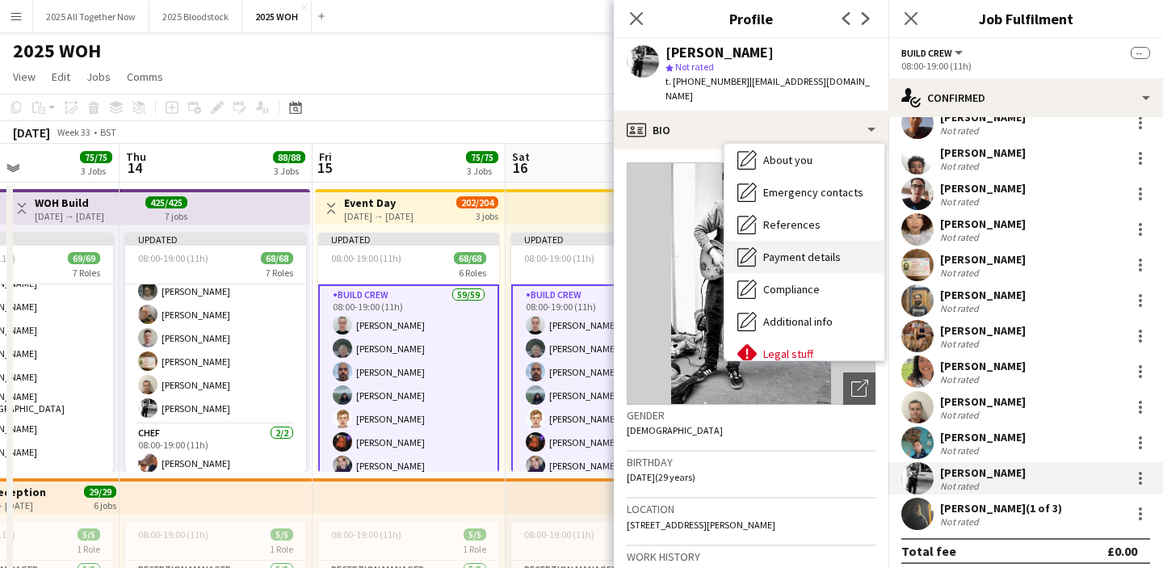
click at [815, 250] on span "Payment details" at bounding box center [802, 257] width 78 height 15
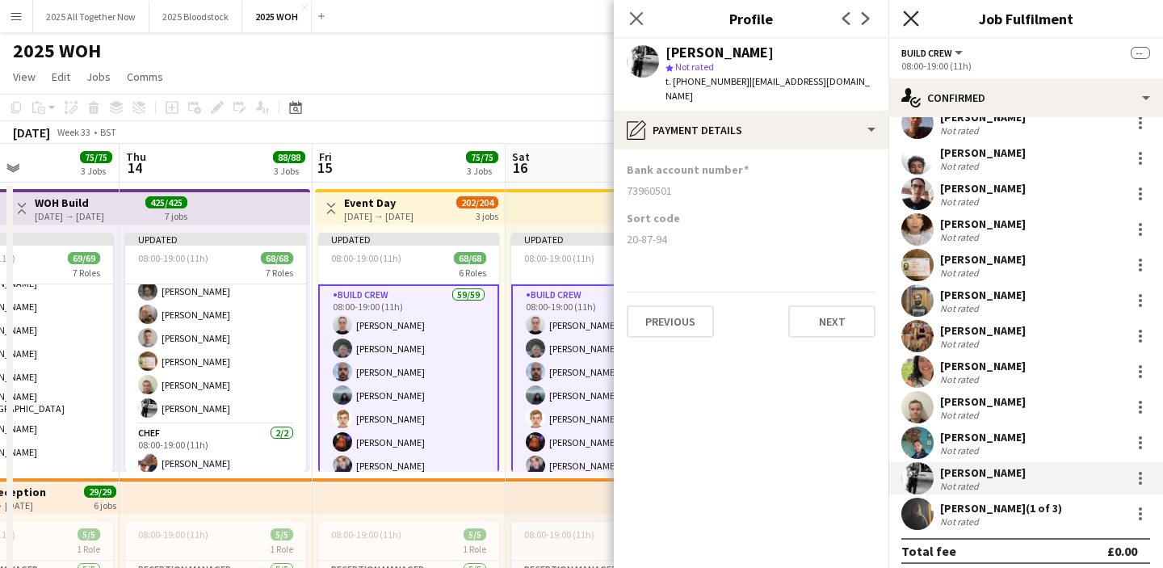
click at [913, 19] on icon "Close pop-in" at bounding box center [910, 17] width 15 height 15
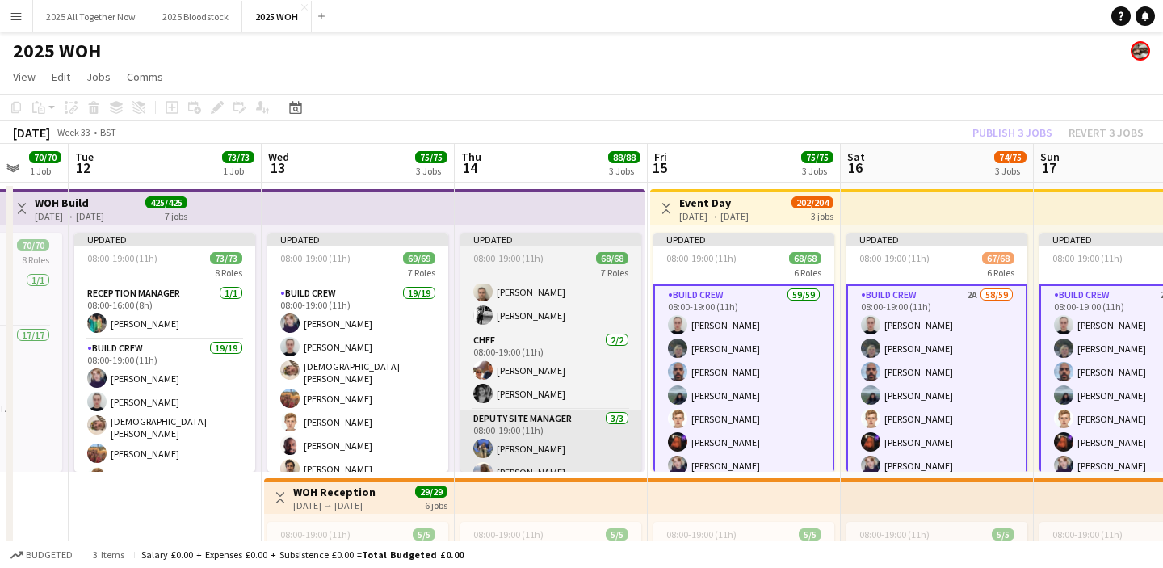
scroll to position [0, 509]
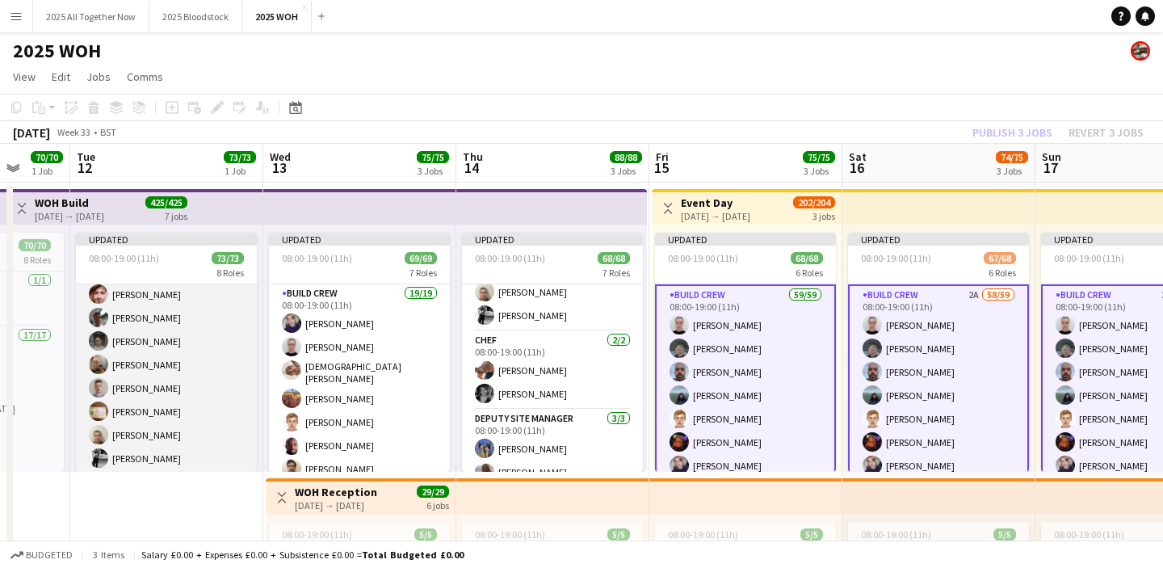
click at [194, 362] on app-card-role "Build Crew 19/19 08:00-19:00 (11h) [PERSON_NAME] [PERSON_NAME] [PERSON_NAME] [P…" at bounding box center [166, 231] width 181 height 486
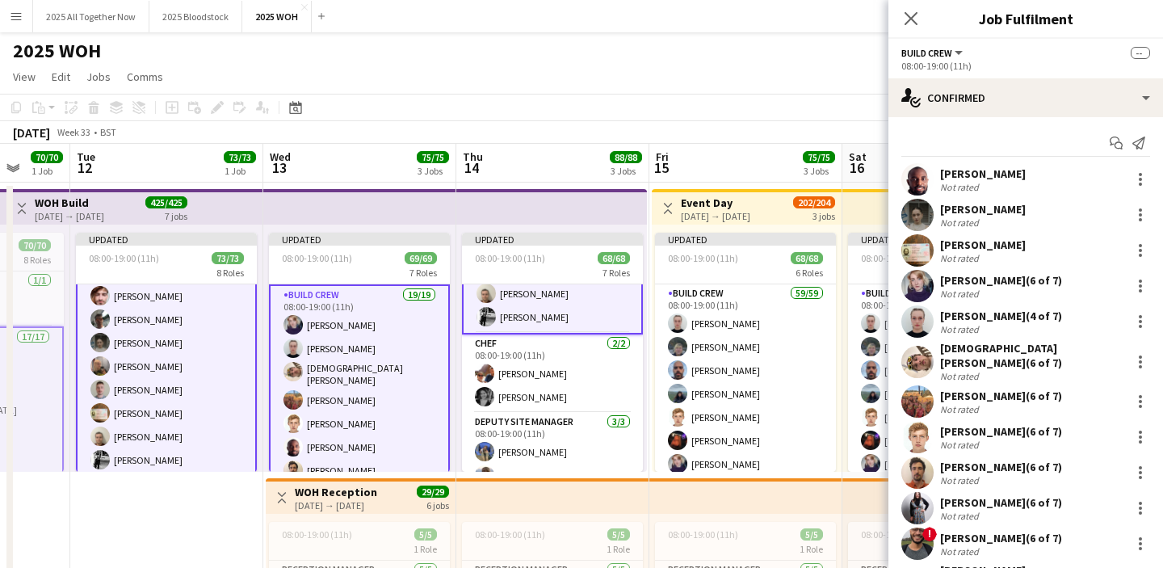
scroll to position [353, 0]
click at [194, 362] on app-card-role "Build Crew 19/19 08:00-19:00 (11h) [PERSON_NAME] [PERSON_NAME] [PERSON_NAME] [P…" at bounding box center [166, 230] width 181 height 489
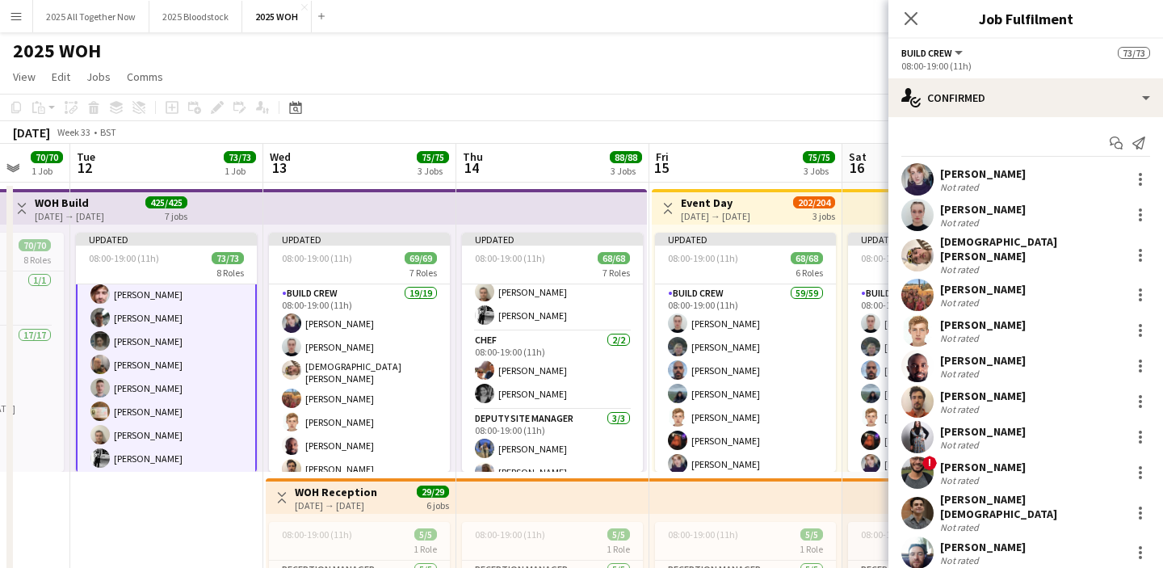
scroll to position [314, 0]
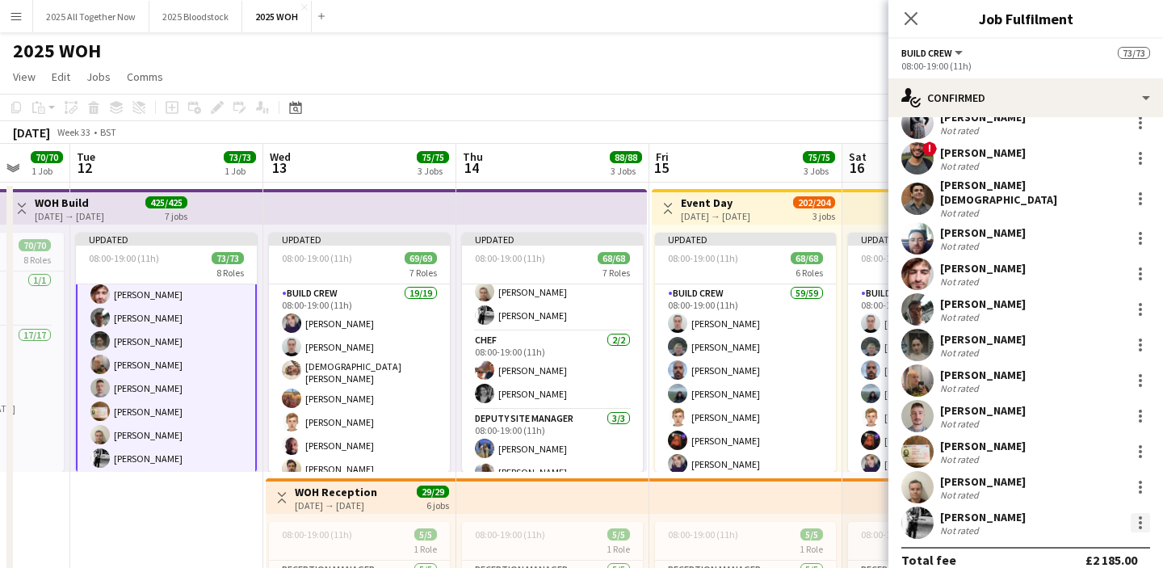
click at [1139, 513] on div at bounding box center [1140, 522] width 19 height 19
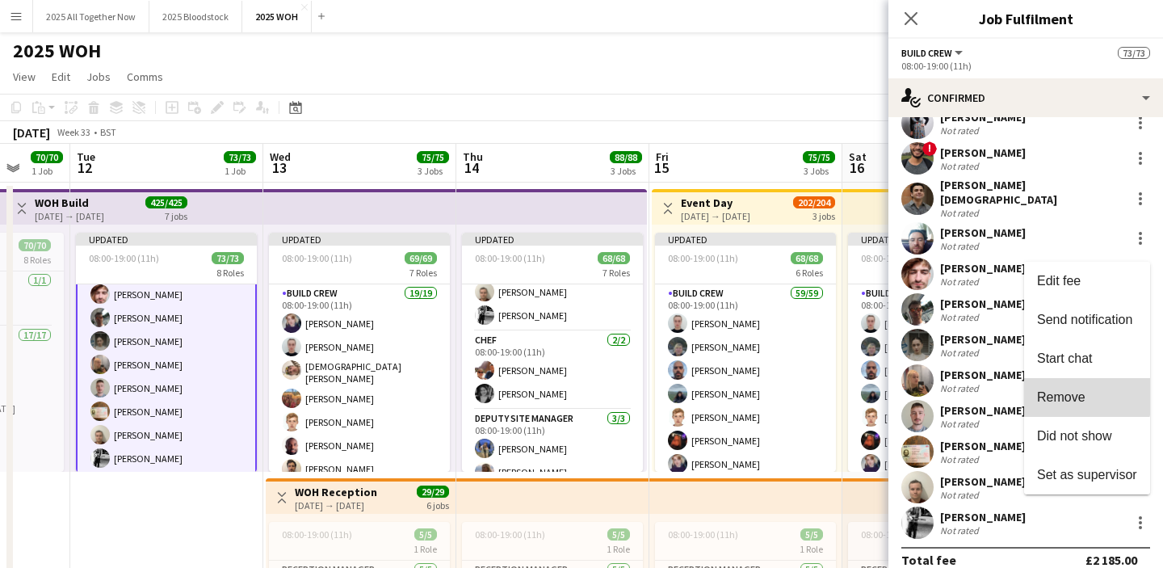
click at [1064, 395] on span "Remove" at bounding box center [1061, 397] width 48 height 14
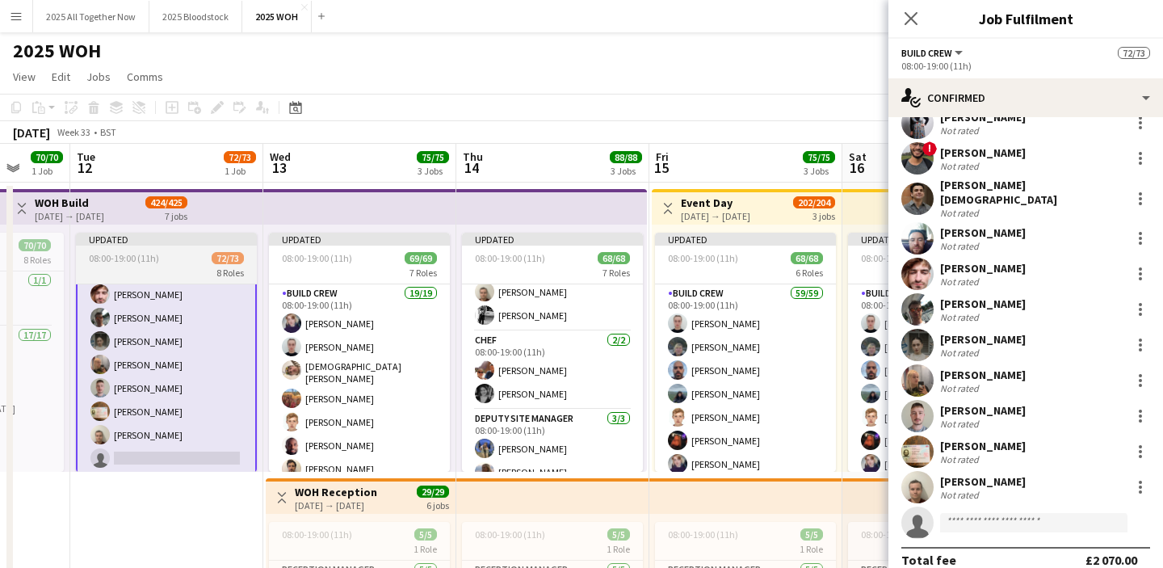
click at [180, 259] on div "08:00-19:00 (11h) 72/73" at bounding box center [166, 258] width 181 height 12
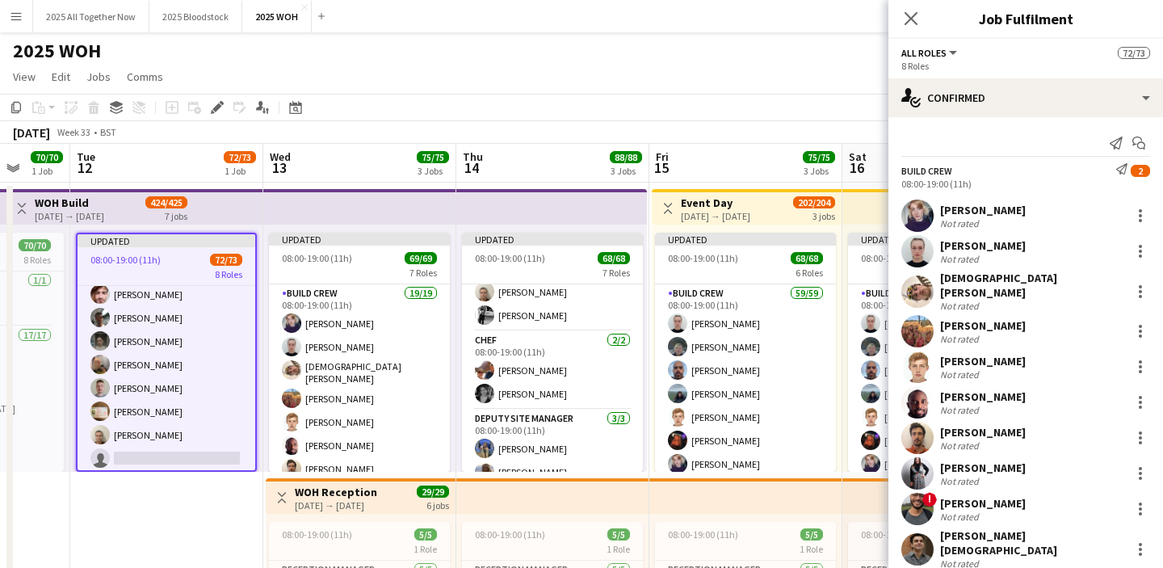
scroll to position [351, 0]
click at [218, 107] on icon at bounding box center [216, 107] width 9 height 9
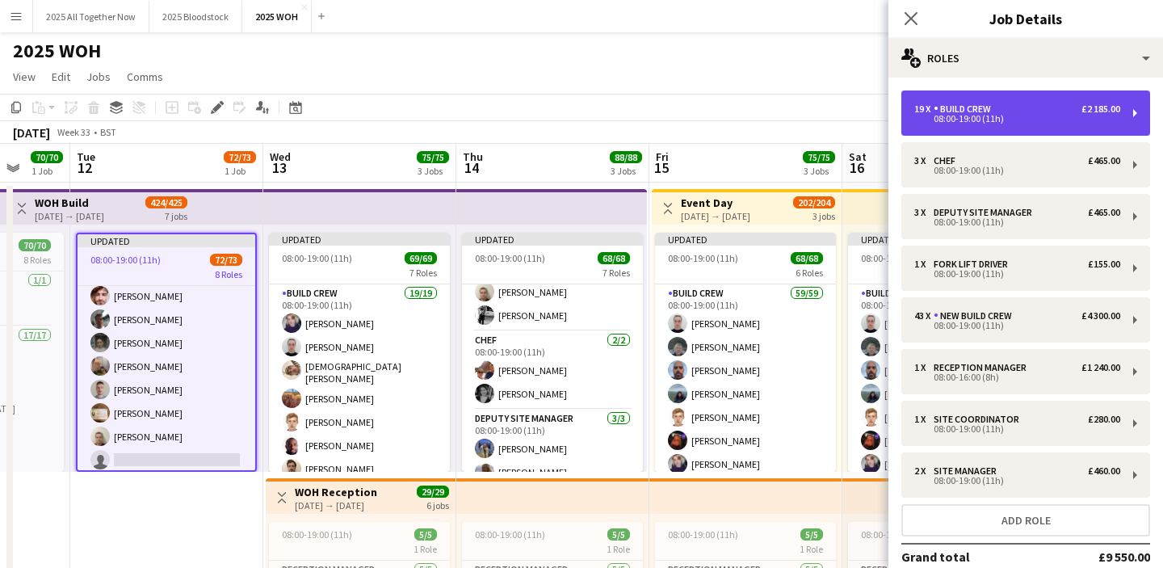
click at [976, 117] on div "08:00-19:00 (11h)" at bounding box center [1017, 119] width 206 height 8
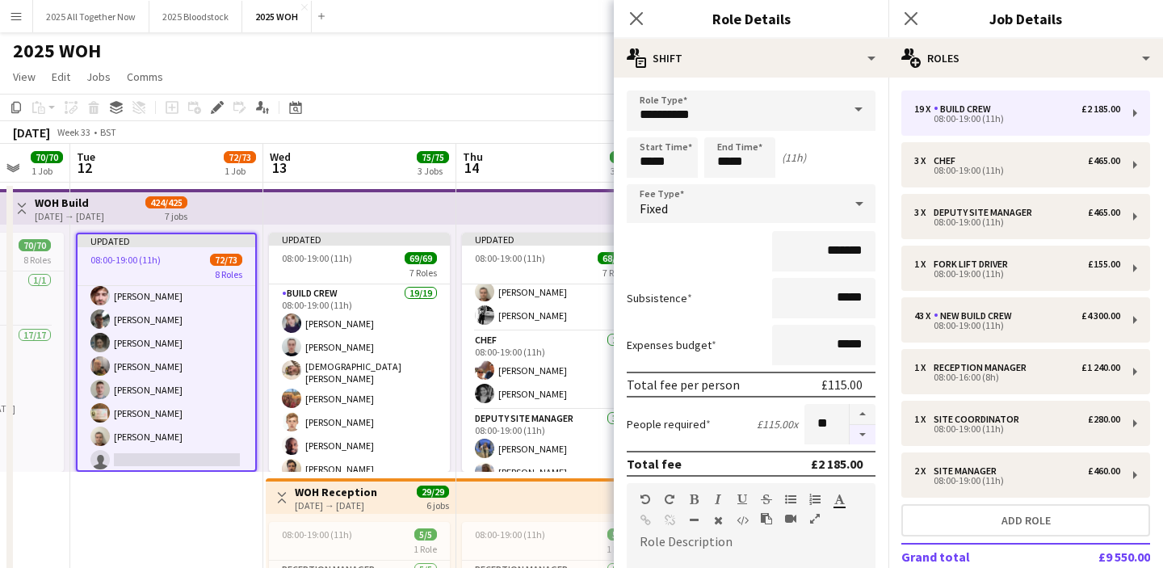
click at [862, 435] on button "button" at bounding box center [863, 435] width 26 height 20
type input "**"
click at [915, 18] on icon "Close pop-in" at bounding box center [910, 17] width 15 height 15
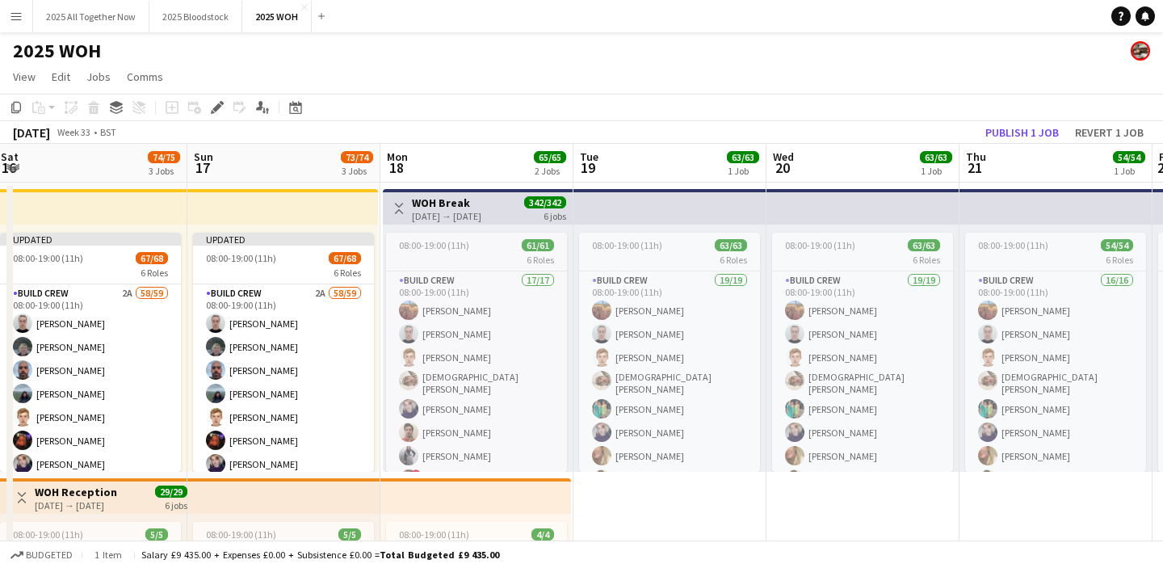
scroll to position [0, 596]
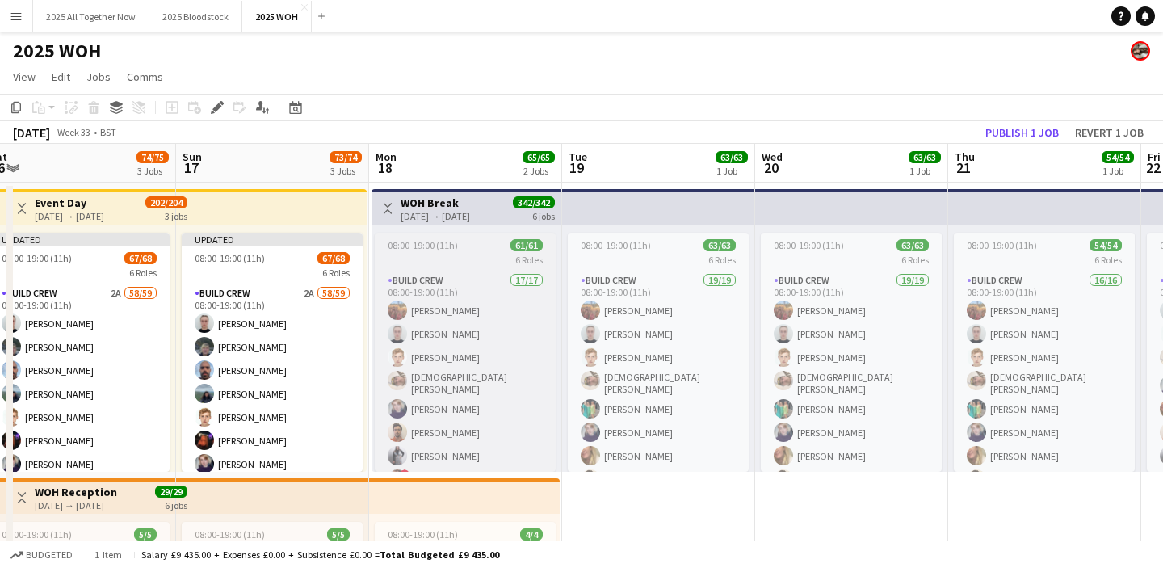
click at [471, 241] on div "08:00-19:00 (11h) 61/61" at bounding box center [465, 245] width 181 height 12
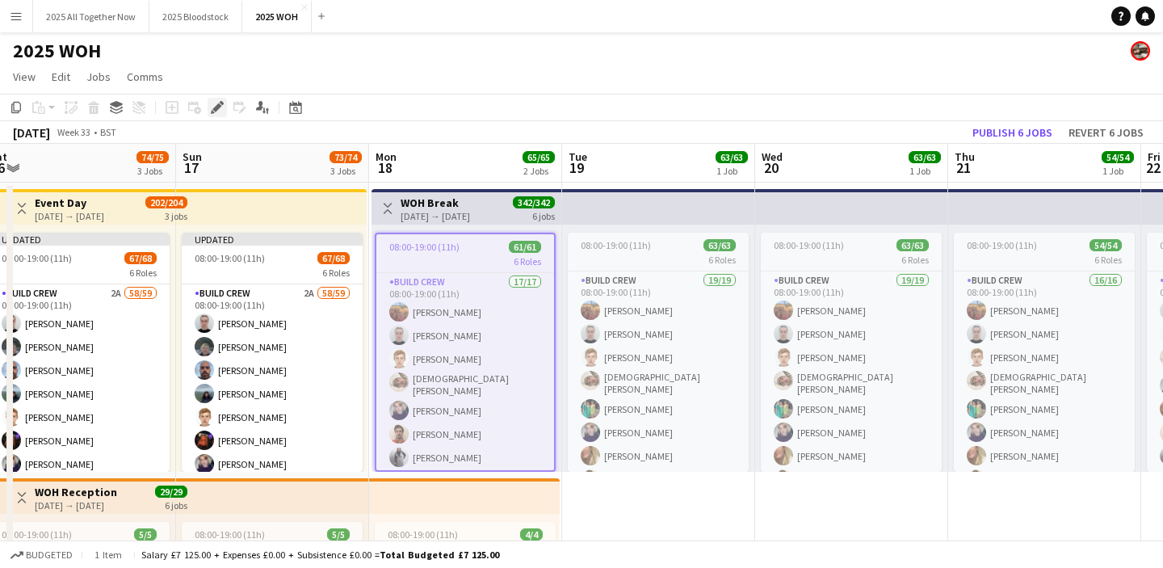
click at [216, 103] on icon "Edit" at bounding box center [217, 107] width 13 height 13
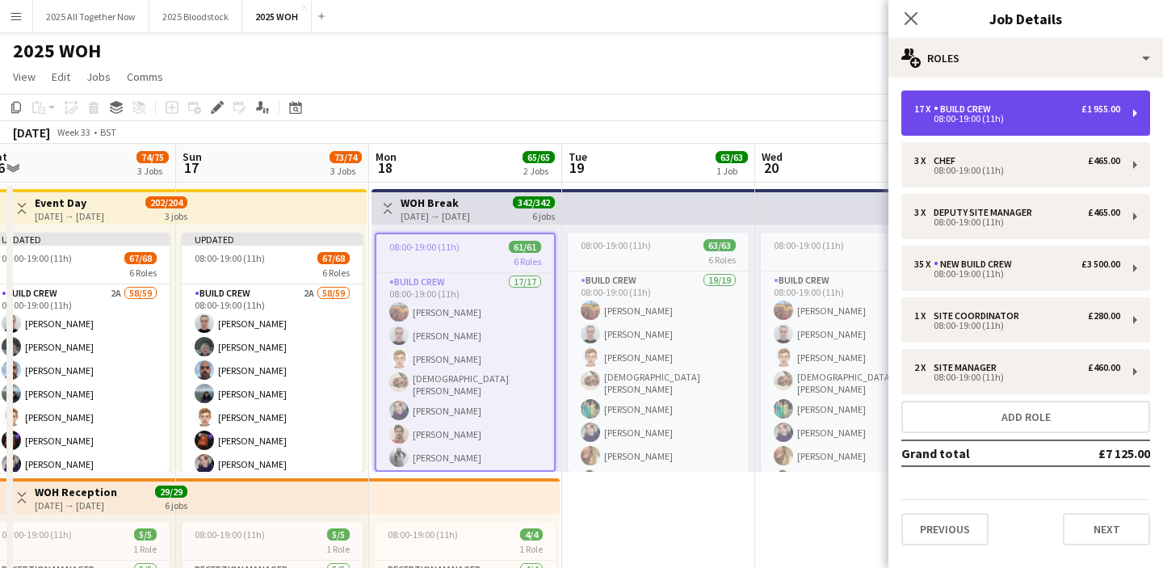
click at [1004, 125] on div "17 x Build Crew £1 955.00 08:00-19:00 (11h)" at bounding box center [1025, 112] width 249 height 45
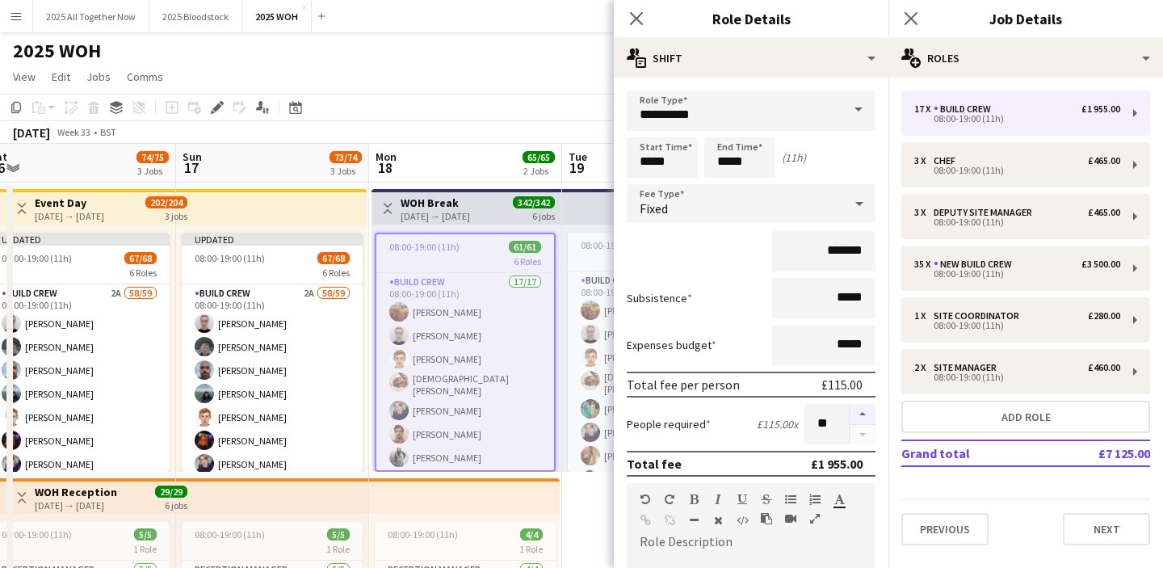
click at [860, 418] on button "button" at bounding box center [863, 414] width 26 height 21
type input "**"
click at [918, 15] on icon "Close pop-in" at bounding box center [910, 17] width 15 height 15
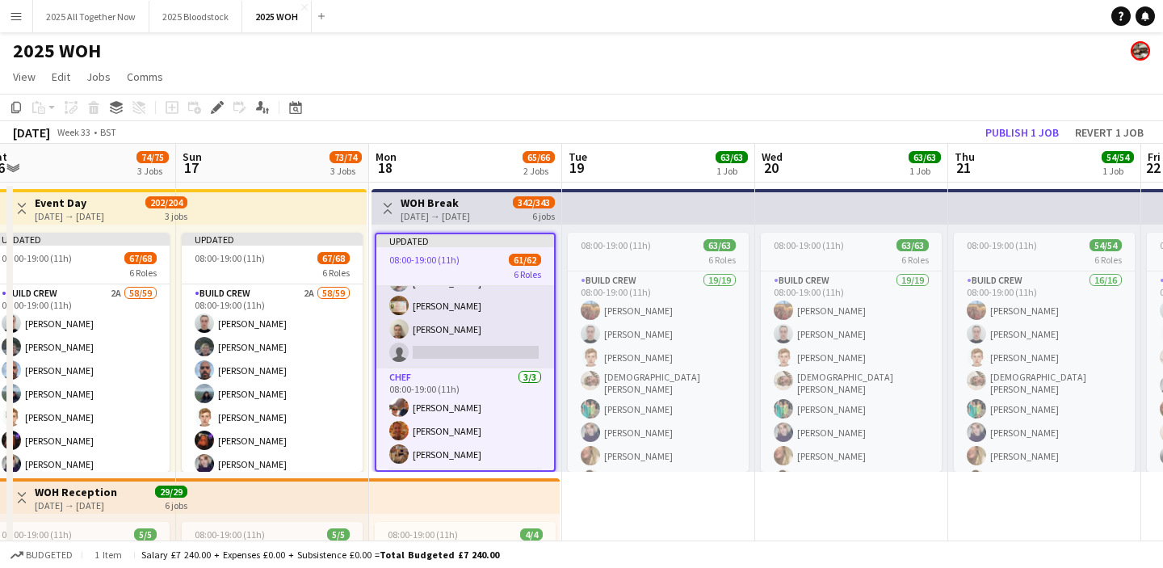
click at [477, 321] on app-card-role "Build Crew 2A 17/18 08:00-19:00 (11h) [PERSON_NAME] [PERSON_NAME] [PERSON_NAME]…" at bounding box center [465, 139] width 178 height 458
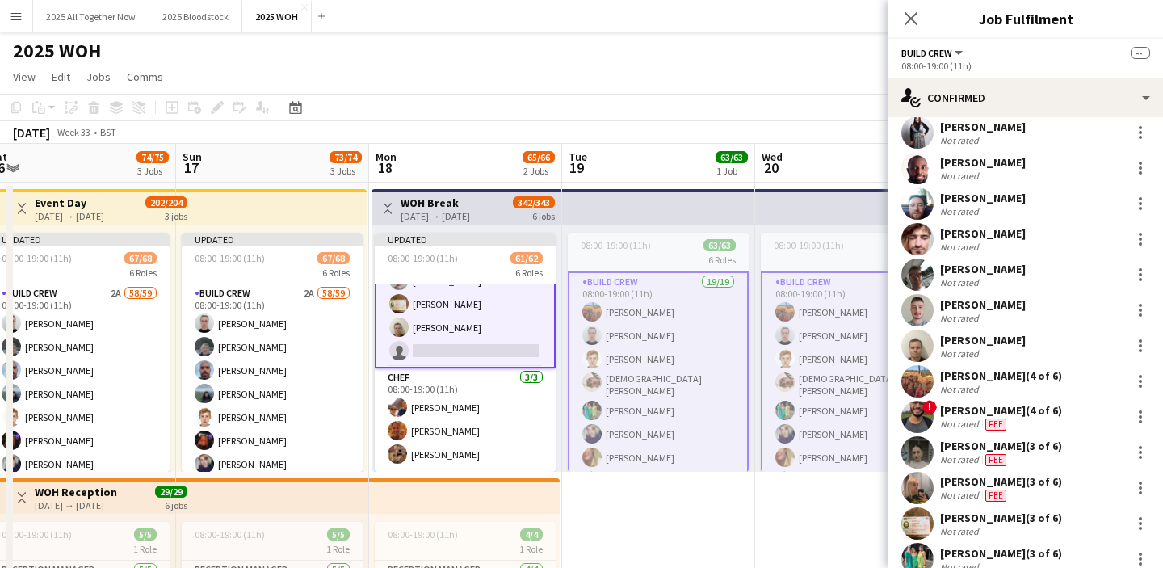
scroll to position [314, 0]
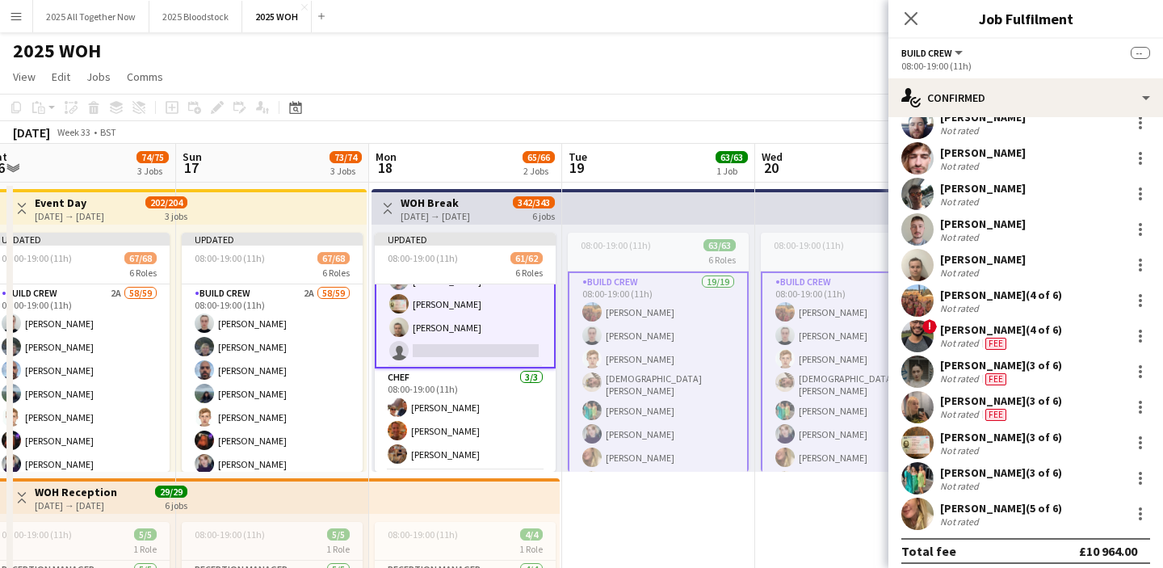
click at [496, 321] on app-card-role "Build Crew 2A 17/18 08:00-19:00 (11h) [PERSON_NAME] [PERSON_NAME] [PERSON_NAME]…" at bounding box center [465, 137] width 181 height 461
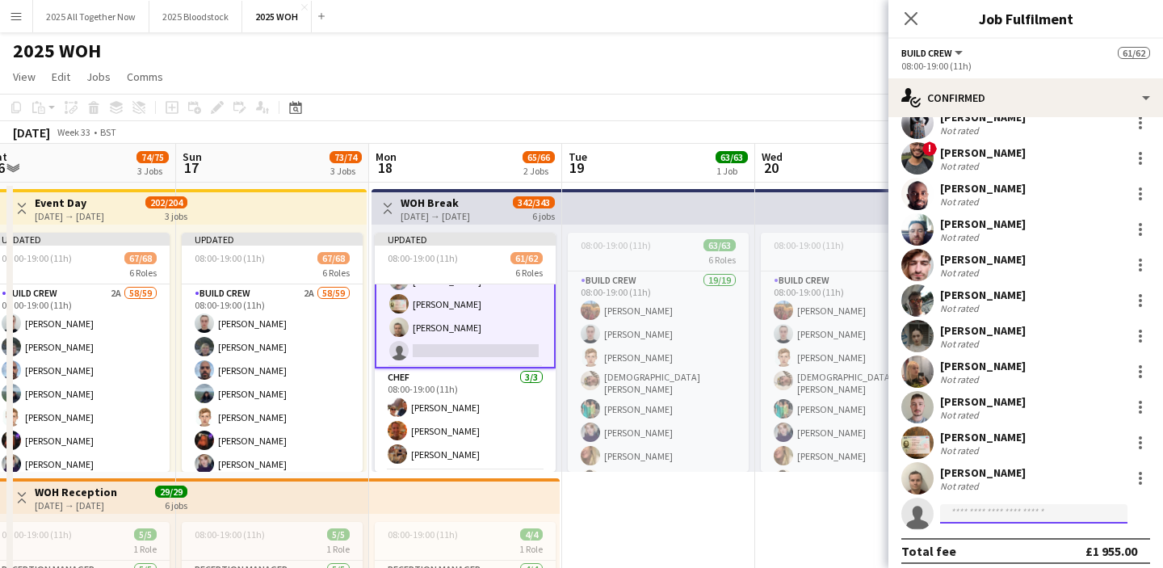
click at [1031, 506] on input at bounding box center [1033, 513] width 187 height 19
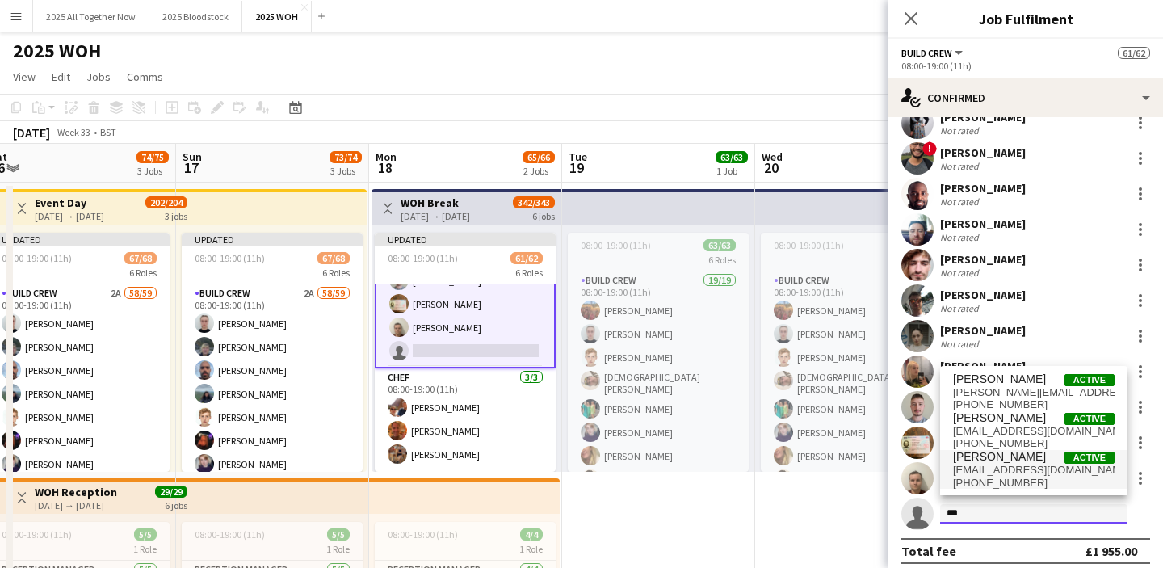
type input "***"
click at [1040, 470] on span "[EMAIL_ADDRESS][DOMAIN_NAME]" at bounding box center [1034, 470] width 162 height 13
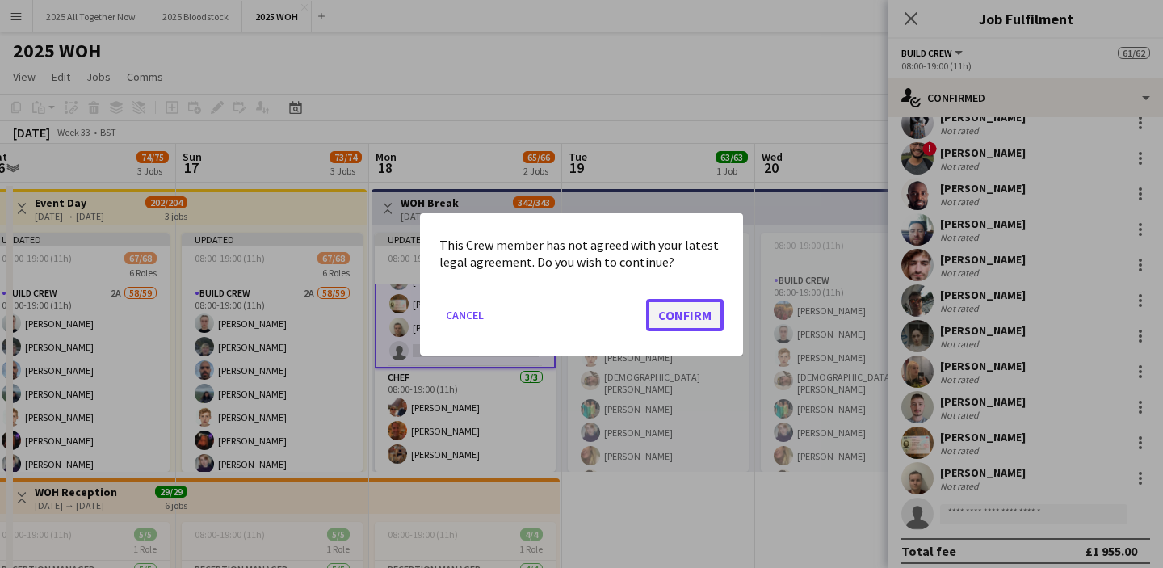
click at [685, 310] on button "Confirm" at bounding box center [685, 314] width 78 height 32
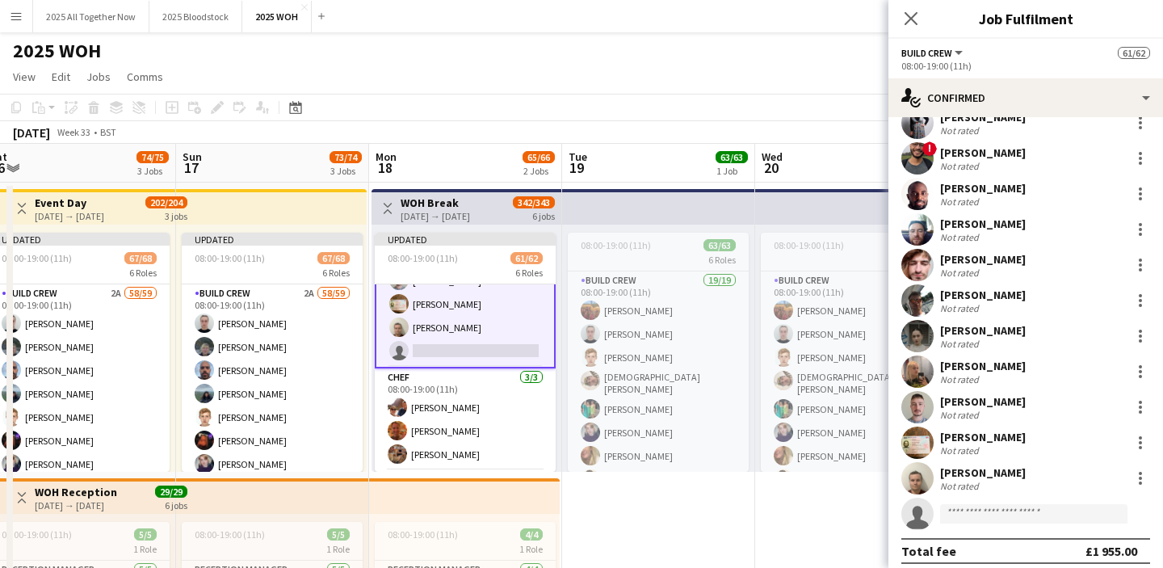
scroll to position [540, 0]
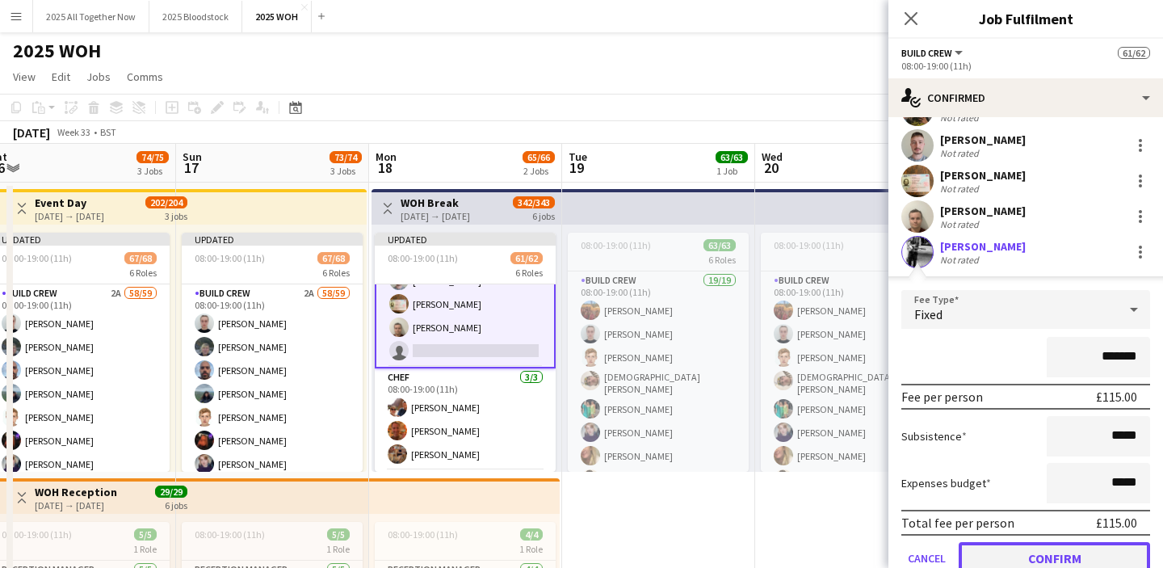
click at [1028, 547] on button "Confirm" at bounding box center [1054, 558] width 191 height 32
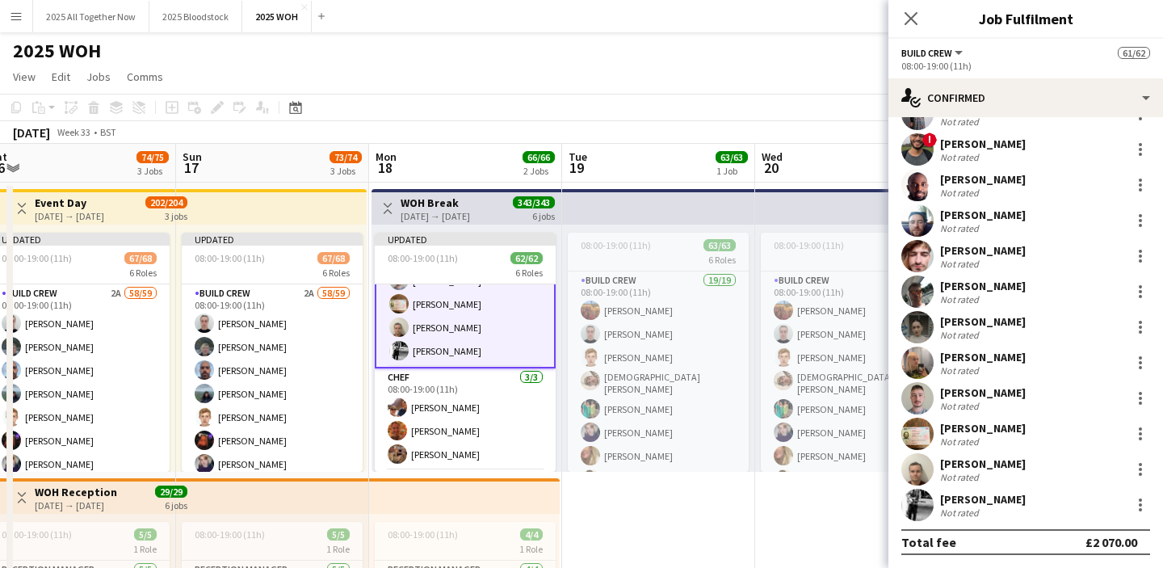
scroll to position [279, 0]
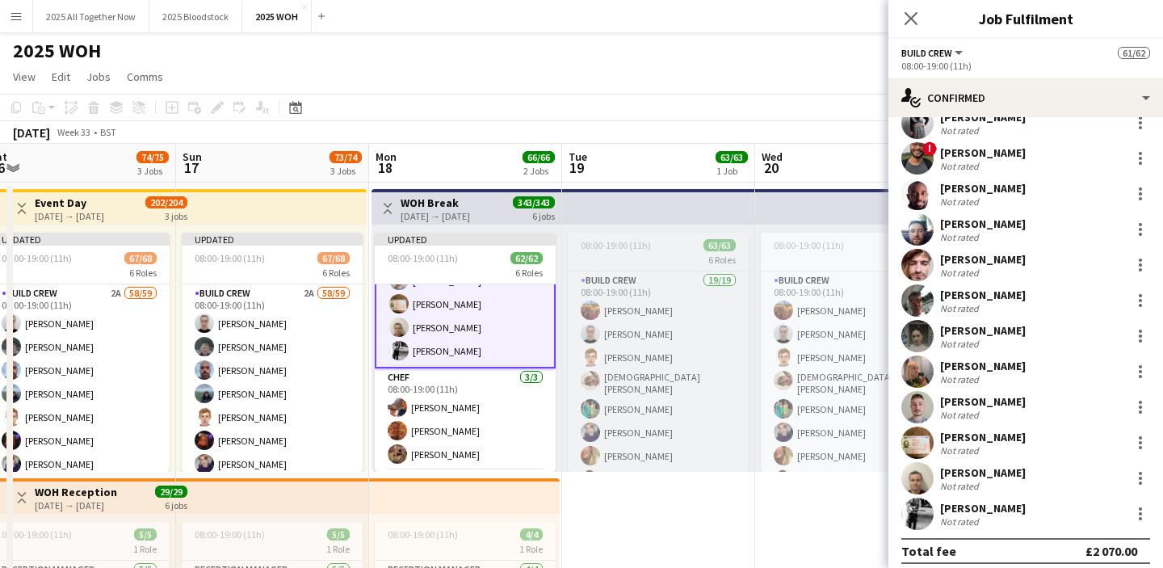
click at [640, 254] on div "6 Roles" at bounding box center [658, 259] width 181 height 13
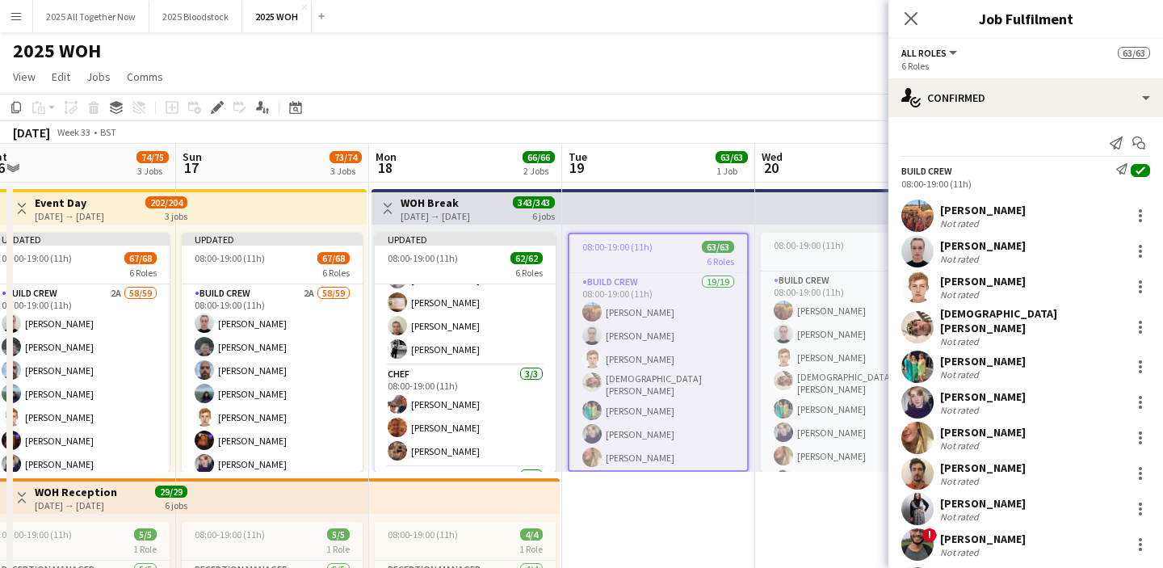
scroll to position [376, 0]
click at [213, 104] on icon "Edit" at bounding box center [217, 107] width 13 height 13
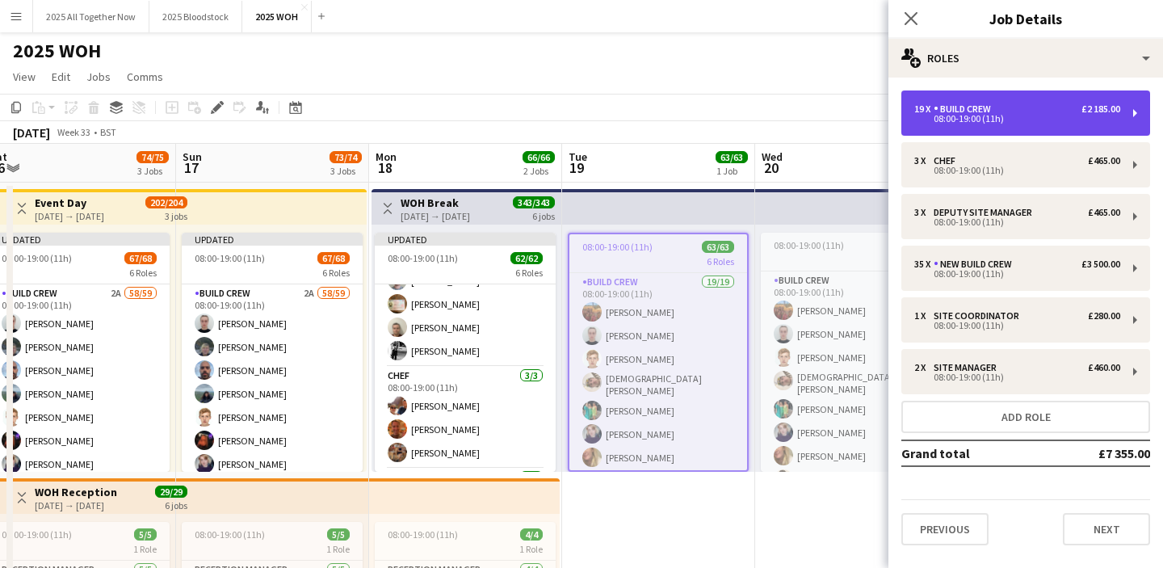
click at [1016, 125] on div "19 x Build Crew £2 185.00 08:00-19:00 (11h)" at bounding box center [1025, 112] width 249 height 45
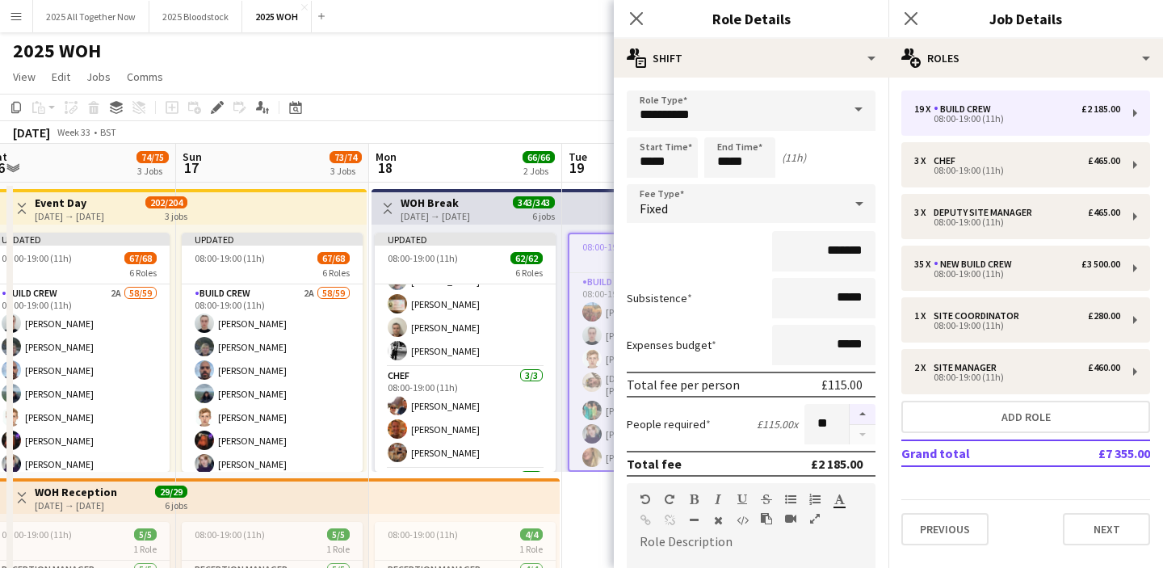
click at [860, 412] on button "button" at bounding box center [863, 414] width 26 height 21
type input "**"
click at [913, 21] on icon at bounding box center [910, 17] width 15 height 15
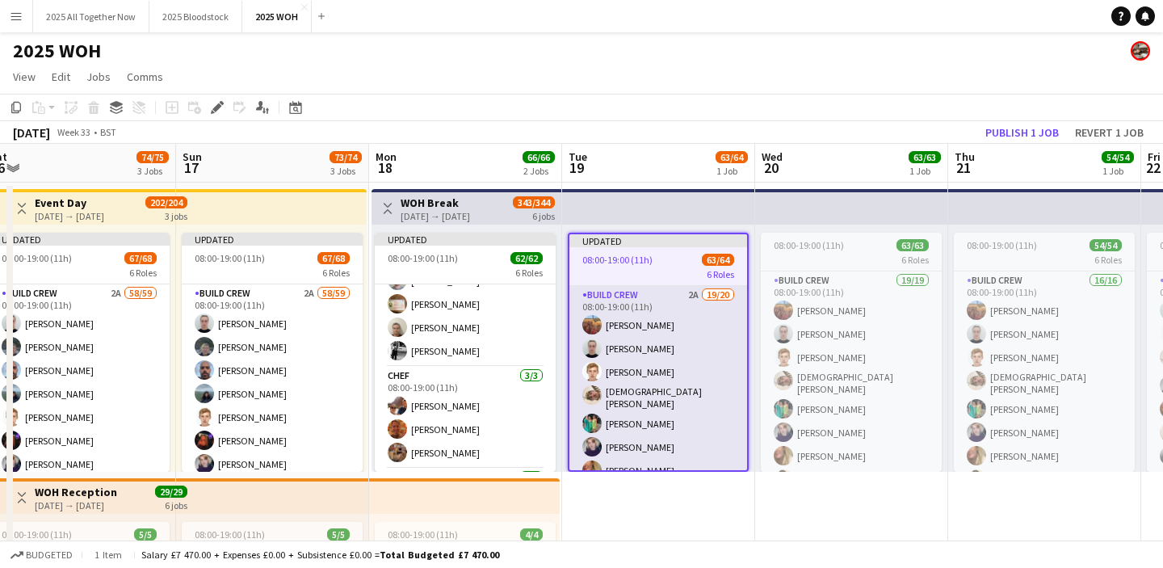
scroll to position [90, 0]
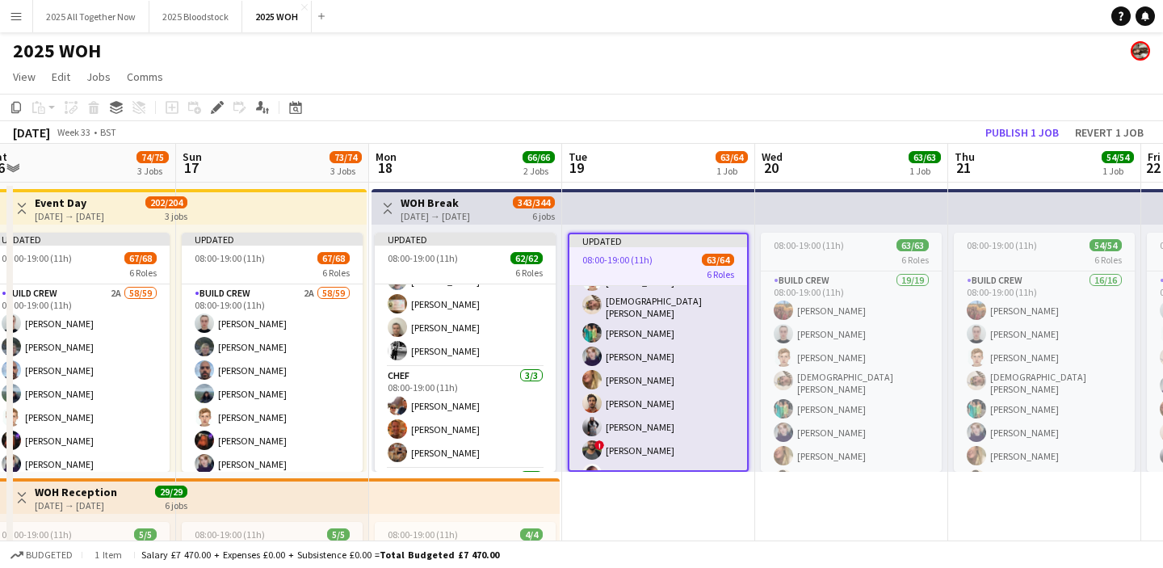
click at [674, 383] on app-card-role "Build Crew 2A 19/20 08:00-19:00 (11h) [PERSON_NAME] [PERSON_NAME] [PERSON_NAME]…" at bounding box center [658, 447] width 178 height 505
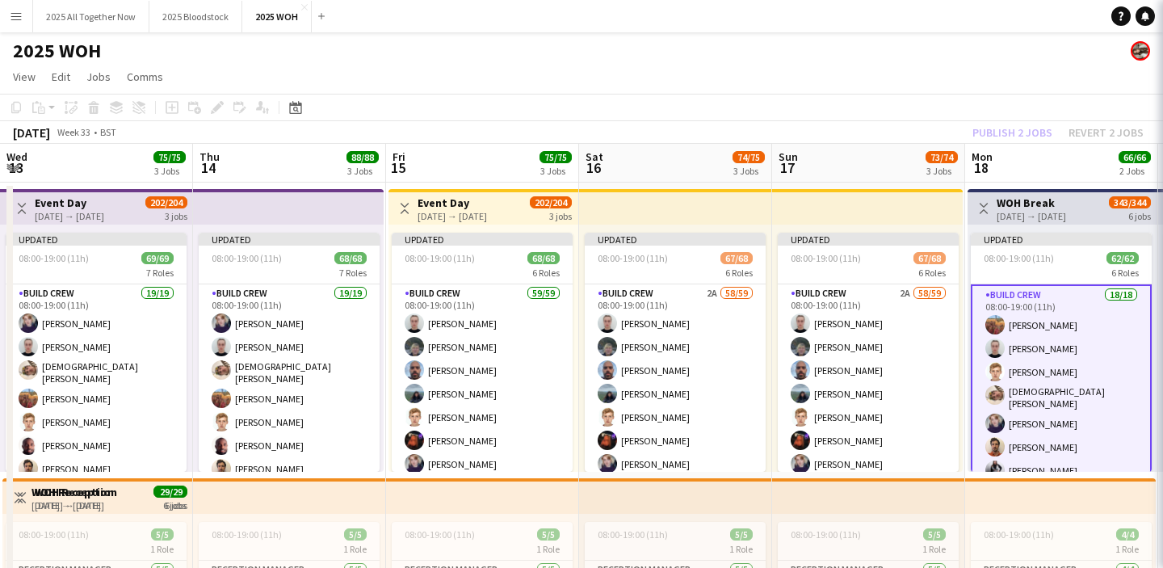
scroll to position [92, 0]
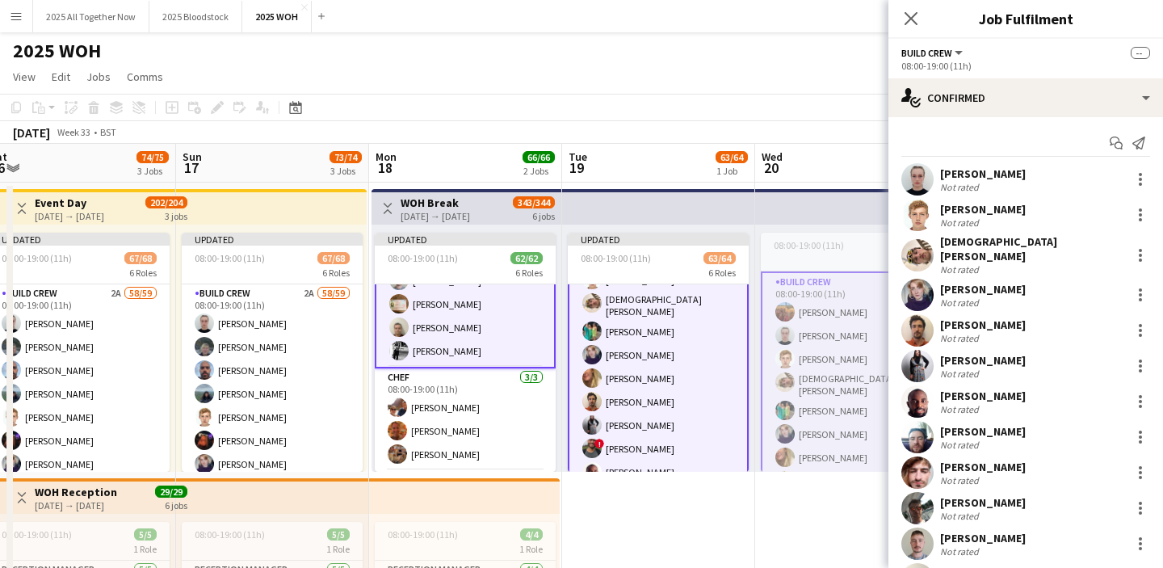
click at [674, 383] on app-card-role "Build Crew 2A 19/20 08:00-19:00 (11h) [PERSON_NAME] [PERSON_NAME] [PERSON_NAME]…" at bounding box center [658, 446] width 181 height 508
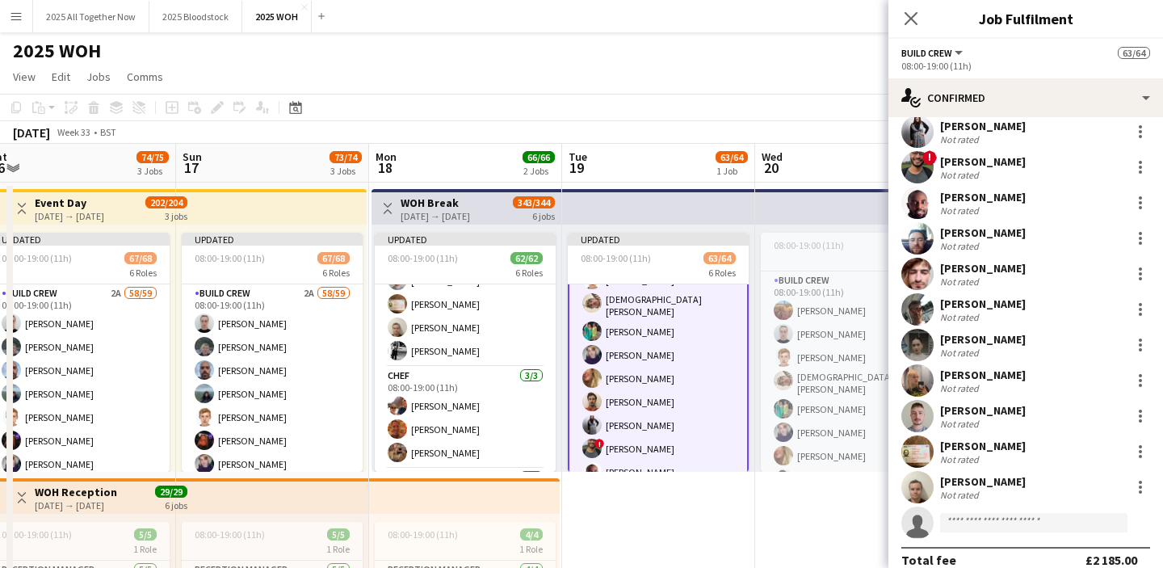
scroll to position [345, 0]
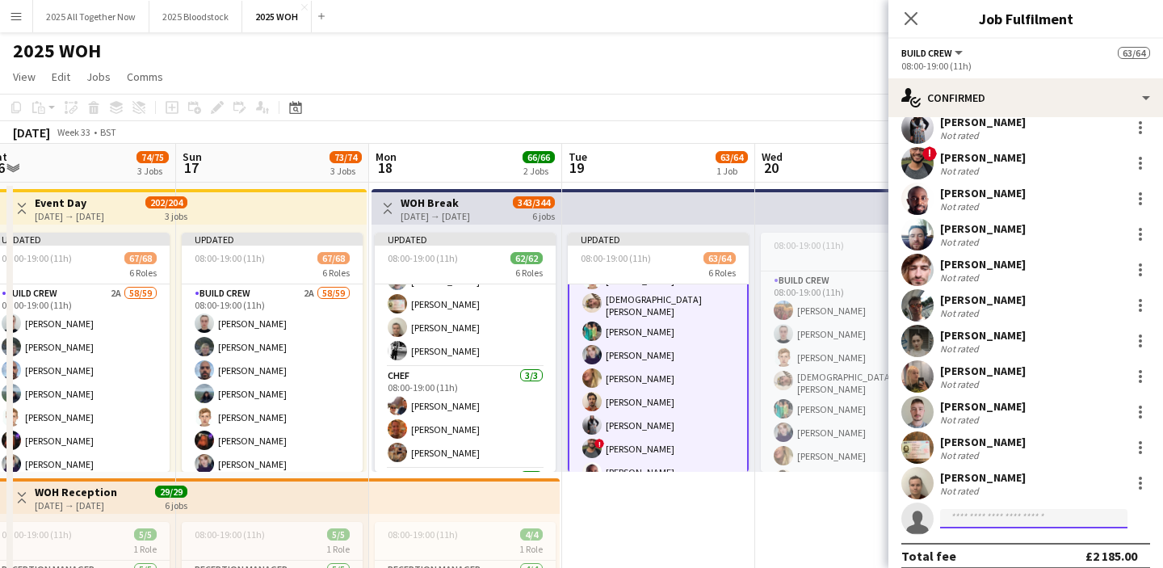
click at [1066, 511] on input at bounding box center [1033, 518] width 187 height 19
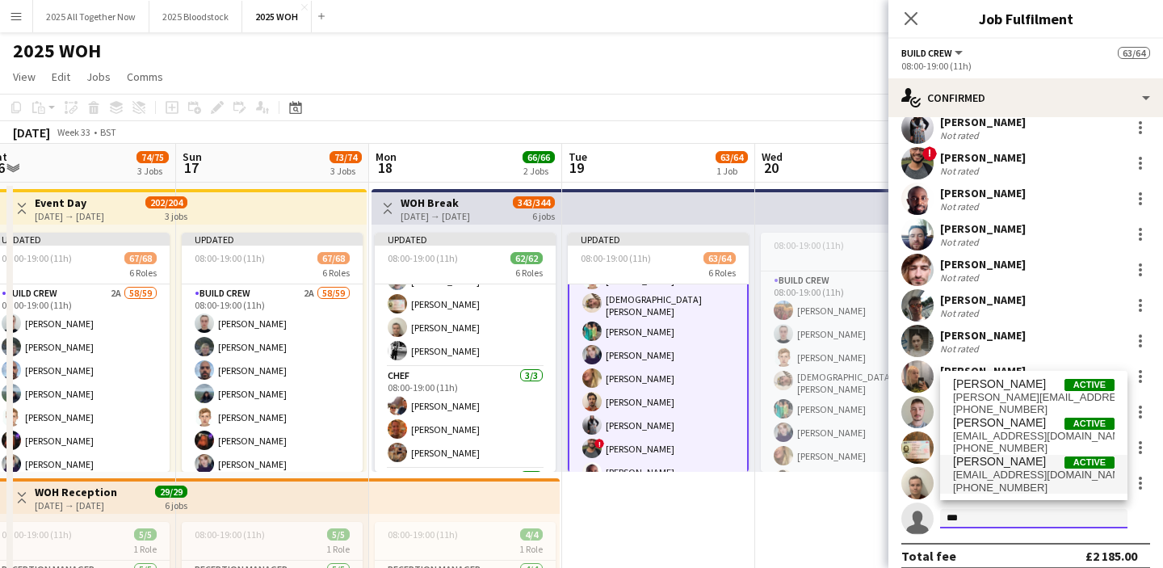
type input "***"
click at [1042, 466] on span "Jim Westwood Active" at bounding box center [1034, 462] width 162 height 14
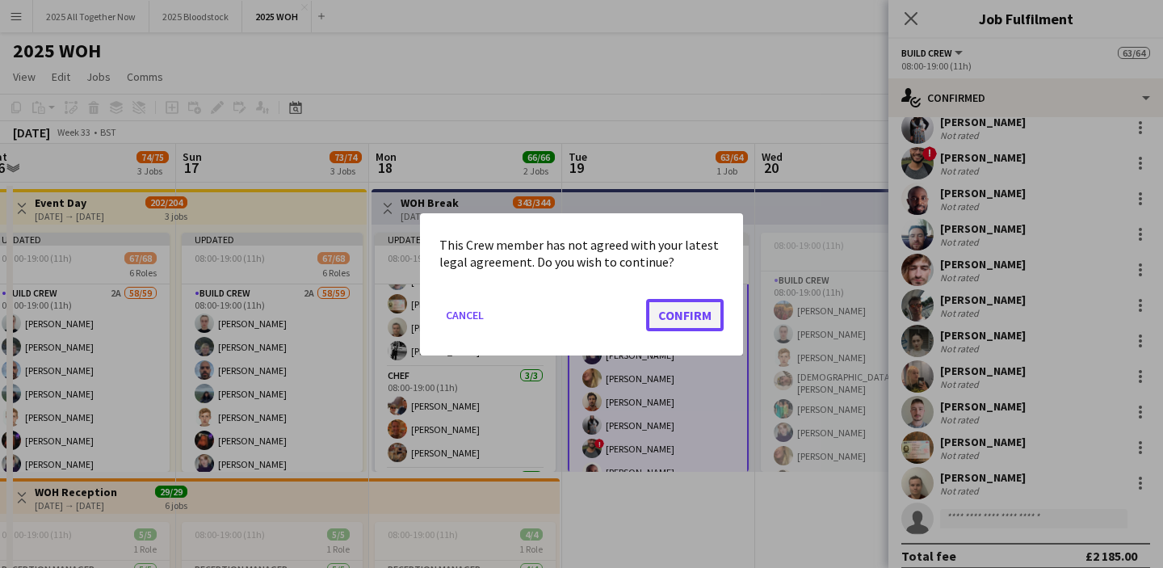
click at [695, 310] on button "Confirm" at bounding box center [685, 314] width 78 height 32
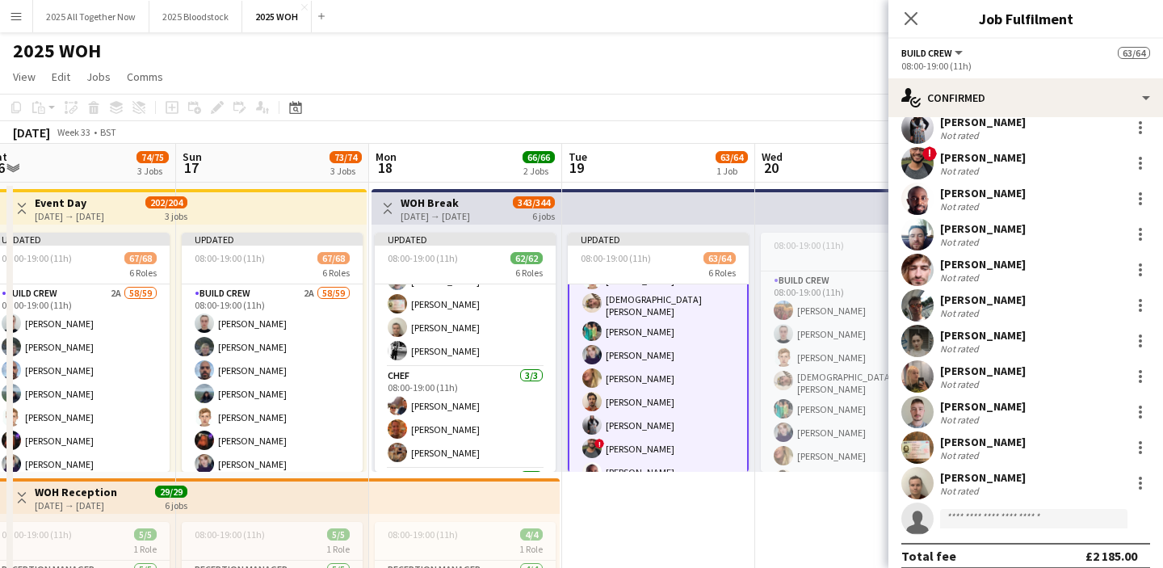
scroll to position [611, 0]
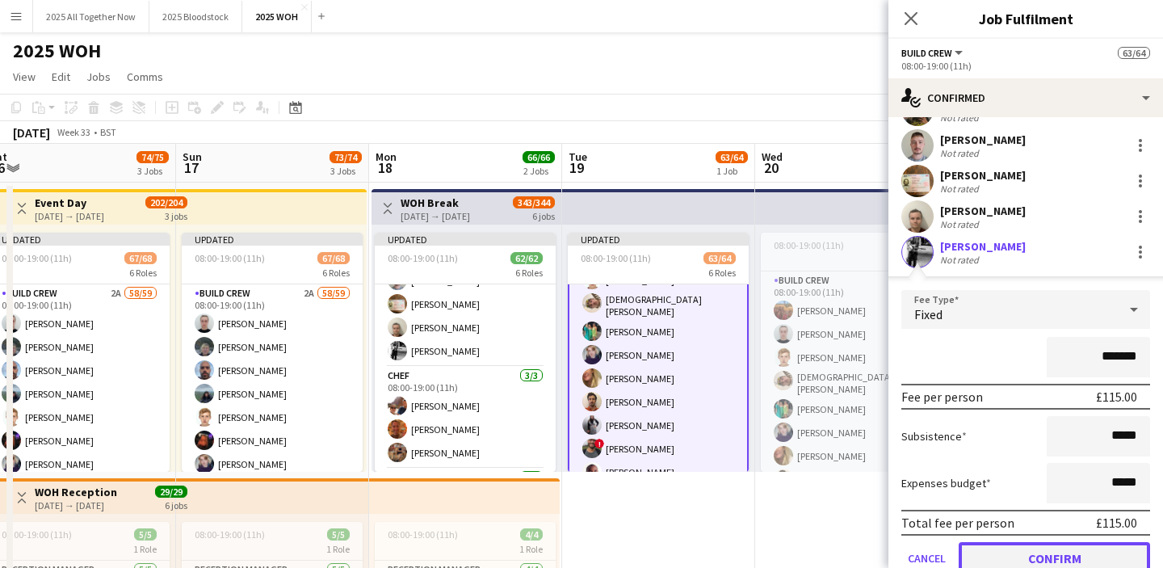
click at [1010, 551] on button "Confirm" at bounding box center [1054, 558] width 191 height 32
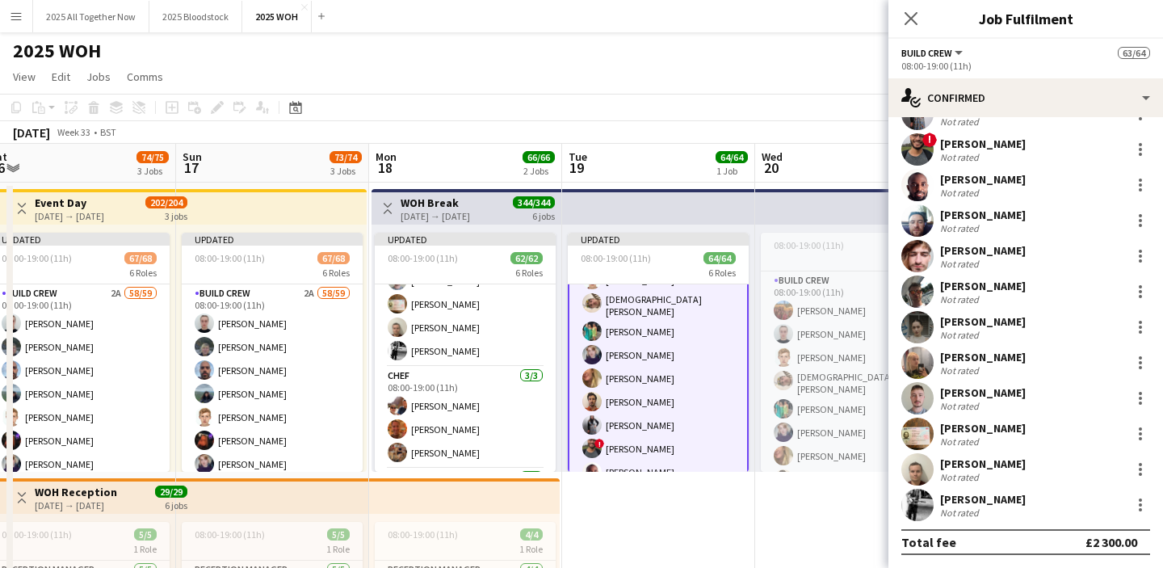
scroll to position [350, 0]
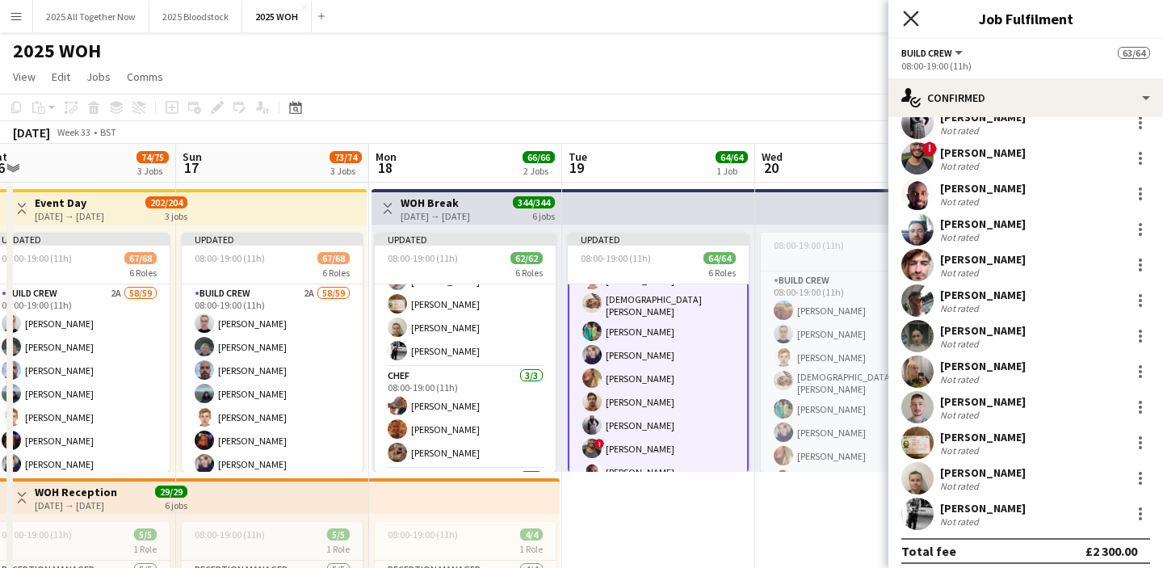
click at [911, 18] on icon at bounding box center [910, 17] width 15 height 15
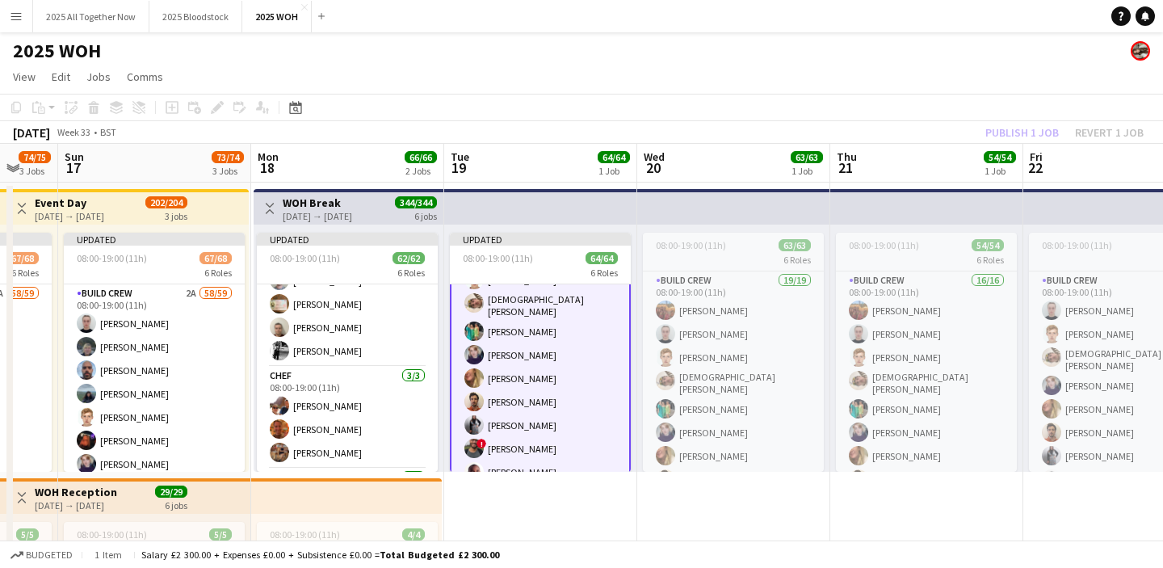
scroll to position [0, 720]
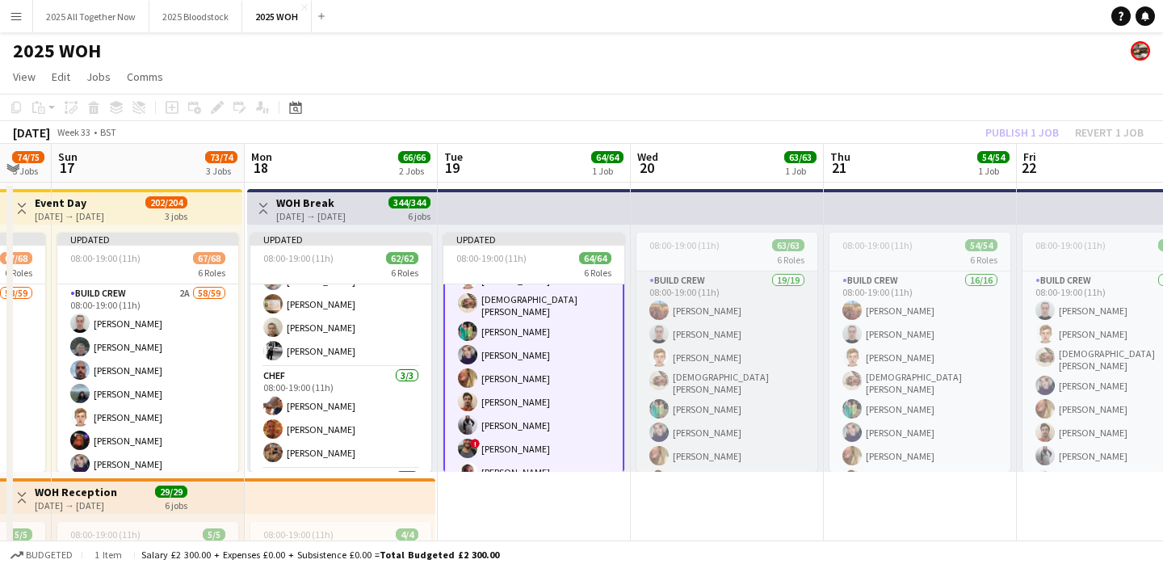
click at [717, 355] on app-card-role "Build Crew 19/19 08:00-19:00 (11h) Snail Adams Mia Camillini Henry Howes Christ…" at bounding box center [726, 511] width 181 height 481
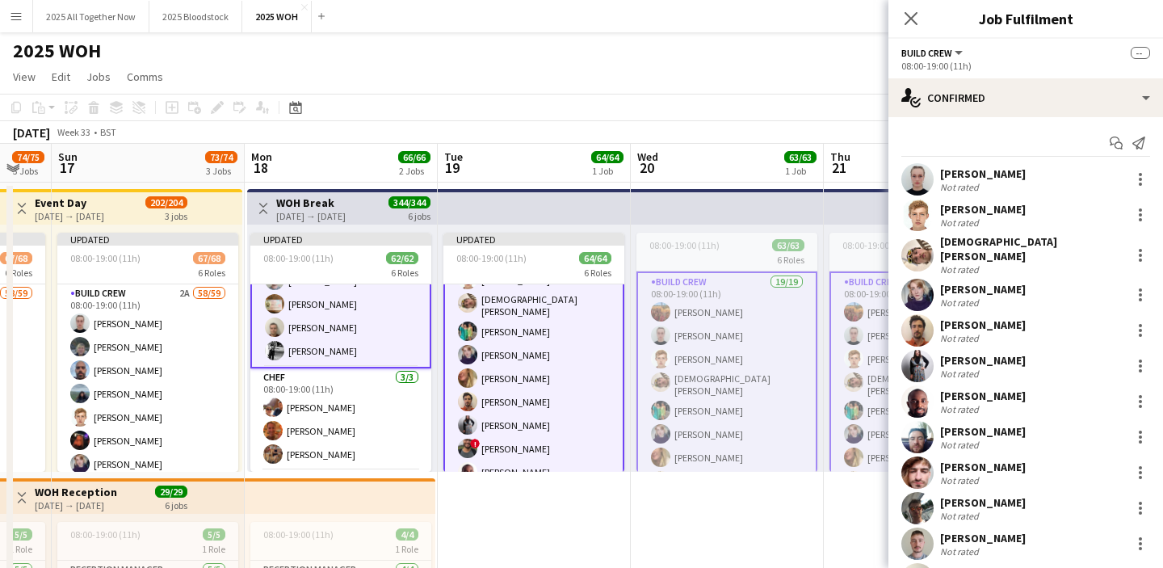
click at [717, 355] on app-card-role "Build Crew 19/19 08:00-19:00 (11h) Snail Adams Mia Camillini Henry Howes Christ…" at bounding box center [726, 513] width 181 height 485
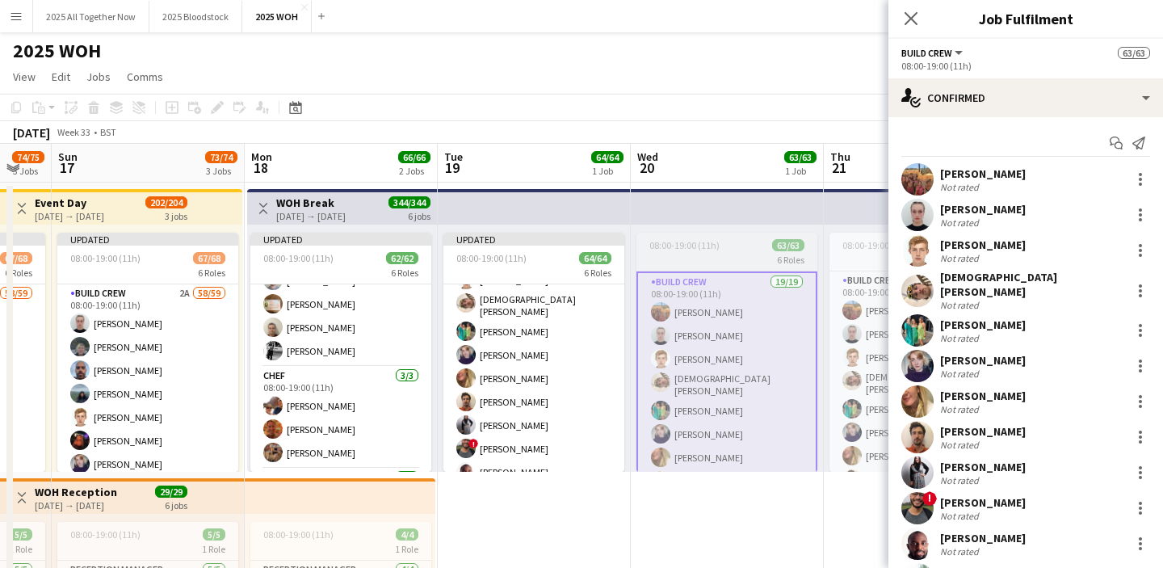
click at [687, 254] on div "6 Roles" at bounding box center [726, 259] width 181 height 13
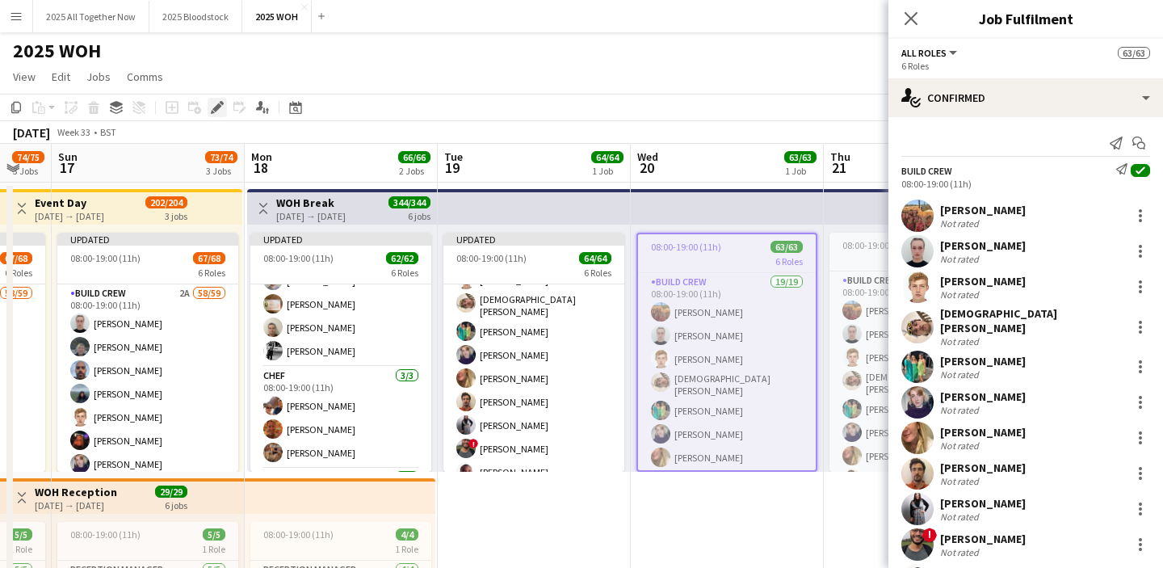
click at [220, 109] on icon "Edit" at bounding box center [217, 107] width 13 height 13
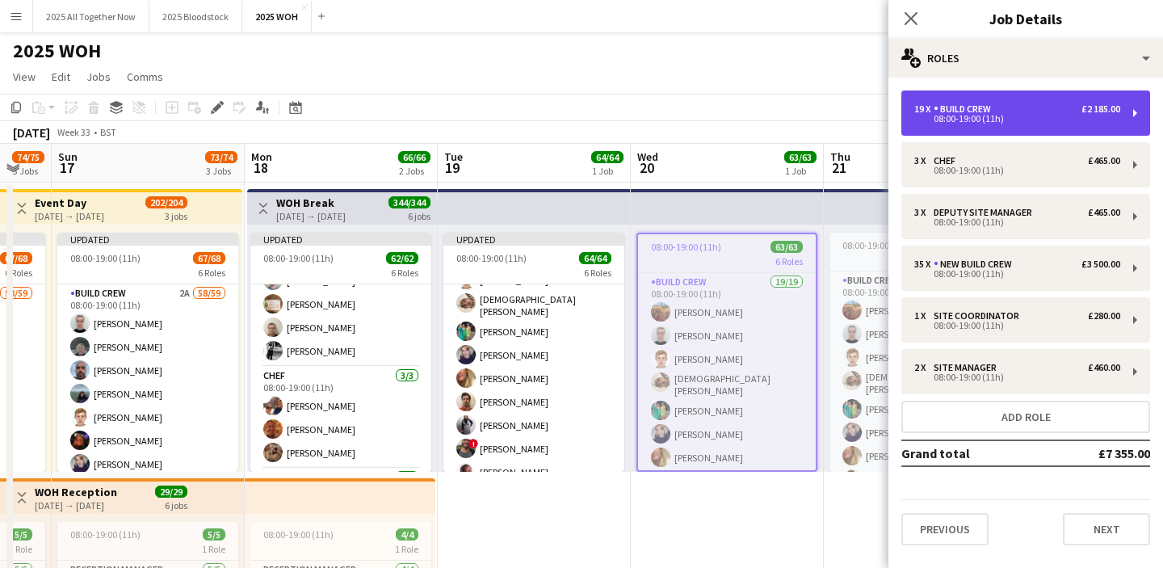
click at [1017, 120] on div "08:00-19:00 (11h)" at bounding box center [1017, 119] width 206 height 8
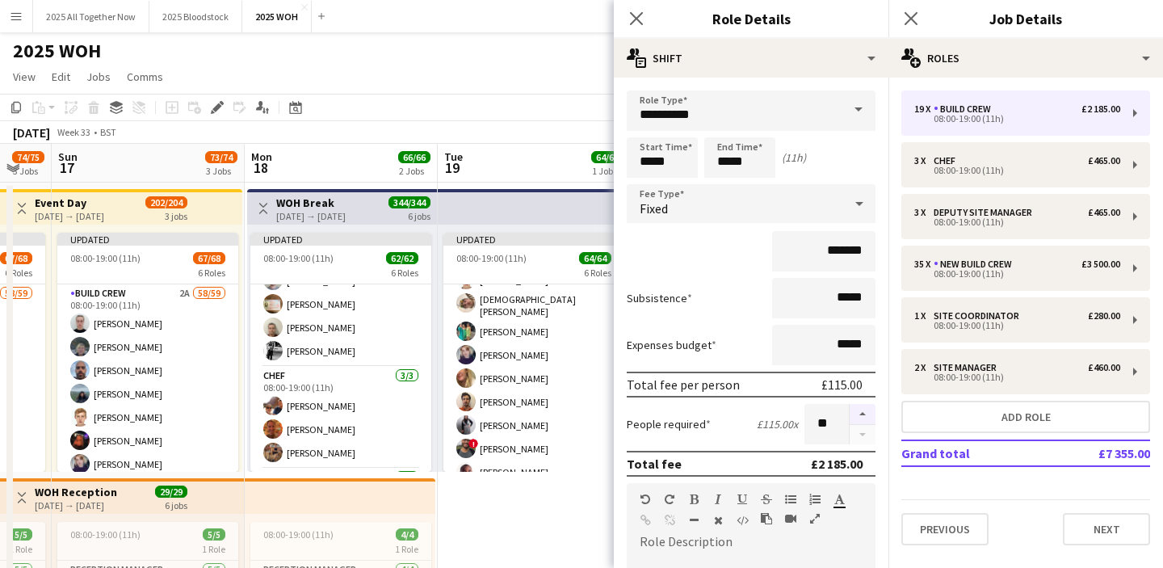
click at [858, 410] on button "button" at bounding box center [863, 414] width 26 height 21
type input "**"
click at [912, 13] on icon "Close pop-in" at bounding box center [910, 17] width 15 height 15
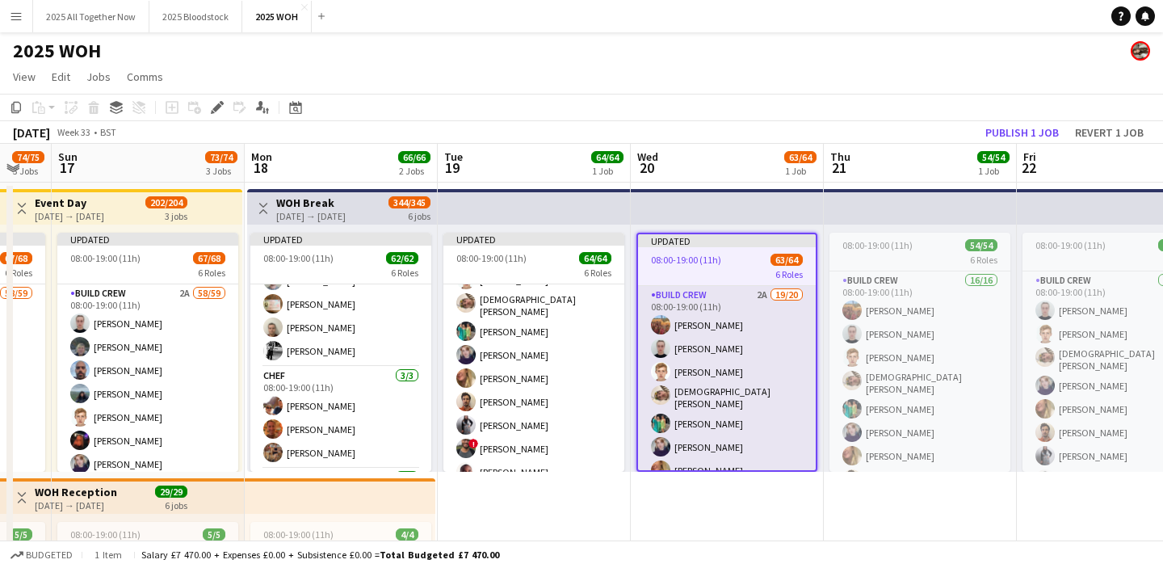
click at [732, 372] on app-card-role "Build Crew 2A 19/20 08:00-19:00 (11h) [PERSON_NAME] [PERSON_NAME] [PERSON_NAME]…" at bounding box center [727, 538] width 178 height 505
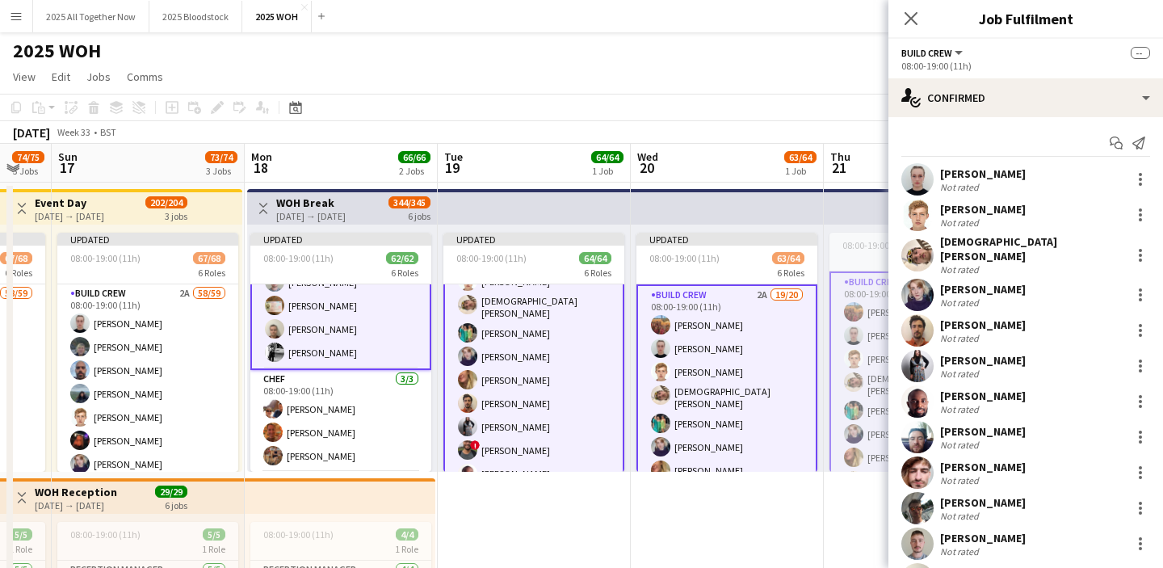
scroll to position [92, 0]
click at [732, 372] on app-card-role "Build Crew 2A 19/20 08:00-19:00 (11h) [PERSON_NAME] [PERSON_NAME] [PERSON_NAME]…" at bounding box center [726, 538] width 181 height 508
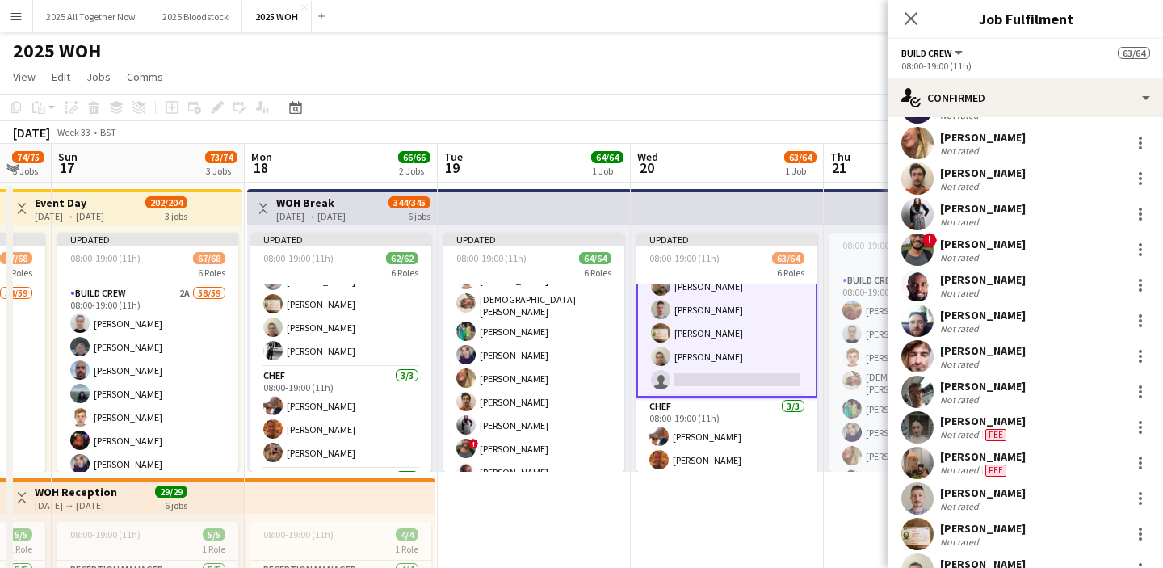
scroll to position [350, 0]
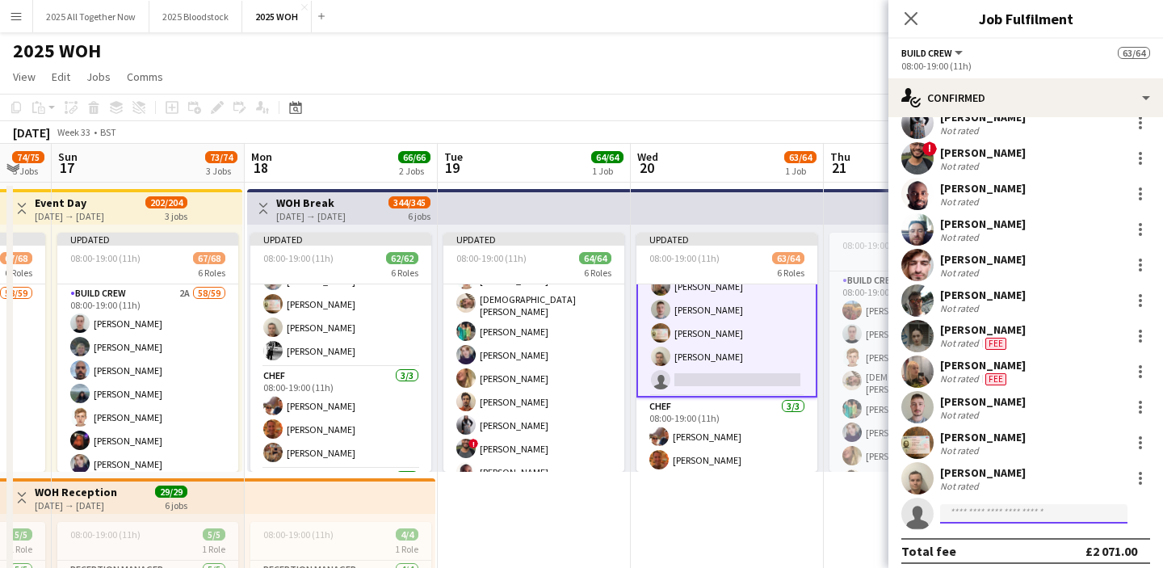
click at [1043, 504] on input at bounding box center [1033, 513] width 187 height 19
type input "*"
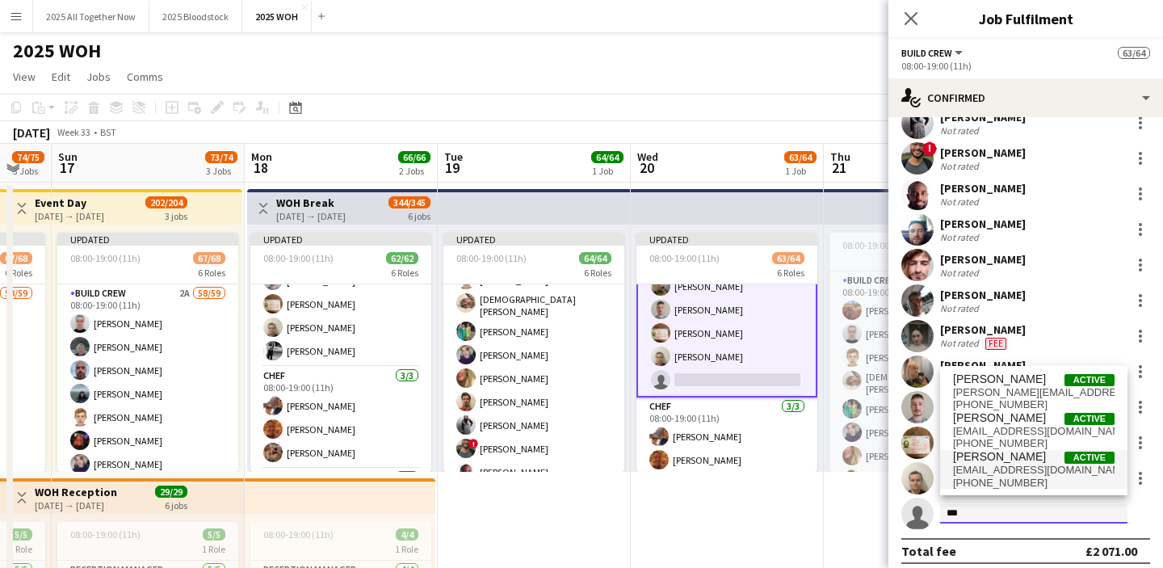
type input "***"
click at [1049, 468] on span "[EMAIL_ADDRESS][DOMAIN_NAME]" at bounding box center [1034, 470] width 162 height 13
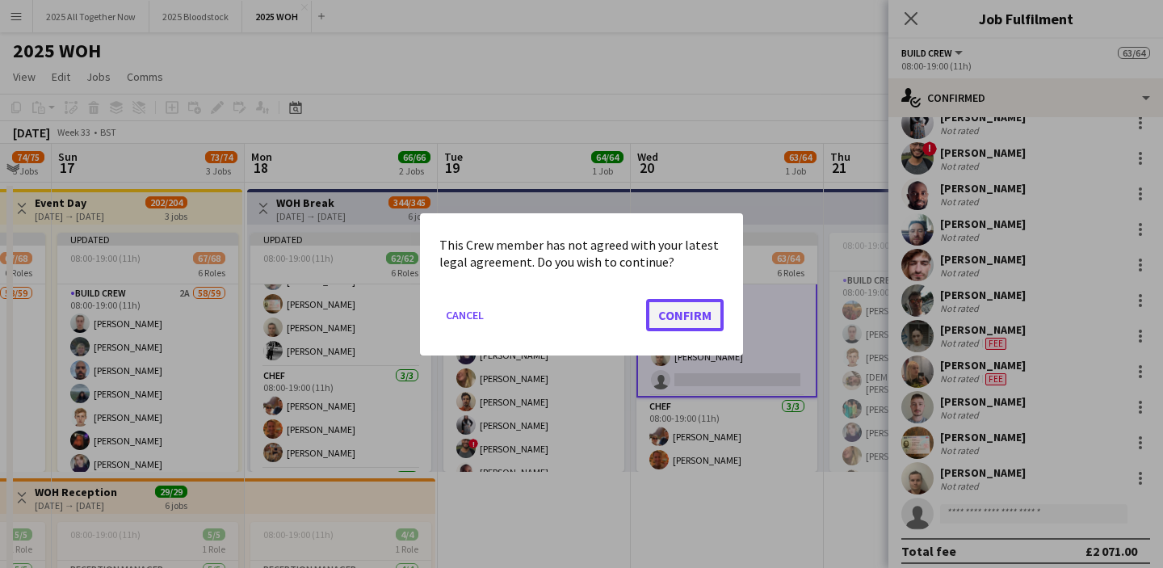
click at [688, 318] on button "Confirm" at bounding box center [685, 314] width 78 height 32
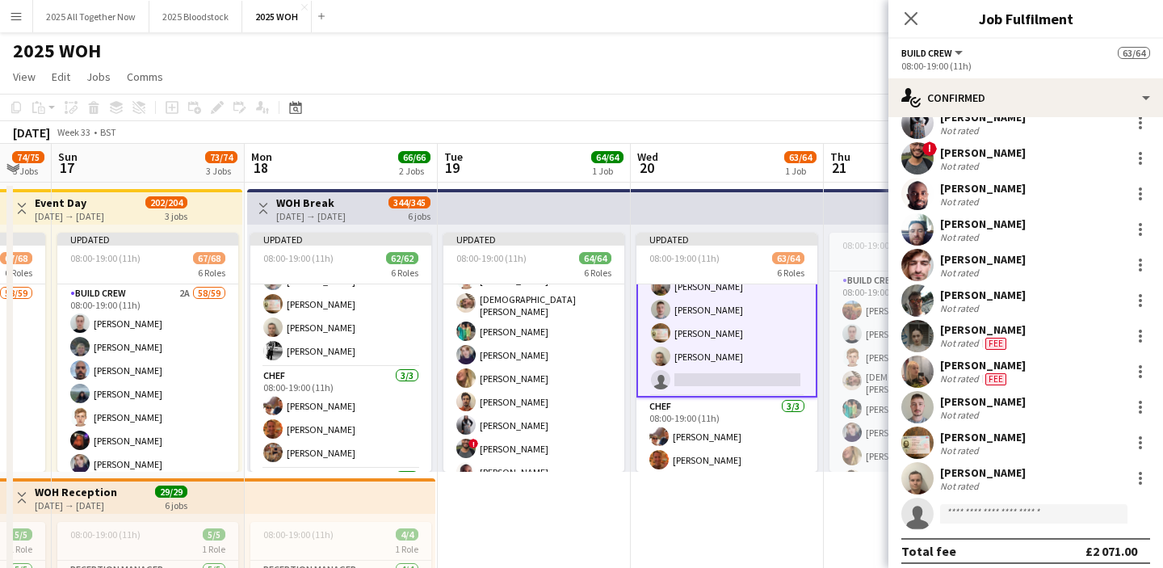
scroll to position [611, 0]
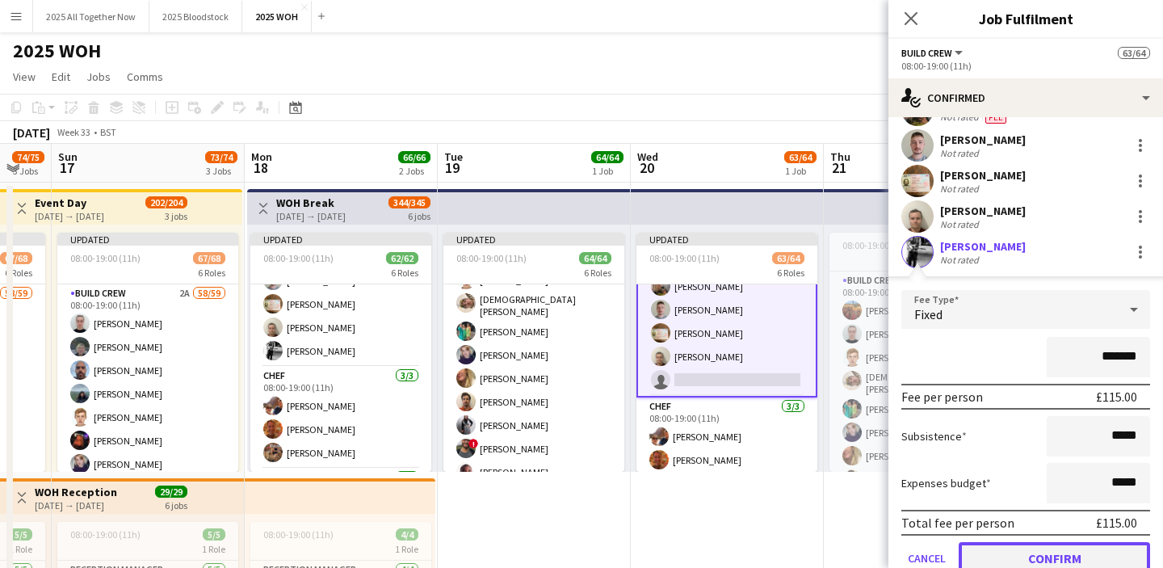
click at [1056, 543] on button "Confirm" at bounding box center [1054, 558] width 191 height 32
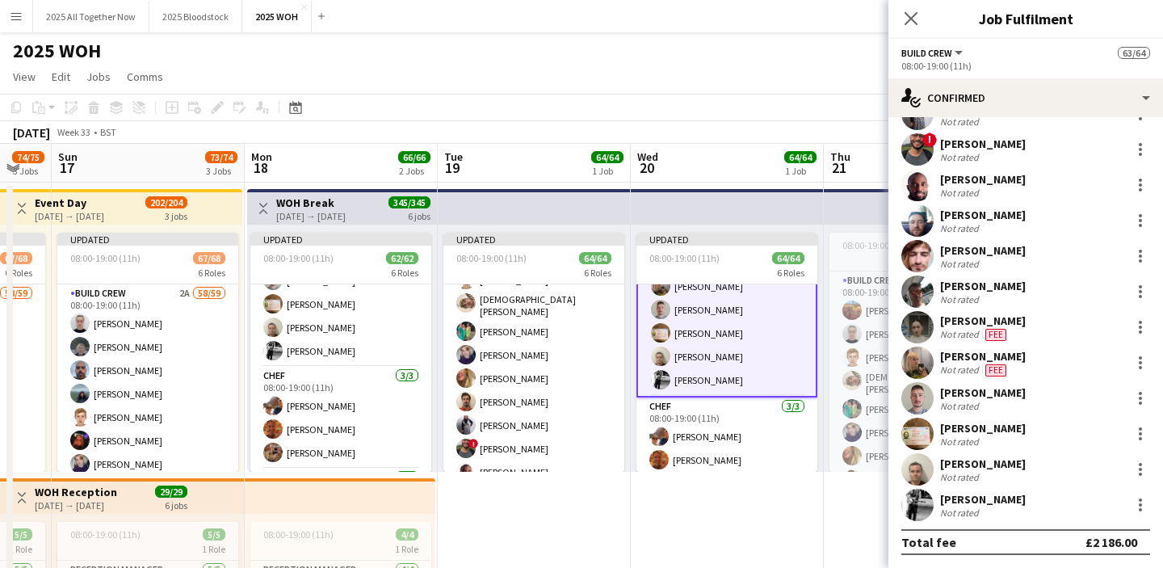
scroll to position [350, 0]
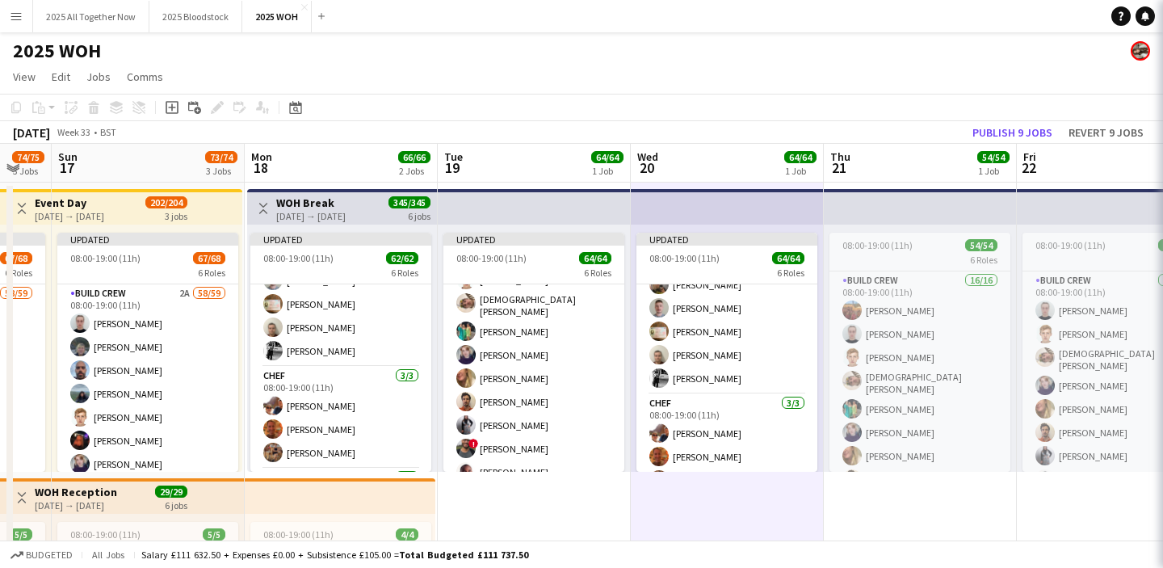
scroll to position [393, 0]
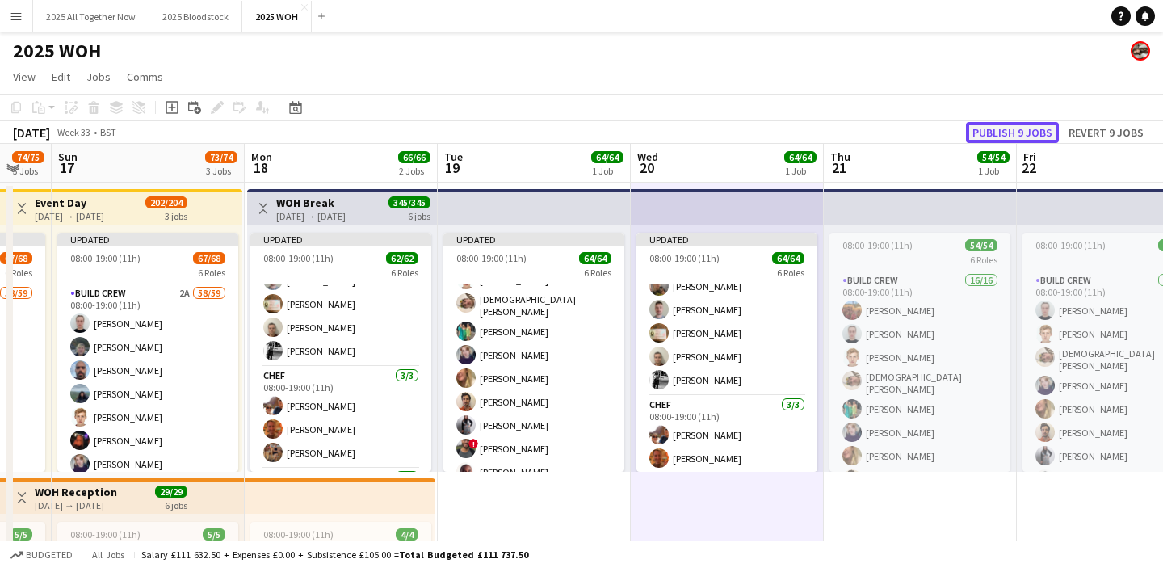
click at [1004, 134] on button "Publish 9 jobs" at bounding box center [1012, 132] width 93 height 21
